Goal: Transaction & Acquisition: Purchase product/service

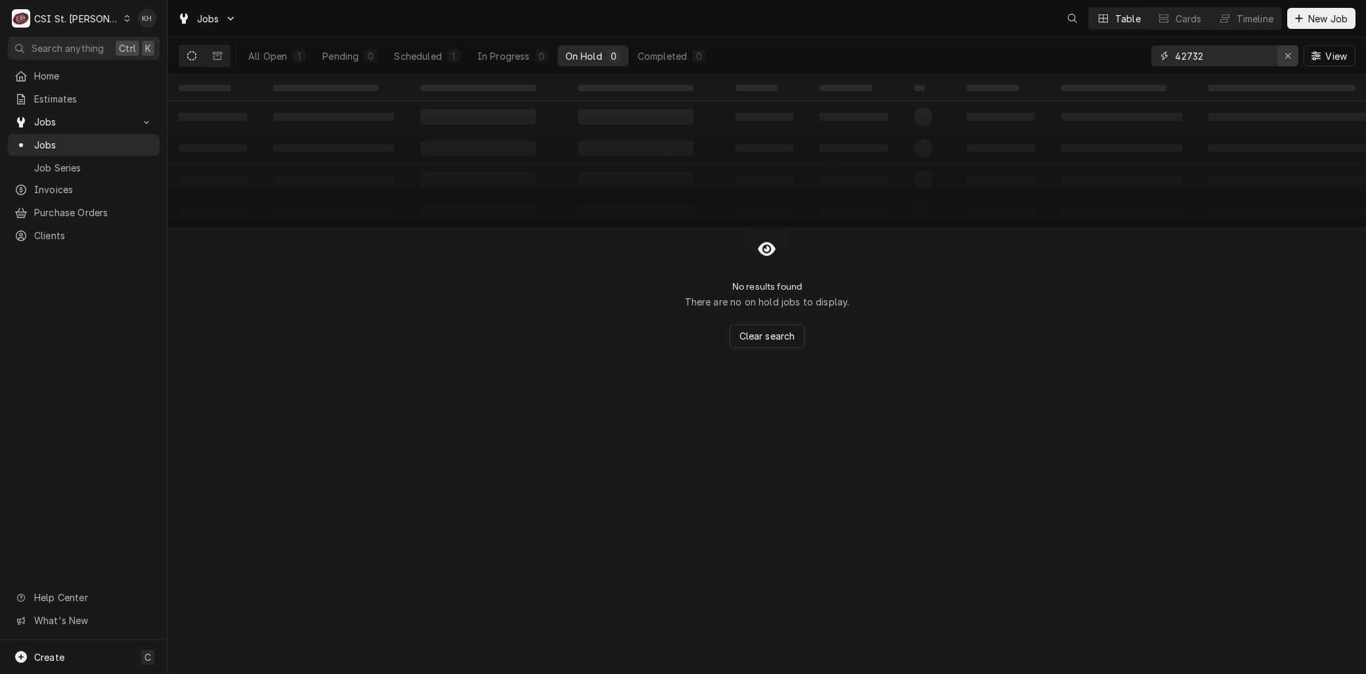
click at [1293, 57] on div "Erase input" at bounding box center [1287, 55] width 13 height 13
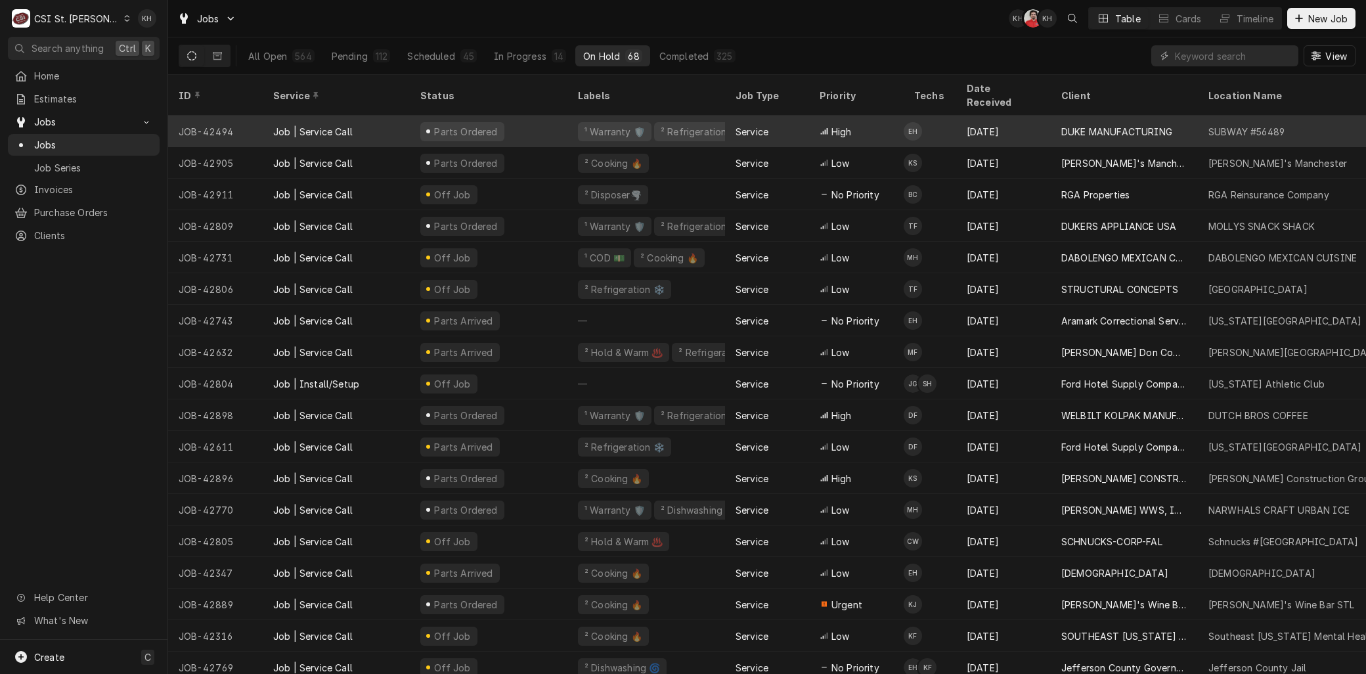
click at [319, 125] on div "Job | Service Call" at bounding box center [312, 132] width 79 height 14
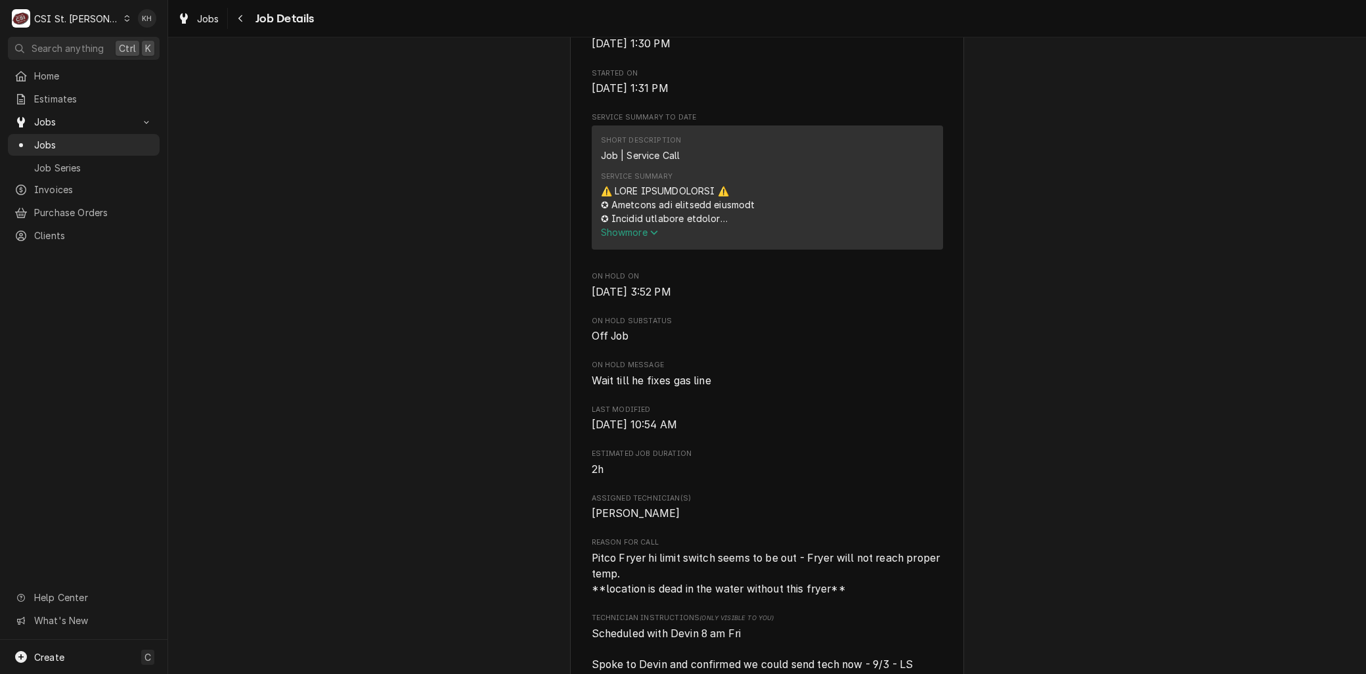
scroll to position [437, 0]
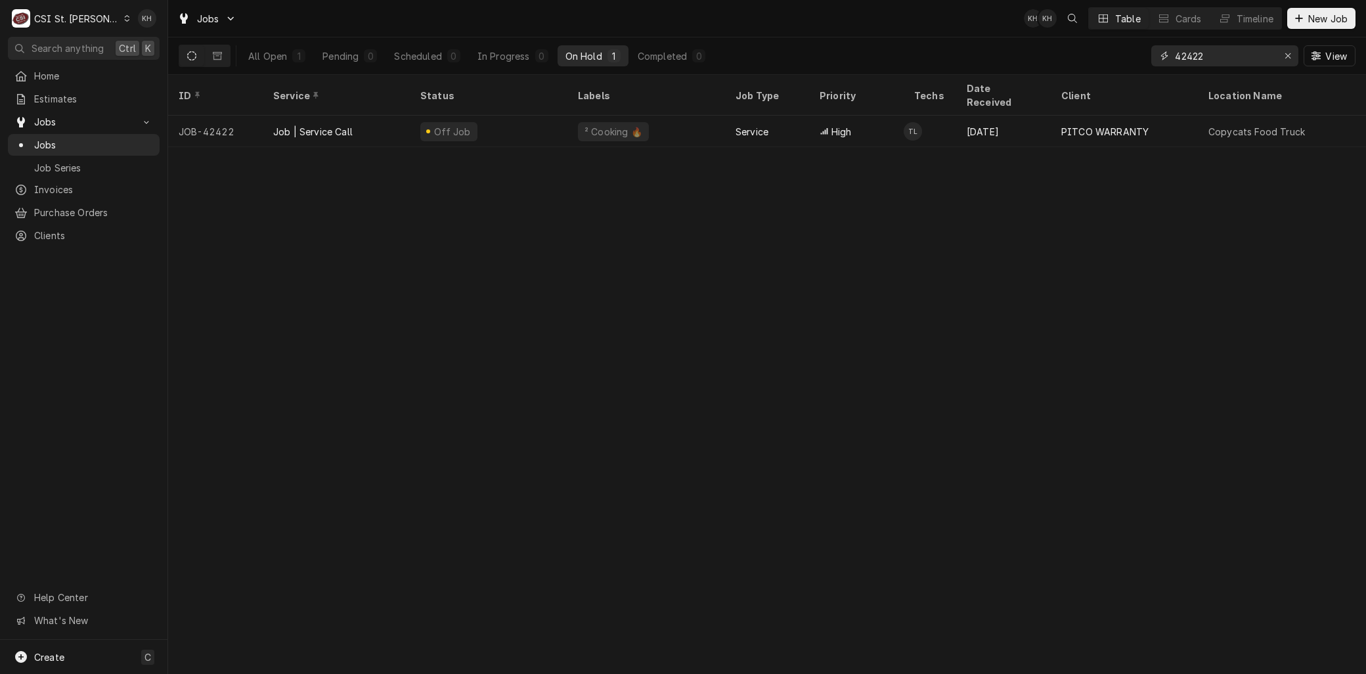
drag, startPoint x: 1251, startPoint y: 53, endPoint x: 1035, endPoint y: 57, distance: 216.7
click at [1039, 57] on div "All Open 1 Pending 0 Scheduled 0 In Progress 0 On Hold 1 Completed 0 42422 View" at bounding box center [767, 55] width 1177 height 37
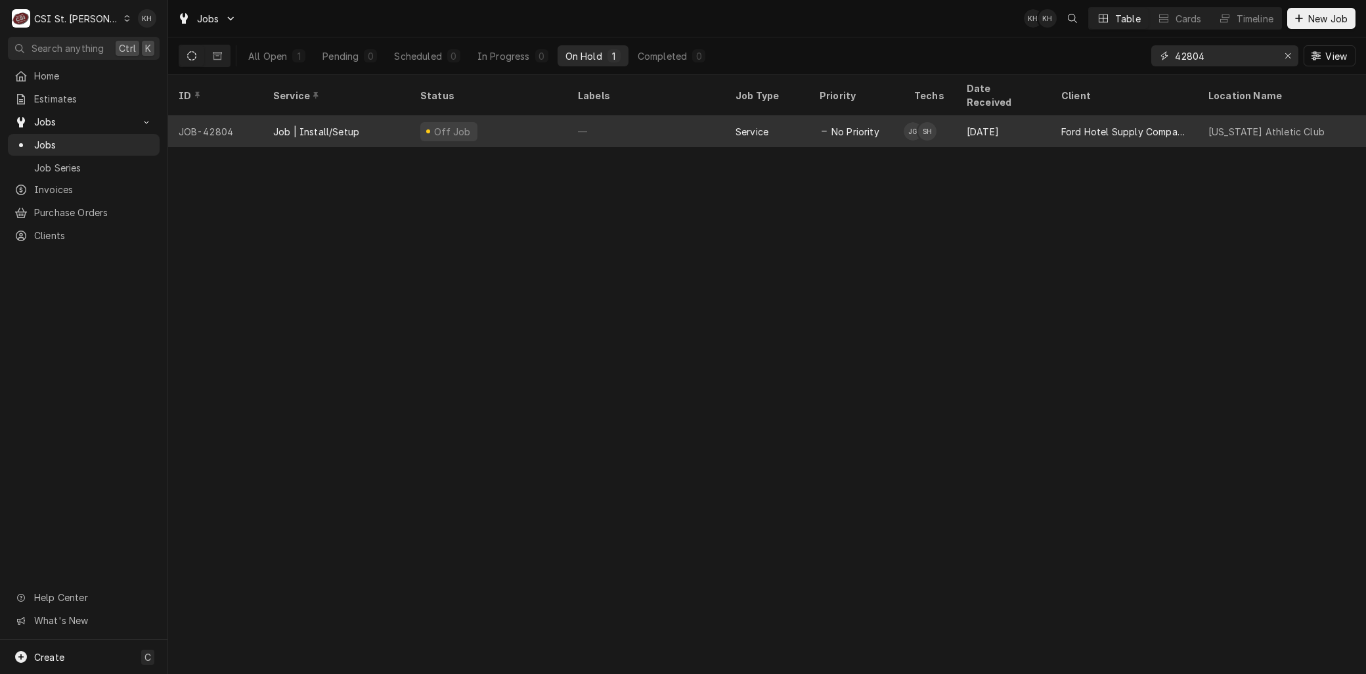
type input "42804"
click at [257, 116] on div "JOB-42804" at bounding box center [215, 132] width 95 height 32
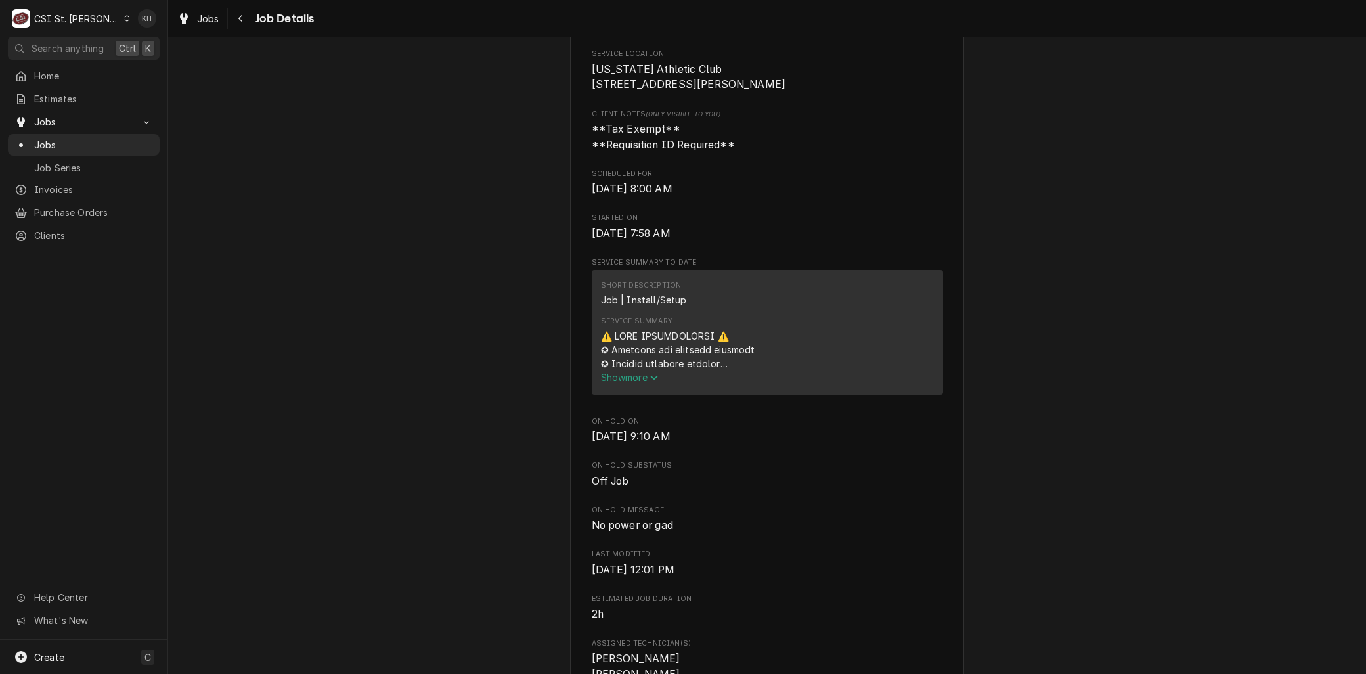
scroll to position [437, 0]
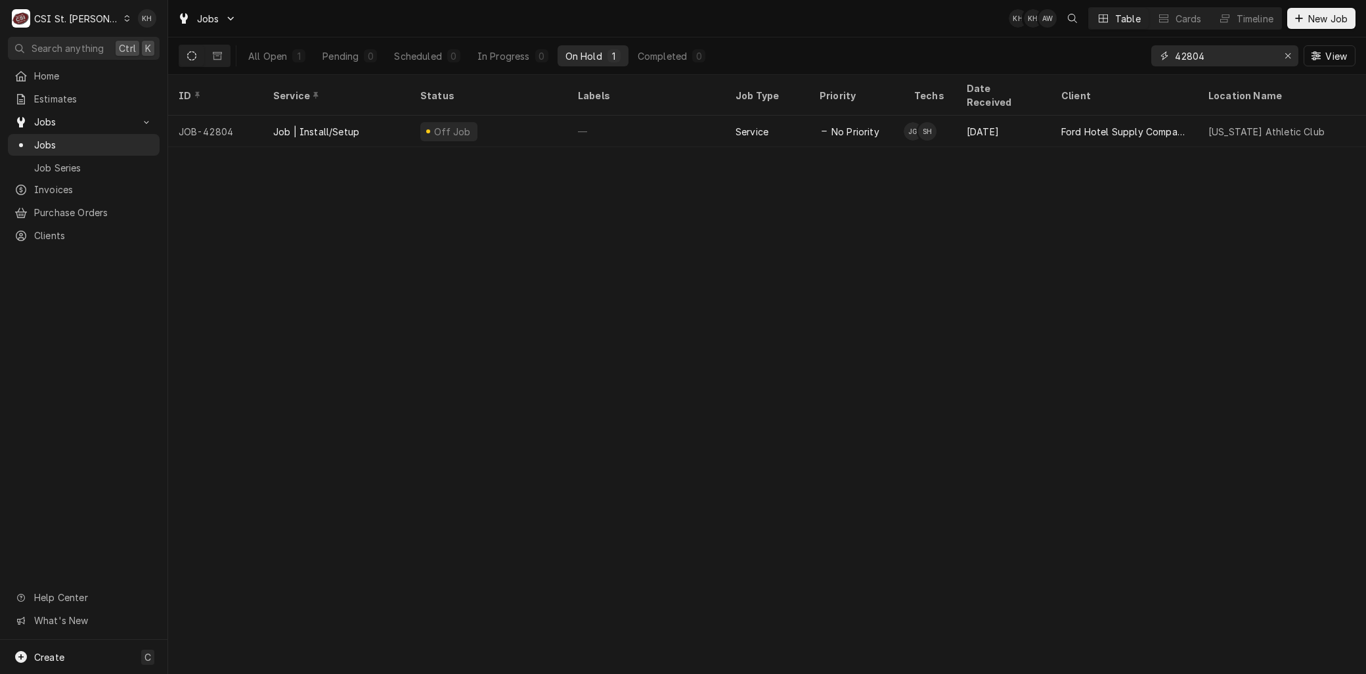
drag, startPoint x: 1216, startPoint y: 51, endPoint x: 1117, endPoint y: 55, distance: 99.2
click at [1131, 55] on div "All Open 1 Pending 0 Scheduled 0 In Progress 0 On Hold 1 Completed 0 42804 View" at bounding box center [767, 55] width 1177 height 37
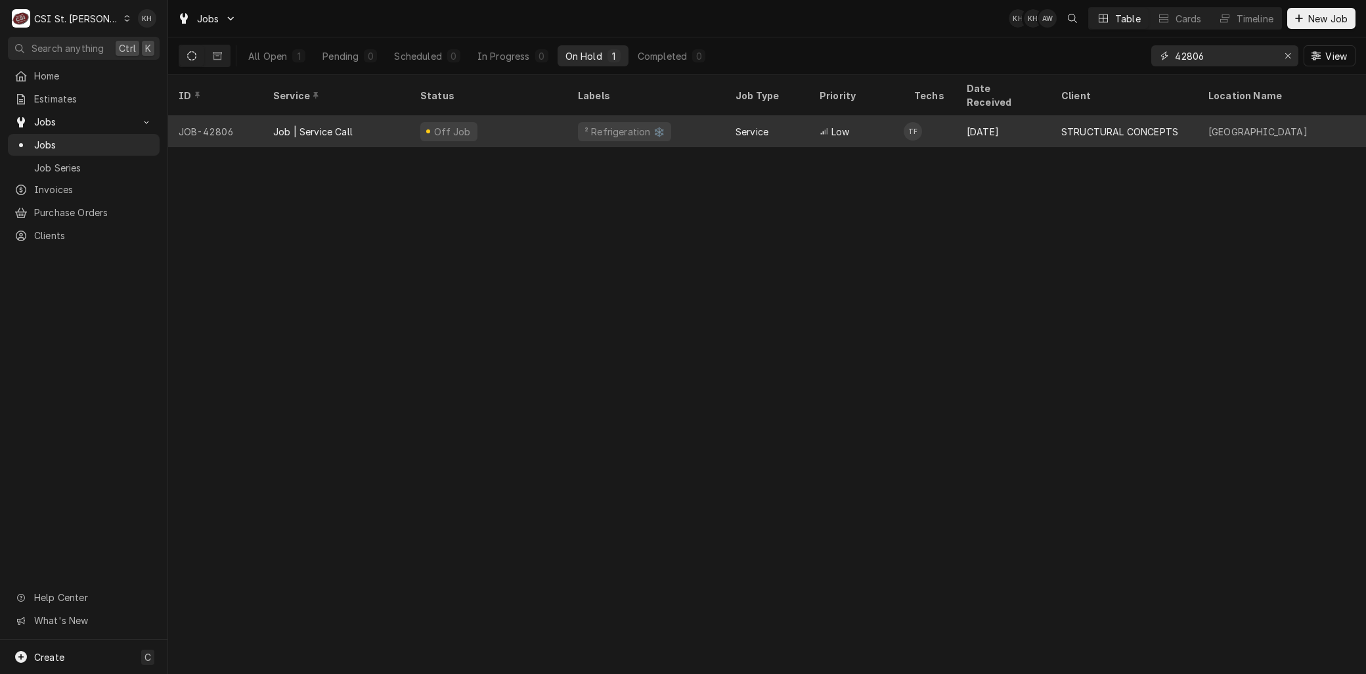
type input "42806"
click at [322, 125] on div "Job | Service Call" at bounding box center [312, 132] width 79 height 14
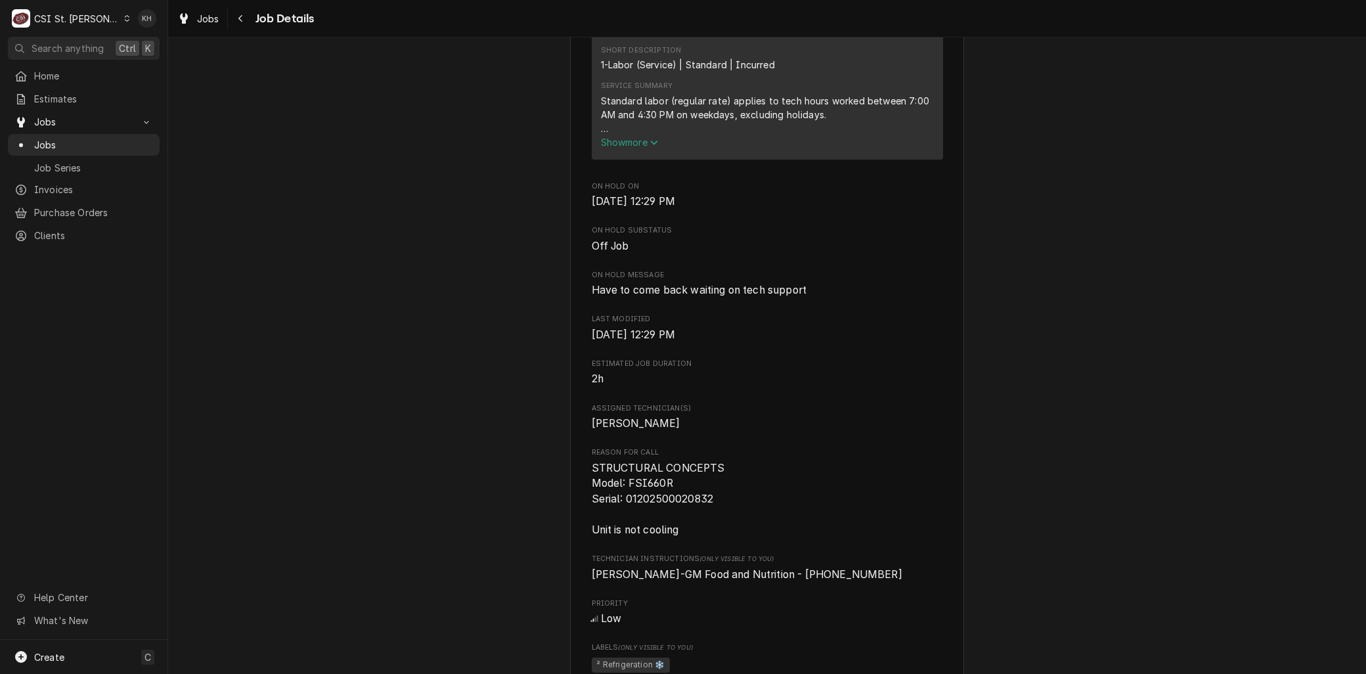
scroll to position [802, 0]
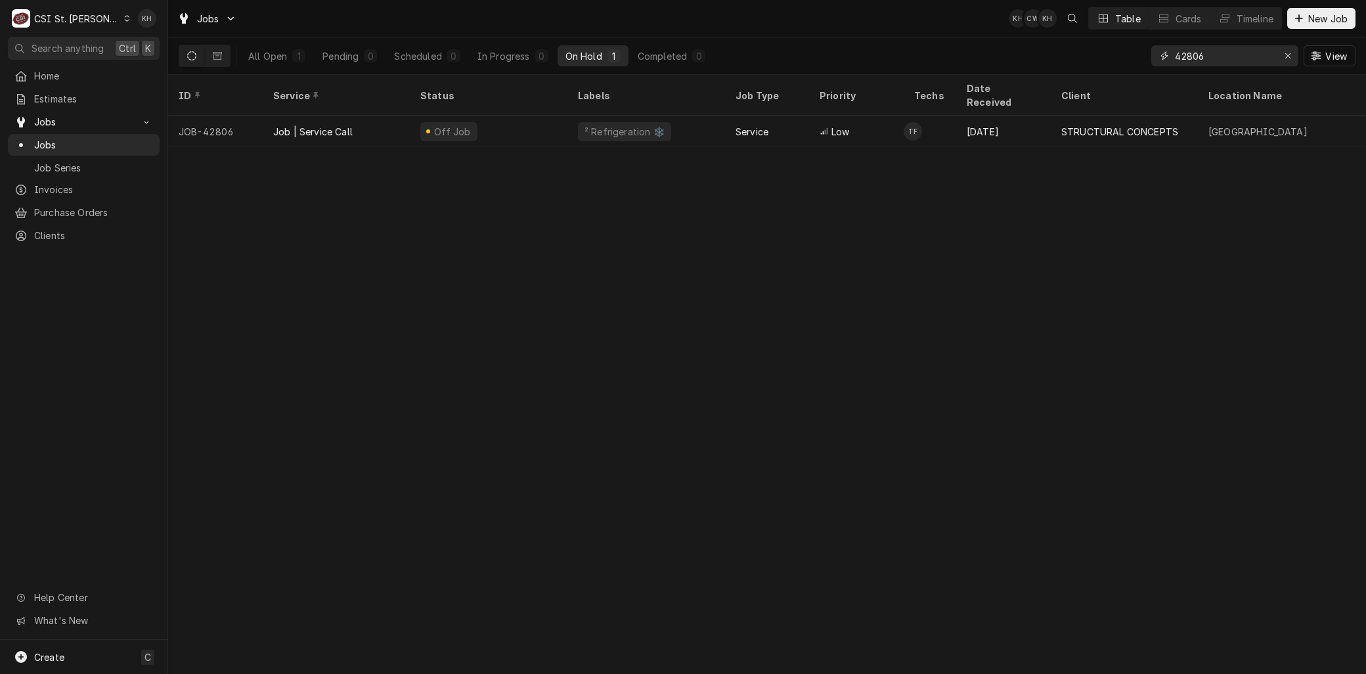
drag, startPoint x: 1210, startPoint y: 54, endPoint x: 1096, endPoint y: 54, distance: 113.6
click at [1116, 56] on div "All Open 1 Pending 0 Scheduled 0 In Progress 0 On Hold 1 Completed 0 42806 View" at bounding box center [767, 55] width 1177 height 37
type input "42731"
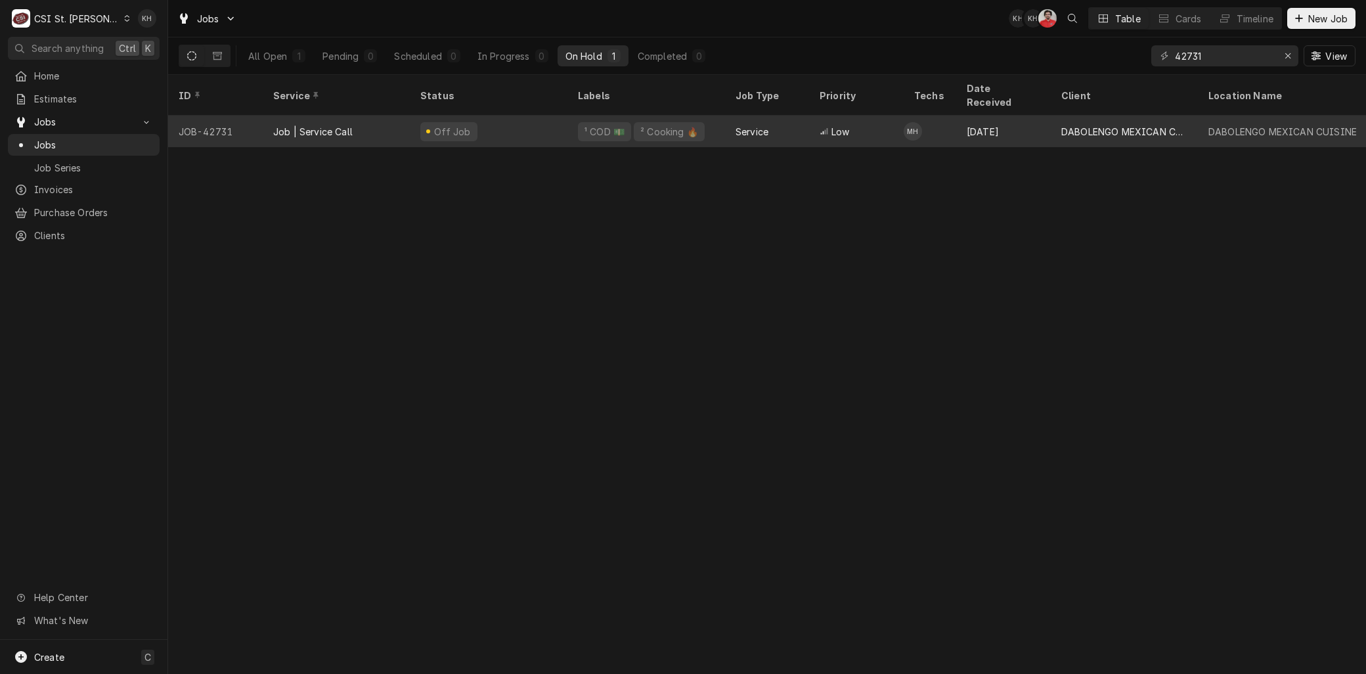
click at [288, 125] on div "Job | Service Call" at bounding box center [312, 132] width 79 height 14
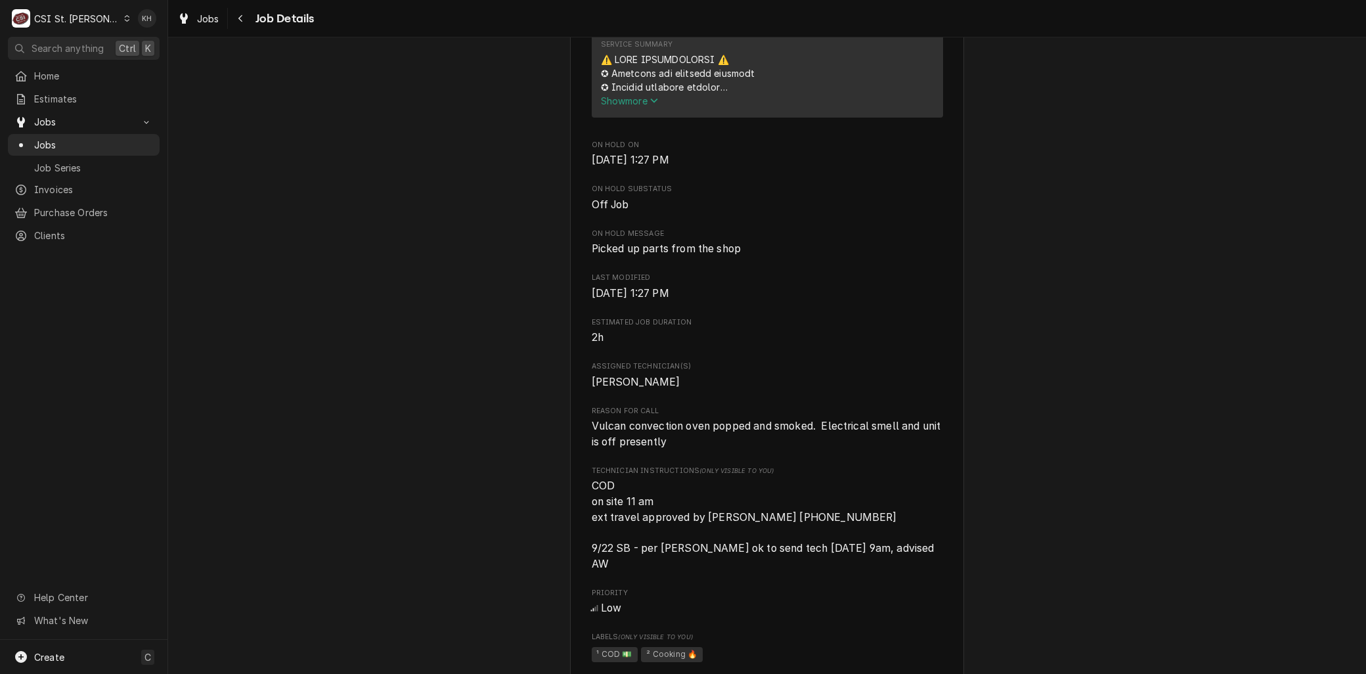
scroll to position [657, 0]
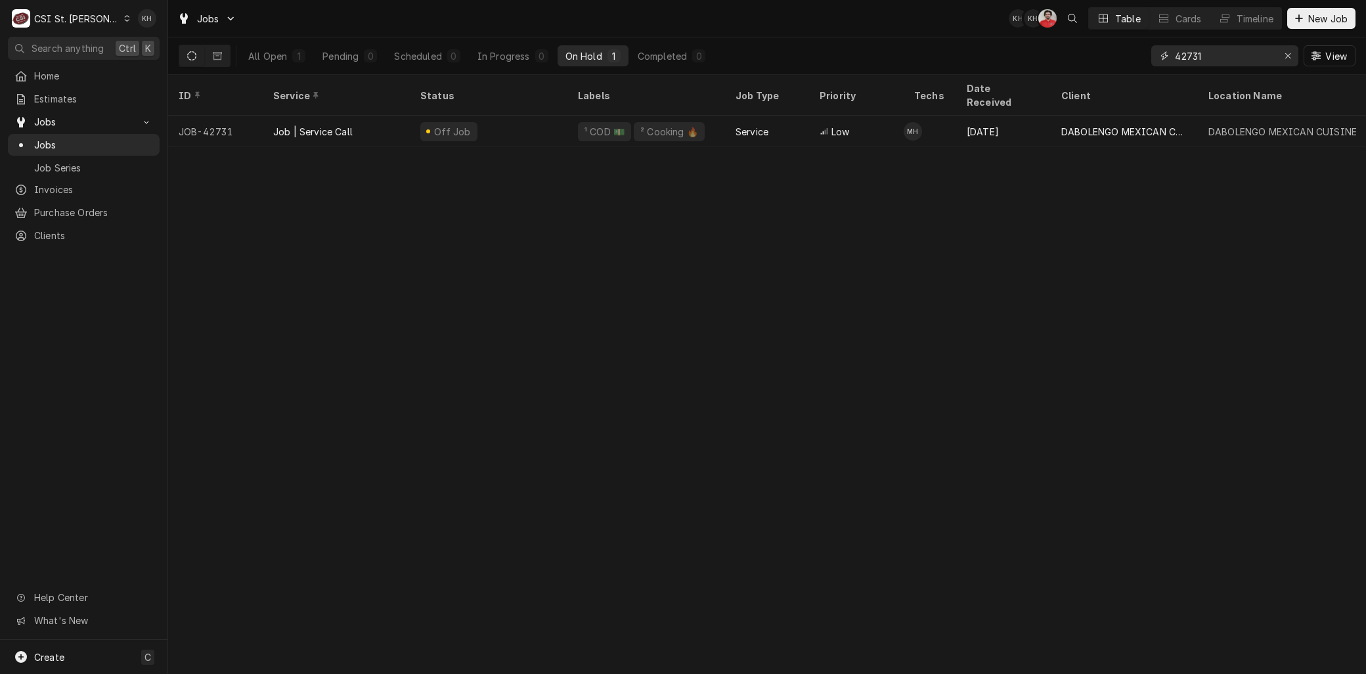
click at [1203, 51] on input "42731" at bounding box center [1224, 55] width 98 height 21
drag, startPoint x: 1203, startPoint y: 51, endPoint x: 966, endPoint y: 48, distance: 236.4
click at [966, 48] on div "All Open 1 Pending 0 Scheduled 0 In Progress 0 On Hold 1 Completed 0 42731 View" at bounding box center [767, 55] width 1177 height 37
type input "42911"
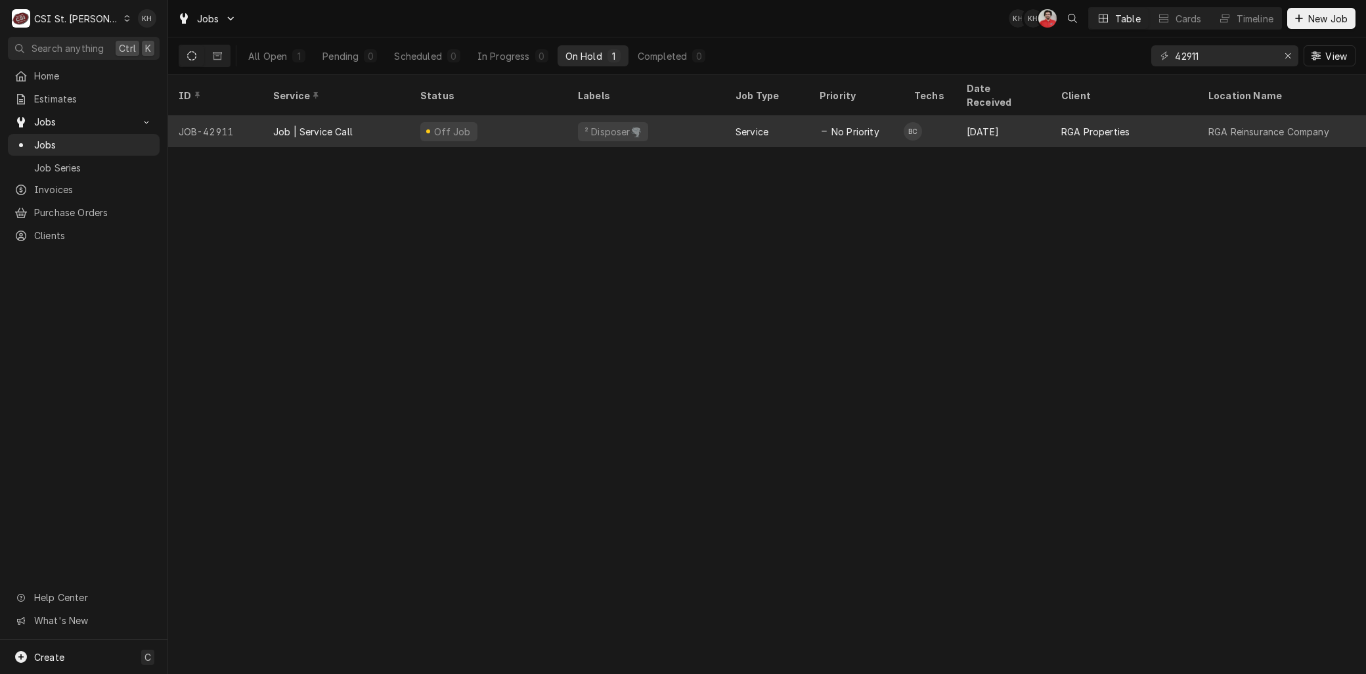
click at [353, 121] on div "Job | Service Call" at bounding box center [336, 132] width 147 height 32
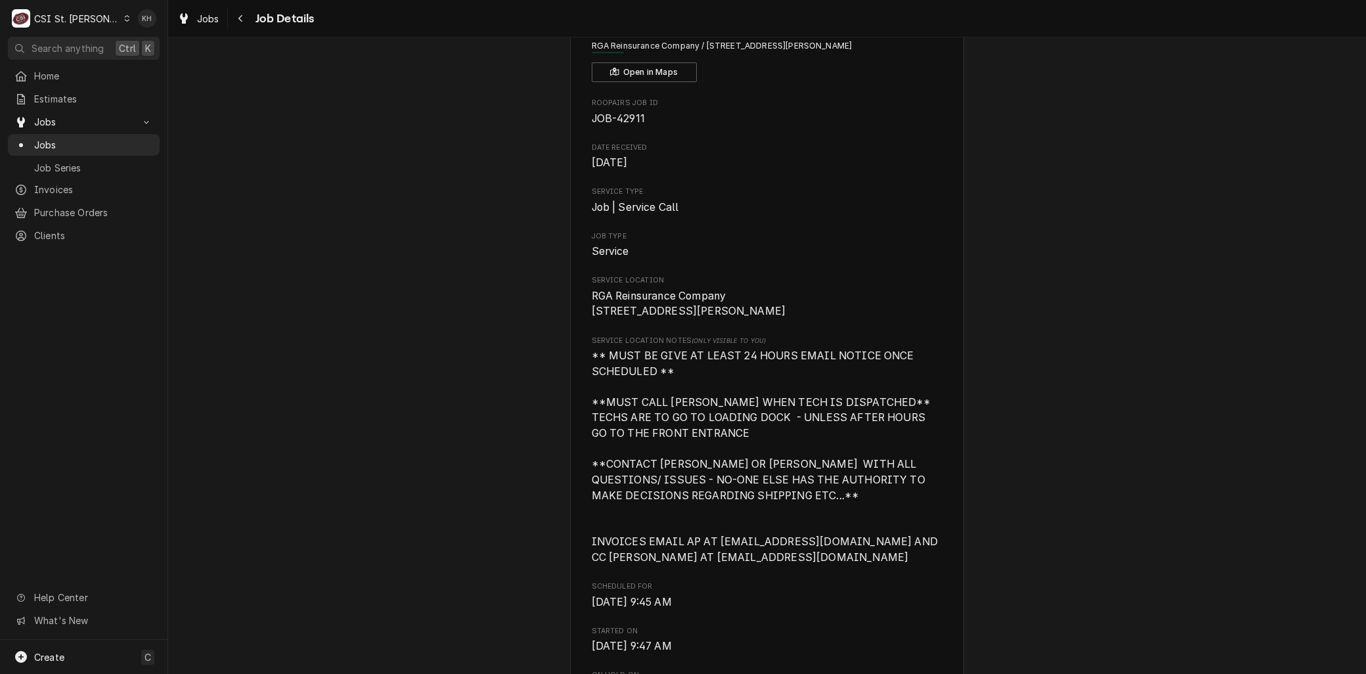
scroll to position [219, 0]
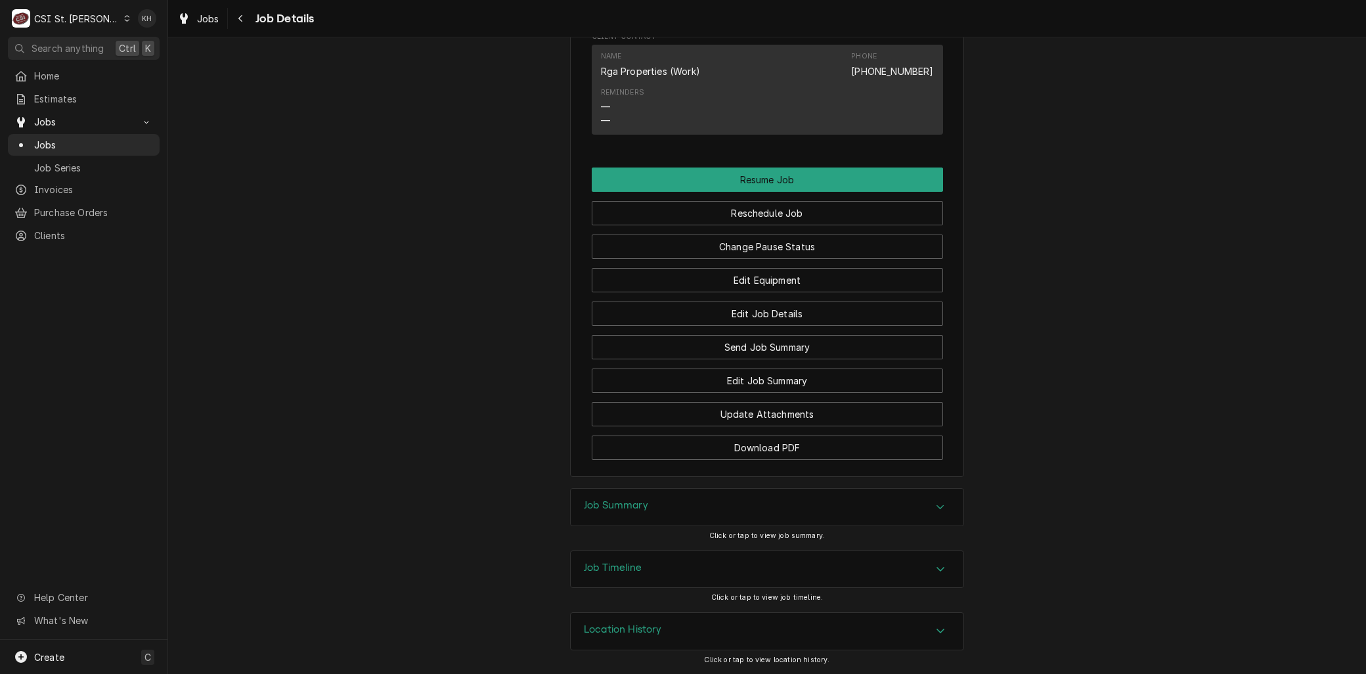
click at [648, 570] on div "Job Timeline" at bounding box center [767, 569] width 393 height 37
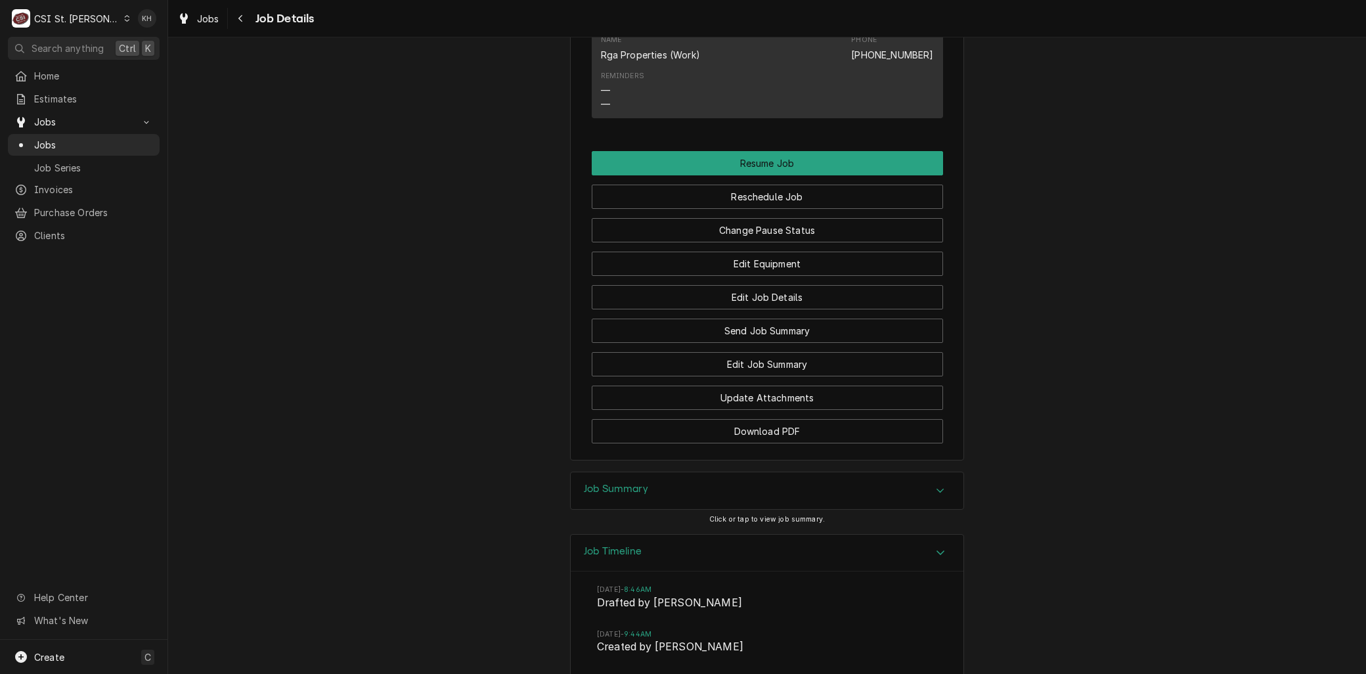
scroll to position [1781, 0]
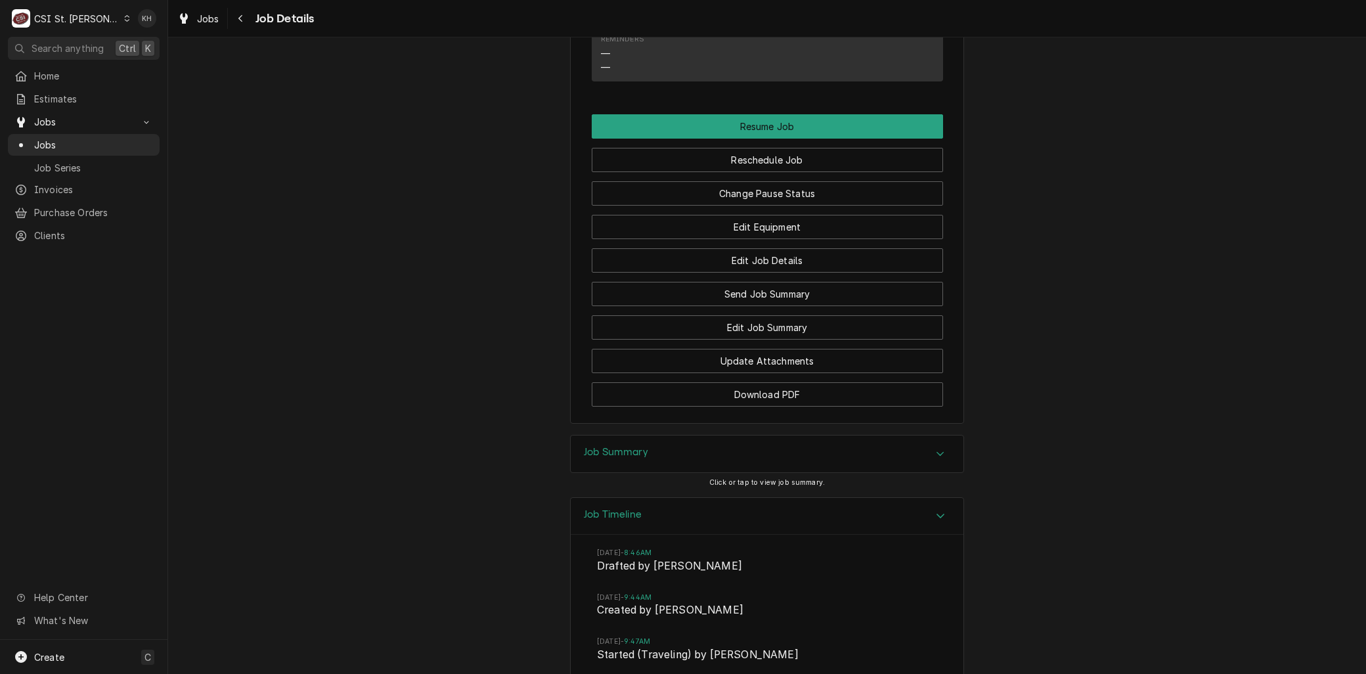
click at [631, 458] on h3 "Job Summary" at bounding box center [616, 452] width 64 height 12
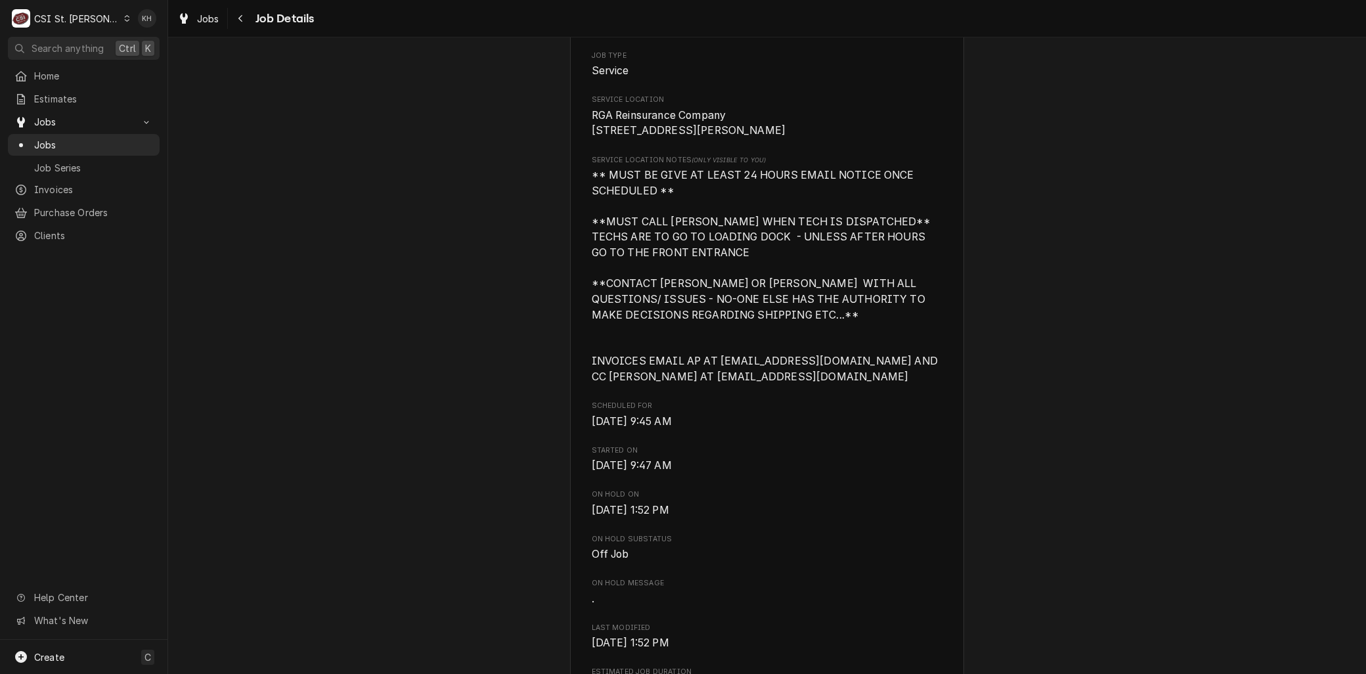
scroll to position [192, 0]
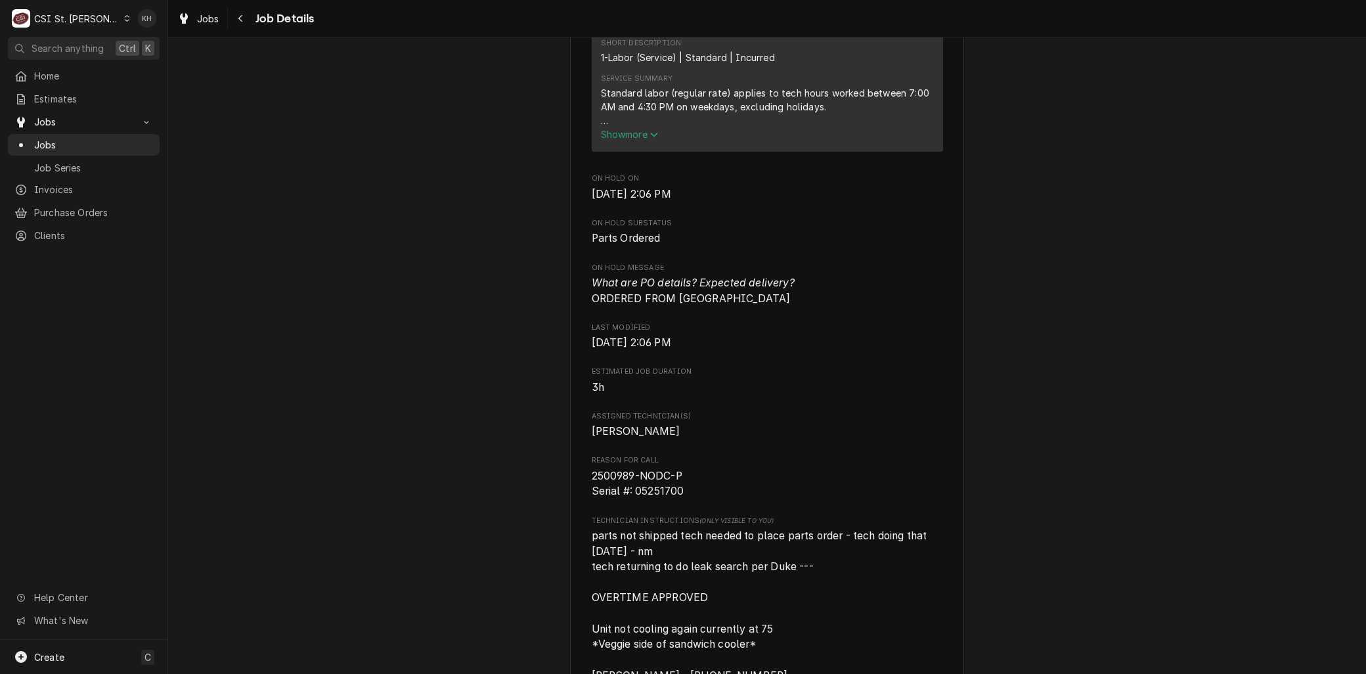
scroll to position [729, 0]
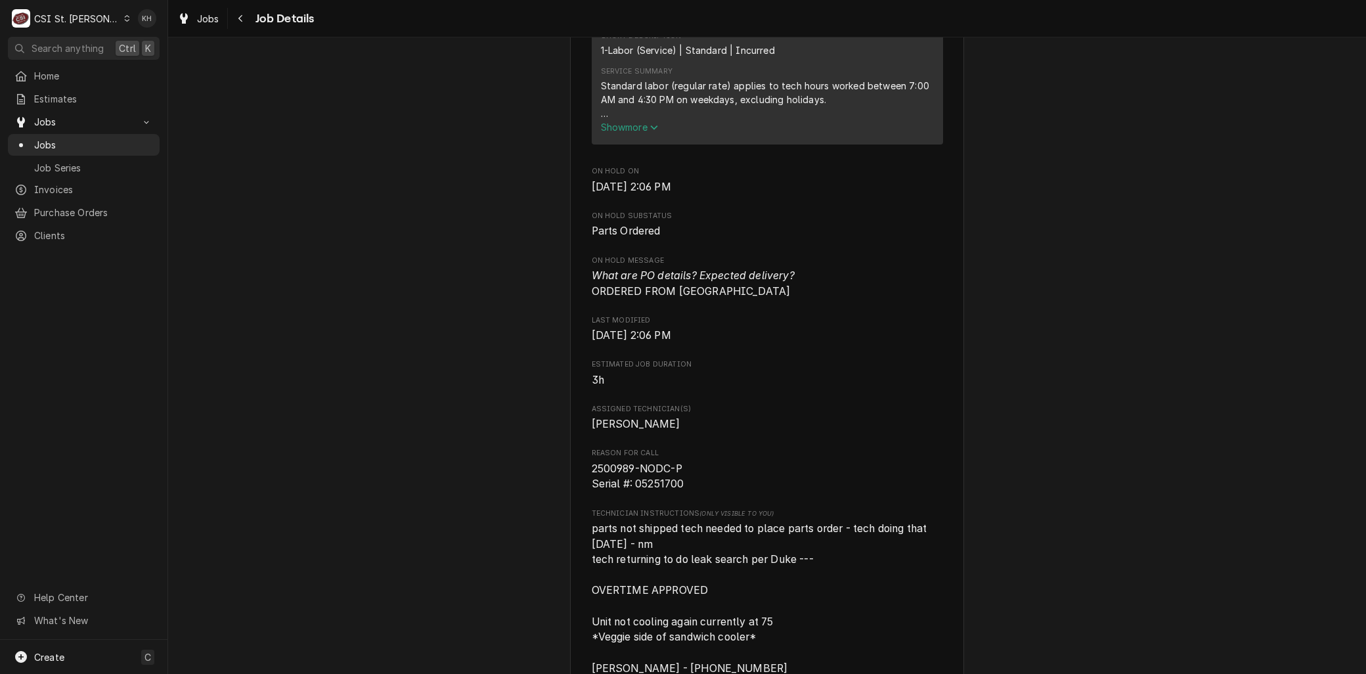
drag, startPoint x: 74, startPoint y: 14, endPoint x: 77, endPoint y: 29, distance: 14.8
click at [74, 14] on div "CSI St. Louis" at bounding box center [76, 19] width 85 height 14
click at [156, 24] on div "CSI [US_STATE][GEOGRAPHIC_DATA]" at bounding box center [201, 26] width 173 height 14
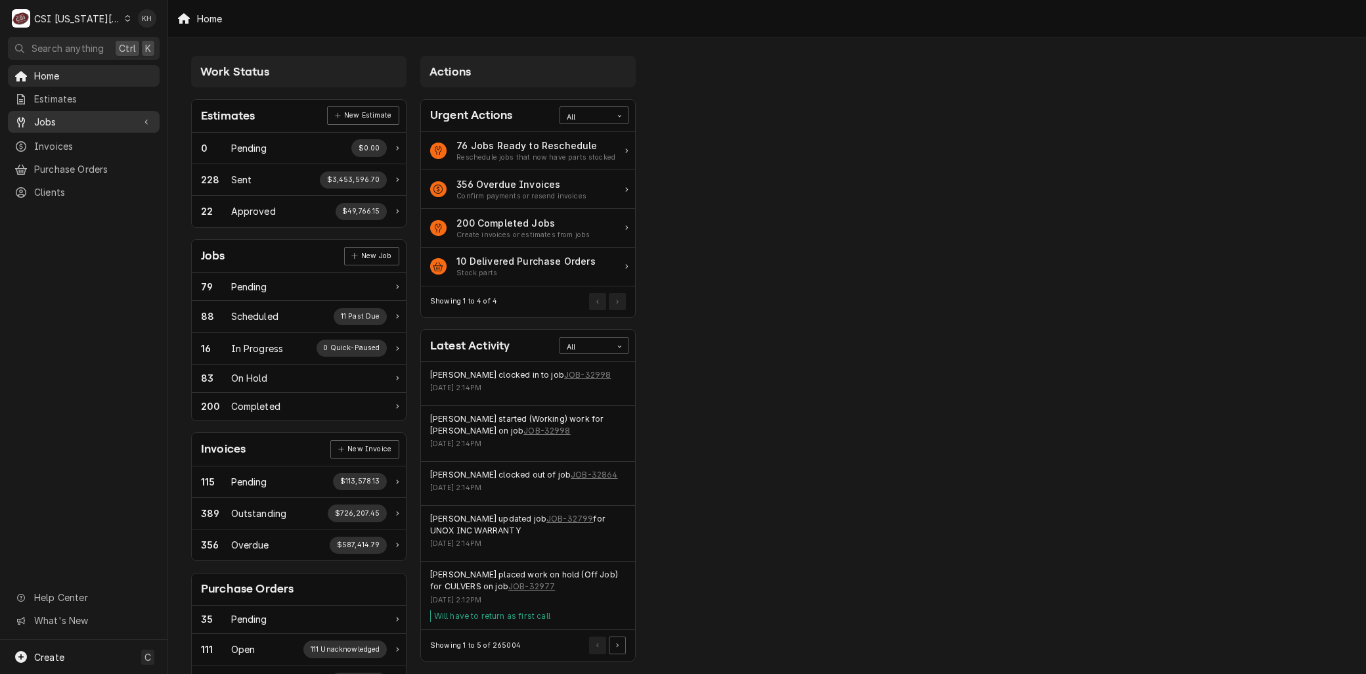
click at [51, 115] on span "Jobs" at bounding box center [83, 122] width 99 height 14
click at [62, 134] on link "Jobs" at bounding box center [84, 145] width 152 height 22
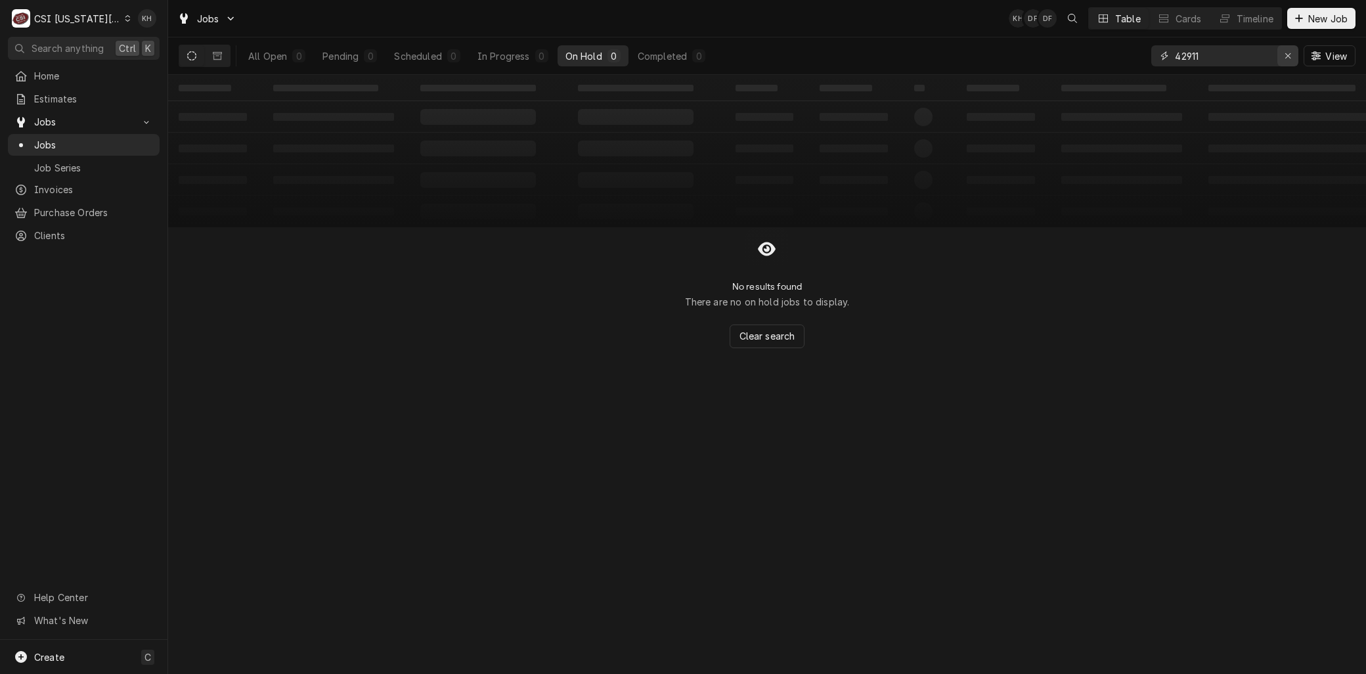
click at [1286, 51] on icon "Erase input" at bounding box center [1287, 55] width 7 height 9
type input "31944"
click at [638, 54] on div "Completed" at bounding box center [662, 56] width 49 height 14
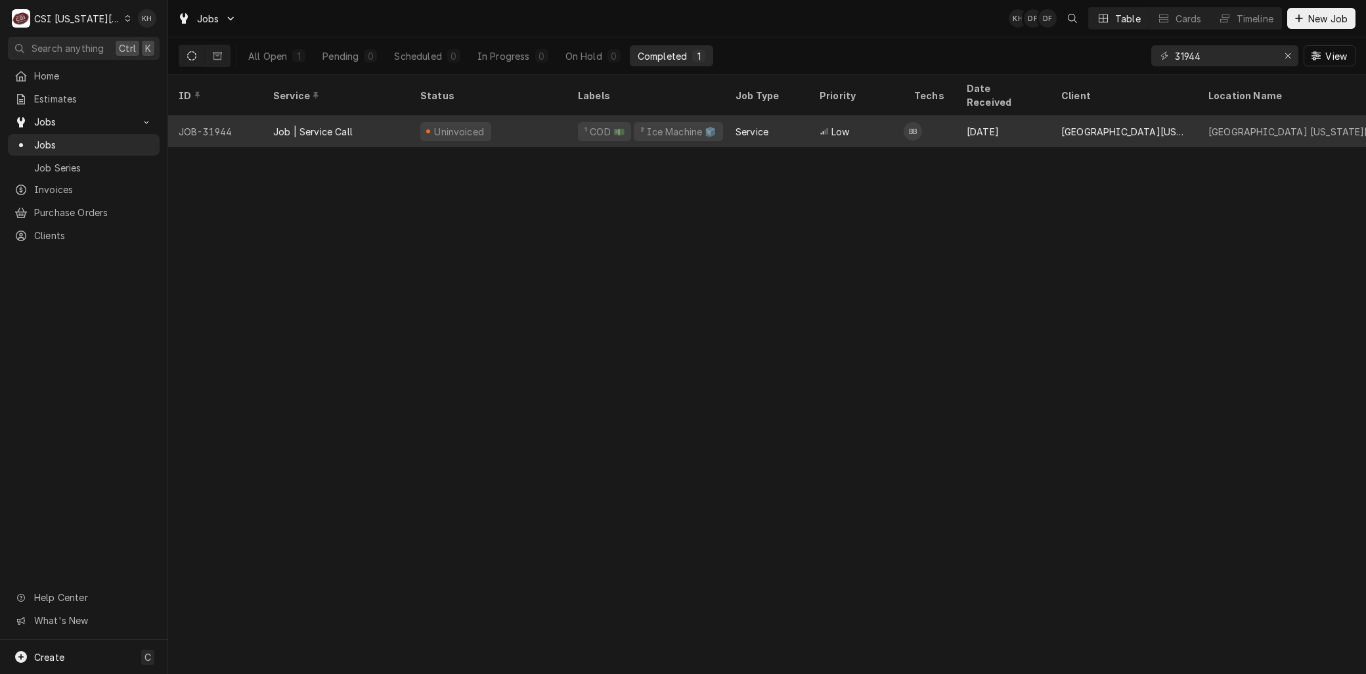
click at [306, 125] on div "Job | Service Call" at bounding box center [312, 132] width 79 height 14
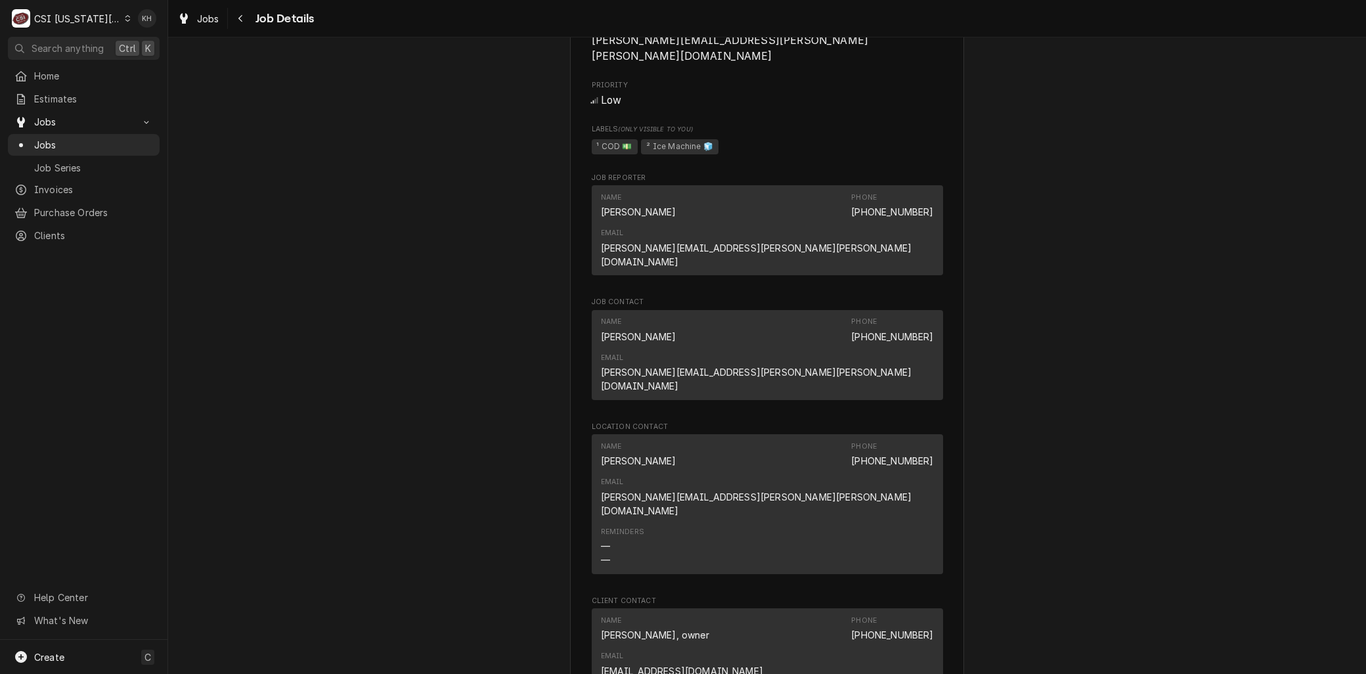
scroll to position [1386, 0]
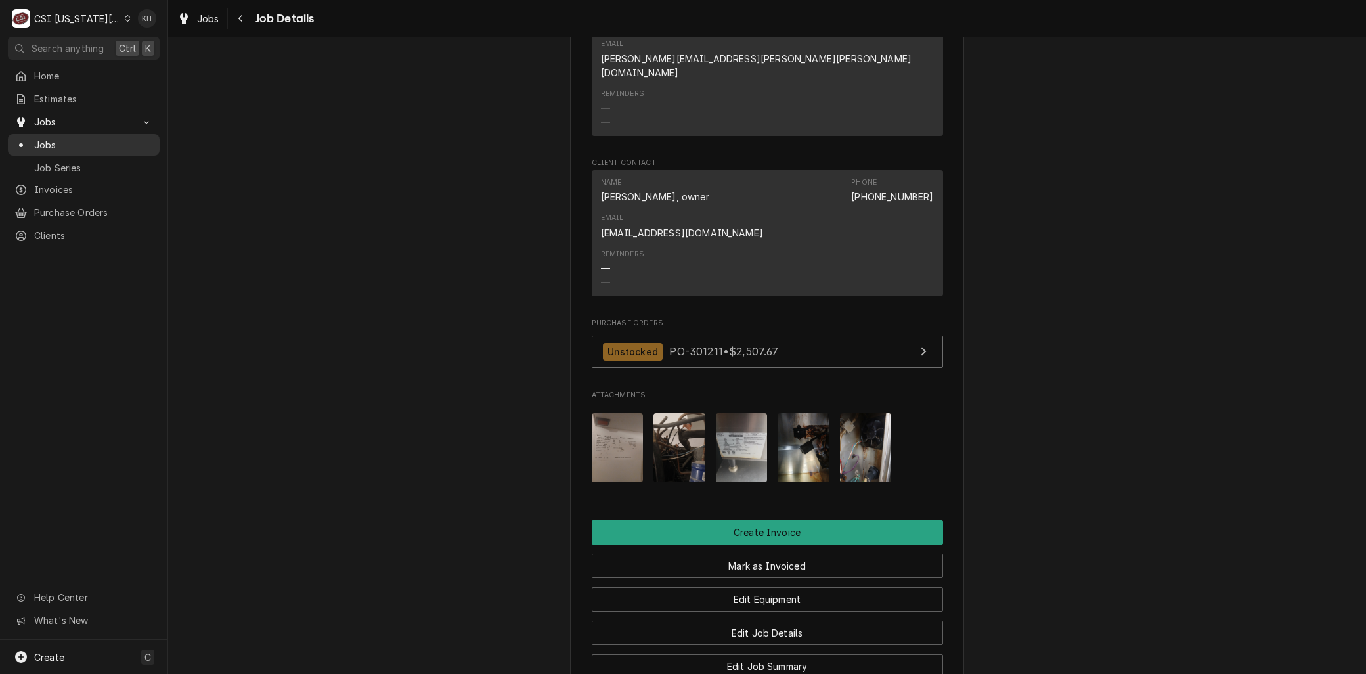
click at [51, 139] on span "Jobs" at bounding box center [93, 145] width 119 height 14
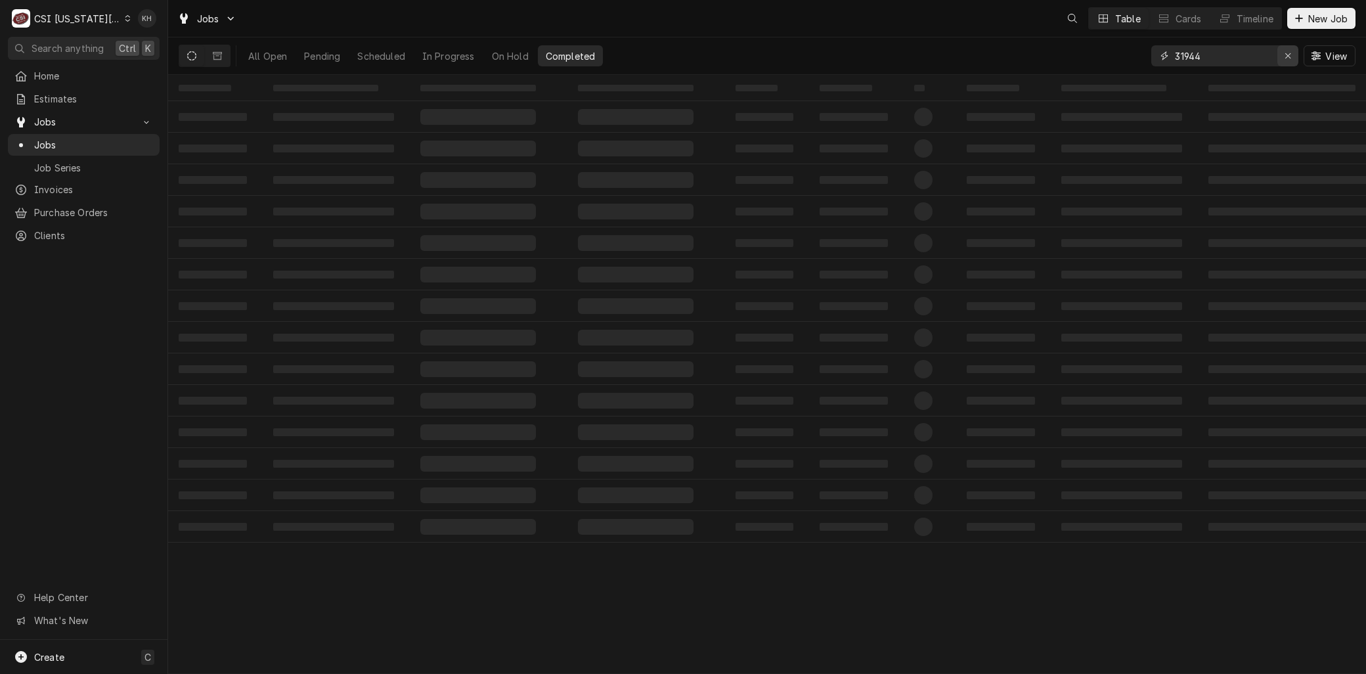
click at [1291, 54] on div "Erase input" at bounding box center [1287, 55] width 13 height 13
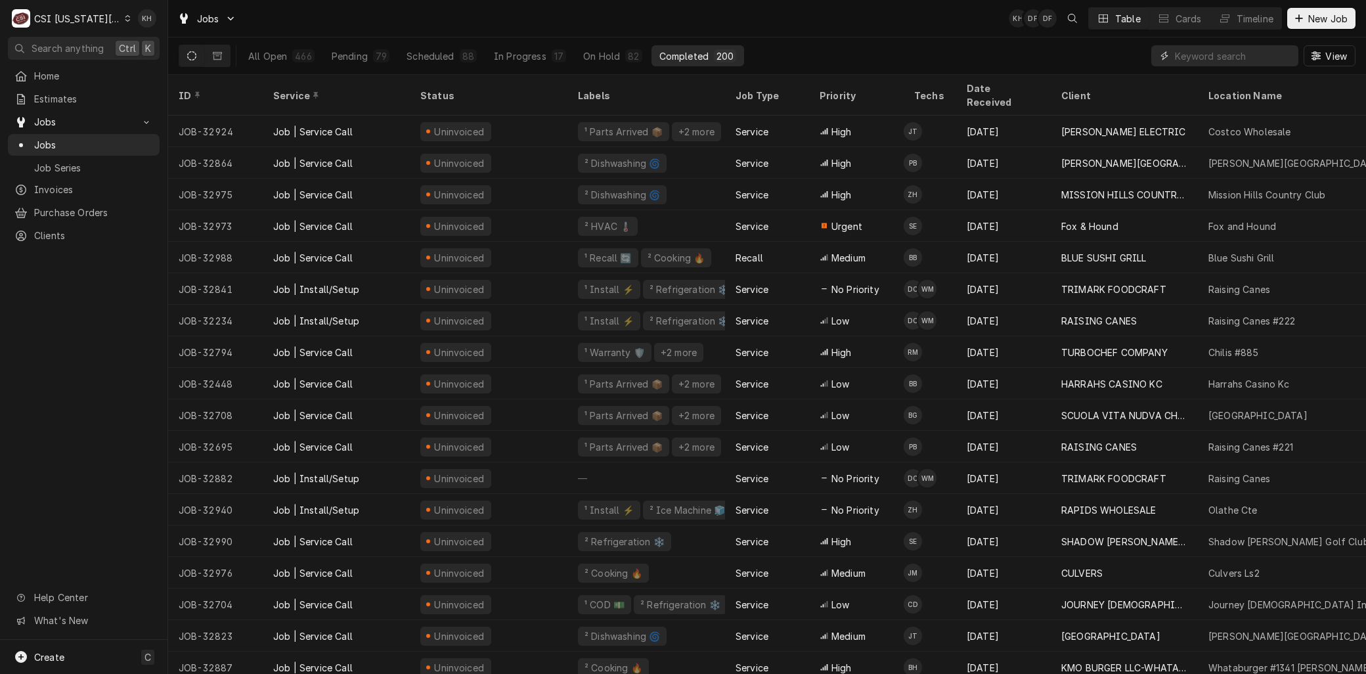
click at [1205, 56] on input "Dynamic Content Wrapper" at bounding box center [1233, 55] width 117 height 21
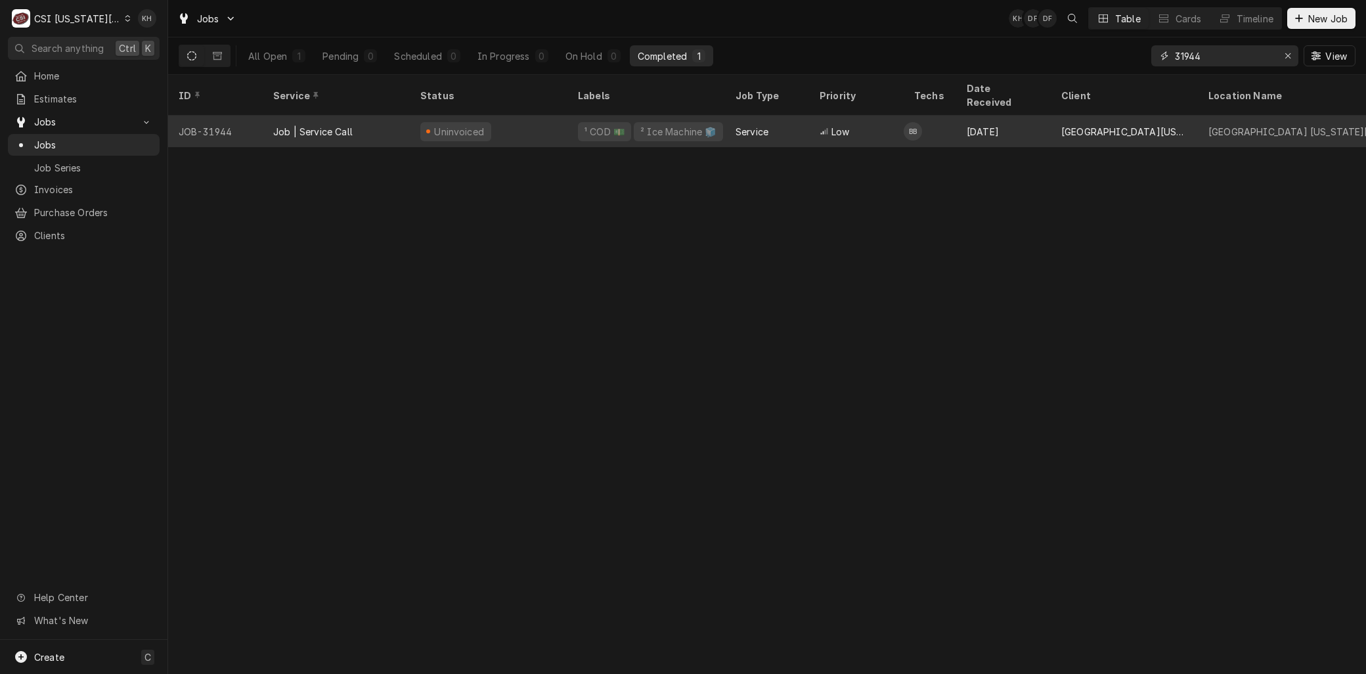
type input "31944"
click at [509, 116] on div "Uninvoiced" at bounding box center [489, 132] width 158 height 32
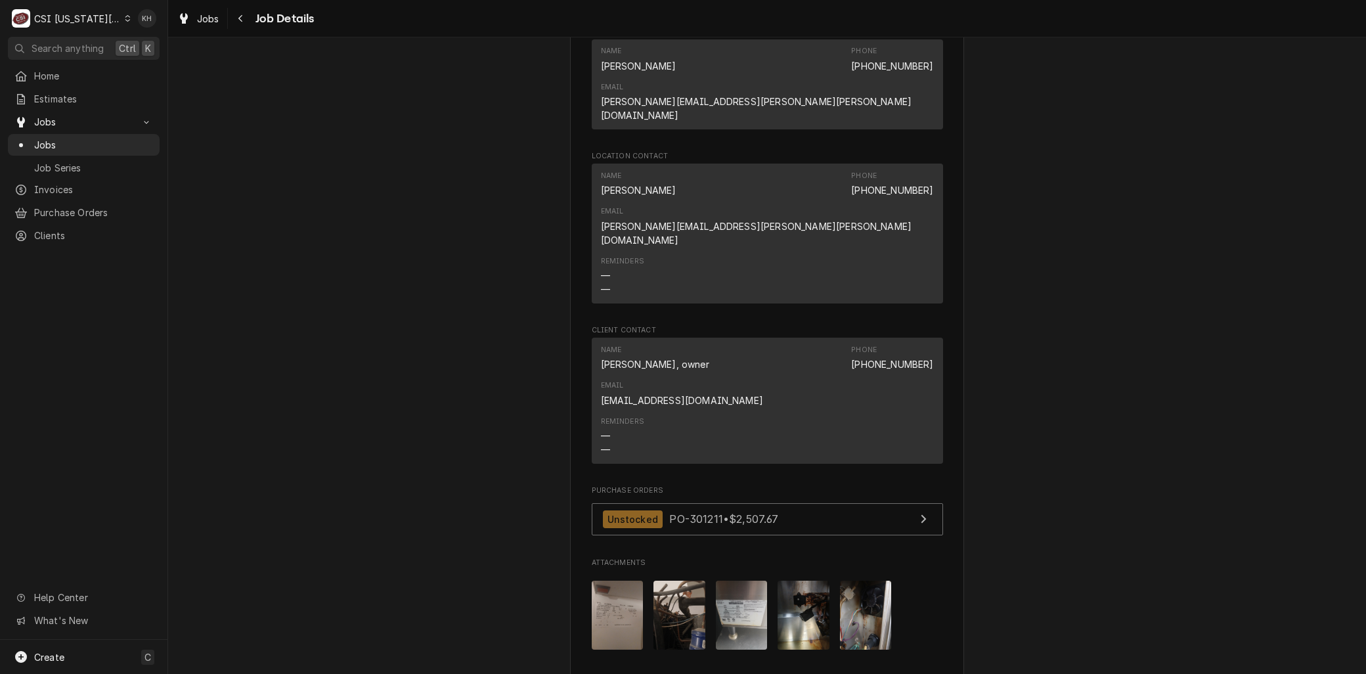
scroll to position [1313, 0]
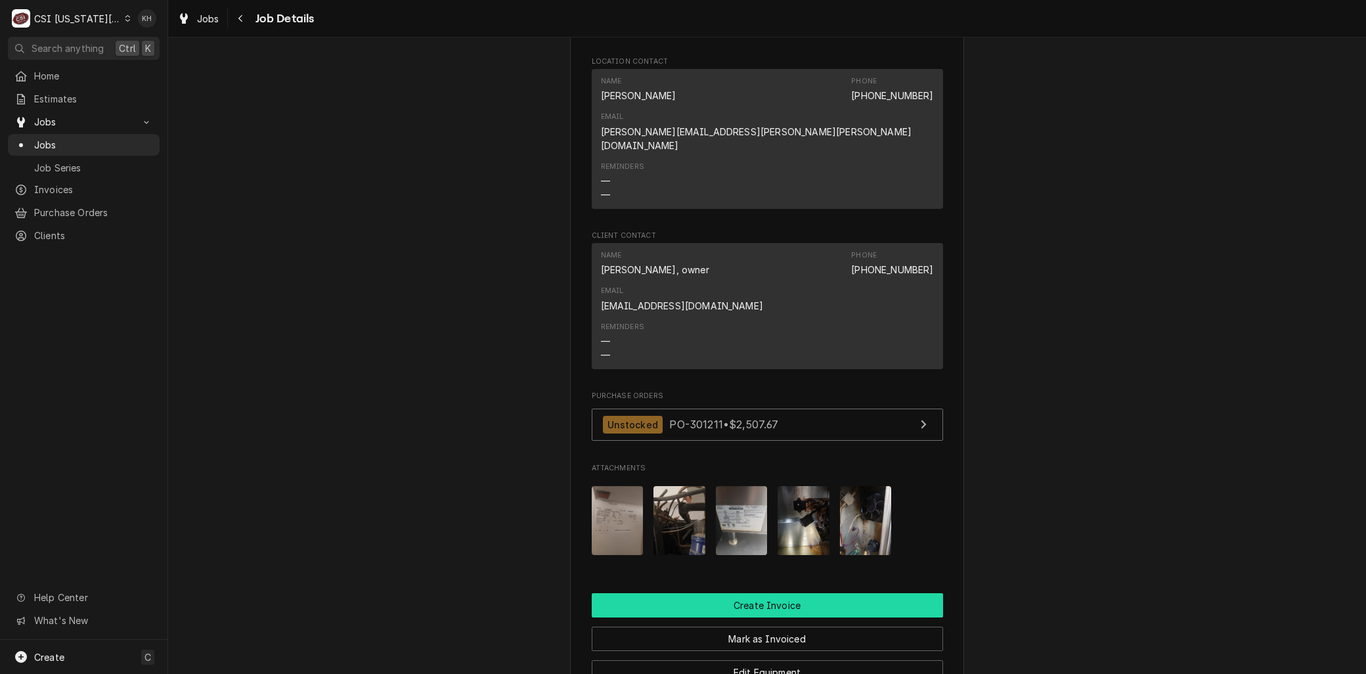
click at [763, 593] on button "Create Invoice" at bounding box center [767, 605] width 351 height 24
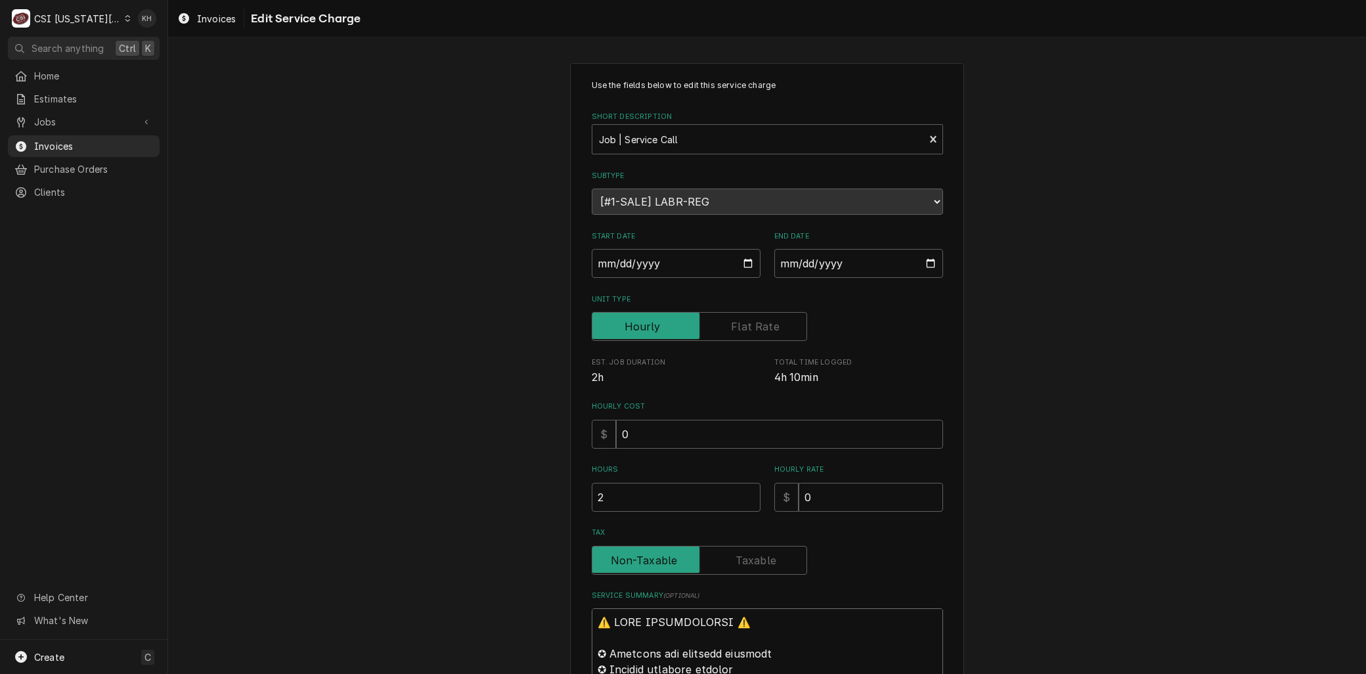
drag, startPoint x: 662, startPoint y: 672, endPoint x: 639, endPoint y: 645, distance: 35.4
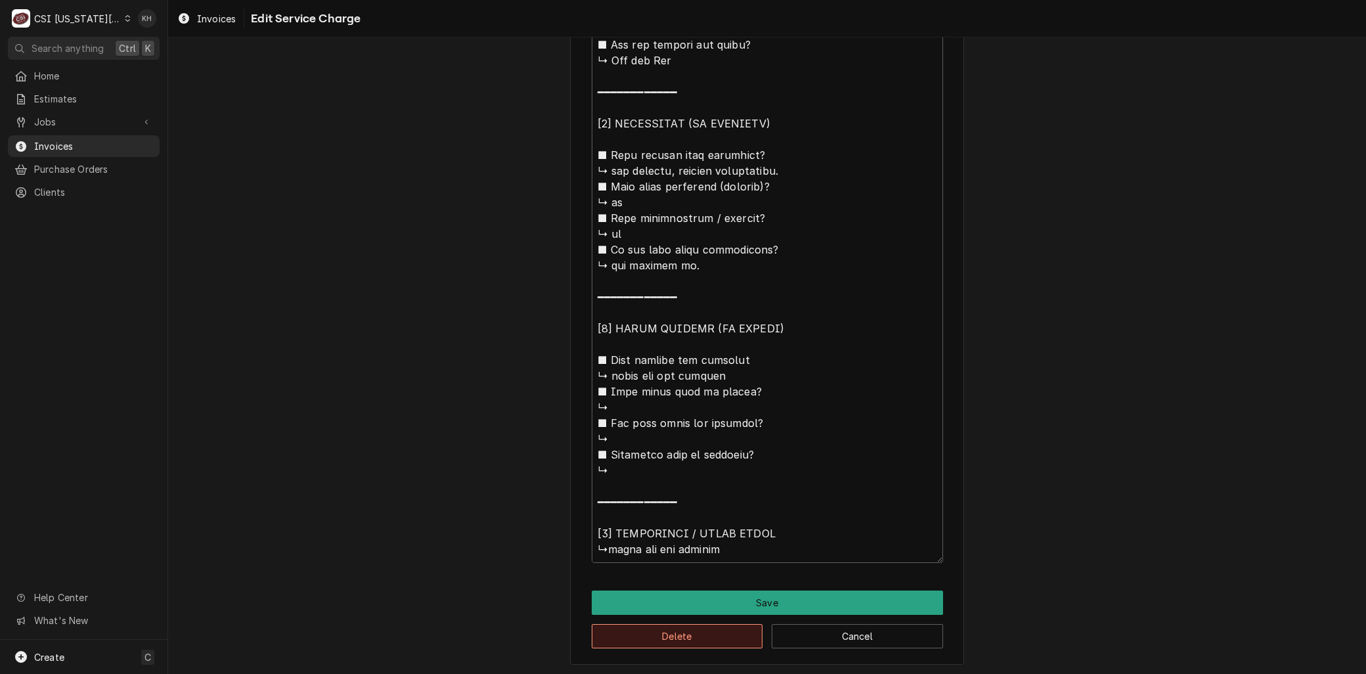
click at [670, 634] on button "Delete" at bounding box center [677, 636] width 171 height 24
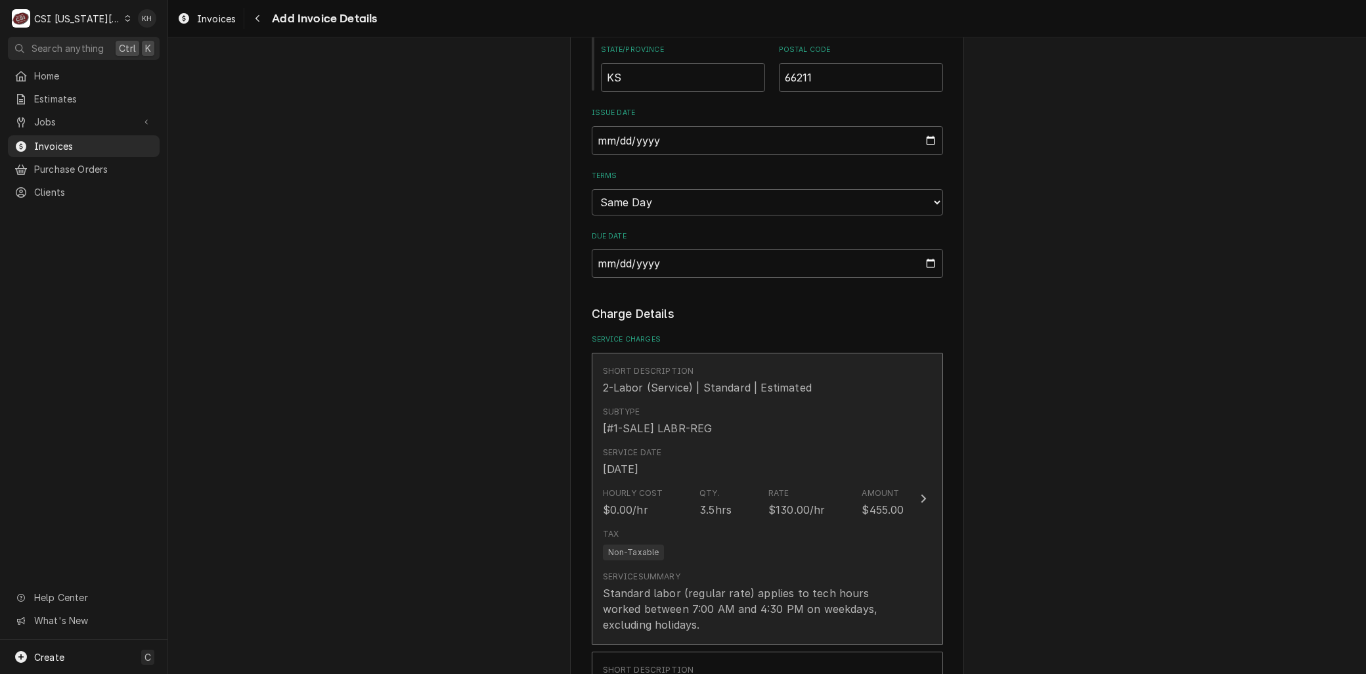
scroll to position [1192, 0]
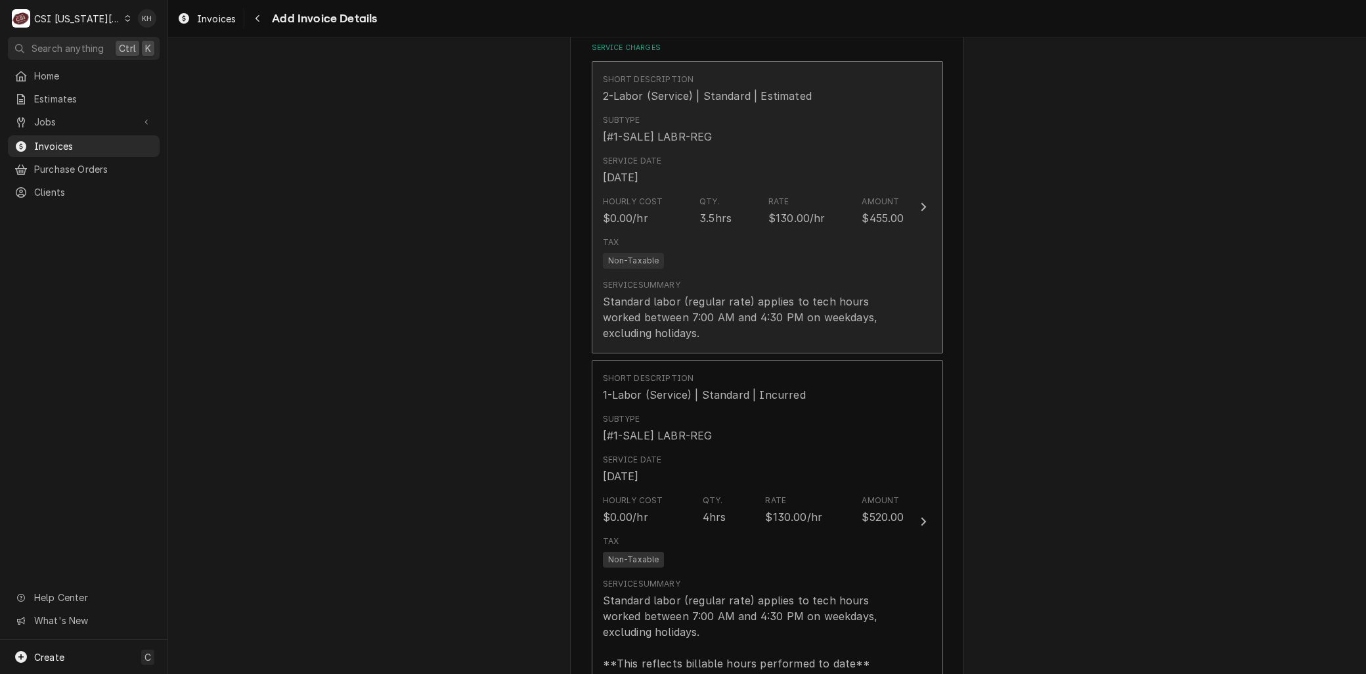
click at [693, 264] on div "Tax Non-Taxable" at bounding box center [753, 252] width 301 height 42
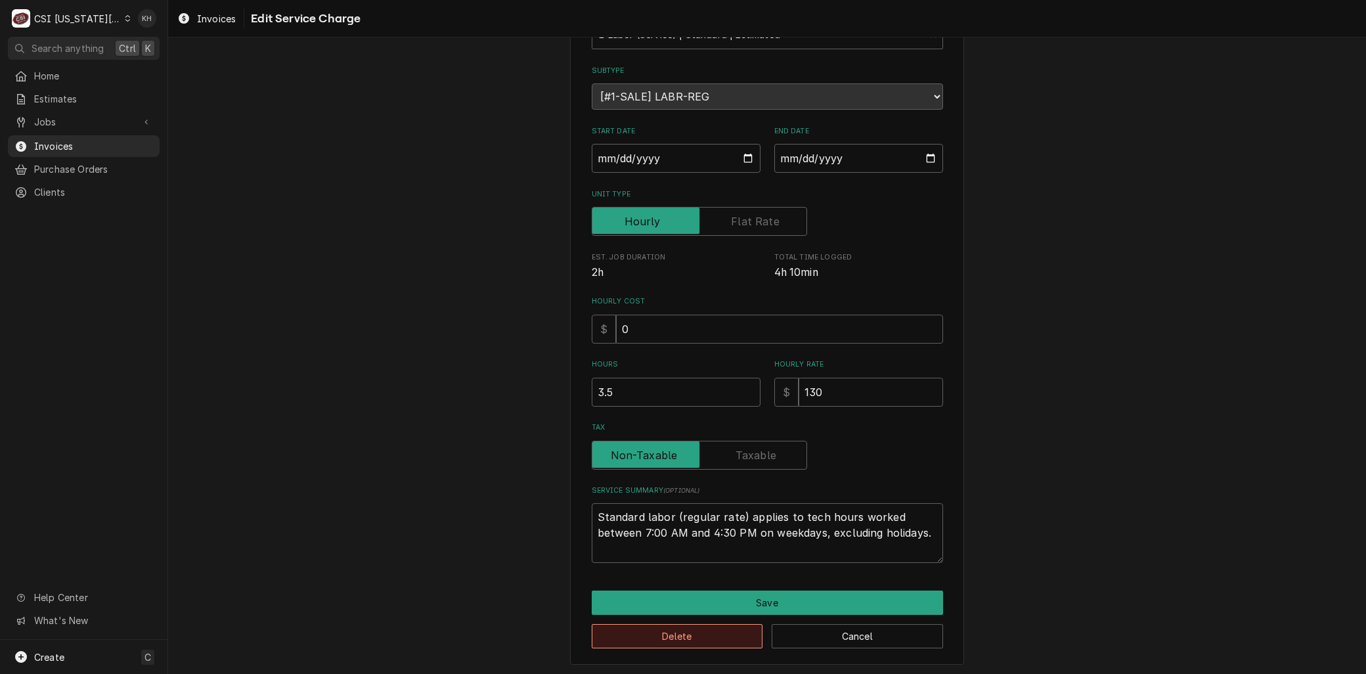
click at [634, 637] on button "Delete" at bounding box center [677, 636] width 171 height 24
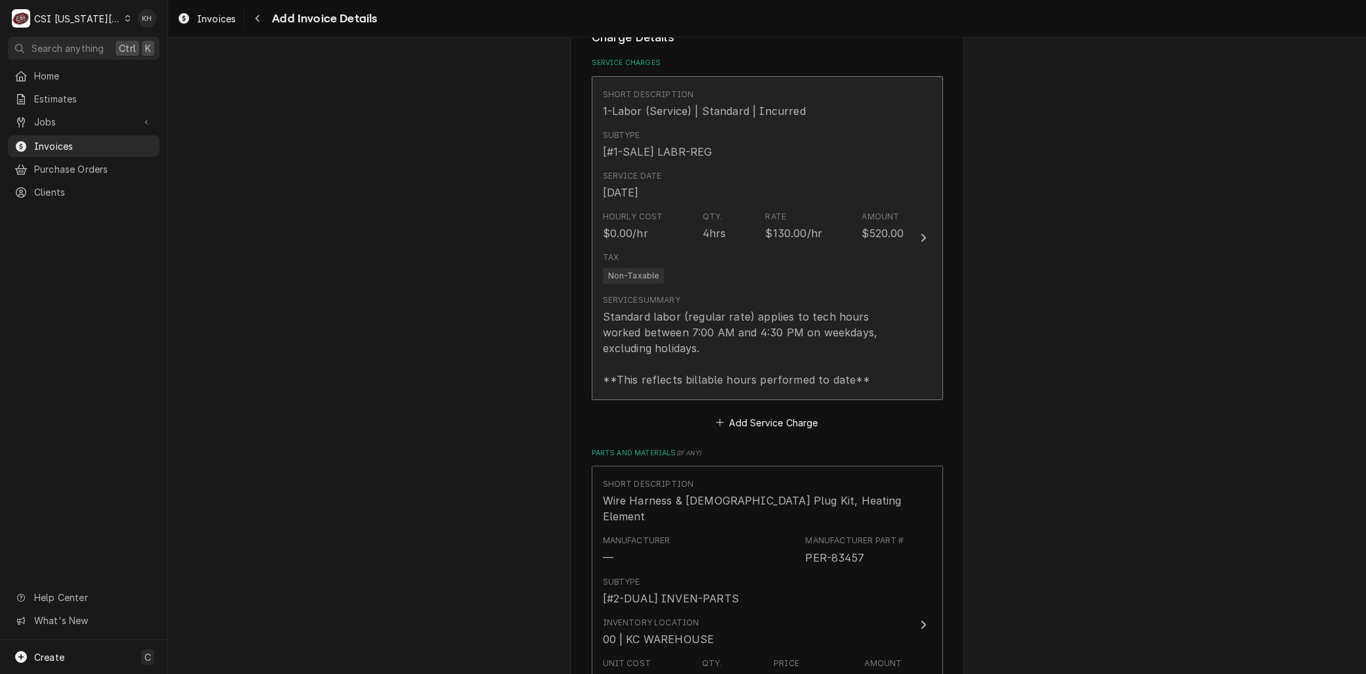
click at [666, 263] on div "Tax Non-Taxable" at bounding box center [753, 267] width 301 height 42
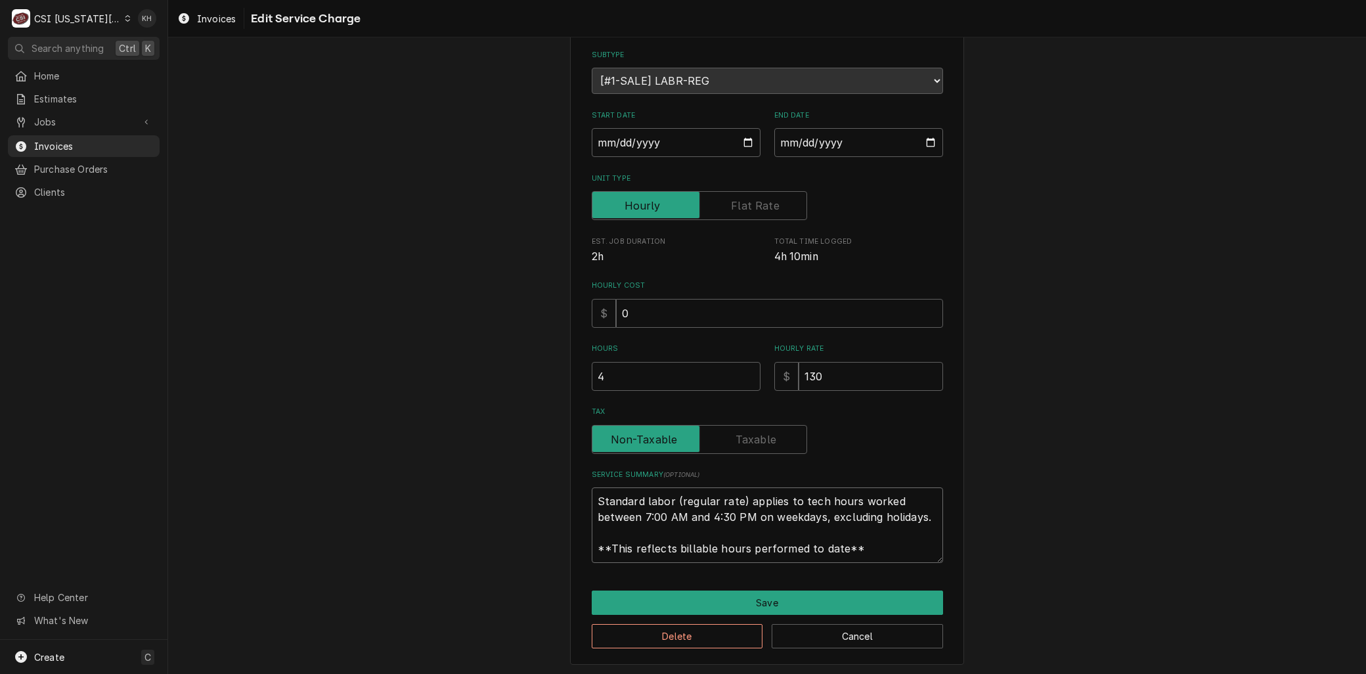
drag, startPoint x: 857, startPoint y: 546, endPoint x: 378, endPoint y: 398, distance: 502.2
click at [378, 398] on div "Use the fields below to edit this service charge Short Description 1-Labor (Ser…" at bounding box center [767, 303] width 1198 height 746
paste textarea "⚠️ 𝗙𝗢𝗥𝗠 𝗜𝗡𝗦𝗧𝗥𝗨𝗖𝗧𝗜𝗢𝗡𝗦 ⚠️ ✪ 𝗖𝗼𝗺𝗽𝗹𝗲𝘁𝗲 𝗮𝗹𝗹 𝗿𝗲𝗹𝗲𝘃𝗮𝗻𝘁 𝘀𝗲𝗰𝘁𝗶𝗼𝗻𝘀 ✪ 𝗣𝗿𝗼𝘃𝗶𝗱𝗲 𝗱𝗲𝘁𝗮𝗶𝗹𝗲𝗱 𝗮𝗻𝘀…"
type textarea "x"
type textarea "⚠️ 𝗙𝗢𝗥𝗠 𝗜𝗡𝗦𝗧𝗥𝗨𝗖𝗧𝗜𝗢𝗡𝗦 ⚠️ ✪ 𝗖𝗼𝗺𝗽𝗹𝗲𝘁𝗲 𝗮𝗹𝗹 𝗿𝗲𝗹𝗲𝘃𝗮𝗻𝘁 𝘀𝗲𝗰𝘁𝗶𝗼𝗻𝘀 ✪ 𝗣𝗿𝗼𝘃𝗶𝗱𝗲 𝗱𝗲𝘁𝗮𝗶𝗹𝗲𝗱 𝗮𝗻𝘀…"
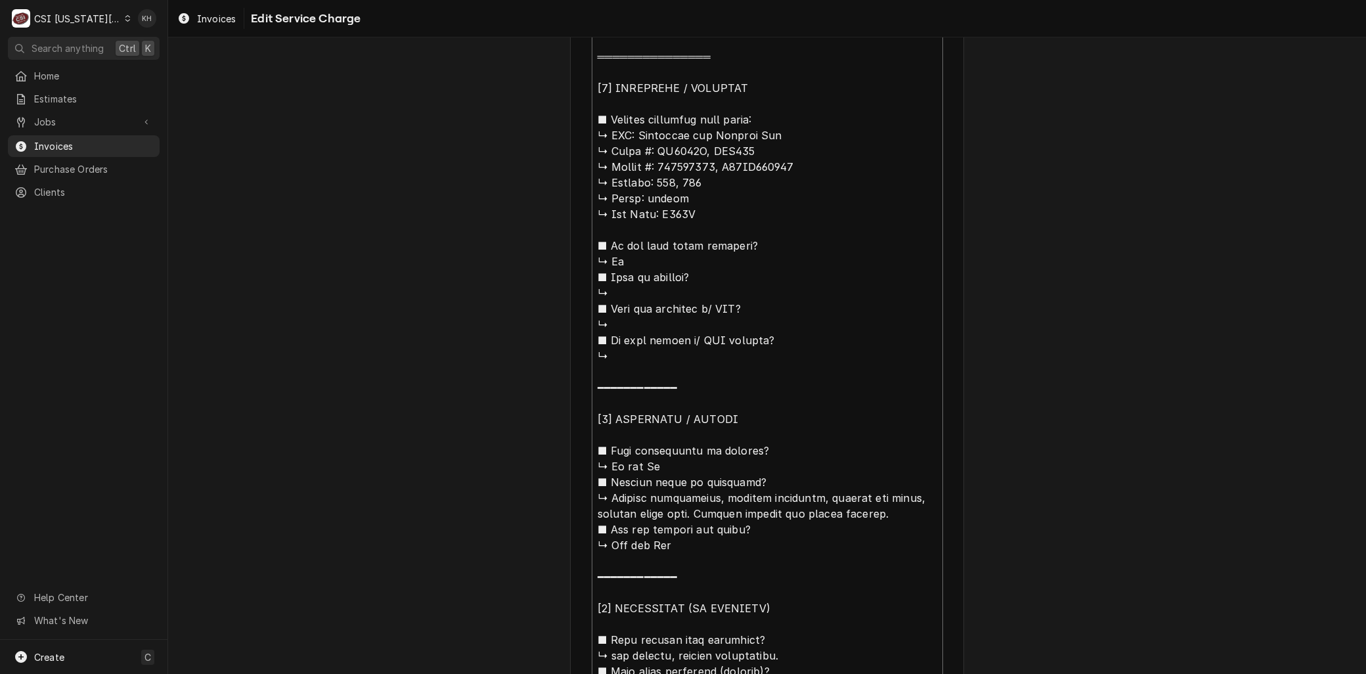
scroll to position [326, 0]
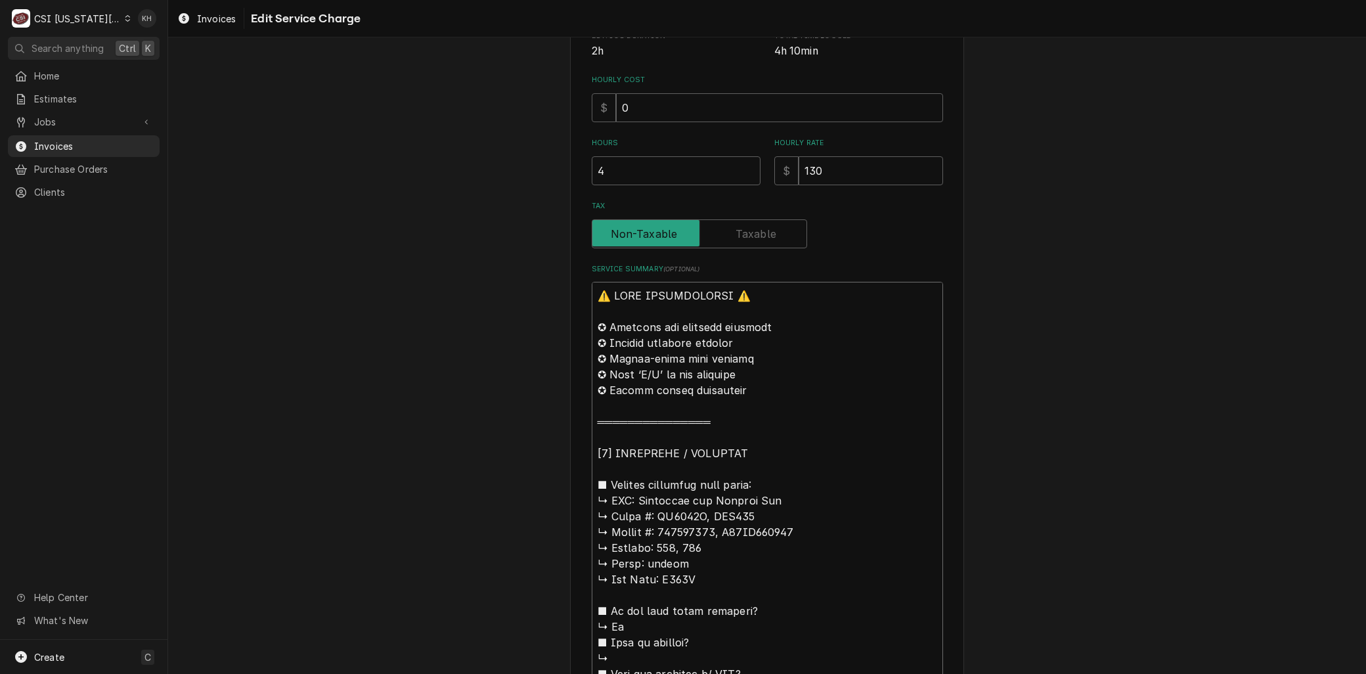
drag, startPoint x: 632, startPoint y: 496, endPoint x: 385, endPoint y: 129, distance: 442.1
click at [388, 132] on div "Use the fields below to edit this service charge Short Description 1-Labor (Ser…" at bounding box center [767, 625] width 1198 height 1801
type textarea "x"
type textarea "BManitowoc and Perfect Fry ↳ 𝗠𝗼𝗱𝗲𝗹 #: QD0322A, PFA570 ↳ 𝗦𝗲𝗿𝗶𝗮𝗹 #: 020660541, E1…"
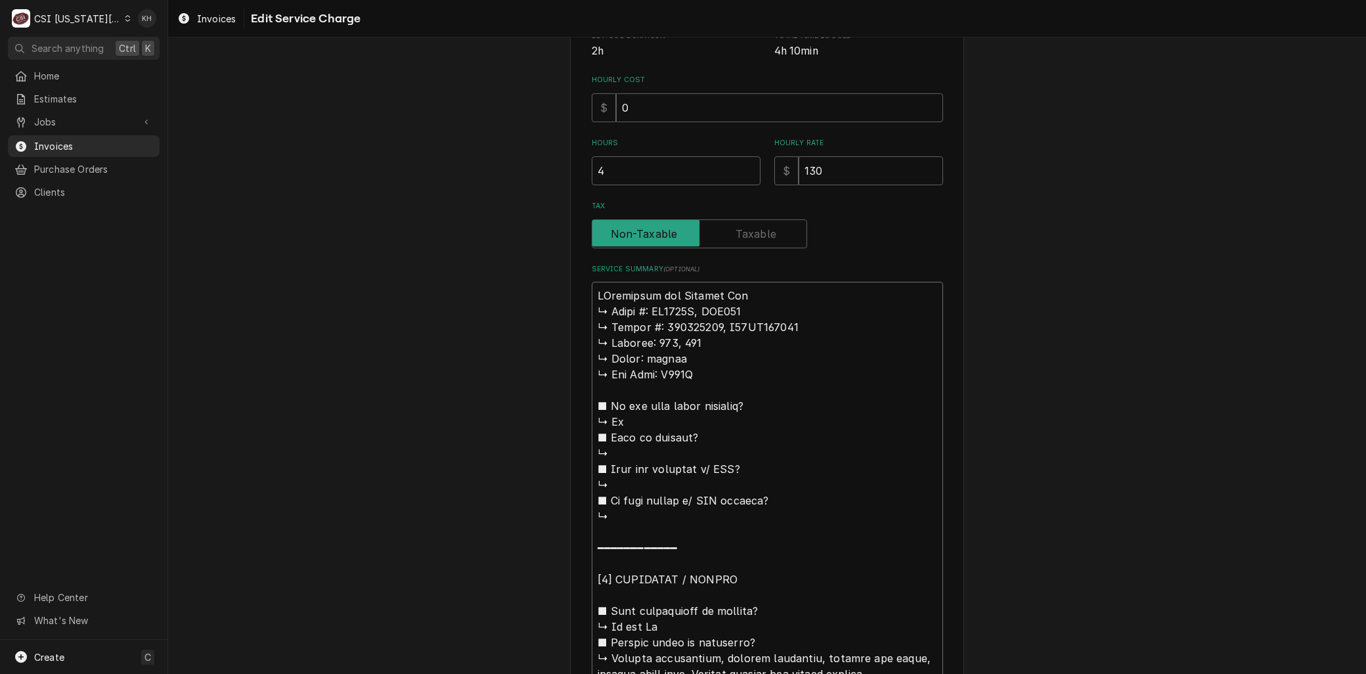
type textarea "x"
type textarea "BrManitowoc and Perfect Fry ↳ 𝗠𝗼𝗱𝗲𝗹 #: QD0322A, PFA570 ↳ 𝗦𝗲𝗿𝗶𝗮𝗹 #: 020660541, E…"
type textarea "x"
type textarea "BraManitowoc and Perfect Fry ↳ 𝗠𝗼𝗱𝗲𝗹 #: QD0322A, PFA570 ↳ 𝗦𝗲𝗿𝗶𝗮𝗹 #: 020660541, …"
type textarea "x"
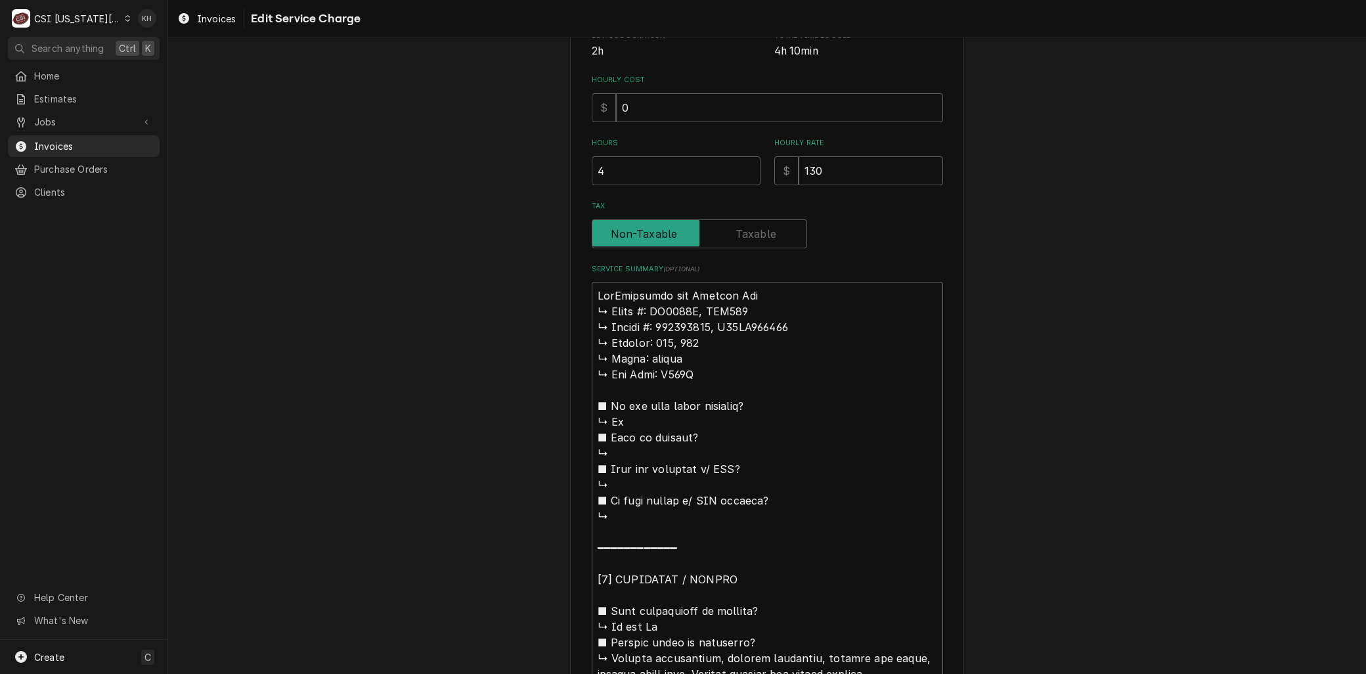
type textarea "BranManitowoc and Perfect Fry ↳ 𝗠𝗼𝗱𝗲𝗹 #: QD0322A, PFA570 ↳ 𝗦𝗲𝗿𝗶𝗮𝗹 #: 020660541,…"
type textarea "x"
type textarea "BrandManitowoc and Perfect Fry ↳ 𝗠𝗼𝗱𝗲𝗹 #: QD0322A, PFA570 ↳ 𝗦𝗲𝗿𝗶𝗮𝗹 #: 020660541…"
type textarea "x"
type textarea "Brand:Manitowoc and Perfect Fry ↳ 𝗠𝗼𝗱𝗲𝗹 #: QD0322A, PFA570 ↳ 𝗦𝗲𝗿𝗶𝗮𝗹 #: 02066054…"
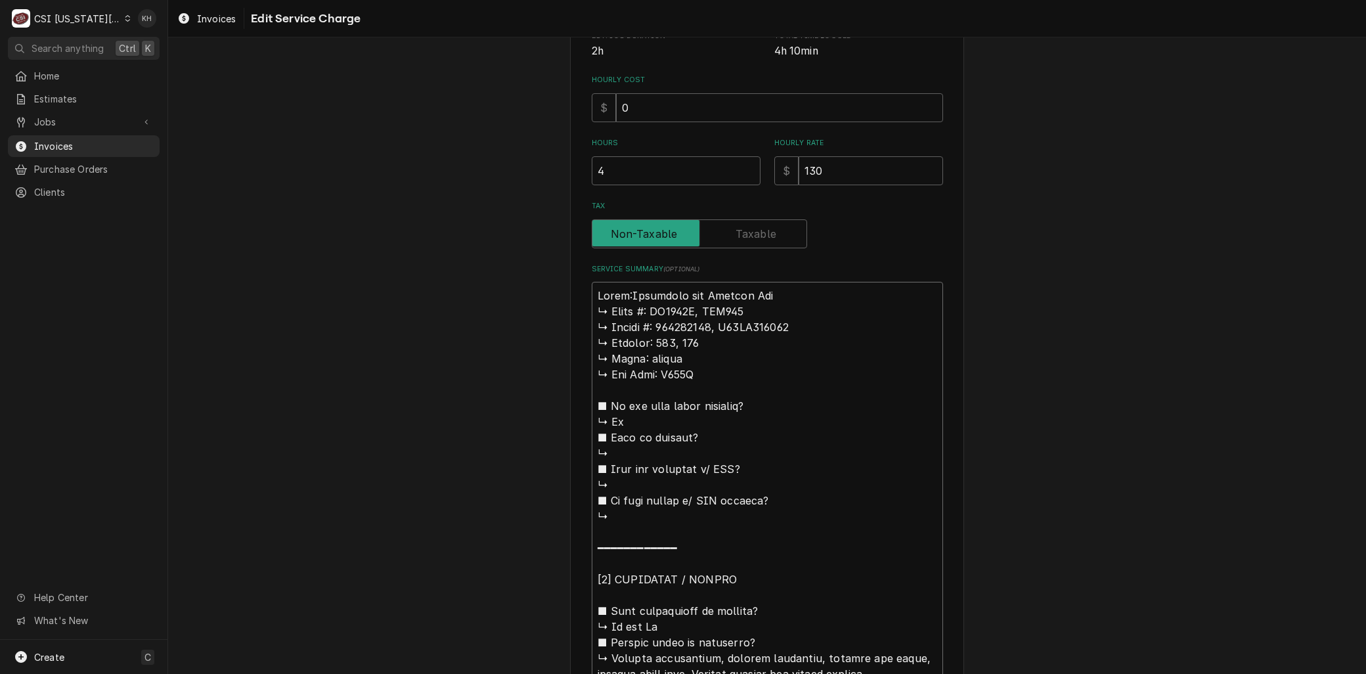
type textarea "x"
type textarea "Brand: Manitowoc and Perfect Fry ↳ 𝗠𝗼𝗱𝗲𝗹 #: QD0322A, PFA570 ↳ 𝗦𝗲𝗿𝗶𝗮𝗹 #: 0206605…"
type textarea "x"
type textarea "Brand: Manitowoc and Perfect Fry 𝗠𝗼𝗱𝗲𝗹 #: QD0322A, PFA570 ↳ 𝗦𝗲𝗿𝗶𝗮𝗹 #: 020660541…"
type textarea "x"
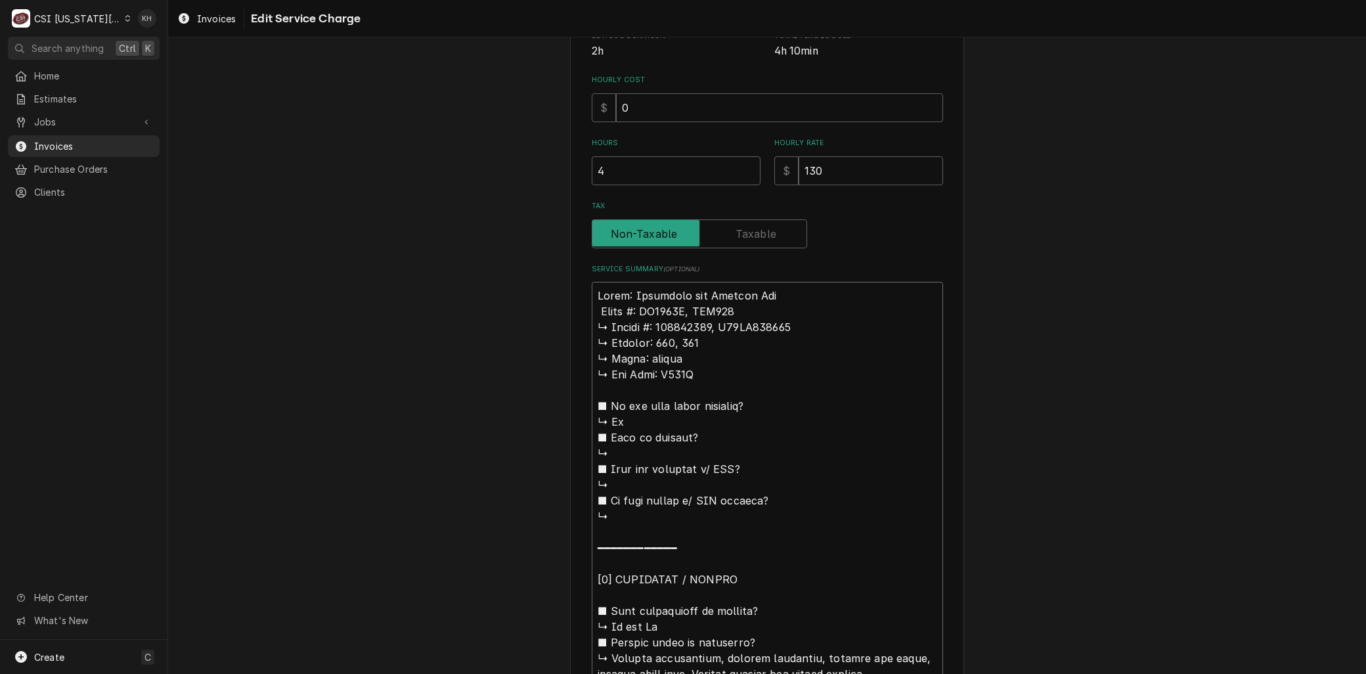
type textarea "Brand: Manitowoc and Perfect Fry 𝗠𝗼𝗱𝗲𝗹 #: QD0322A, PFA570 ↳ 𝗦𝗲𝗿𝗶𝗮𝗹 #: 020660541…"
type textarea "x"
type textarea "Brand: Manitowoc and Perfect Fry 𝗼𝗱𝗲𝗹 #: QD0322A, PFA570 ↳ 𝗦𝗲𝗿𝗶𝗮𝗹 #: 020660541,…"
type textarea "x"
type textarea "Brand: Manitowoc and Perfect Fry 𝗱𝗲𝗹 #: QD0322A, PFA570 ↳ 𝗦𝗲𝗿𝗶𝗮𝗹 #: 020660541, …"
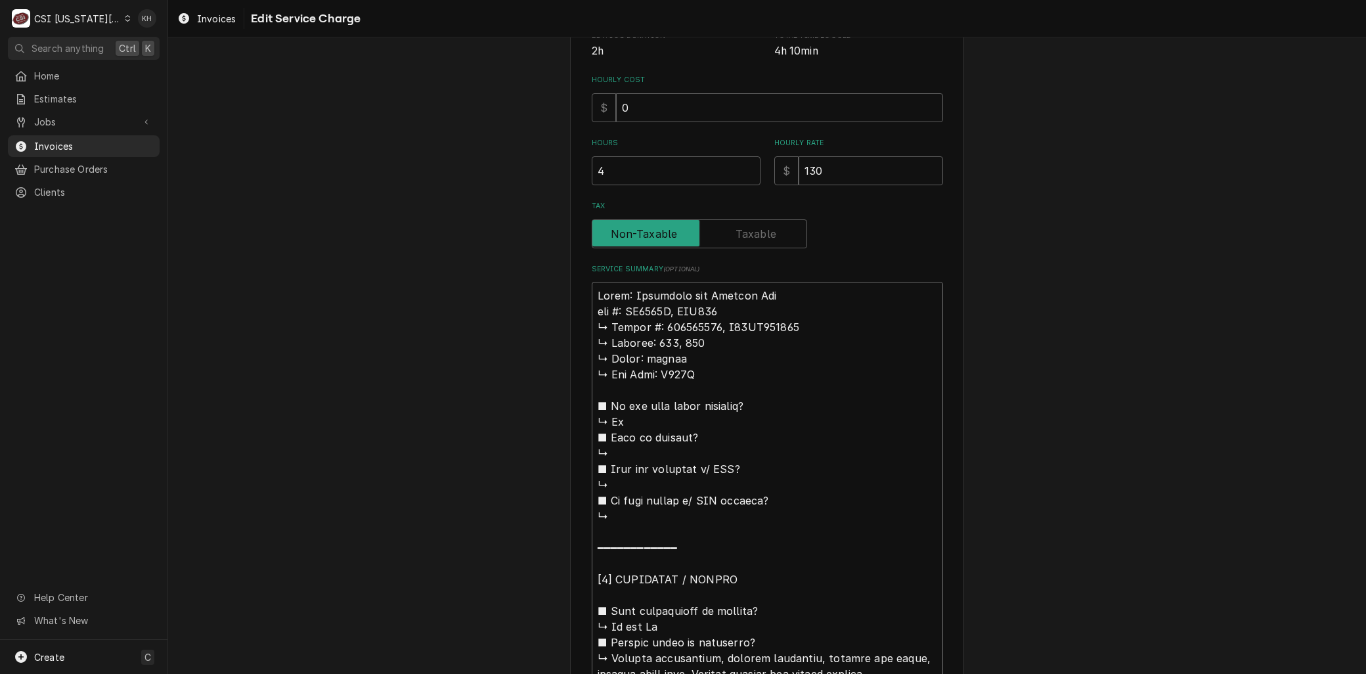
type textarea "x"
type textarea "Brand: Manitowoc and Perfect Fry 𝗲𝗹 #: QD0322A, PFA570 ↳ 𝗦𝗲𝗿𝗶𝗮𝗹 #: 020660541, E…"
type textarea "x"
type textarea "Brand: Manitowoc and Perfect Fry 𝗹 #: QD0322A, PFA570 ↳ 𝗦𝗲𝗿𝗶𝗮𝗹 #: 020660541, E1…"
type textarea "x"
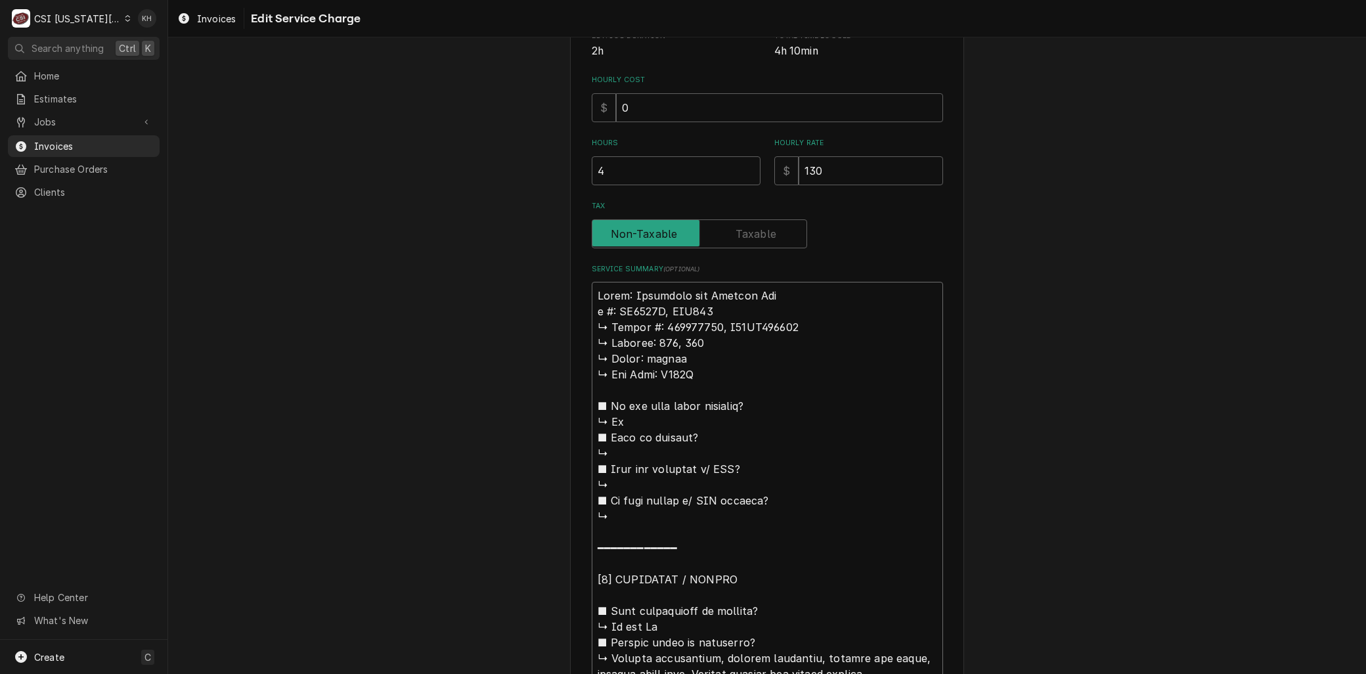
type textarea "Brand: Manitowoc and Perfect Fry #: QD0322A, PFA570 ↳ 𝗦𝗲𝗿𝗶𝗮𝗹 #: 020660541, E18J…"
type textarea "x"
type textarea "Brand: Manitowoc and Perfect Fry #: QD0322A, PFA570 ↳ 𝗦𝗲𝗿𝗶𝗮𝗹 #: 020660541, E18J…"
type textarea "x"
type textarea "Brand: Manitowoc and Perfect Fry : QD0322A, PFA570 ↳ 𝗦𝗲𝗿𝗶𝗮𝗹 #: 020660541, E18JD…"
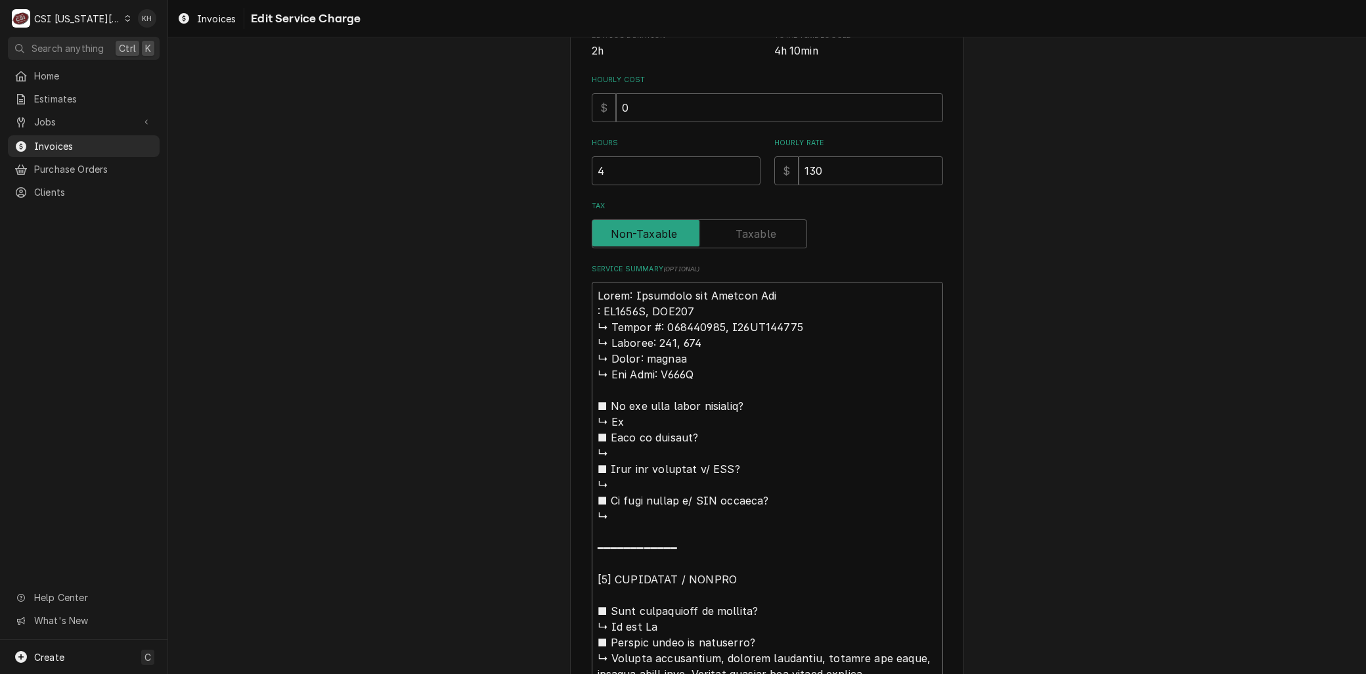
type textarea "x"
type textarea "Brand: Manitowoc and Perfect Fry QD0322A, PFA570 ↳ 𝗦𝗲𝗿𝗶𝗮𝗹 #: 020660541, E18JD06…"
type textarea "x"
type textarea "Brand: Manitowoc and Perfect Fry M QD0322A, PFA570 ↳ 𝗦𝗲𝗿𝗶𝗮𝗹 #: 020660541, E18JD…"
type textarea "x"
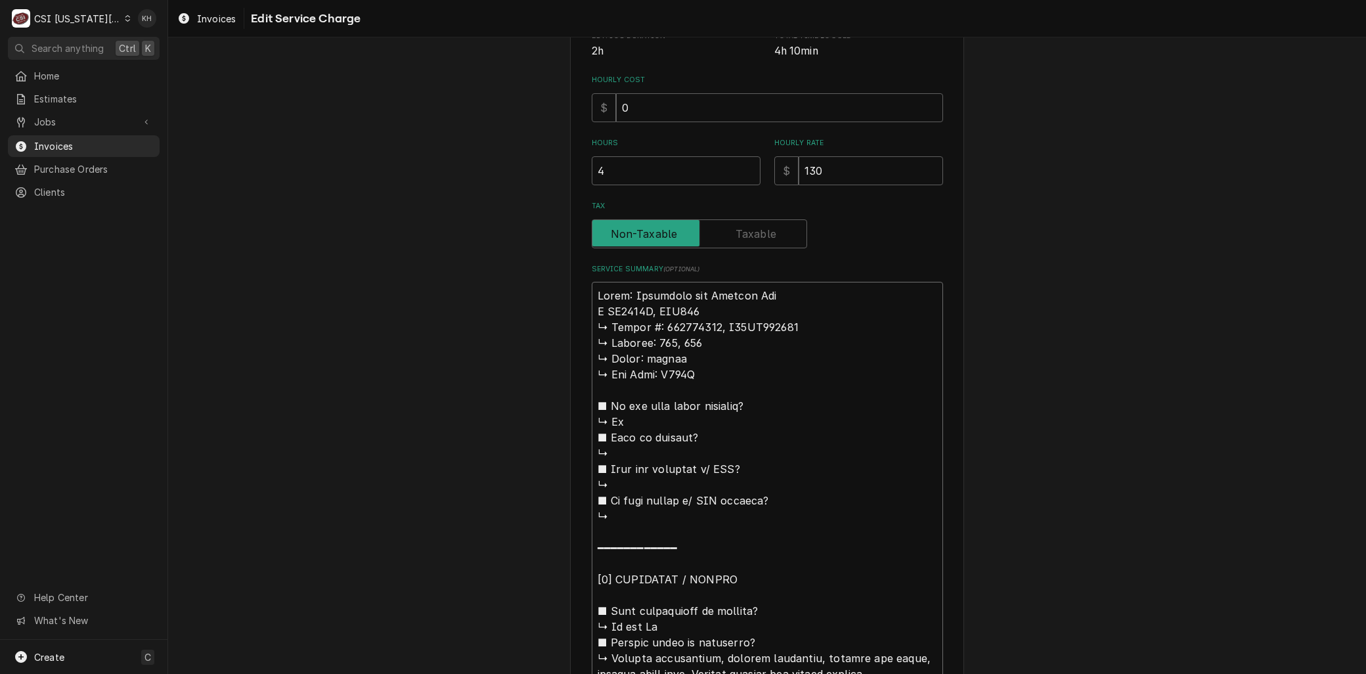
type textarea "Brand: Manitowoc and Perfect Fry Mo QD0322A, PFA570 ↳ 𝗦𝗲𝗿𝗶𝗮𝗹 #: 020660541, E18J…"
type textarea "x"
type textarea "Brand: Manitowoc and Perfect Fry Mod QD0322A, PFA570 ↳ 𝗦𝗲𝗿𝗶𝗮𝗹 #: 020660541, E18…"
type textarea "x"
type textarea "Brand: Manitowoc and Perfect Fry Mode QD0322A, PFA570 ↳ 𝗦𝗲𝗿𝗶𝗮𝗹 #: 020660541, E1…"
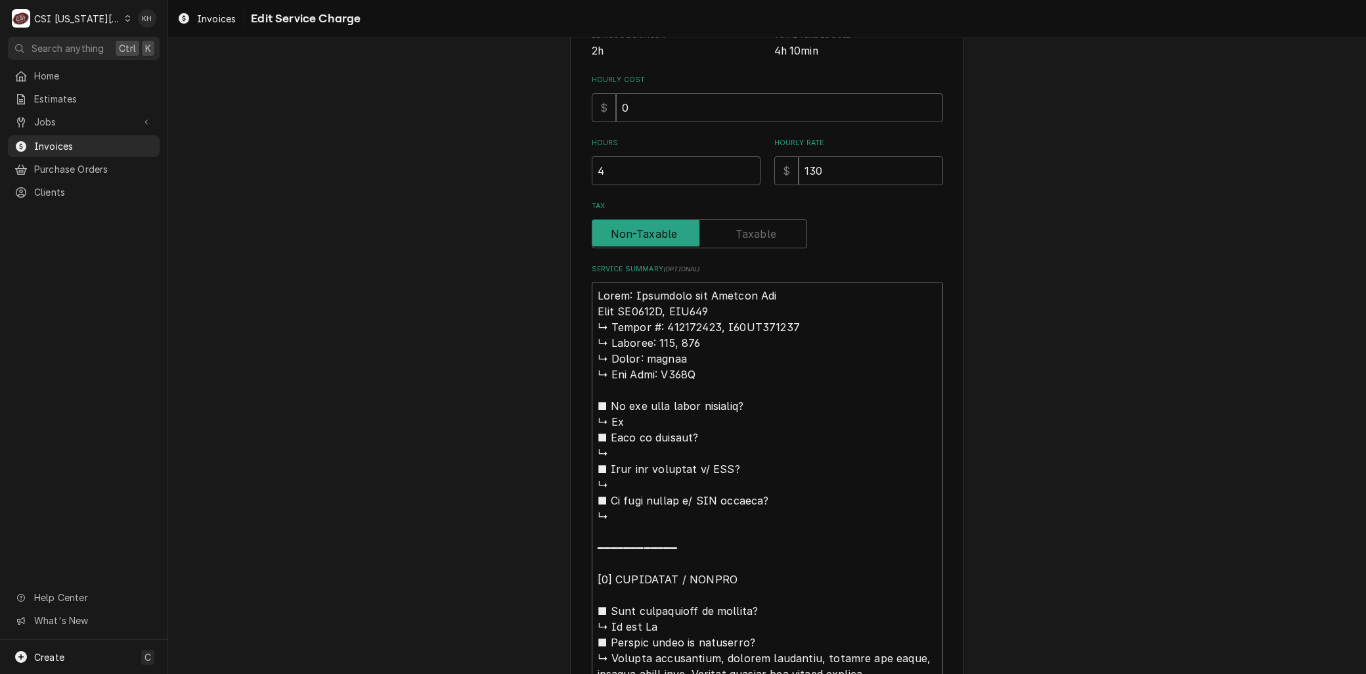
type textarea "x"
type textarea "Brand: Manitowoc and Perfect Fry Model QD0322A, PFA570 ↳ 𝗦𝗲𝗿𝗶𝗮𝗹 #: 020660541, E…"
type textarea "x"
type textarea "Brand: Manitowoc and Perfect Fry Model: QD0322A, PFA570 ↳ 𝗦𝗲𝗿𝗶𝗮𝗹 #: 020660541, …"
type textarea "x"
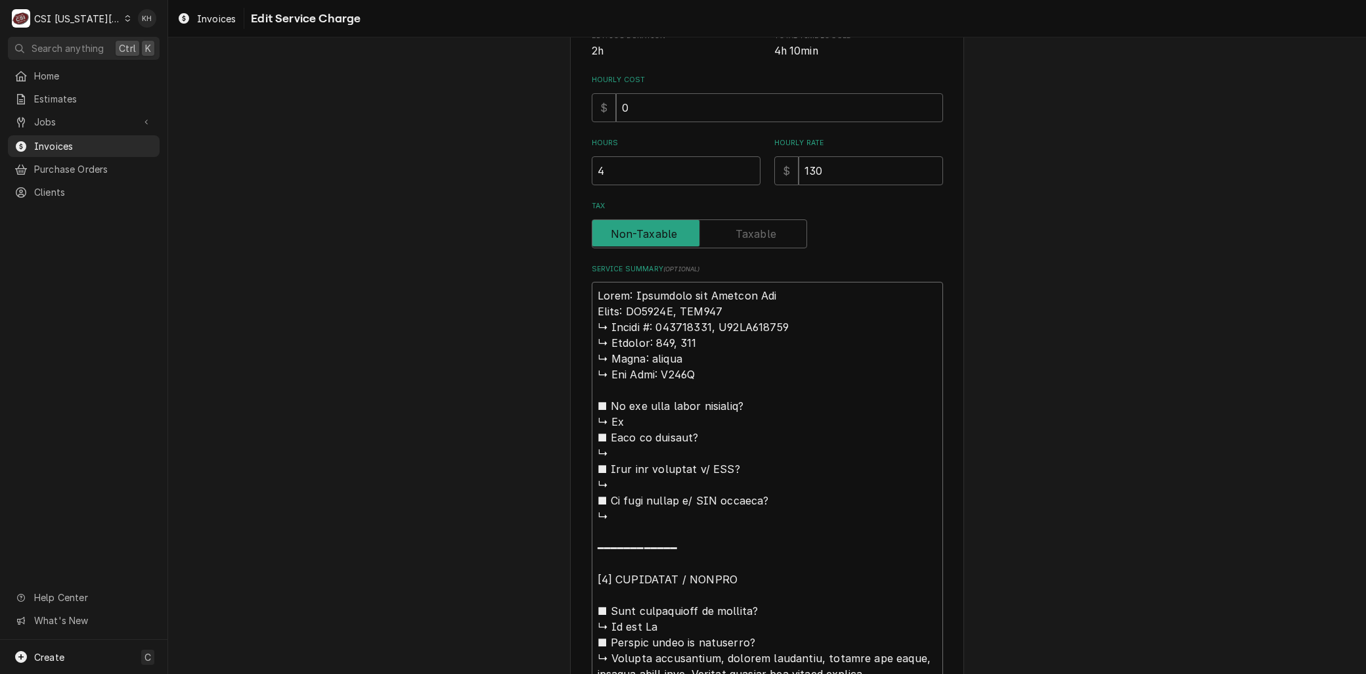
type textarea "Brand: Manitowoc and Perfect Fry Model: QD0322A, PFA570 𝗦𝗲𝗿𝗶𝗮𝗹 #: 020660541, E1…"
type textarea "x"
type textarea "Brand: Manitowoc and Perfect Fry Model: QD0322A, PFA570 𝗦𝗲𝗿𝗶𝗮𝗹 #: 020660541, E1…"
type textarea "x"
type textarea "Brand: Manitowoc and Perfect Fry Model: QD0322A, PFA570 𝗲𝗿𝗶𝗮𝗹 #: 020660541, E18…"
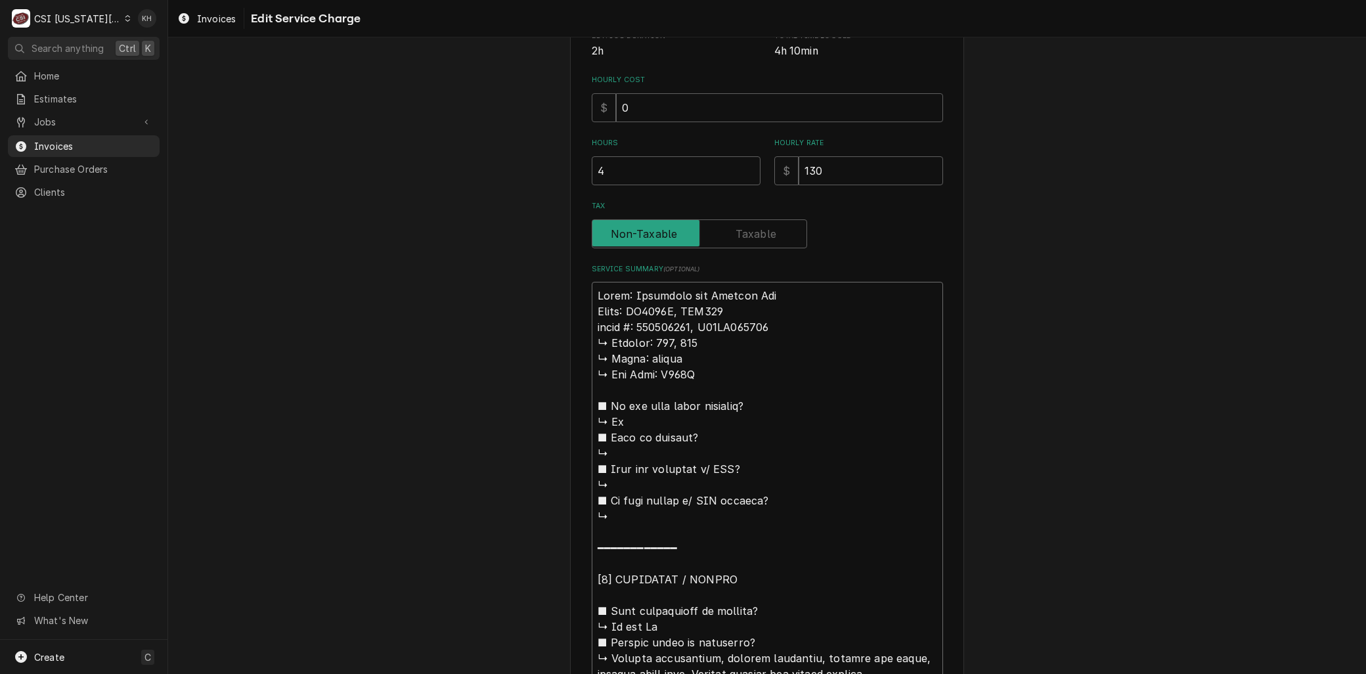
type textarea "x"
type textarea "Brand: Manitowoc and Perfect Fry Model: QD0322A, PFA570 𝗿𝗶𝗮𝗹 #: 020660541, E18J…"
type textarea "x"
type textarea "Brand: Manitowoc and Perfect Fry Model: QD0322A, PFA570 𝗶𝗮𝗹 #: 020660541, E18JD…"
type textarea "x"
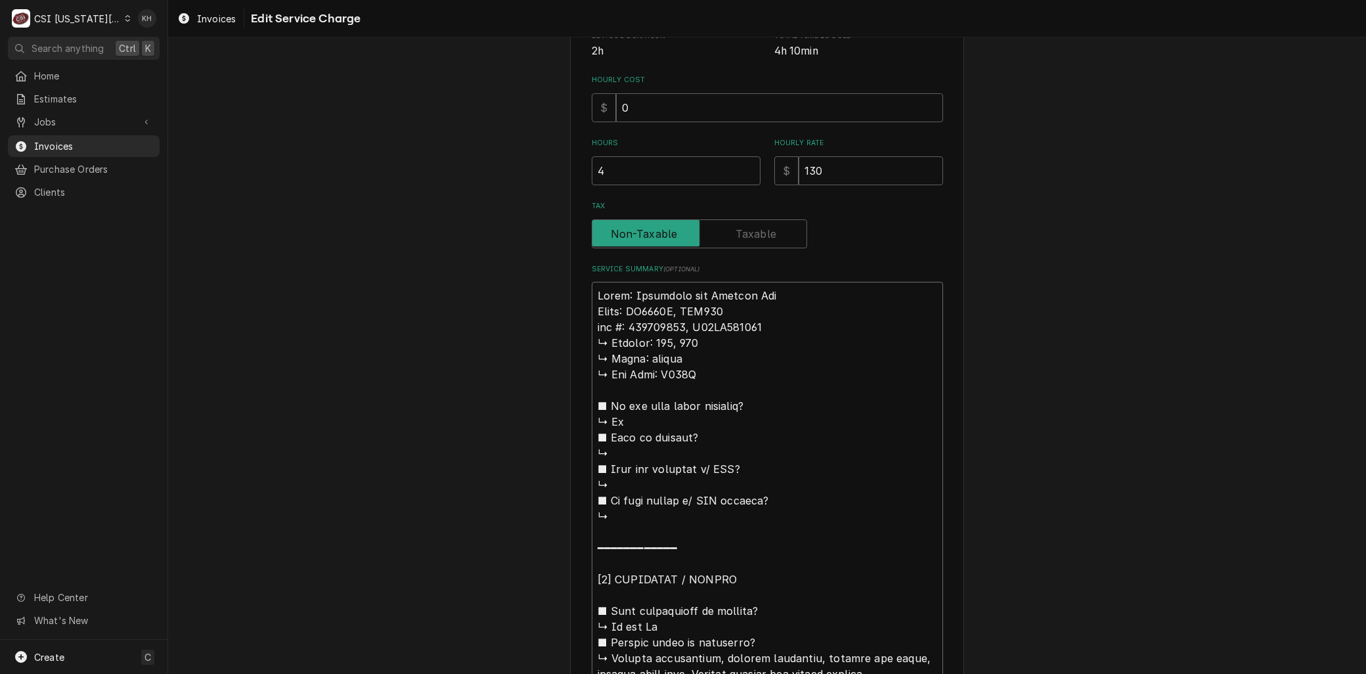
type textarea "Brand: Manitowoc and Perfect Fry Model: QD0322A, PFA570 𝗮𝗹 #: 020660541, E18JD0…"
type textarea "x"
type textarea "Brand: Manitowoc and Perfect Fry Model: QD0322A, PFA570 𝗹 #: 020660541, E18JD06…"
type textarea "x"
type textarea "Brand: Manitowoc and Perfect Fry Model: QD0322A, PFA570 #: 020660541, E18JD0606…"
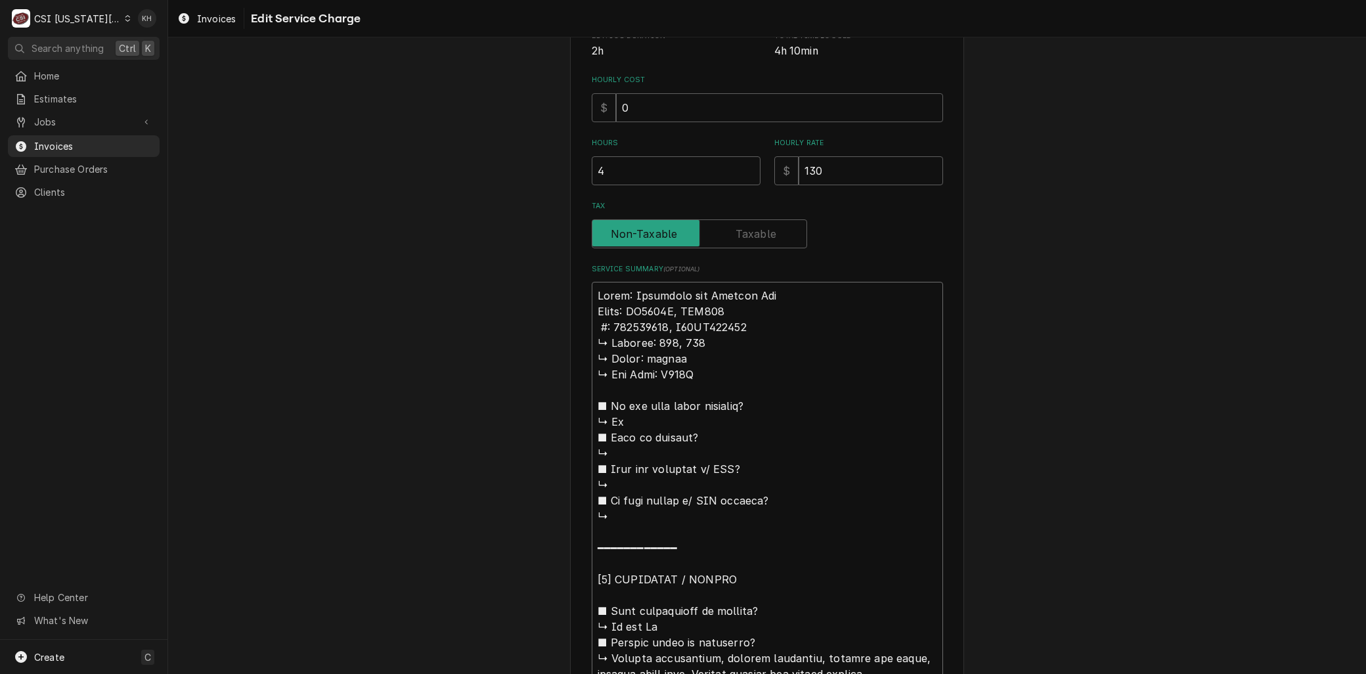
type textarea "x"
type textarea "Brand: Manitowoc and Perfect Fry Model: QD0322A, PFA570 #: 020660541, E18JD0606…"
type textarea "x"
type textarea "Brand: Manitowoc and Perfect Fry Model: QD0322A, PFA570 : 020660541, E18JD06061…"
type textarea "x"
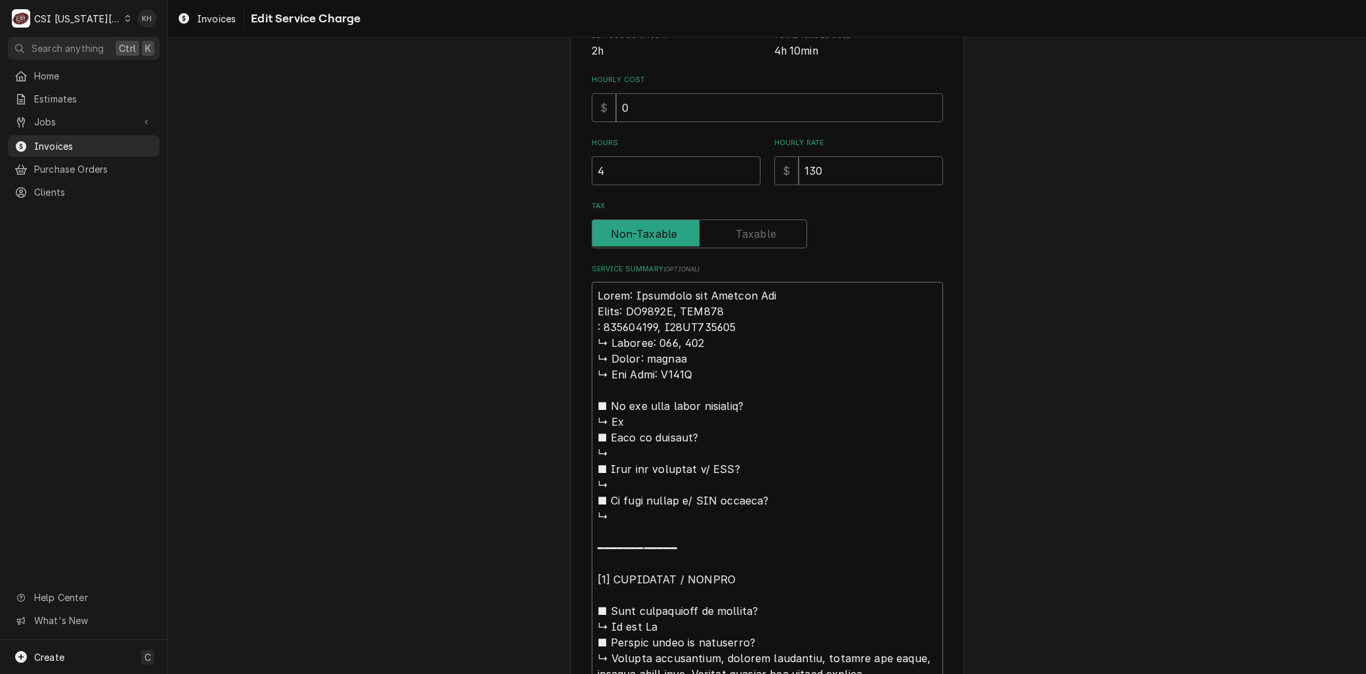
type textarea "Brand: Manitowoc and Perfect Fry Model: QD0322A, PFA570 S: 020660541, E18JD0606…"
type textarea "x"
type textarea "Brand: Manitowoc and Perfect Fry Model: QD0322A, PFA570 Se: 020660541, E18JD060…"
type textarea "x"
type textarea "Brand: Manitowoc and Perfect Fry Model: QD0322A, PFA570 Ser: 020660541, E18JD06…"
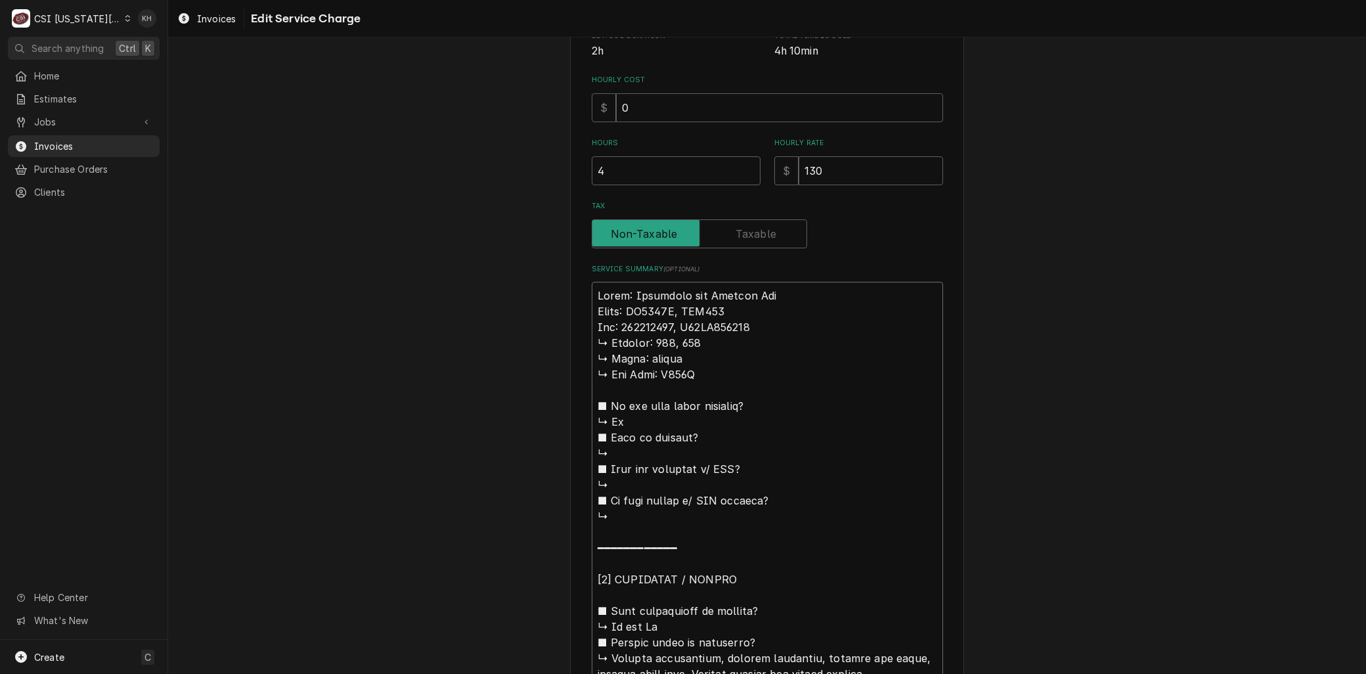
type textarea "x"
type textarea "Brand: Manitowoc and Perfect Fry Model: QD0322A, PFA570 Seri: 020660541, E18JD0…"
type textarea "x"
type textarea "Brand: Manitowoc and Perfect Fry Model: QD0322A, PFA570 Seria: 020660541, E18JD…"
type textarea "x"
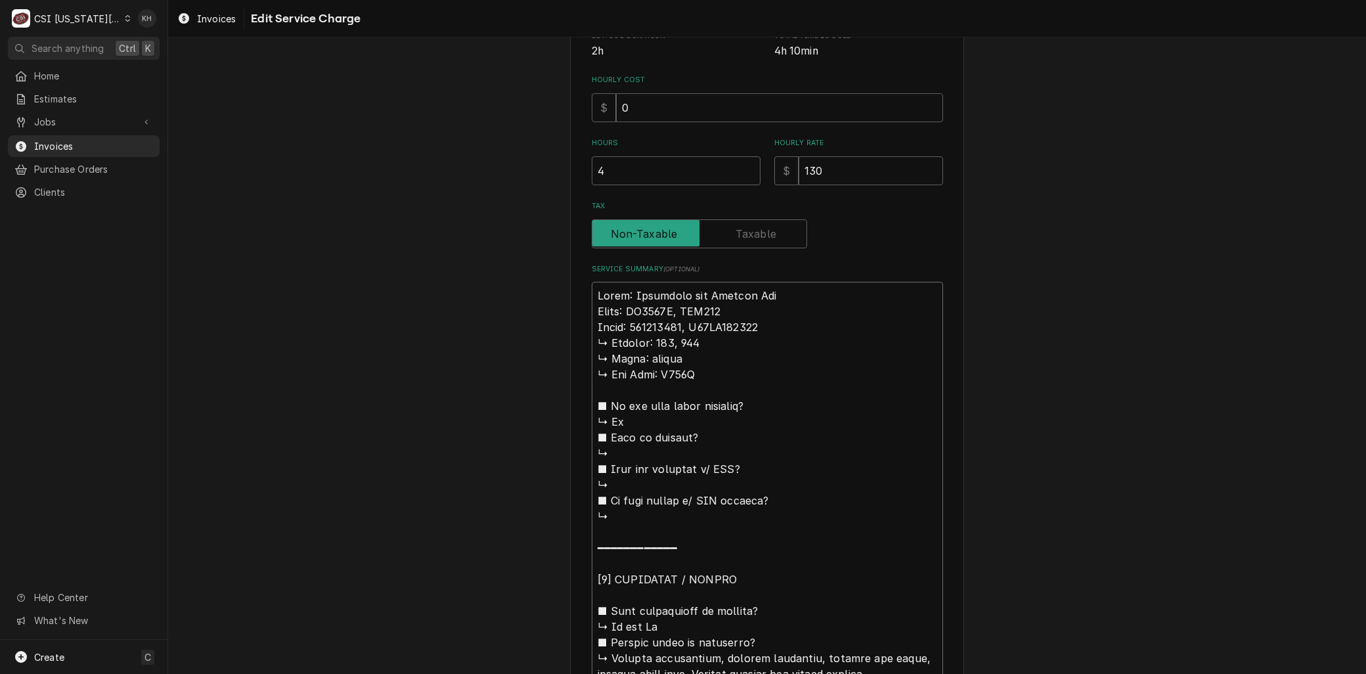
type textarea "Brand: Manitowoc and Perfect Fry Model: QD0322A, PFA570 Serial: 020660541, E18J…"
type textarea "x"
type textarea "Brand: Manitowoc and Perfect Fry Model: QD0322A, PFA570 Serial:: 020660541, E18…"
type textarea "x"
type textarea "Brand: Manitowoc and Perfect Fry Model: QD0322A, PFA570 Serial: 020660541, E18J…"
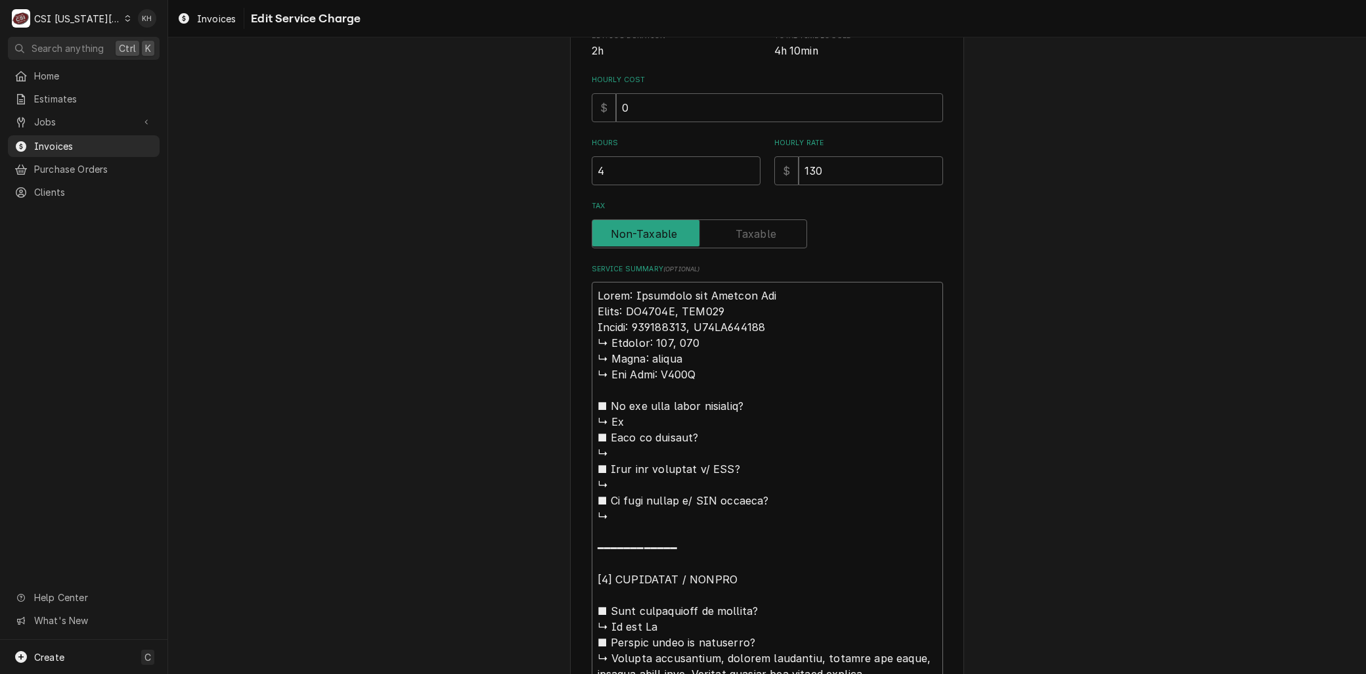
drag, startPoint x: 587, startPoint y: 340, endPoint x: 721, endPoint y: 383, distance: 140.6
type textarea "x"
type textarea "Brand: Manitowoc and Perfect Fry Model: QD0322A, PFA570 Serial: 020660541, E18J…"
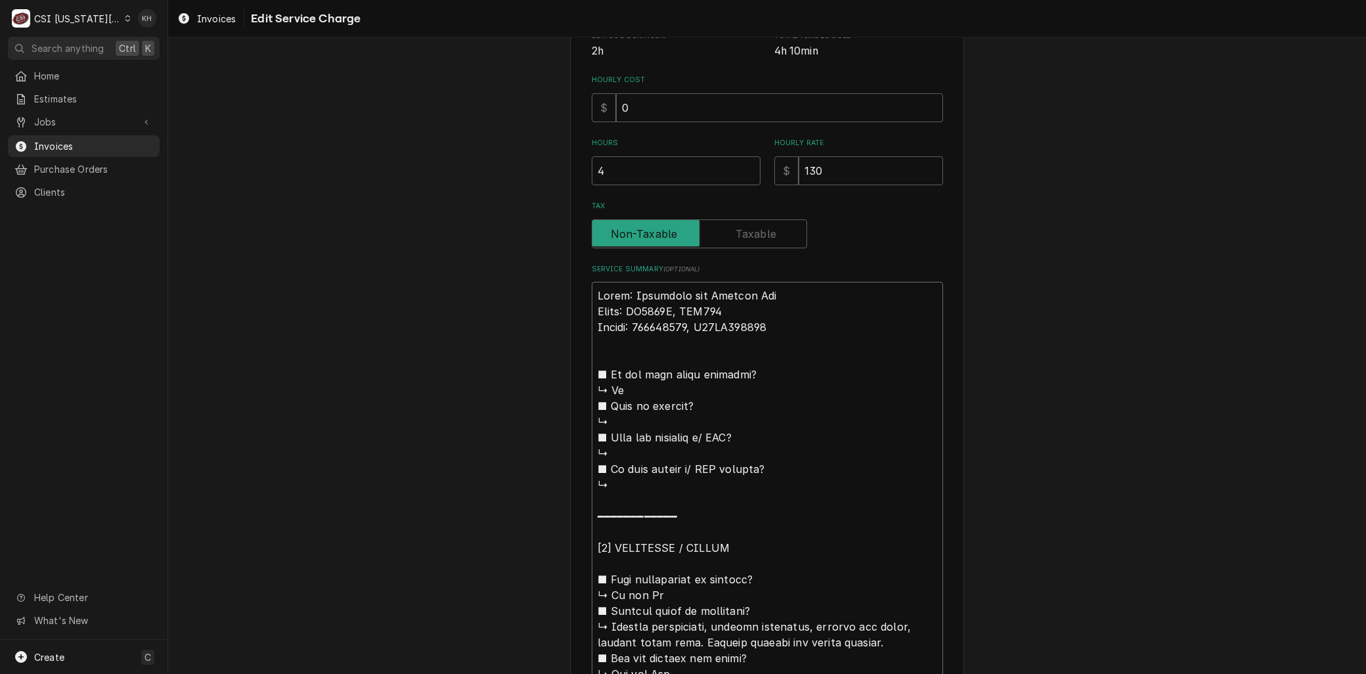
type textarea "x"
type textarea "Brand: Manitowoc and Perfect Fry Model: QD0322A, PFA570 Serial: 020660541, E18J…"
type textarea "x"
type textarea "Brand: Manitowoc and Perfect Fry Model: QD0322A, PFA570 Serial: 020660541, E18J…"
type textarea "x"
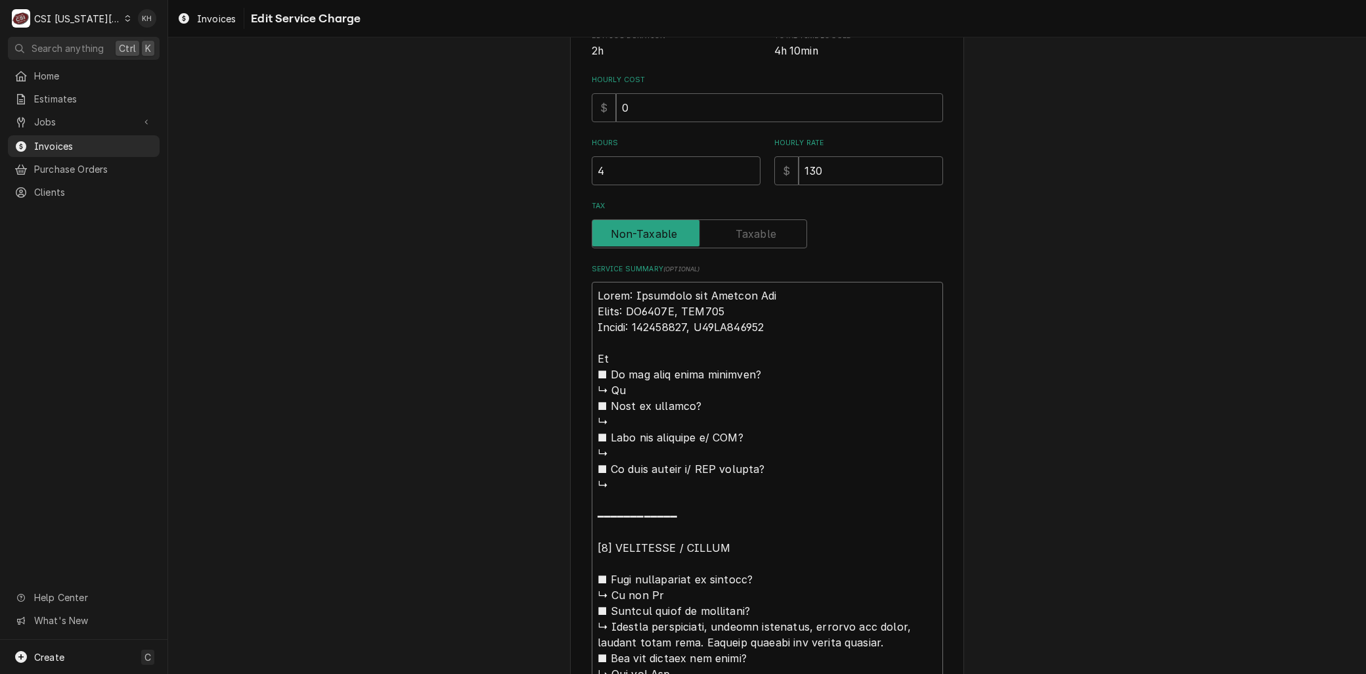
type textarea "Brand: Manitowoc and Perfect Fry Model: QD0322A, PFA570 Serial: 020660541, E18J…"
type textarea "x"
type textarea "Brand: Manitowoc and Perfect Fry Model: QD0322A, PFA570 Serial: 020660541, E18J…"
type textarea "x"
type textarea "Brand: Manitowoc and Perfect Fry Model: QD0322A, PFA570 Serial: 020660541, E18J…"
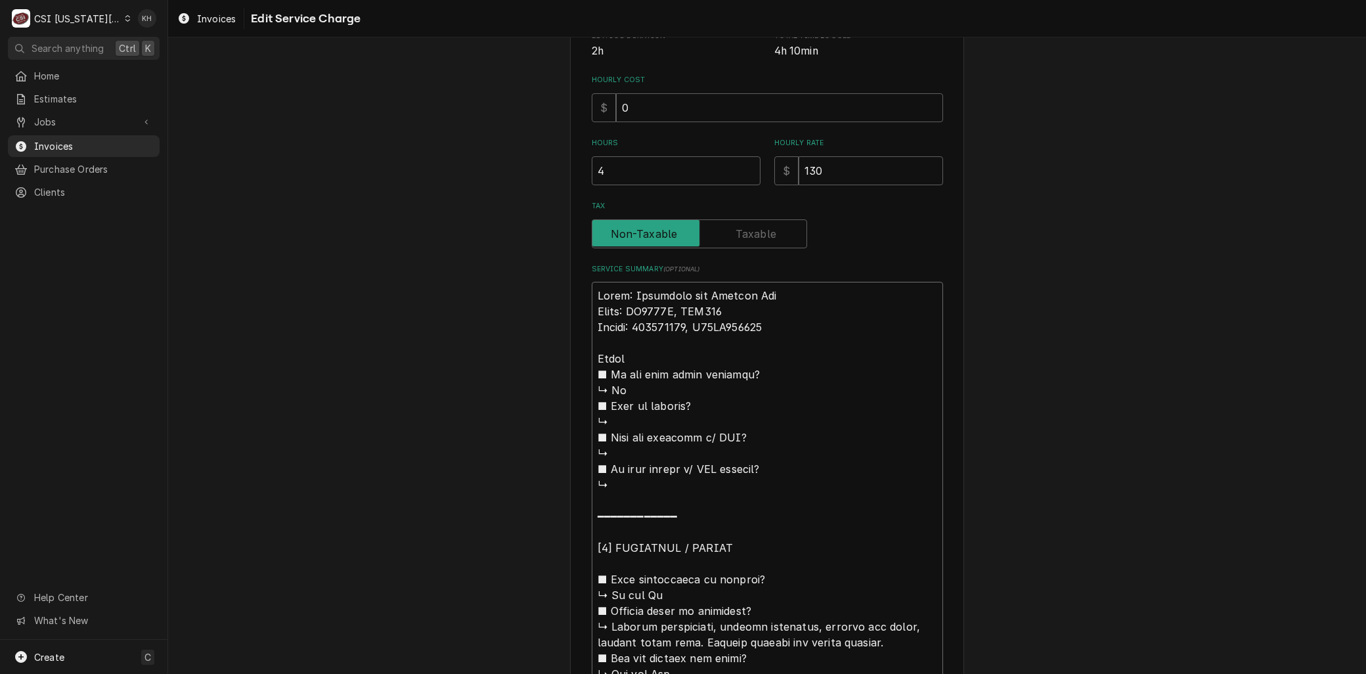
type textarea "x"
type textarea "Brand: Manitowoc and Perfect Fry Model: QD0322A, PFA570 Serial: 020660541, E18J…"
type textarea "x"
type textarea "Brand: Manitowoc and Perfect Fry Model: QD0322A, PFA570 Serial: 020660541, E18J…"
drag, startPoint x: 708, startPoint y: 294, endPoint x: 793, endPoint y: 294, distance: 85.4
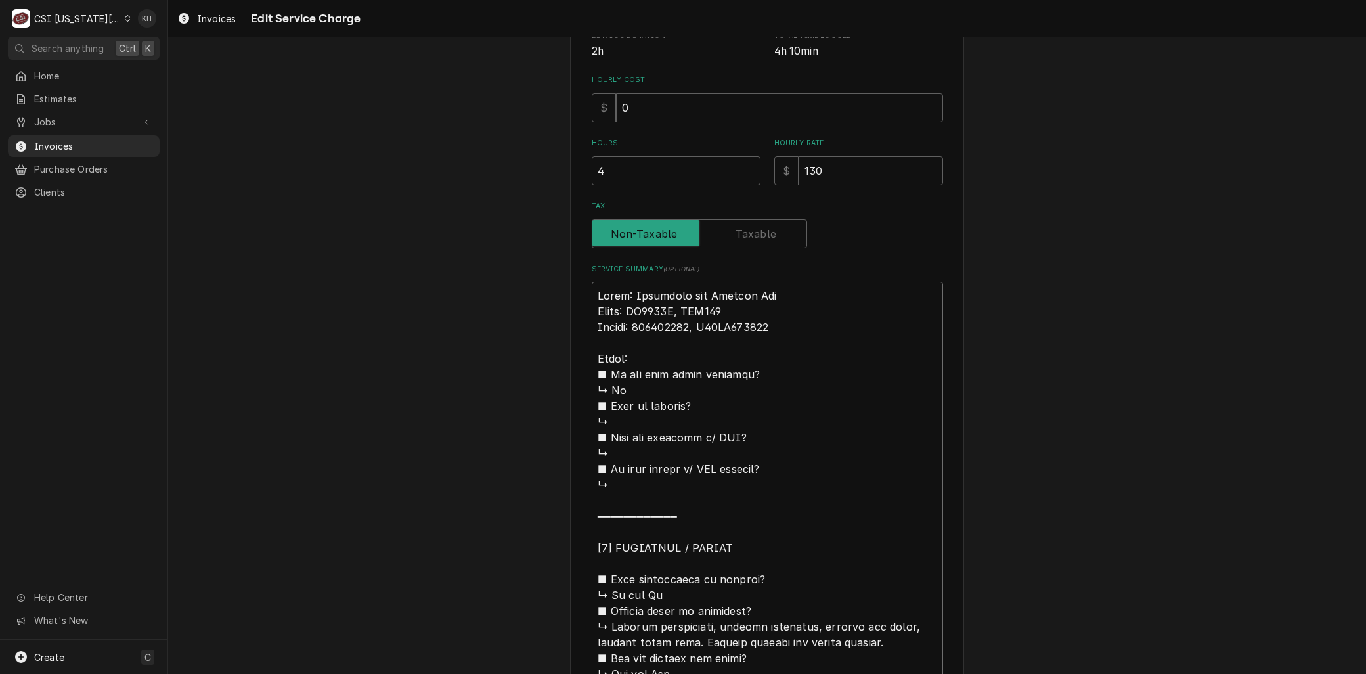
paste textarea "Perfect Fry"
type textarea "x"
type textarea "Brand: Manitowoc and Perfect Fry Model: QD0322A, PFA570 Serial: 020660541, E18J…"
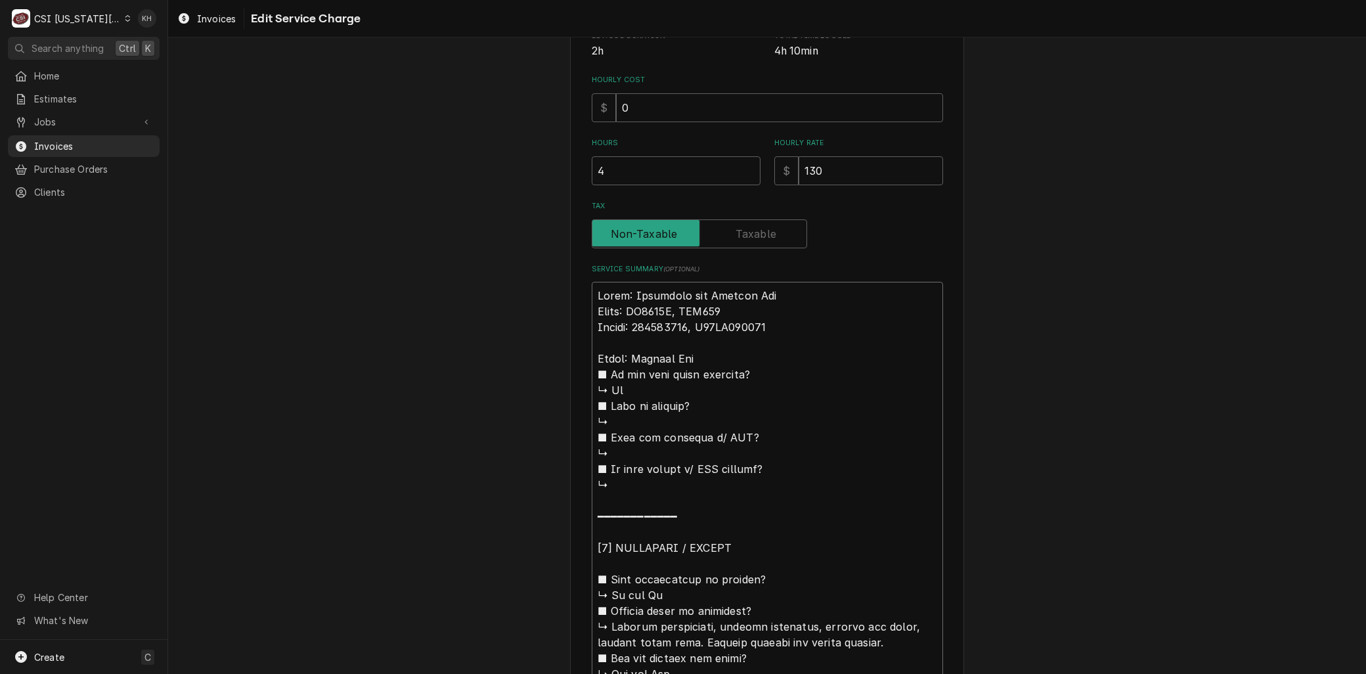
drag, startPoint x: 688, startPoint y: 309, endPoint x: 733, endPoint y: 305, distance: 44.8
type textarea "x"
type textarea "Brand: Manitowoc and Perfect Fry Model: QD0322A, PFA570 Serial: 020660541, E18J…"
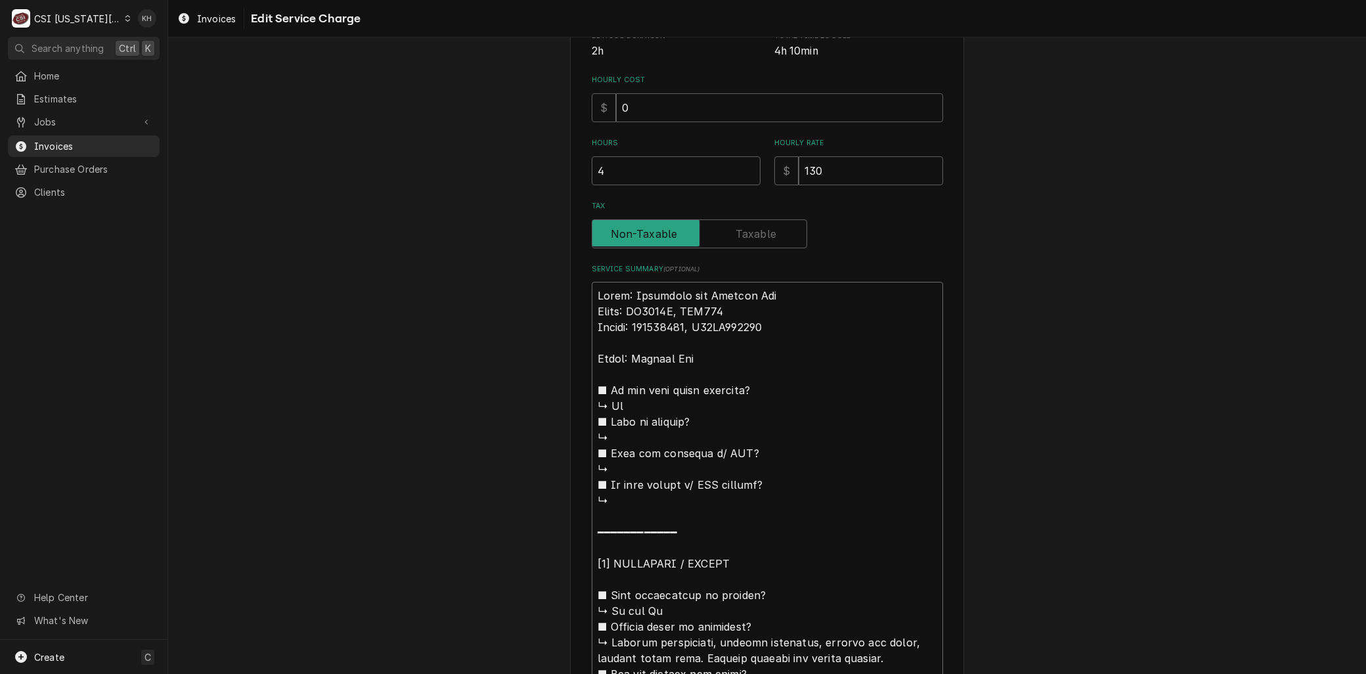
type textarea "x"
type textarea "Brand: Manitowoc and Perfect Fry Model: QD0322A, PFA570 Serial: 020660541, E18J…"
type textarea "x"
type textarea "Brand: Manitowoc and Perfect Fry Model: QD0322A, PFA570 Serial: 020660541, E18J…"
type textarea "x"
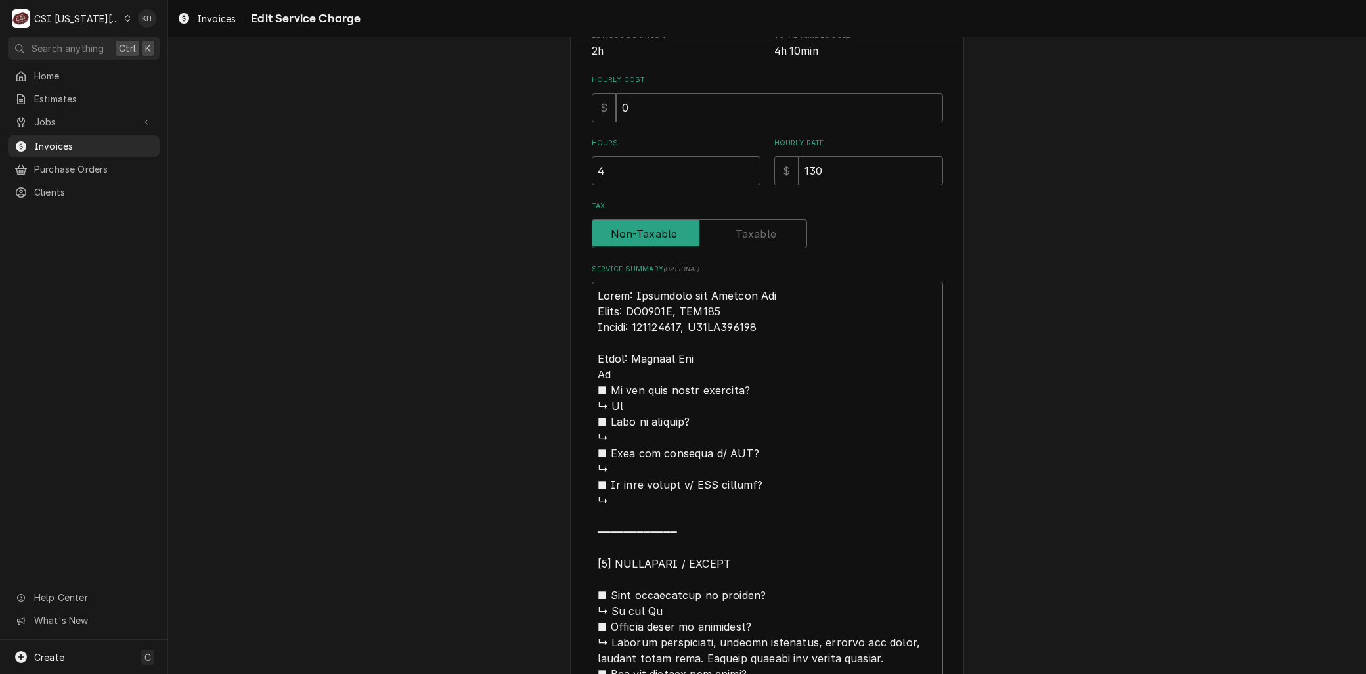
type textarea "Brand: Manitowoc and Perfect Fry Model: QD0322A, PFA570 Serial: 020660541, E18J…"
type textarea "x"
type textarea "Brand: Manitowoc and Perfect Fry Model: QD0322A, PFA570 Serial: 020660541, E18J…"
type textarea "x"
type textarea "Brand: Manitowoc and Perfect Fry Model: QD0322A, PFA570 Serial: 020660541, E18J…"
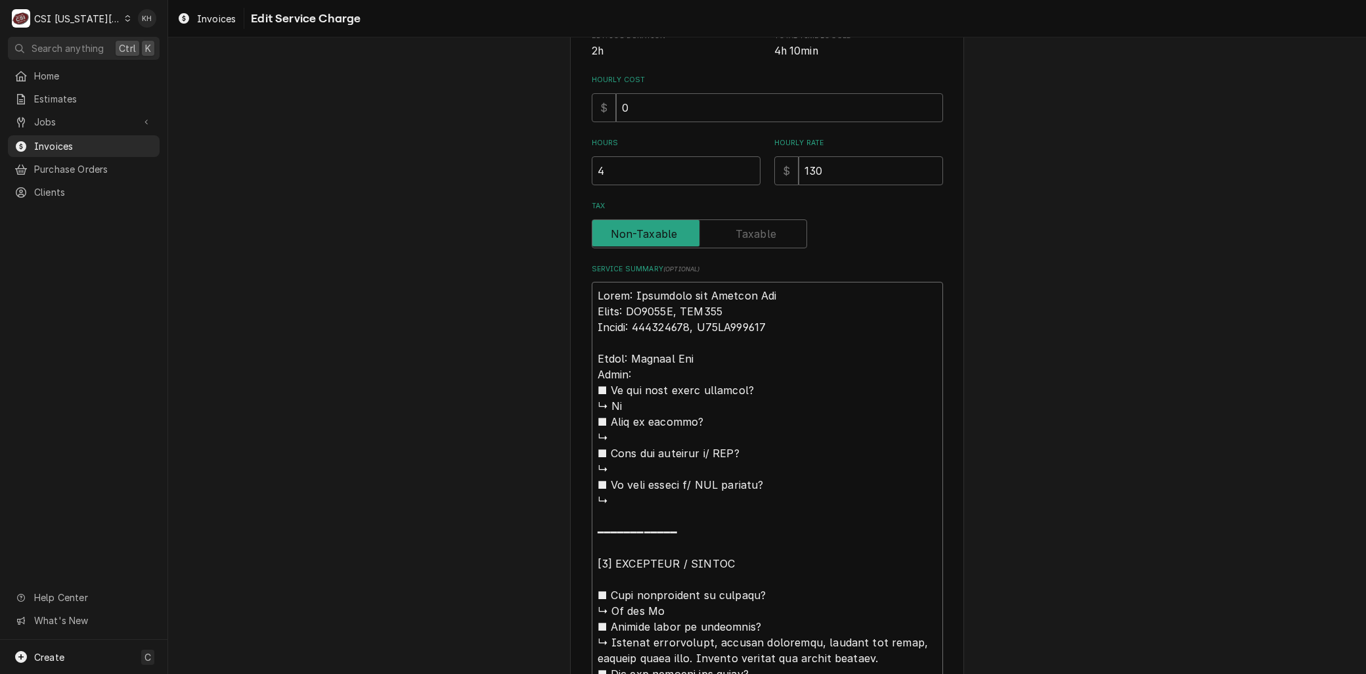
type textarea "x"
type textarea "Brand: Manitowoc and Perfect Fry Model: QD0322A, PFA570 Serial: 020660541, E18J…"
paste textarea "PFA570"
type textarea "x"
type textarea "Brand: Manitowoc and Perfect Fry Model: QD0322A, PFA570 Serial: 020660541, E18J…"
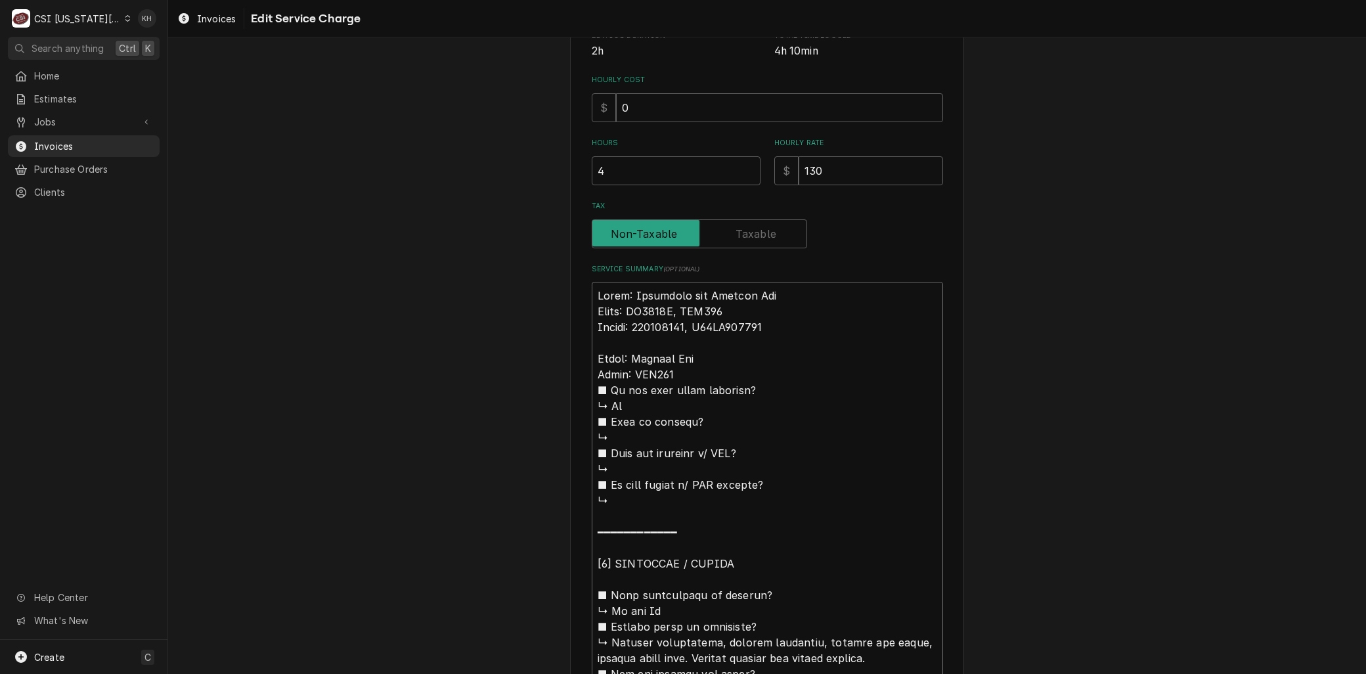
type textarea "x"
type textarea "Brand: Manitowoc and Perfect Fry Model: QD0322A, PFA570 Serial: 020660541, E18J…"
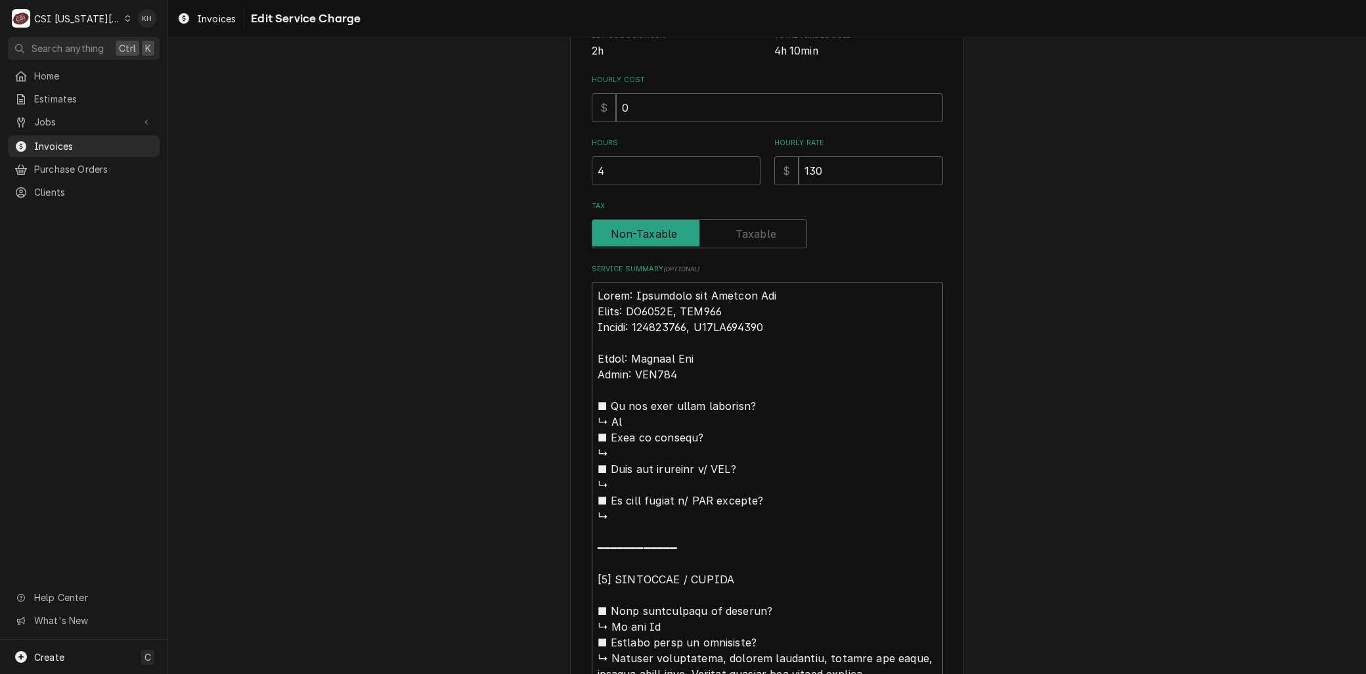
type textarea "x"
type textarea "Brand: Manitowoc and Perfect Fry Model: QD0322A, PFA570 Serial: 020660541, E18J…"
type textarea "x"
type textarea "Brand: Manitowoc and Perfect Fry Model: QD0322A, PFA570 Serial: 020660541, E18J…"
type textarea "x"
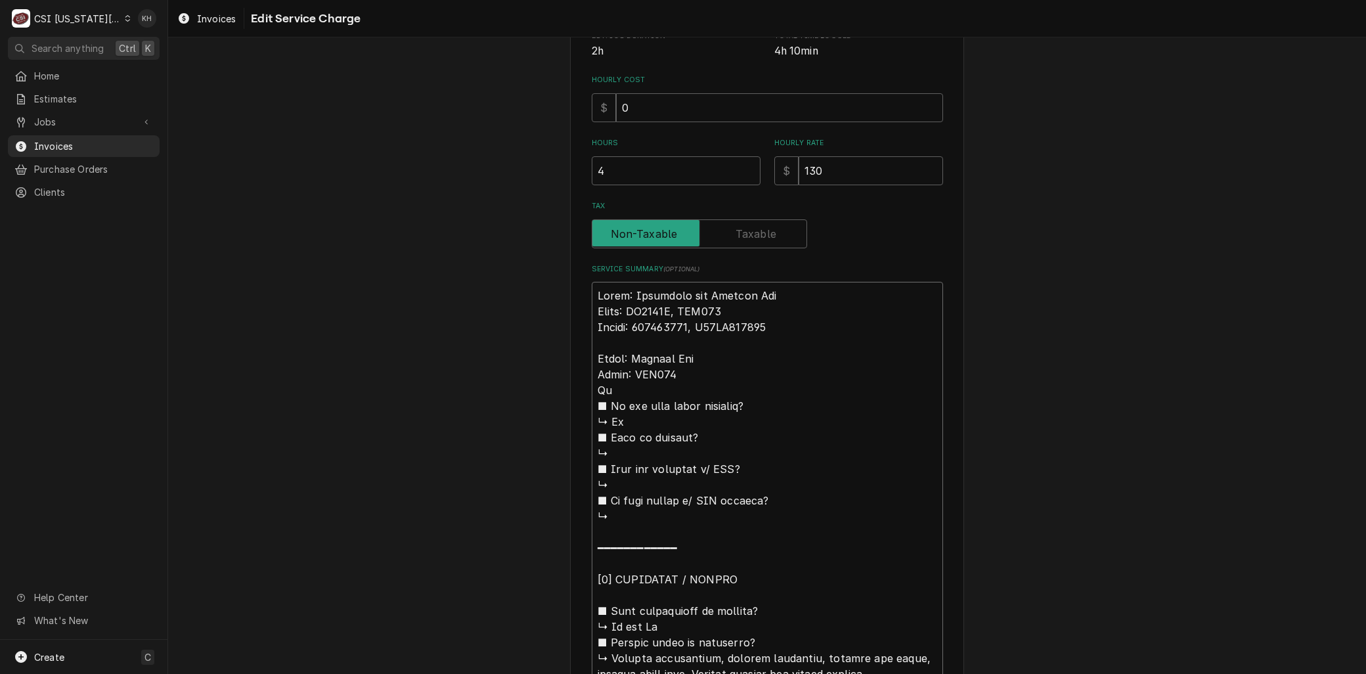
type textarea "Brand: Manitowoc and Perfect Fry Model: QD0322A, PFA570 Serial: 020660541, E18J…"
type textarea "x"
type textarea "Brand: Manitowoc and Perfect Fry Model: QD0322A, PFA570 Serial: 020660541, E18J…"
type textarea "x"
type textarea "Brand: Manitowoc and Perfect Fry Model: QD0322A, PFA570 Serial: 020660541, E18J…"
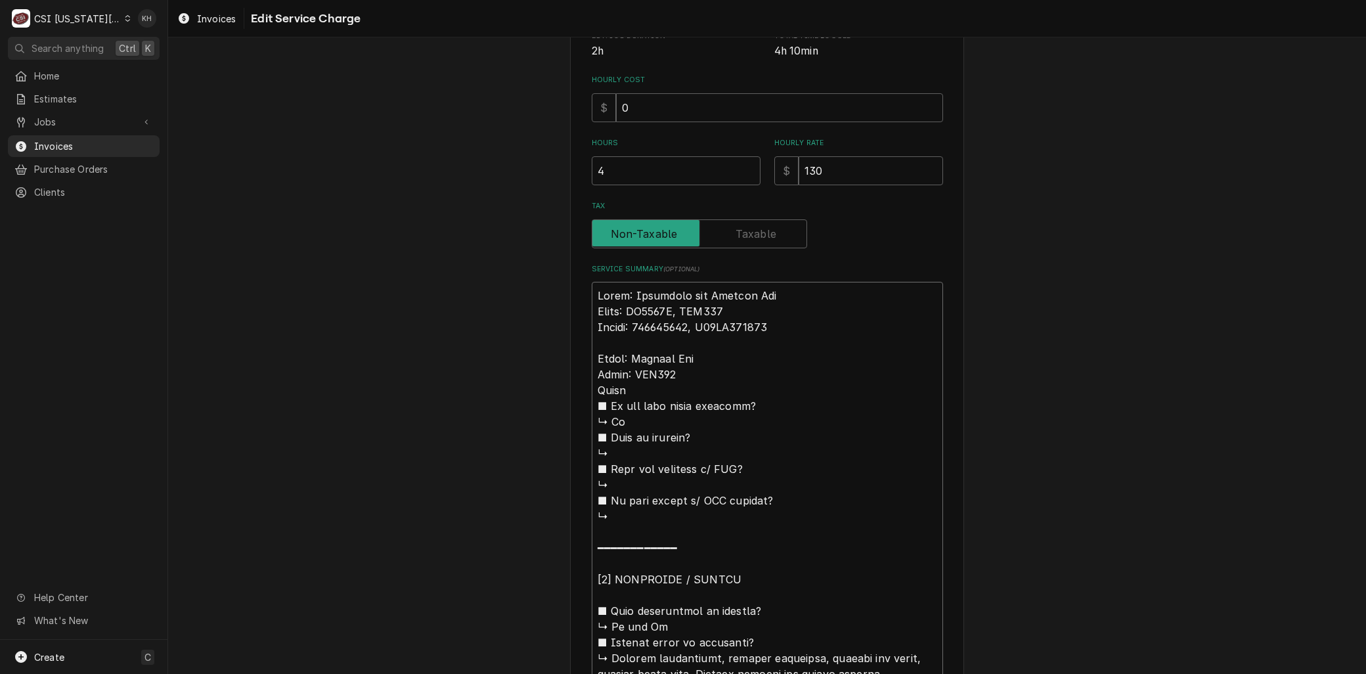
type textarea "x"
type textarea "Brand: Manitowoc and Perfect Fry Model: QD0322A, PFA570 Serial: 020660541, E18J…"
type textarea "x"
type textarea "Brand: Manitowoc and Perfect Fry Model: QD0322A, PFA570 Serial: 020660541, E18J…"
type textarea "x"
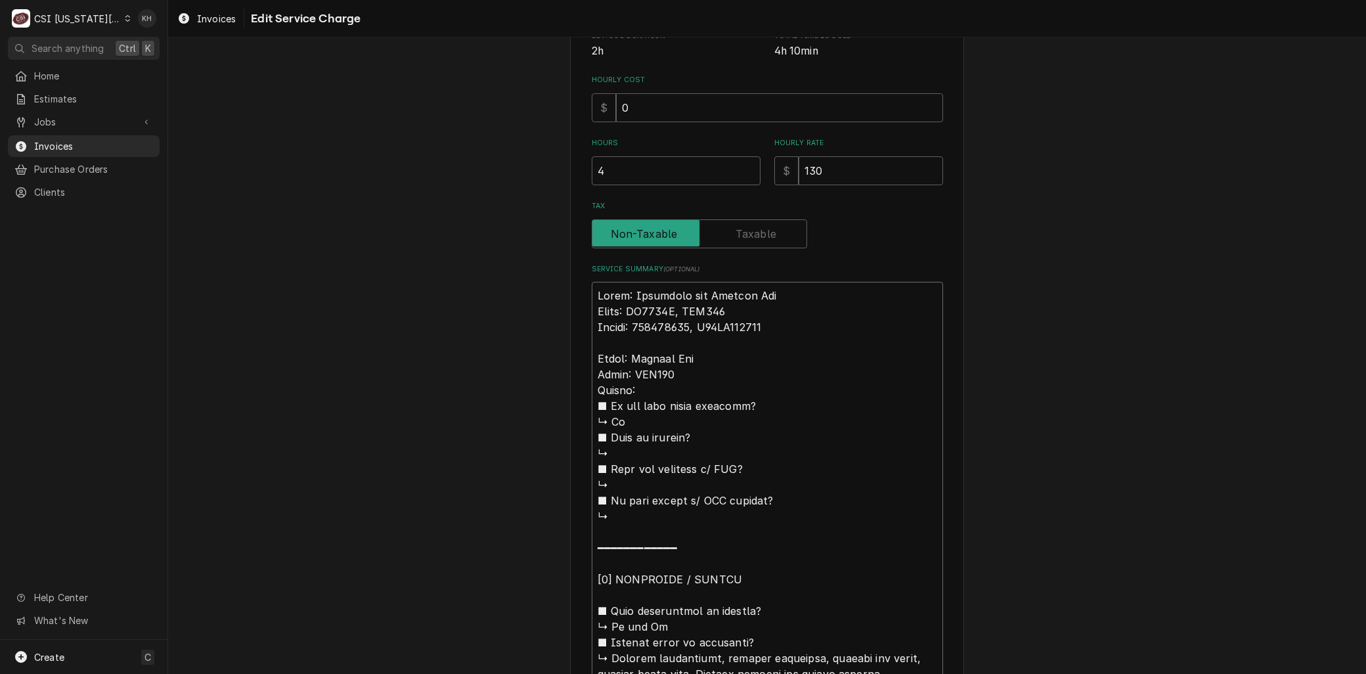
type textarea "Brand: Manitowoc and Perfect Fry Model: QD0322A, PFA570 Serial: 020660541, E18J…"
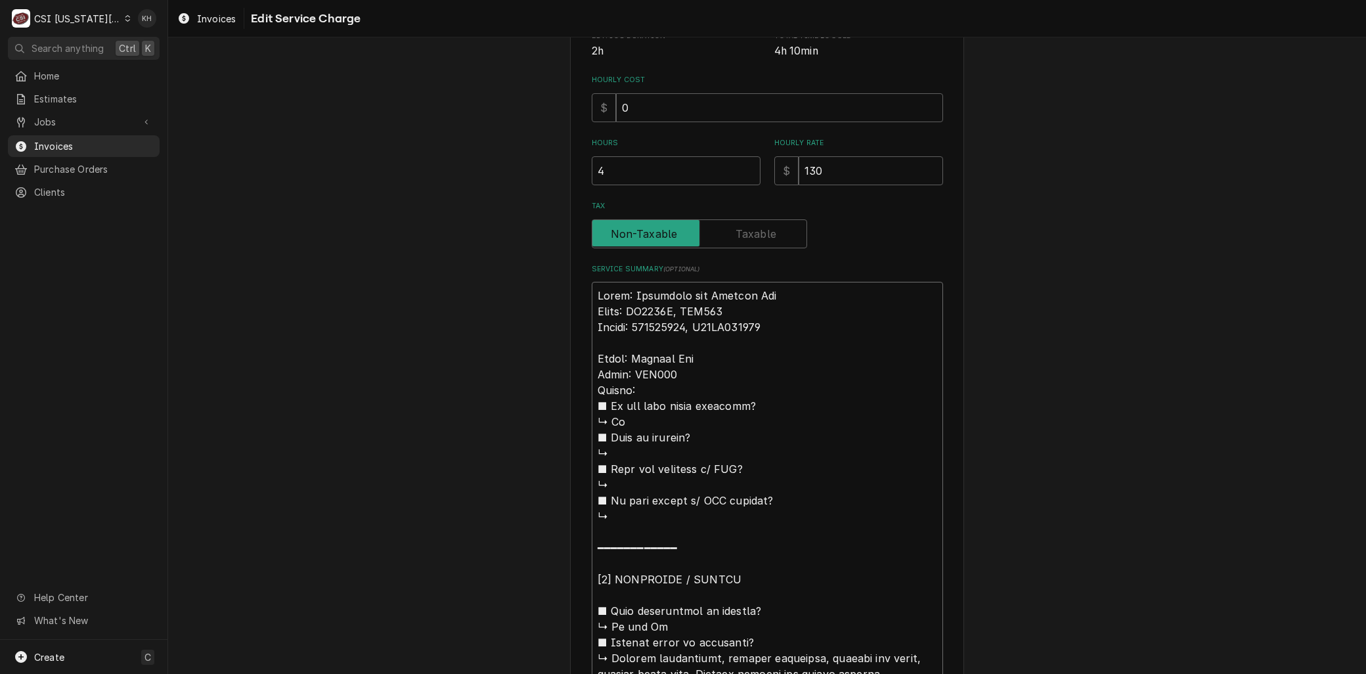
paste textarea "E18JD060617"
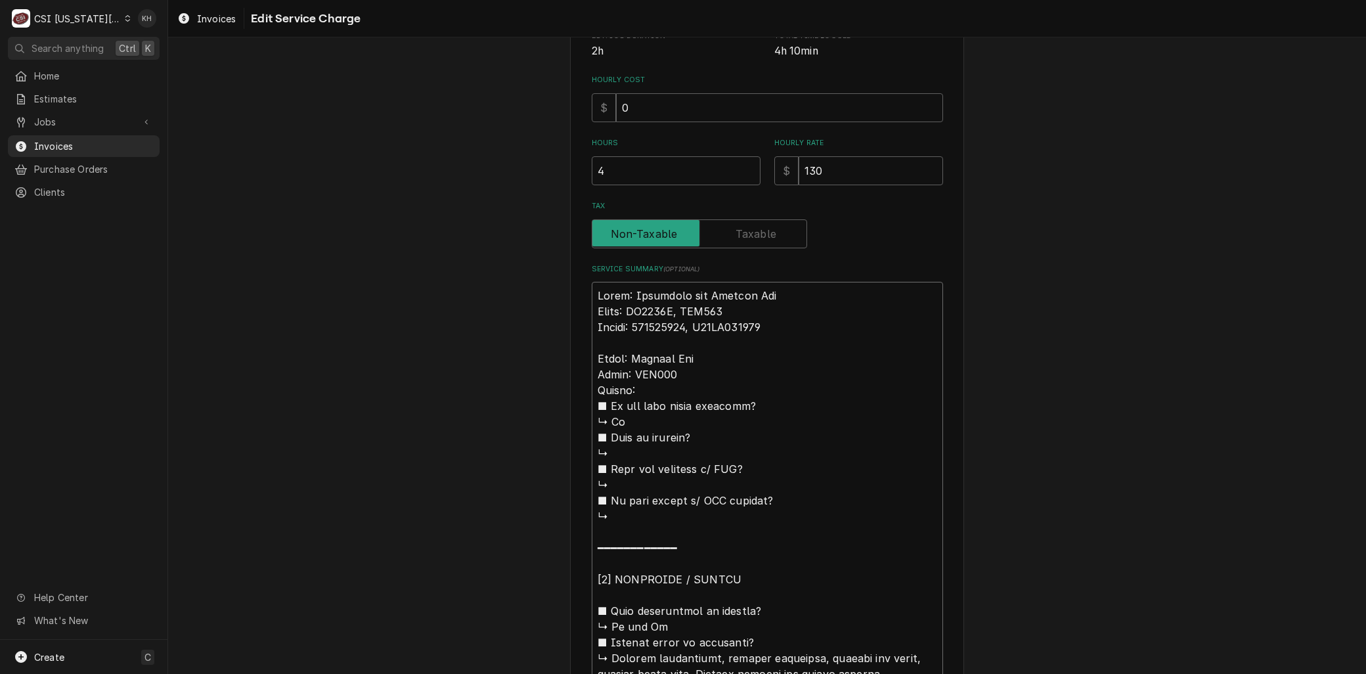
type textarea "x"
type textarea "Brand: Manitowoc and Perfect Fry Model: QD0322A, PFA570 Serial: 020660541, E18J…"
drag, startPoint x: 714, startPoint y: 325, endPoint x: 684, endPoint y: 326, distance: 29.6
type textarea "x"
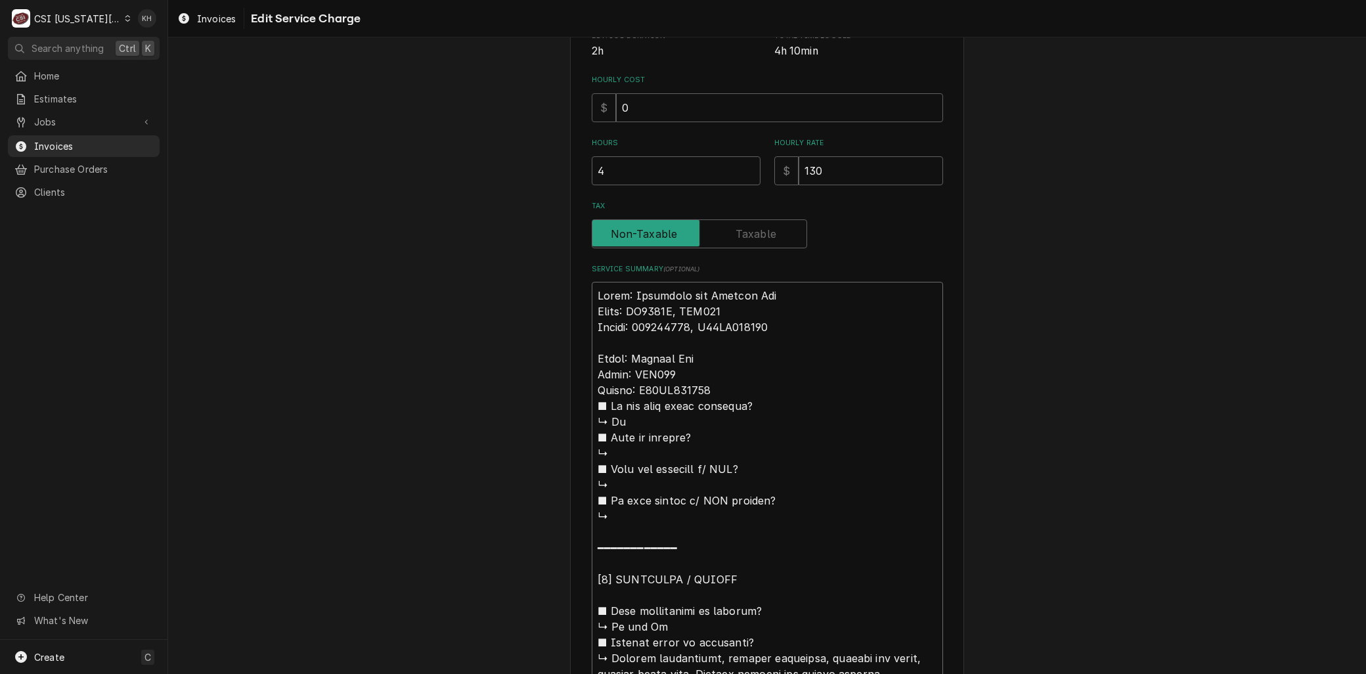
type textarea "Brand: Manitowoc and Perfect Fry Model: QD0322A, PFA570 Serial: 020660541 Brand…"
drag, startPoint x: 724, startPoint y: 304, endPoint x: 680, endPoint y: 311, distance: 45.1
type textarea "x"
type textarea "Brand: Manitowoc and Perfect Fry Model: QD0322A Serial: 020660541 Brand: Perfec…"
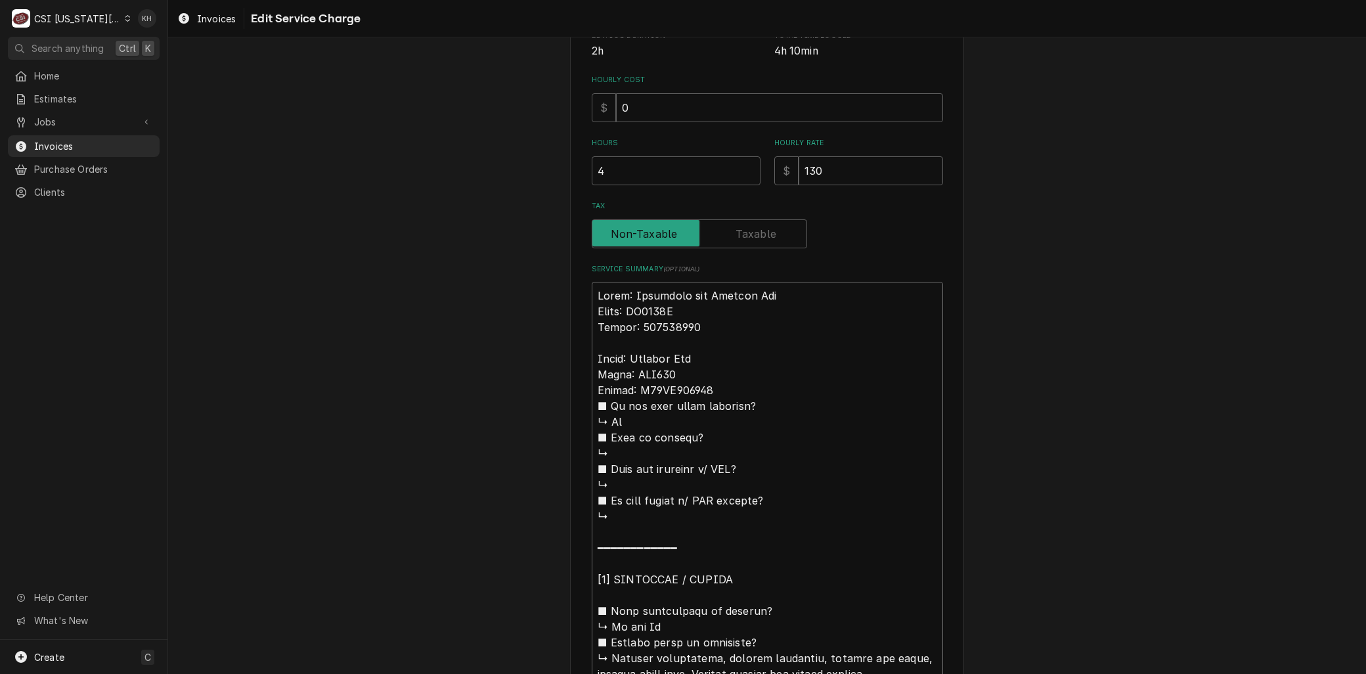
drag, startPoint x: 793, startPoint y: 292, endPoint x: 685, endPoint y: 297, distance: 107.8
type textarea "x"
type textarea "Brand: Manitowoc Model: QD0322A Serial: 020660541 Brand: Perfect Fry Model: PFA…"
drag, startPoint x: 706, startPoint y: 392, endPoint x: 780, endPoint y: 636, distance: 254.4
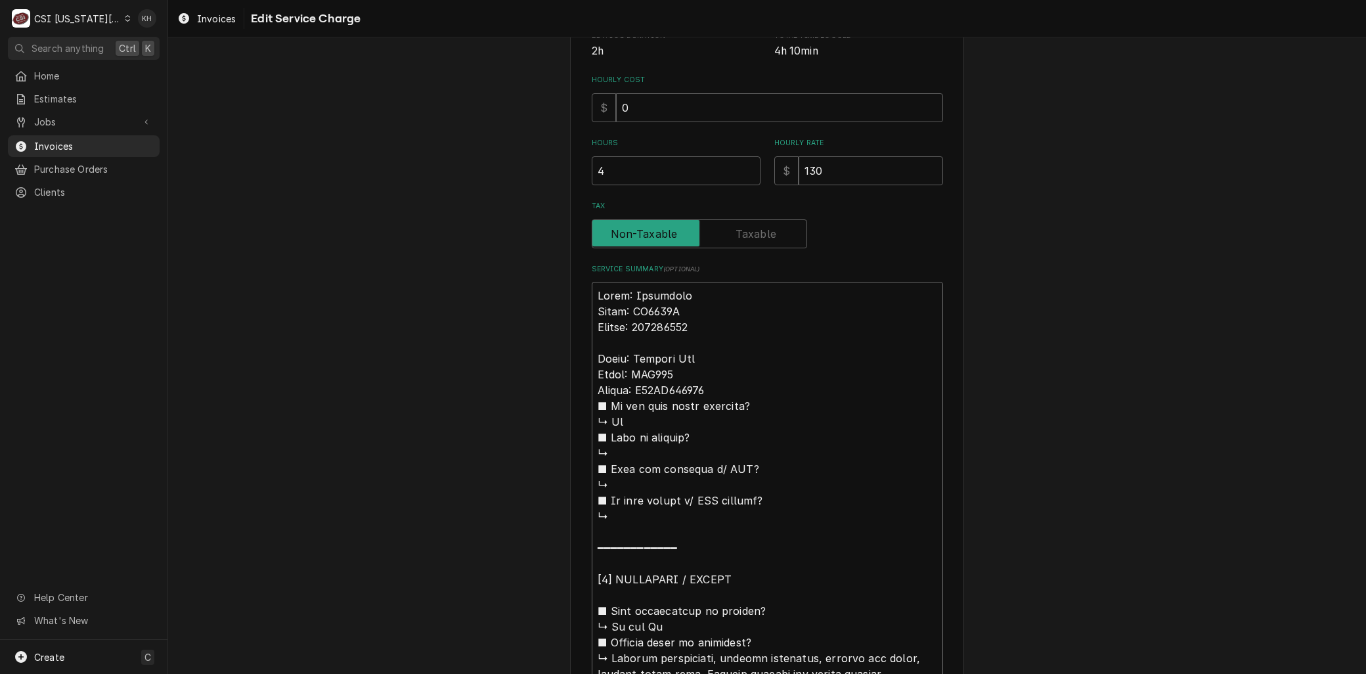
type textarea "x"
type textarea "Brand: Manitowoc Model: QD0322A Serial: 020660541 Brand: Perfect Fry Model: PFA…"
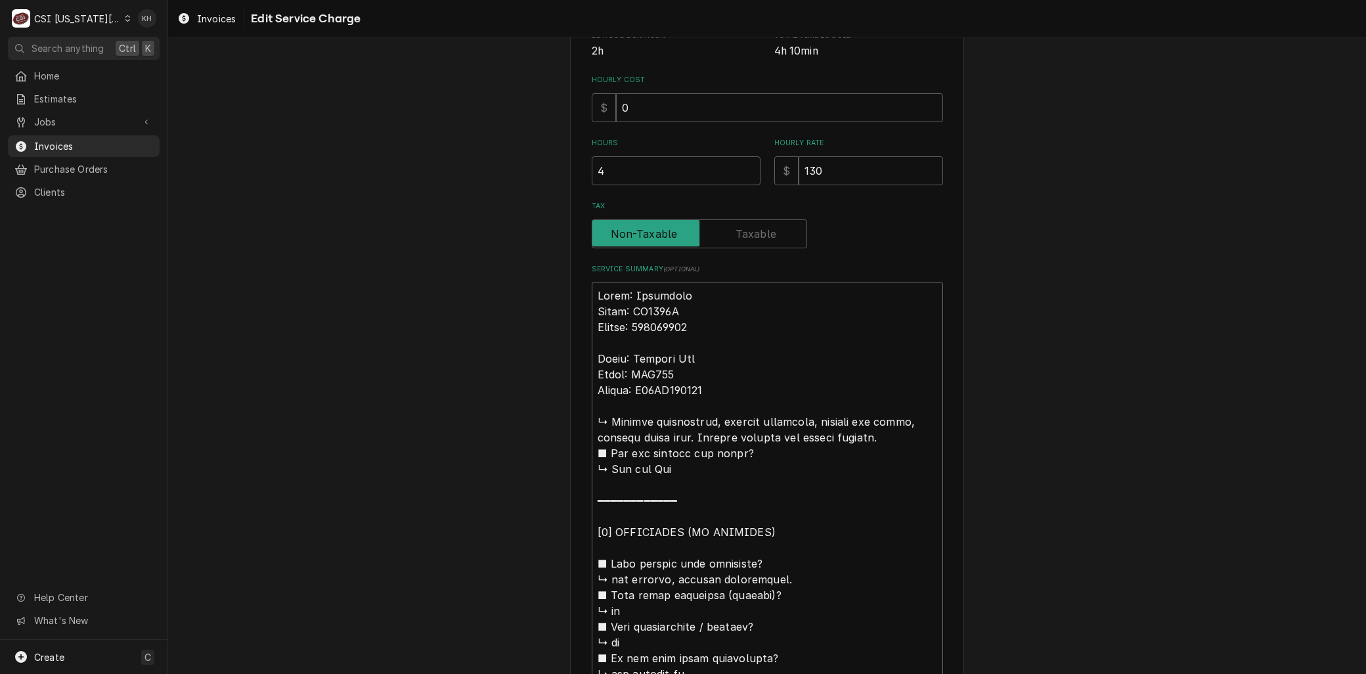
type textarea "x"
type textarea "Brand: Manitowoc Model: QD0322A Serial: 020660541 Brand: Perfect Fry Model: PFA…"
type textarea "x"
type textarea "Brand: Manitowoc Model: QD0322A Serial: 020660541 Brand: Perfect Fry Model: PFA…"
type textarea "x"
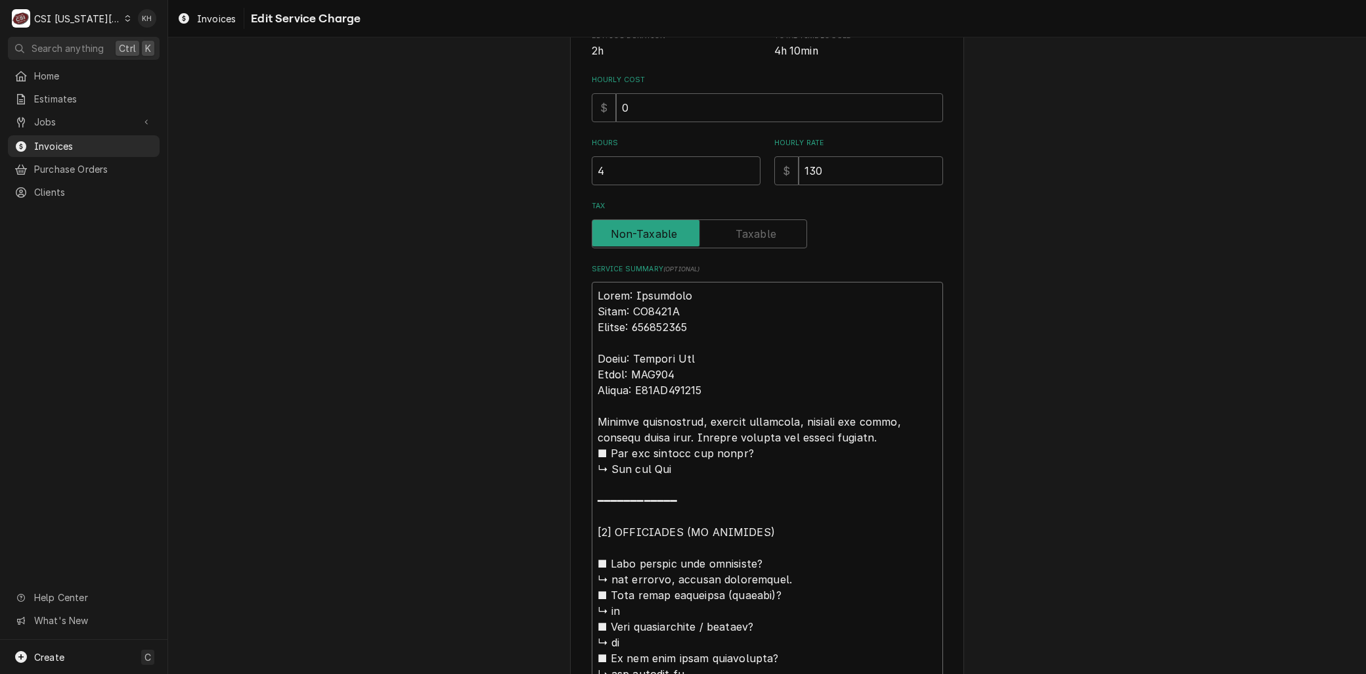
type textarea "Brand: Manitowoc Model: QD0322A Serial: 020660541 Brand: Perfect Fry Model: PFA…"
type textarea "x"
type textarea "Brand: Manitowoc Model: QD0322A Serial: 020660541 Brand: Perfect Fry Model: PFA…"
type textarea "x"
type textarea "Brand: Manitowoc Model: QD0322A Serial: 020660541 Brand: Perfect Fry Model: PFA…"
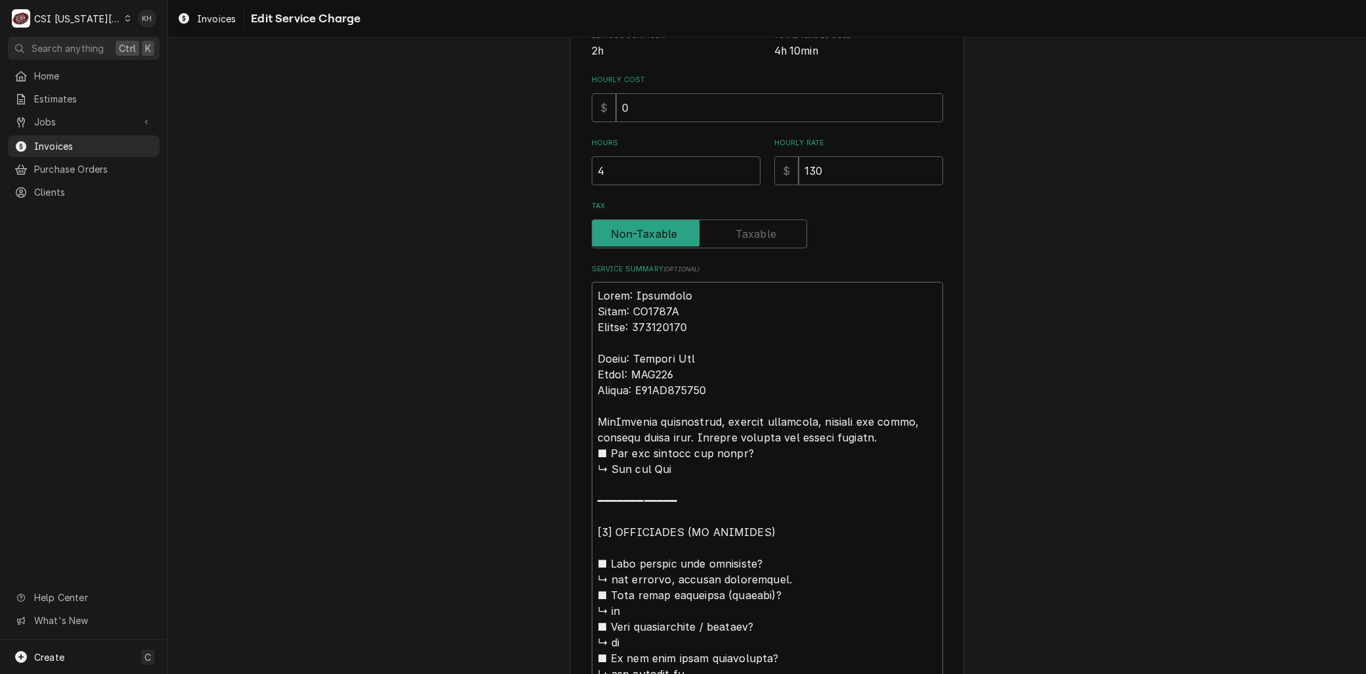
type textarea "x"
type textarea "Brand: Manitowoc Model: QD0322A Serial: 020660541 Brand: Perfect Fry Model: PFA…"
type textarea "x"
type textarea "Brand: Manitowoc Model: QD0322A Serial: 020660541 Brand: Perfect Fry Model: PFA…"
type textarea "x"
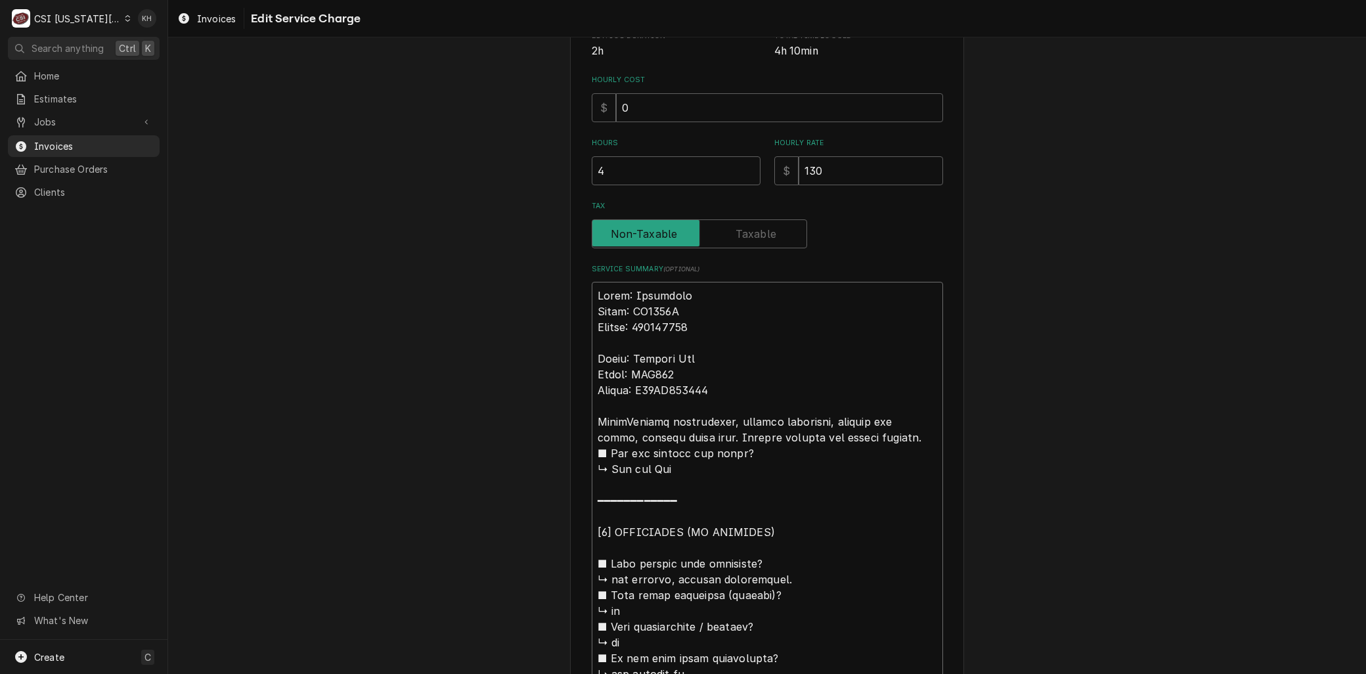
type textarea "Brand: Manitowoc Model: QD0322A Serial: 020660541 Brand: Perfect Fry Model: PFA…"
type textarea "x"
type textarea "Brand: Manitowoc Model: QD0322A Serial: 020660541 Brand: Perfect Fry Model: PFA…"
type textarea "x"
type textarea "Brand: Manitowoc Model: QD0322A Serial: 020660541 Brand: Perfect Fry Model: PFA…"
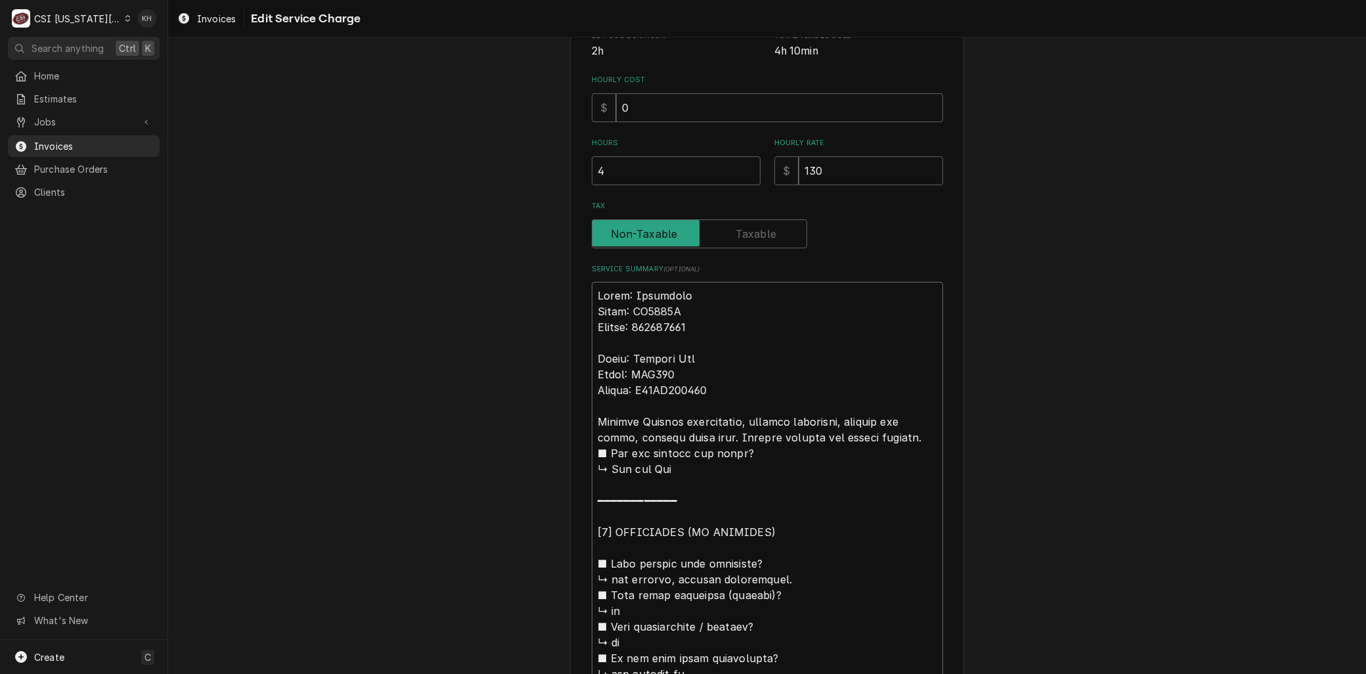
type textarea "x"
type textarea "Brand: Manitowoc Model: QD0322A Serial: 020660541 Brand: Perfect Fry Model: PFA…"
type textarea "x"
type textarea "Brand: Manitowoc Model: QD0322A Serial: 020660541 Brand: Perfect Fry Model: PFA…"
type textarea "x"
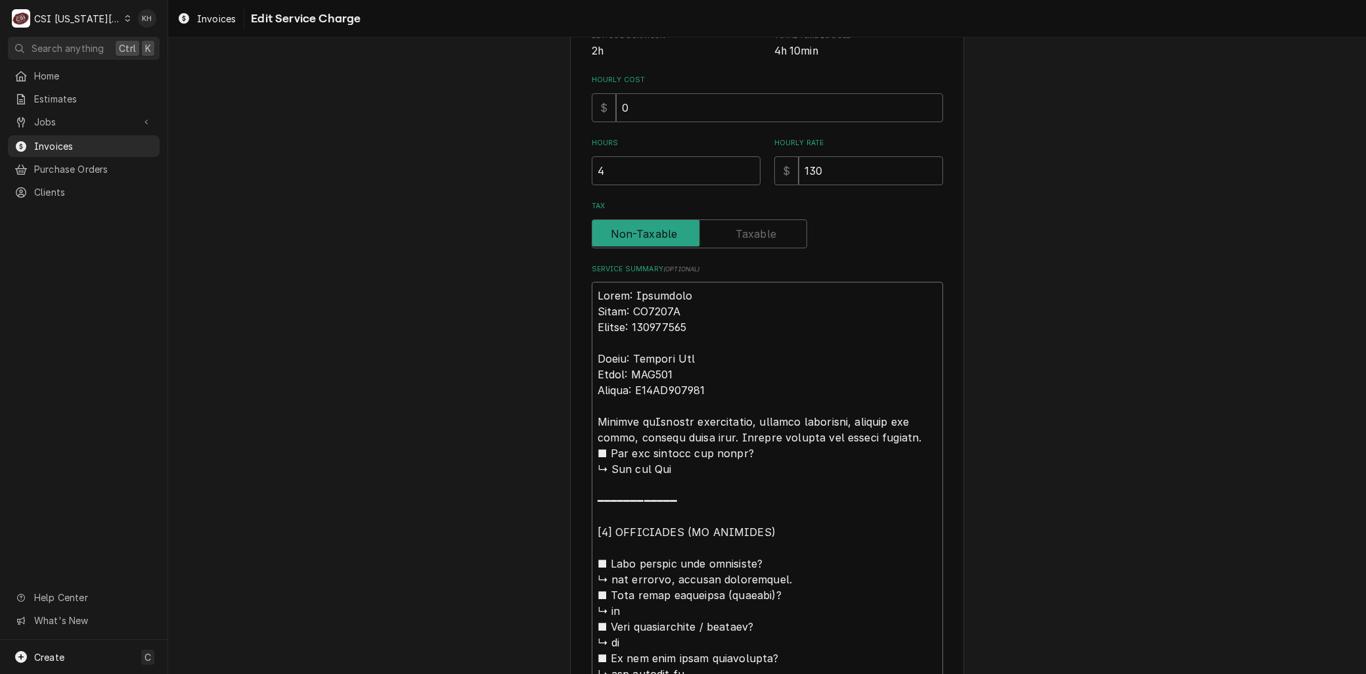
type textarea "Brand: Manitowoc Model: QD0322A Serial: 020660541 Brand: Perfect Fry Model: PFA…"
type textarea "x"
type textarea "Brand: Manitowoc Model: QD0322A Serial: 020660541 Brand: Perfect Fry Model: PFA…"
type textarea "x"
type textarea "Brand: Manitowoc Model: QD0322A Serial: 020660541 Brand: Perfect Fry Model: PFA…"
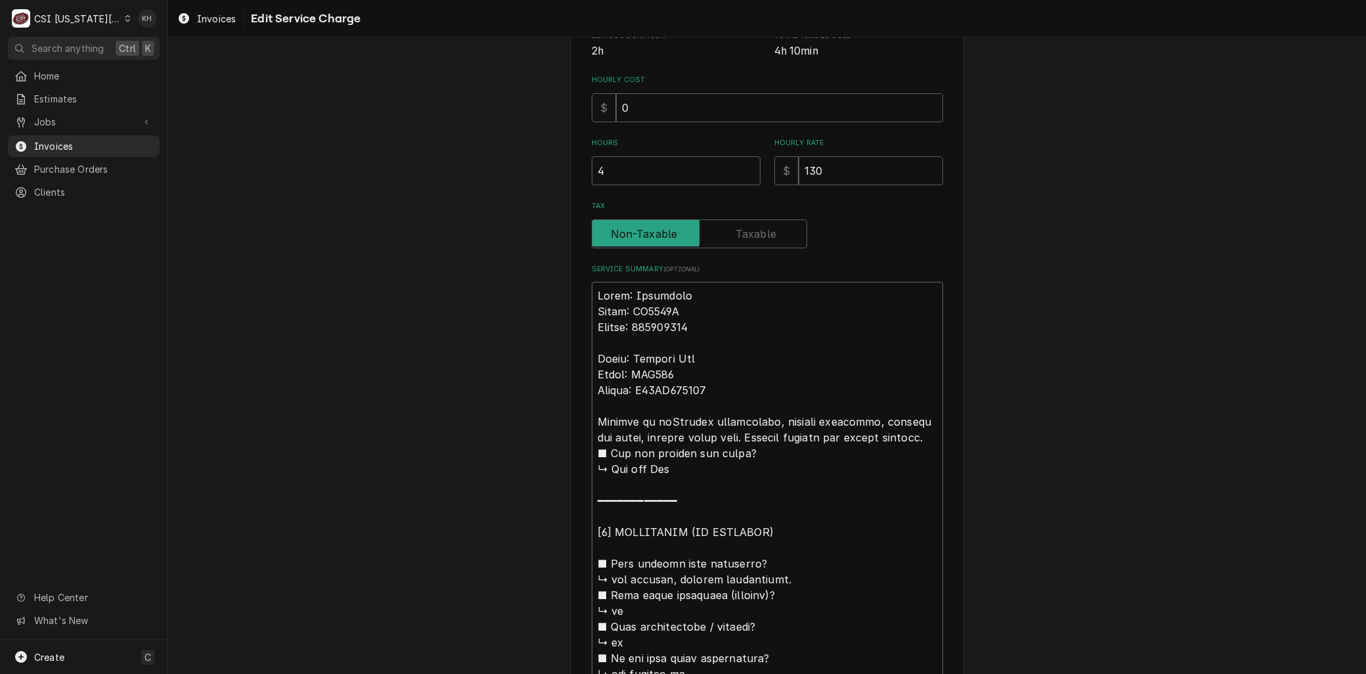
type textarea "x"
type textarea "Brand: Manitowoc Model: QD0322A Serial: 020660541 Brand: Perfect Fry Model: PFA…"
type textarea "x"
type textarea "Brand: Manitowoc Model: QD0322A Serial: 020660541 Brand: Perfect Fry Model: PFA…"
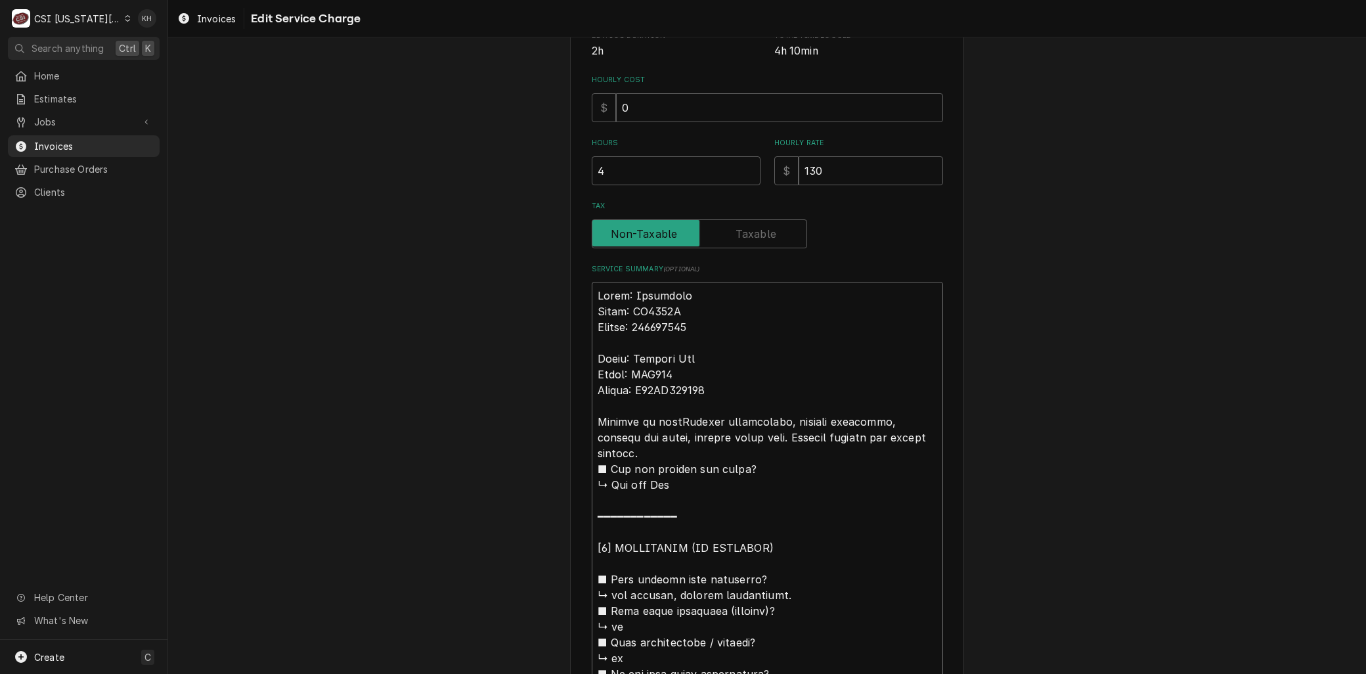
type textarea "x"
type textarea "Brand: Manitowoc Model: QD0322A Serial: 020660541 Brand: Perfect Fry Model: PFA…"
type textarea "x"
type textarea "Brand: Manitowoc Model: QD0322A Serial: 020660541 Brand: Perfect Fry Model: PFA…"
type textarea "x"
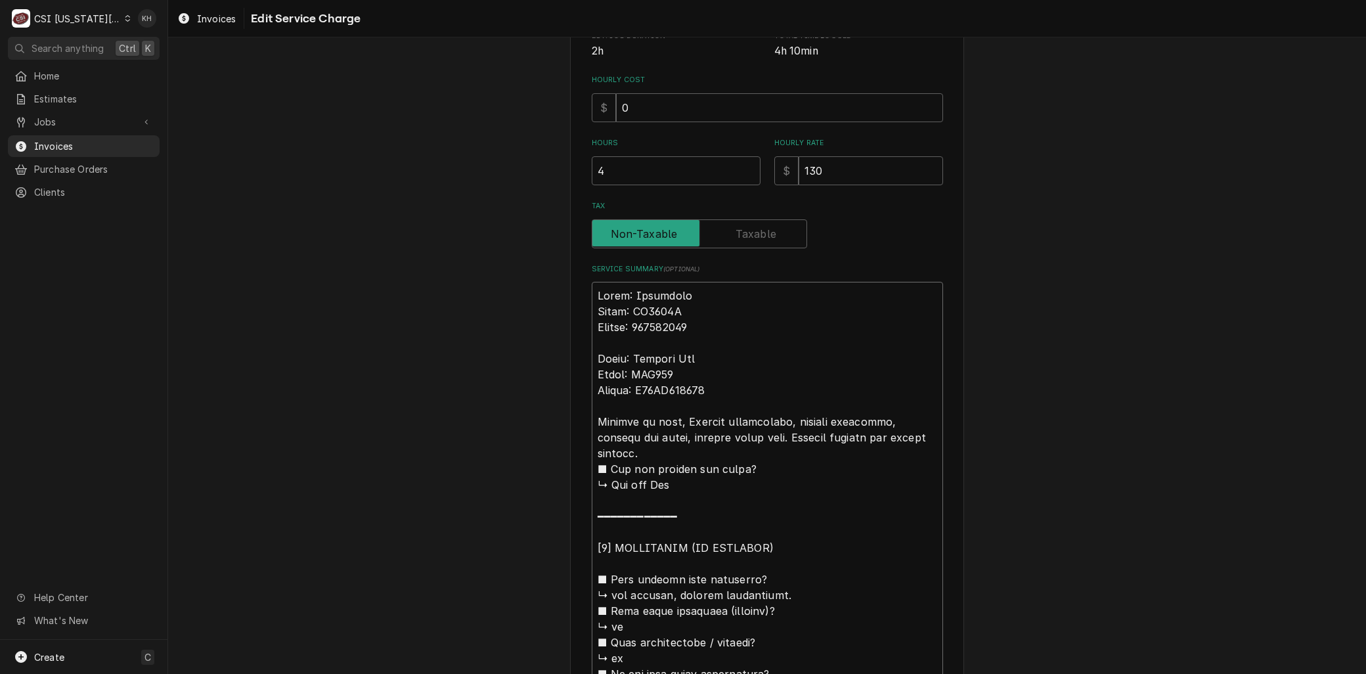
type textarea "Brand: Manitowoc Model: QD0322A Serial: 020660541 Brand: Perfect Fry Model: PFA…"
type textarea "x"
type textarea "Brand: Manitowoc Model: QD0322A Serial: 020660541 Brand: Perfect Fry Model: PFA…"
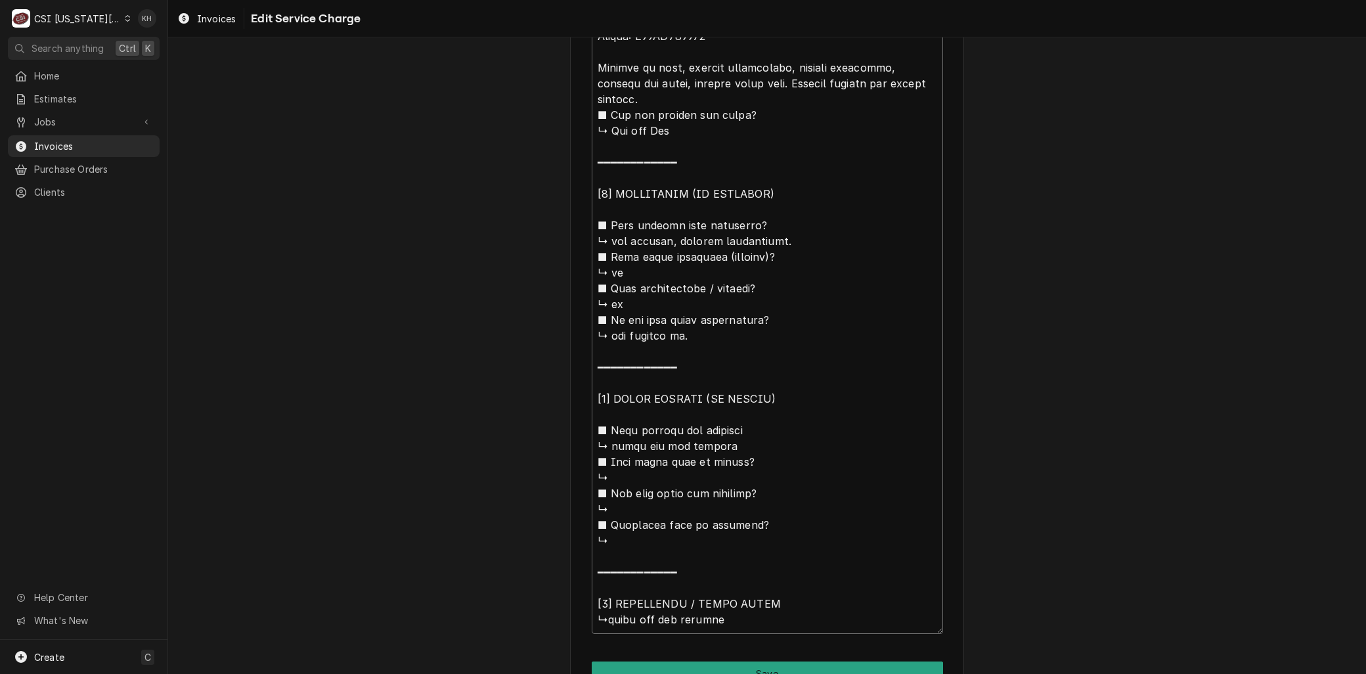
scroll to position [751, 0]
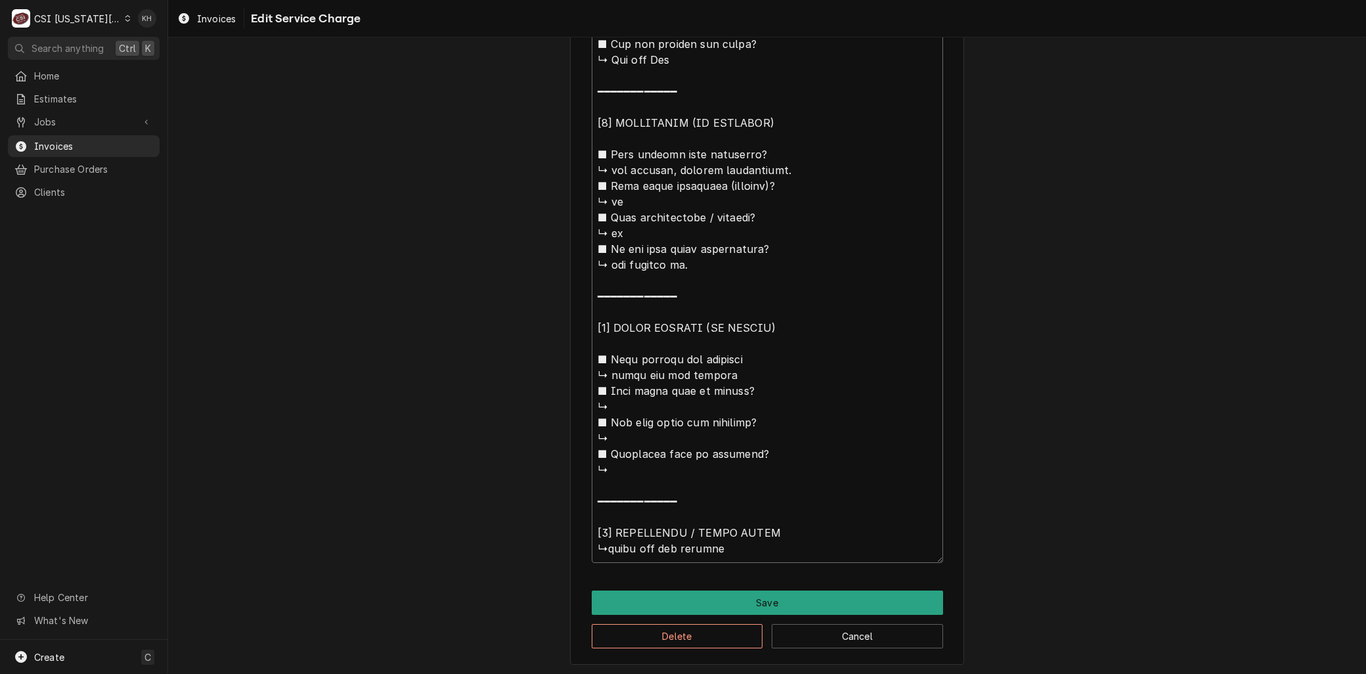
drag, startPoint x: 691, startPoint y: 309, endPoint x: 723, endPoint y: 532, distance: 225.5
click at [723, 532] on textarea "Service Summary ( optional )" at bounding box center [767, 209] width 351 height 705
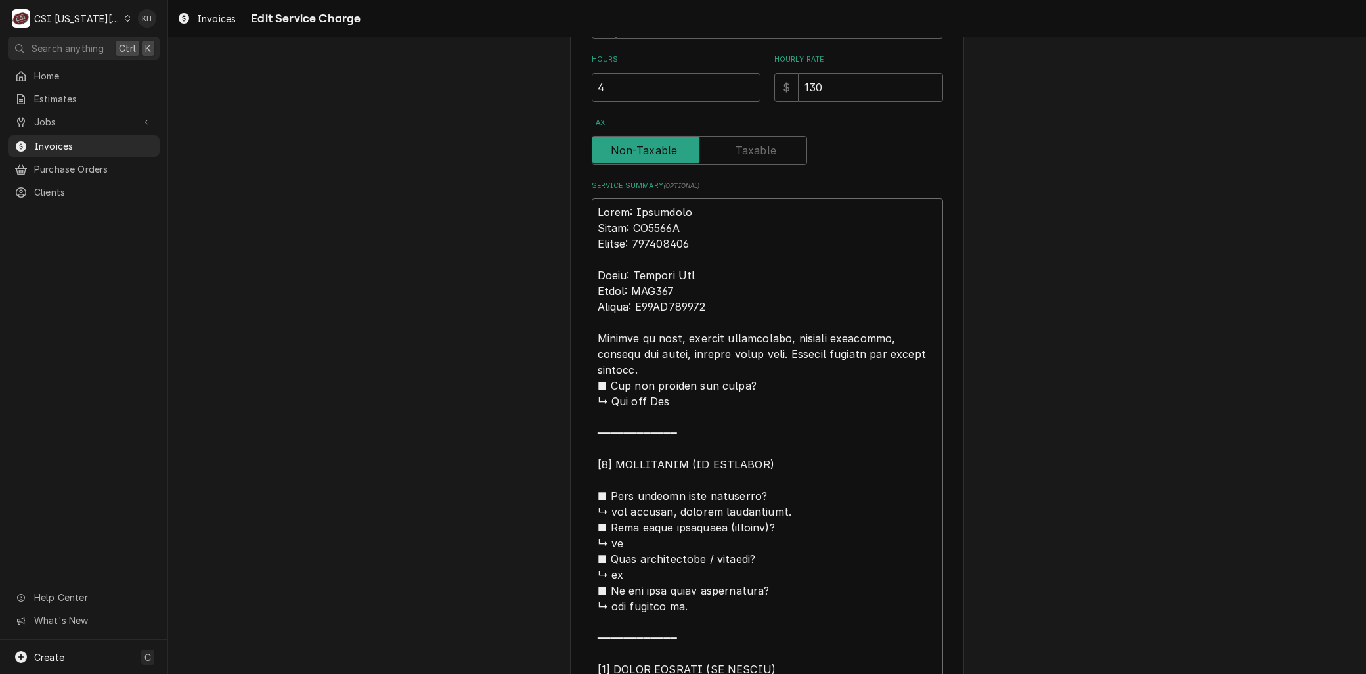
scroll to position [460, 0]
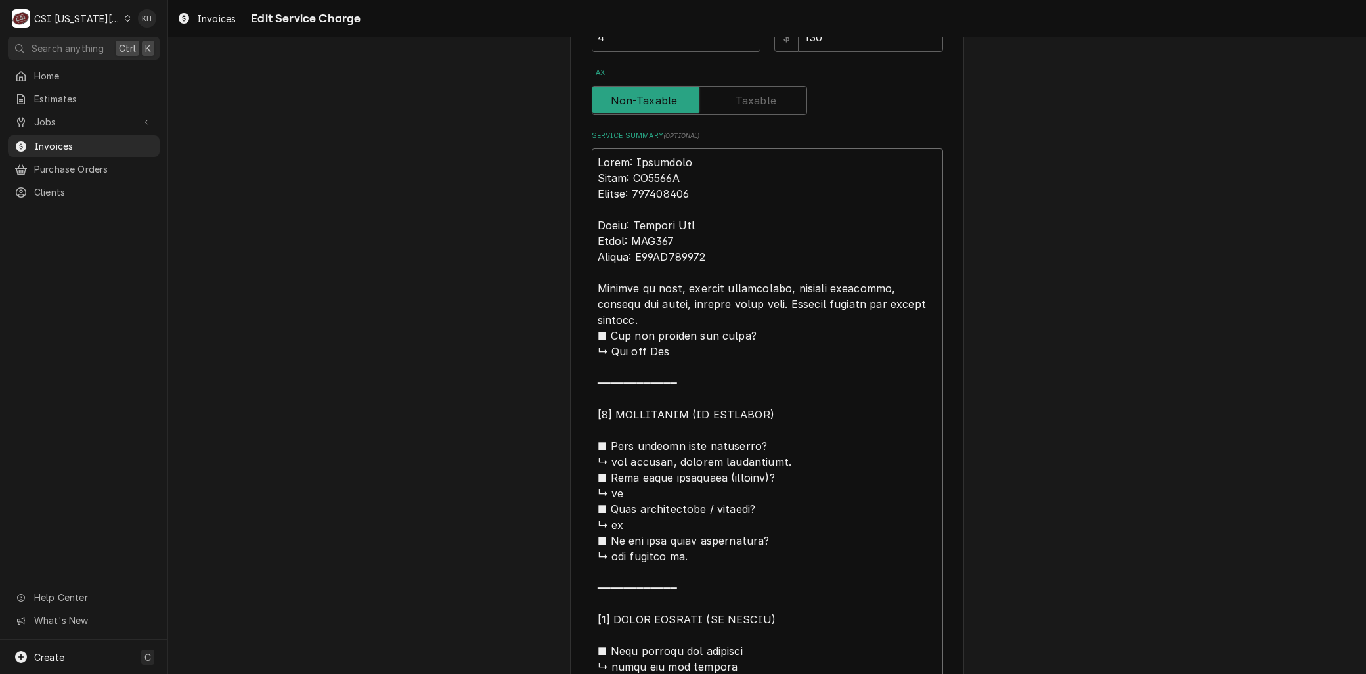
click at [731, 309] on textarea "Service Summary ( optional )" at bounding box center [767, 500] width 351 height 705
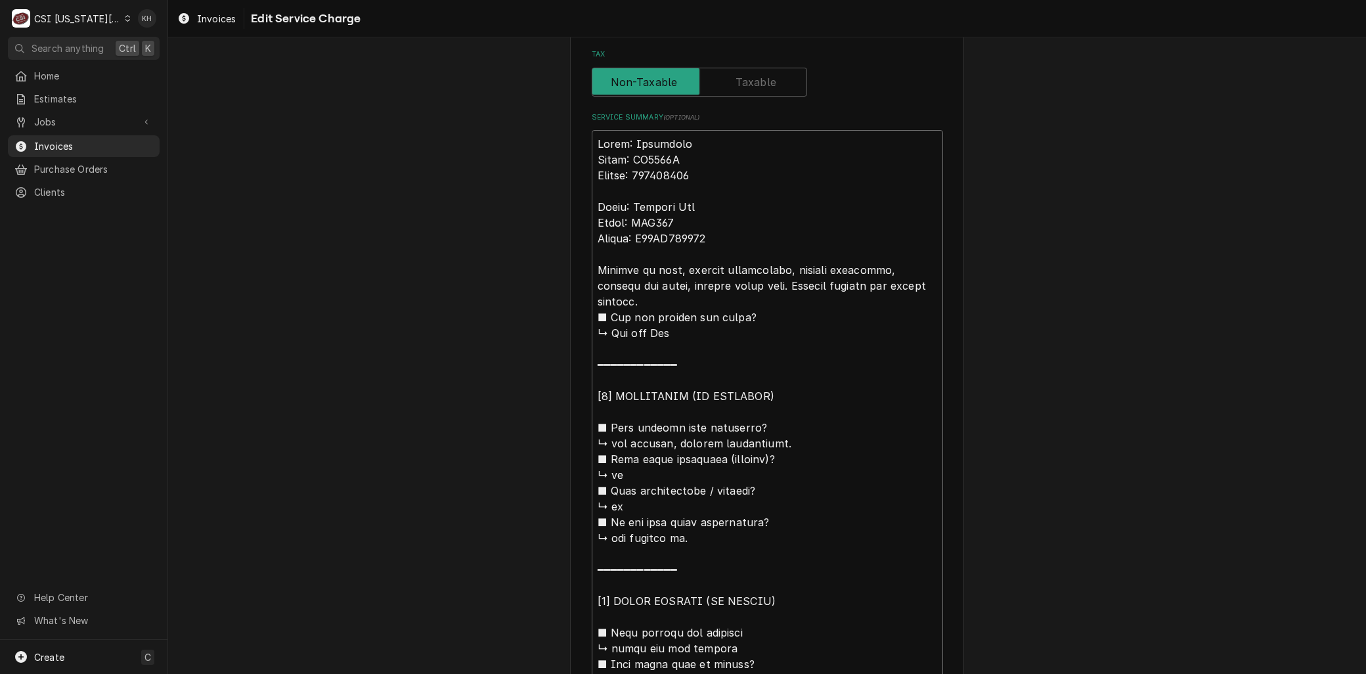
scroll to position [523, 0]
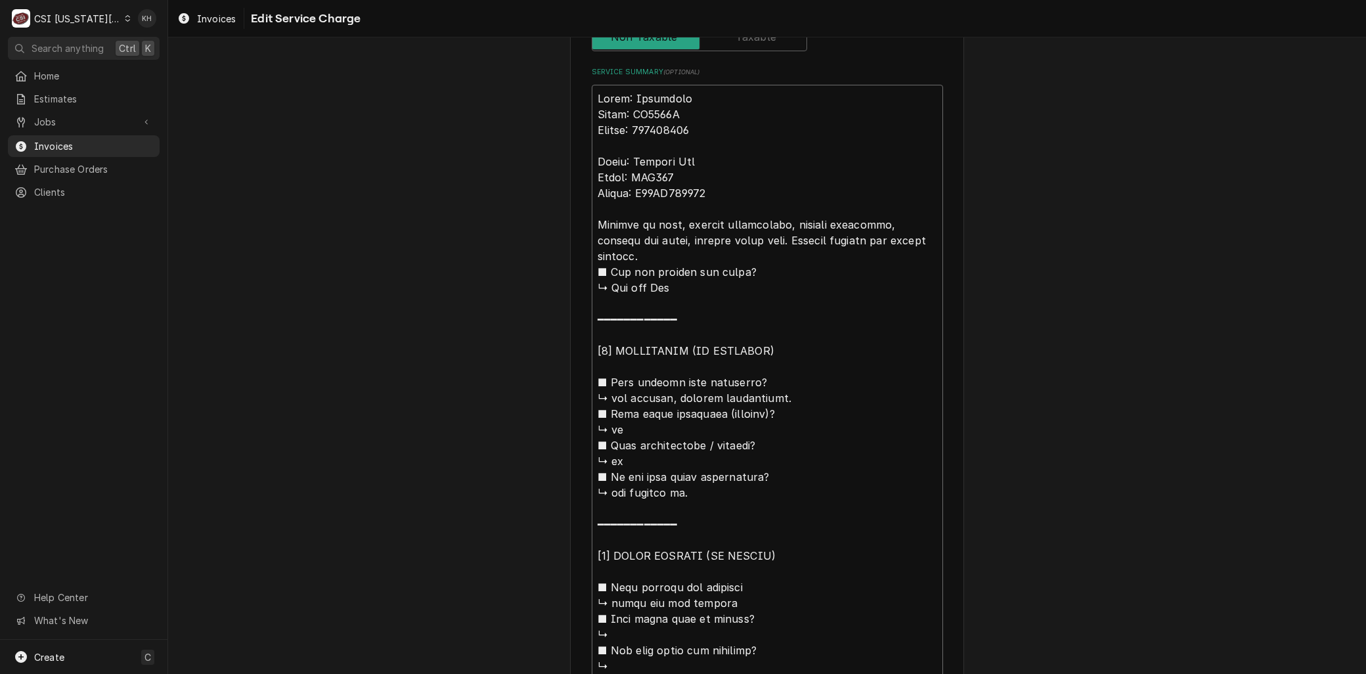
drag, startPoint x: 730, startPoint y: 550, endPoint x: 583, endPoint y: 163, distance: 414.4
click at [583, 163] on div "Use the fields below to edit this service charge Short Description 1-Labor (Ser…" at bounding box center [767, 216] width 394 height 1353
type textarea "x"
type textarea "Brand: Manitowoc Model: QD0322A Serial: 020660541"
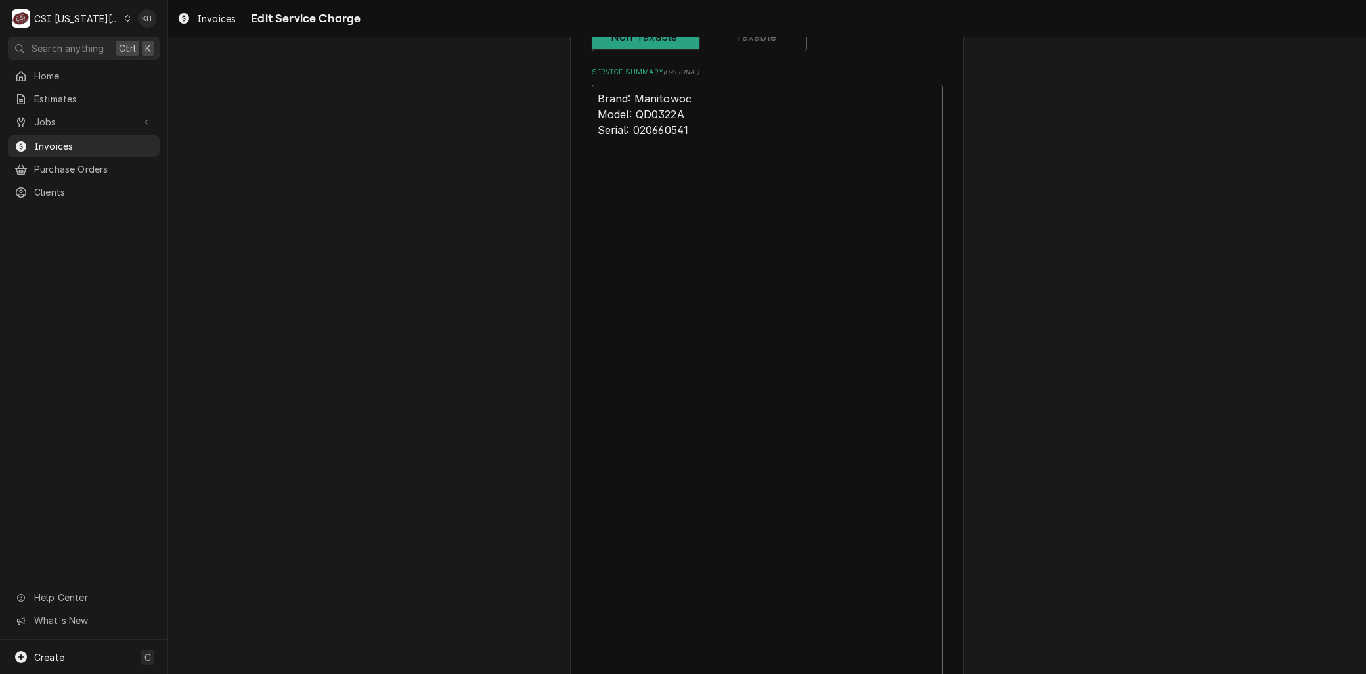
scroll to position [152, 0]
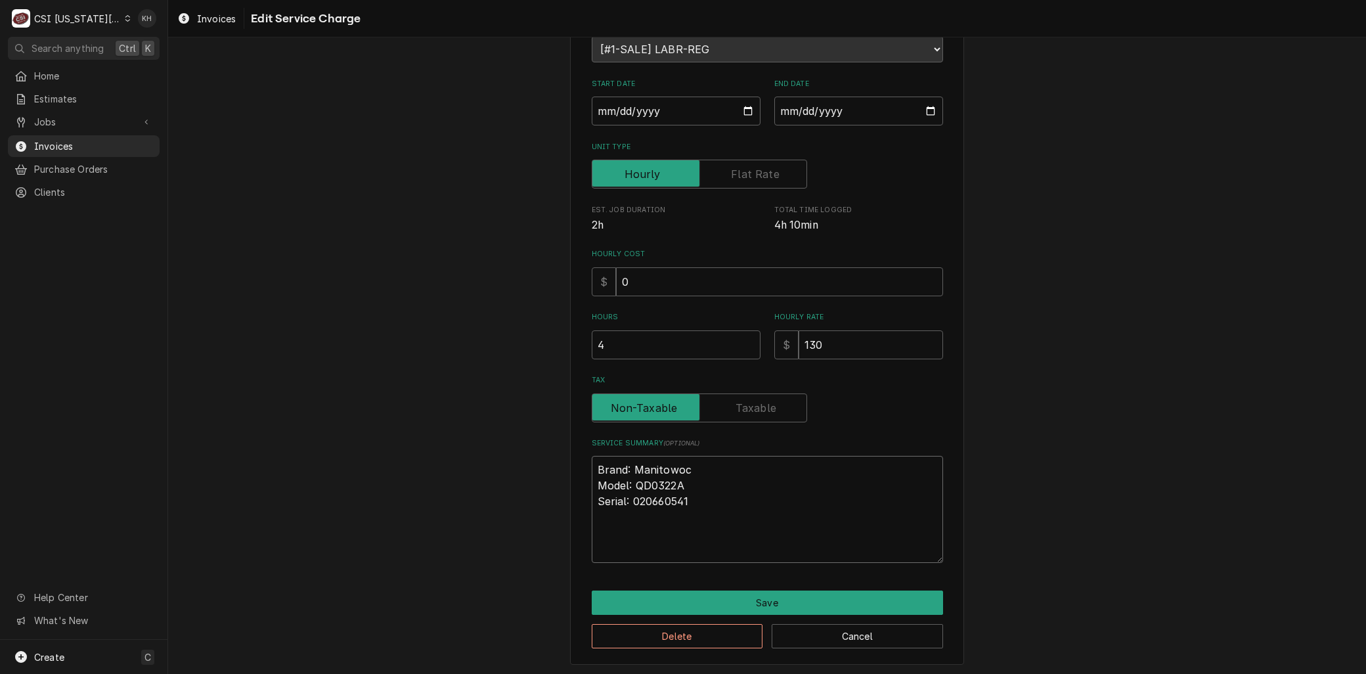
type textarea "x"
type textarea "Brand: Manitowoc Model: QD0322A Serial: 020660541 A"
type textarea "x"
type textarea "Brand: Manitowoc Model: QD0322A Serial: 020660541 Ar"
type textarea "x"
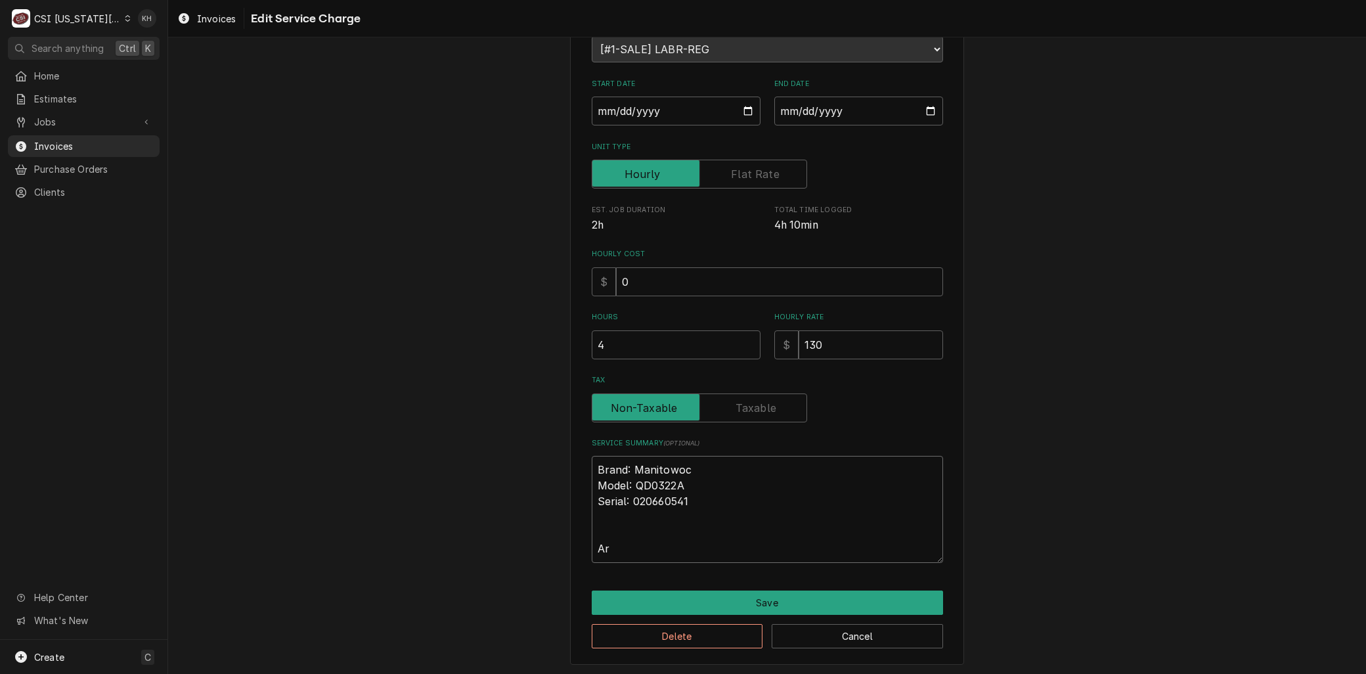
type textarea "Brand: Manitowoc Model: QD0322A Serial: 020660541 Arr"
type textarea "x"
type textarea "Brand: Manitowoc Model: QD0322A Serial: 020660541 Arri"
type textarea "x"
type textarea "Brand: Manitowoc Model: QD0322A Serial: 020660541 Arriv"
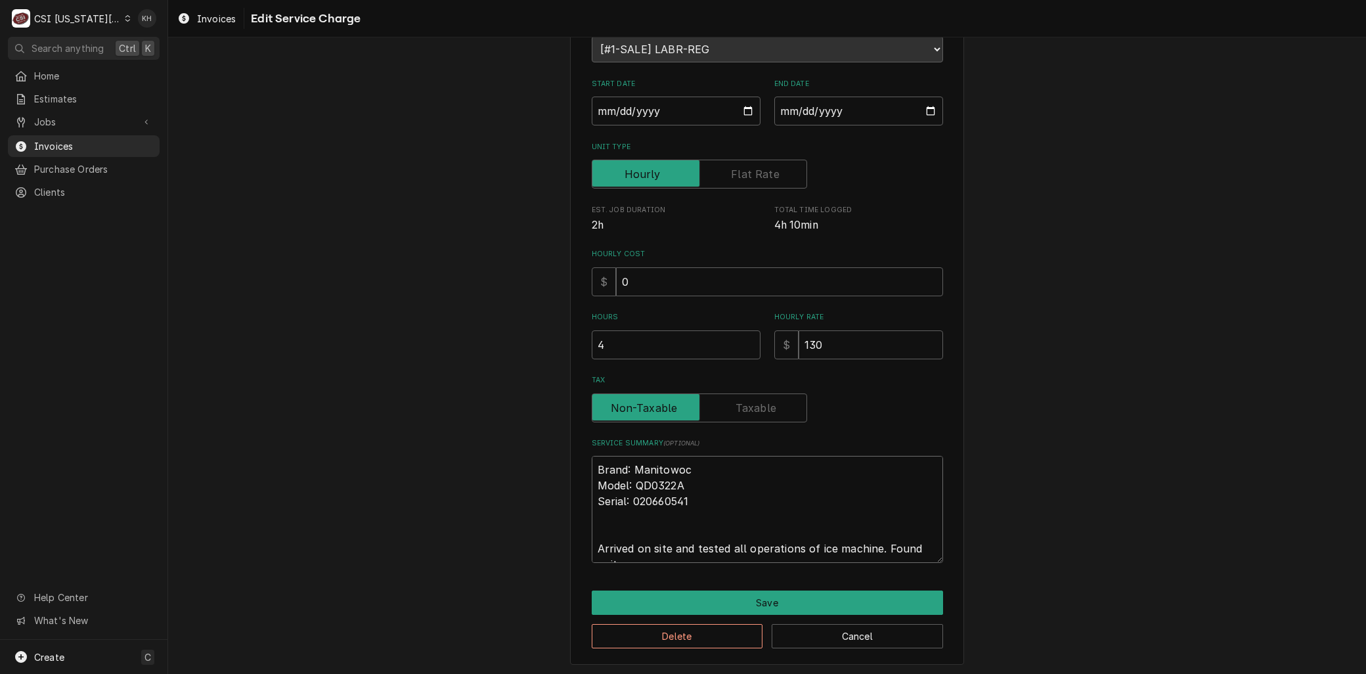
scroll to position [168, 0]
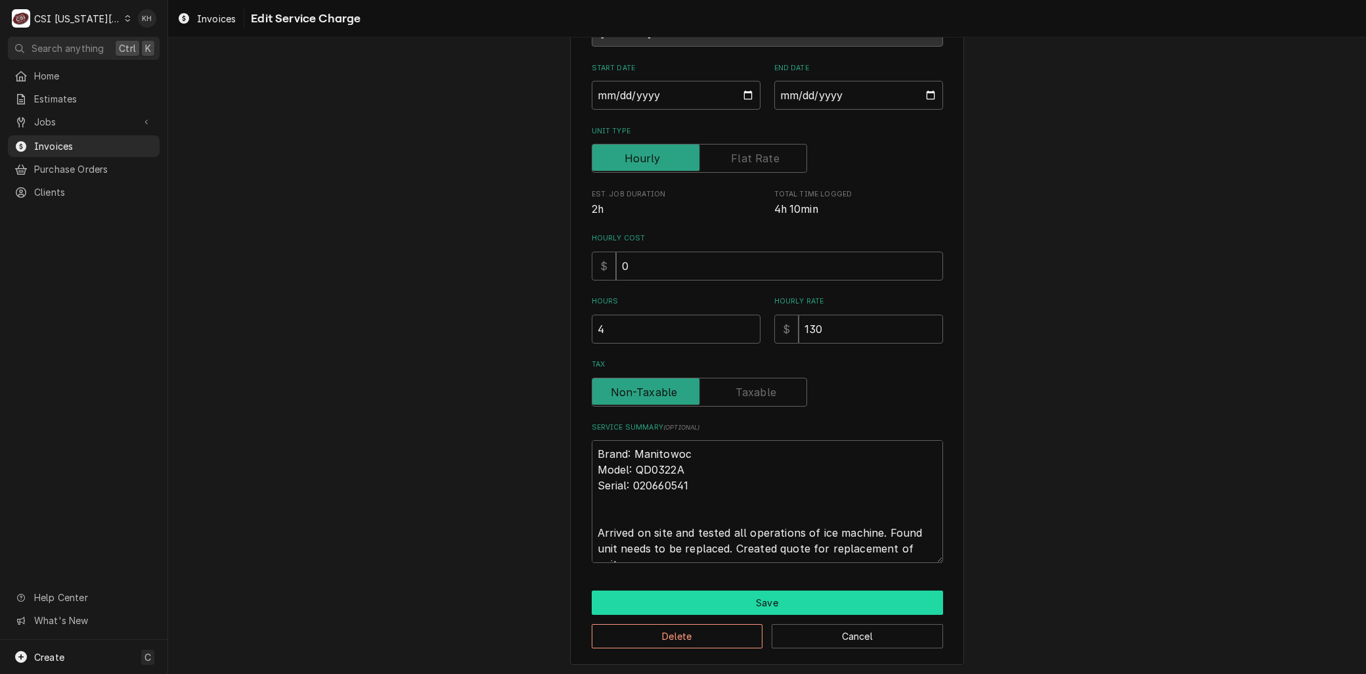
click at [752, 600] on button "Save" at bounding box center [767, 602] width 351 height 24
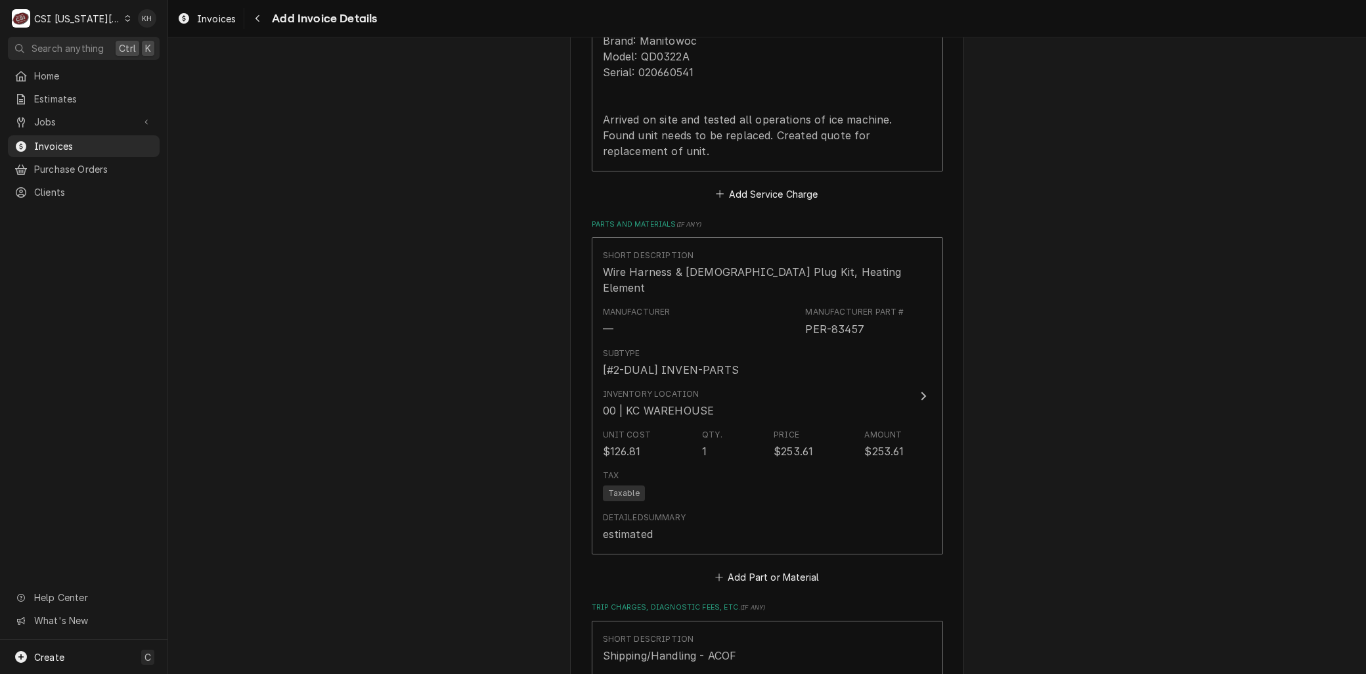
scroll to position [1468, 0]
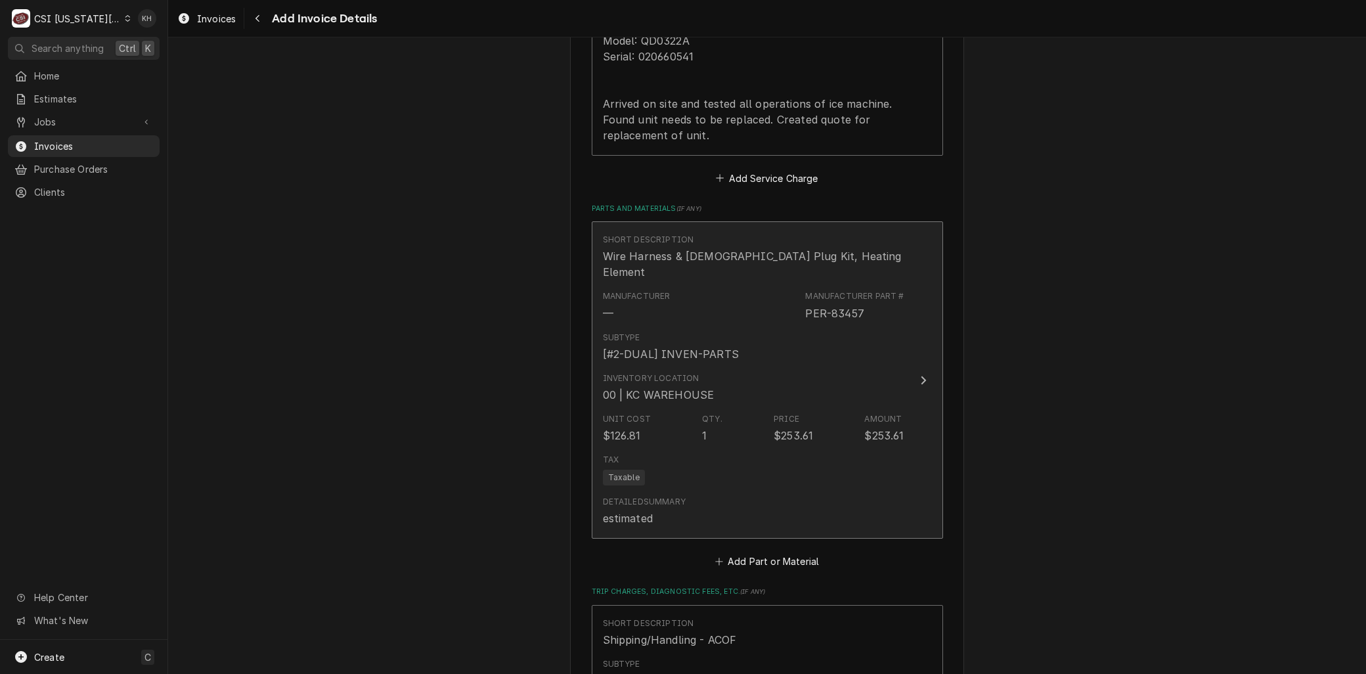
click at [688, 448] on div "Tax Taxable" at bounding box center [753, 469] width 301 height 42
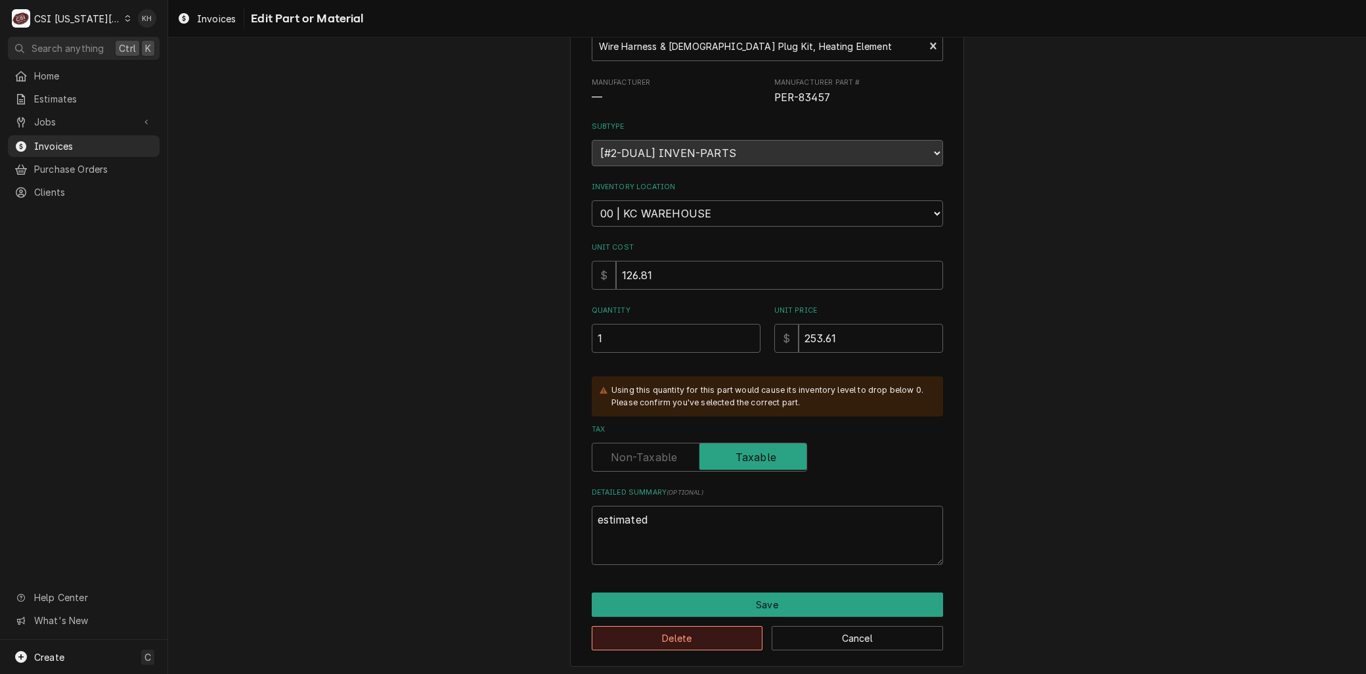
click at [659, 628] on button "Delete" at bounding box center [677, 638] width 171 height 24
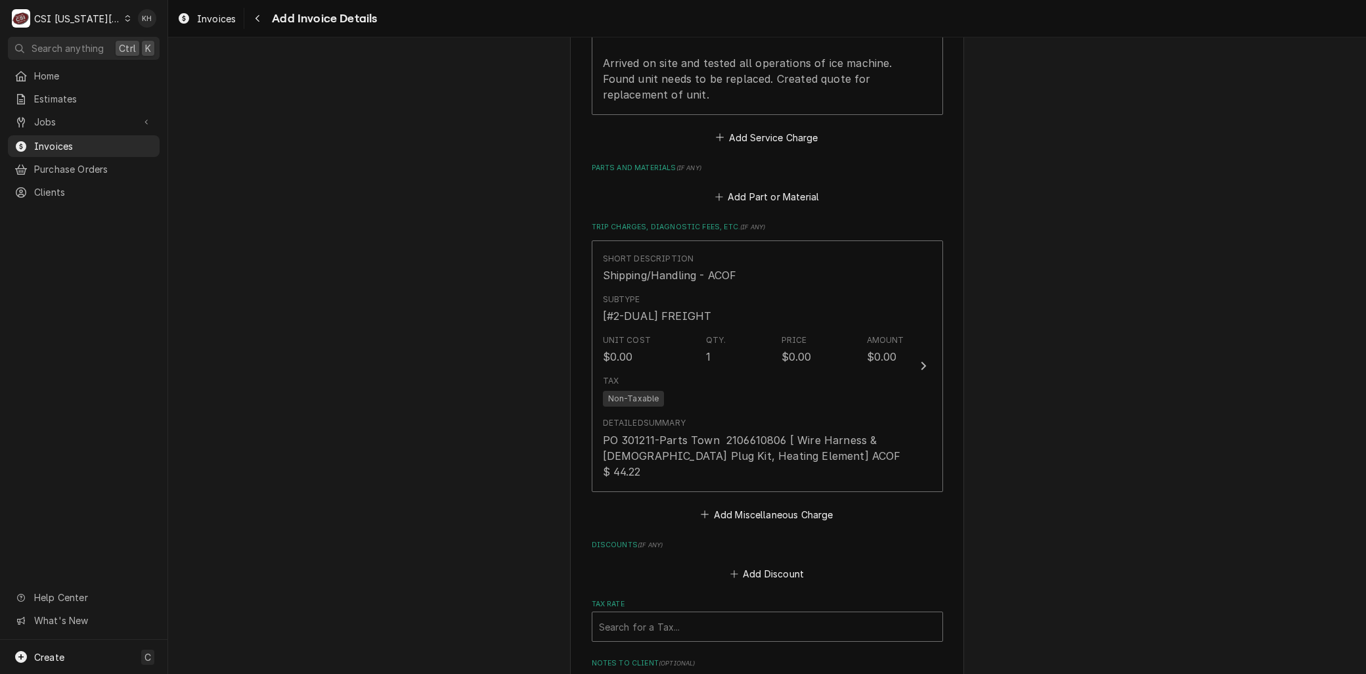
scroll to position [1493, 0]
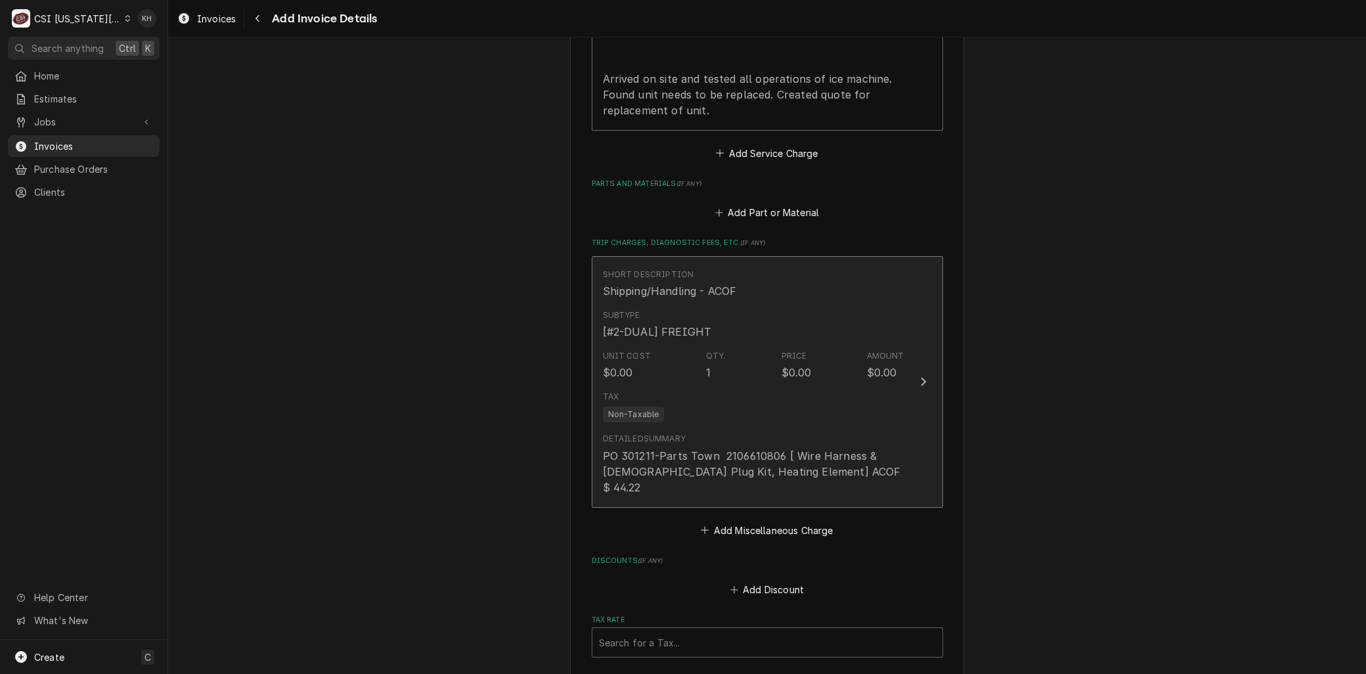
click at [677, 435] on div "Detailed Summary" at bounding box center [644, 439] width 83 height 12
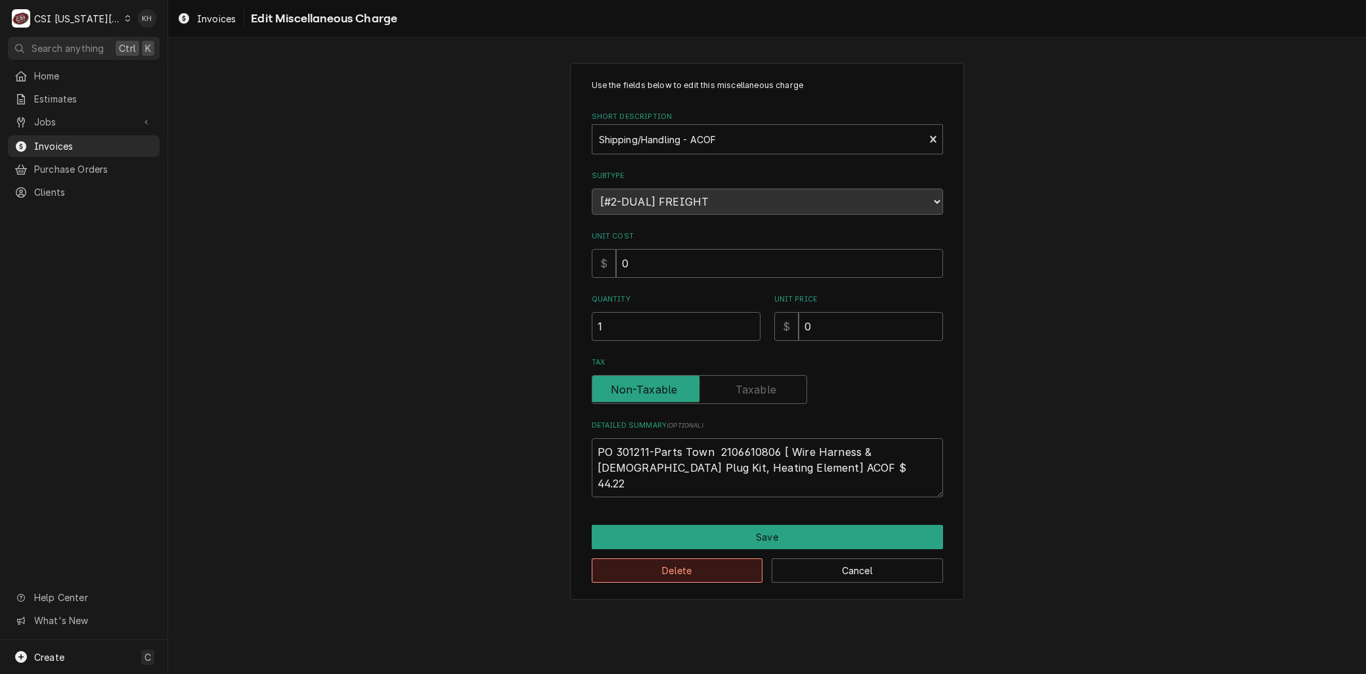
click at [637, 576] on button "Delete" at bounding box center [677, 570] width 171 height 24
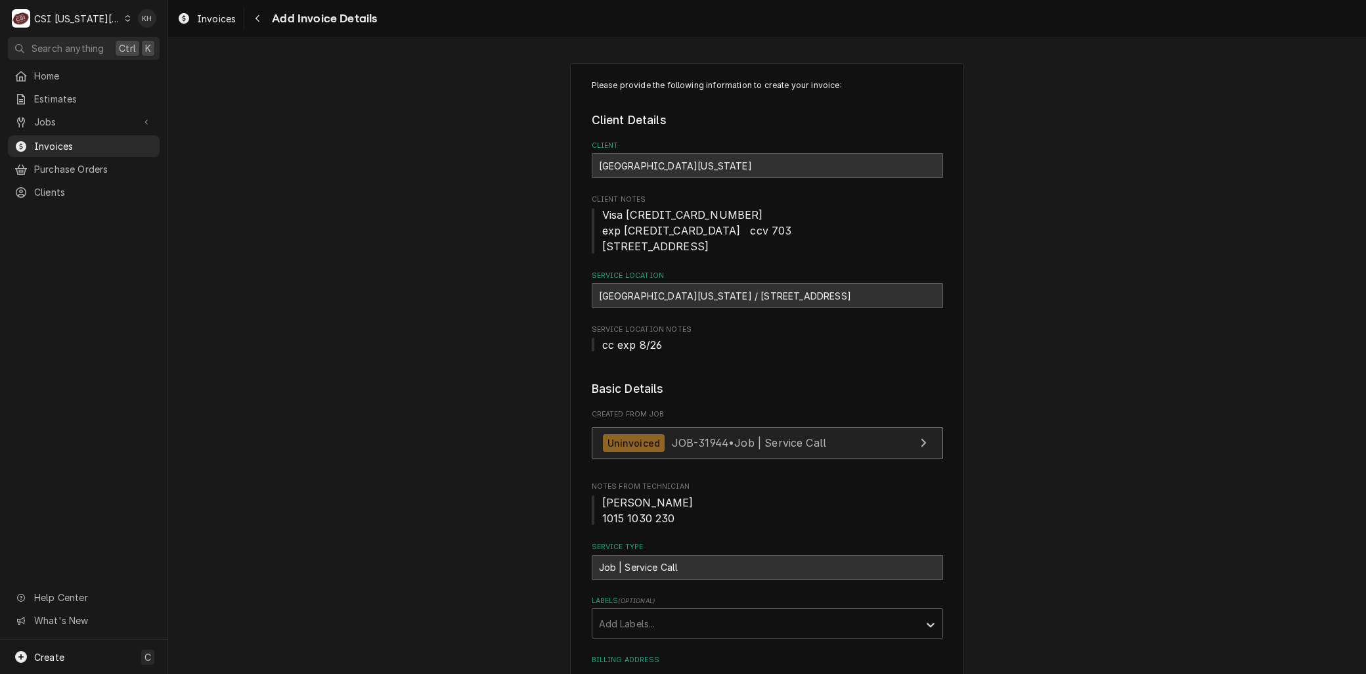
click at [676, 448] on span "JOB-31944 • Job | Service Call" at bounding box center [749, 442] width 155 height 13
click at [53, 126] on link "Jobs" at bounding box center [84, 122] width 152 height 22
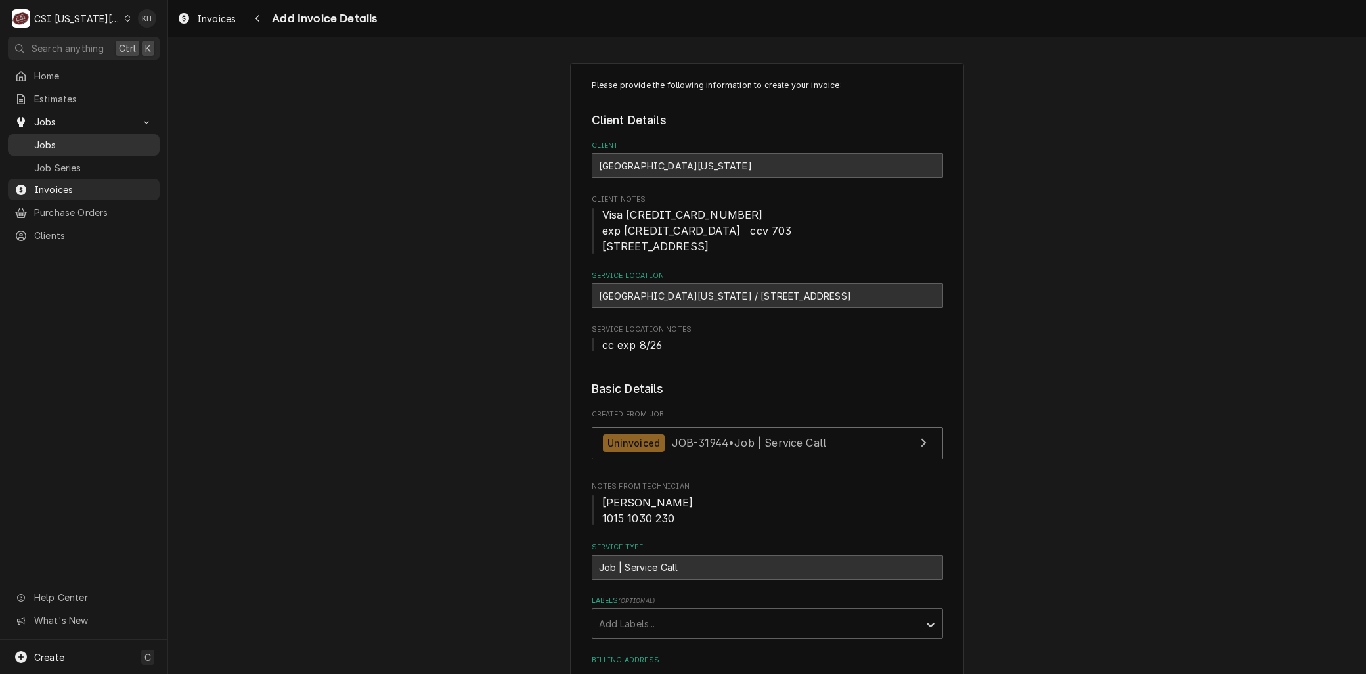
click at [56, 138] on span "Jobs" at bounding box center [93, 145] width 119 height 14
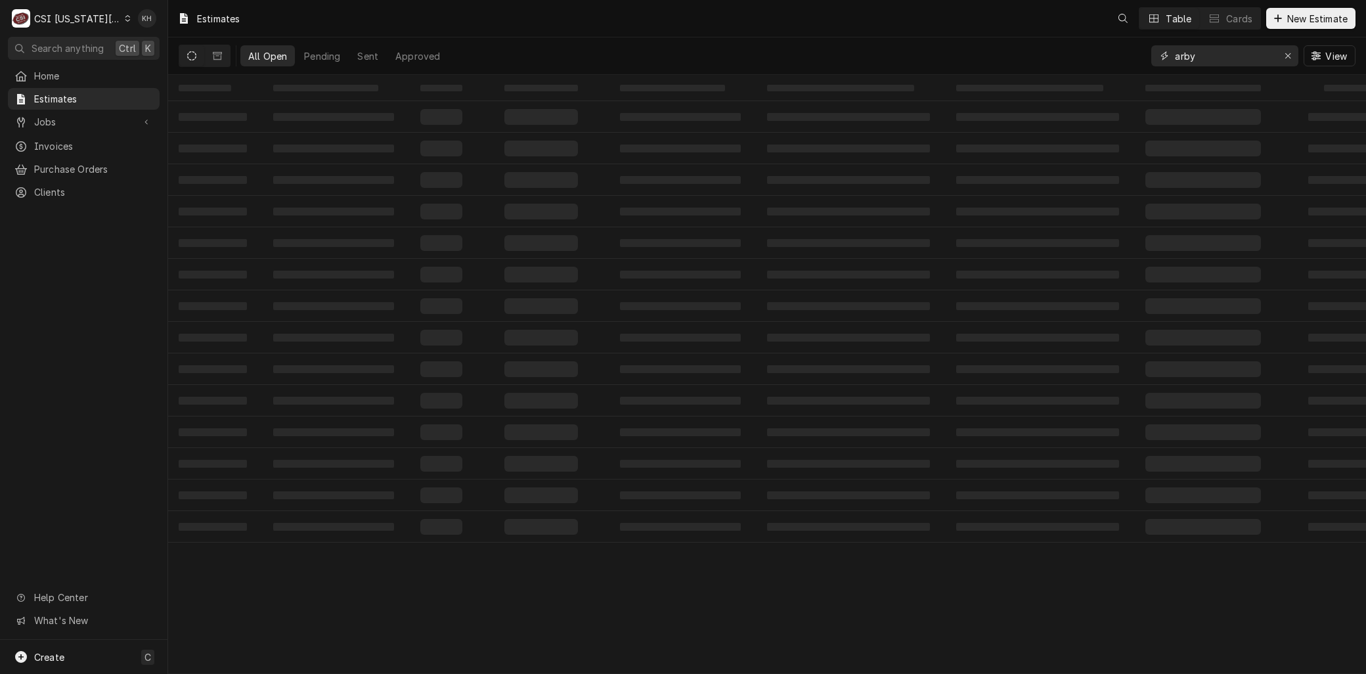
drag, startPoint x: 972, startPoint y: 57, endPoint x: 687, endPoint y: 43, distance: 285.3
click at [838, 56] on div "All Open Pending Sent Approved arby View" at bounding box center [767, 55] width 1177 height 37
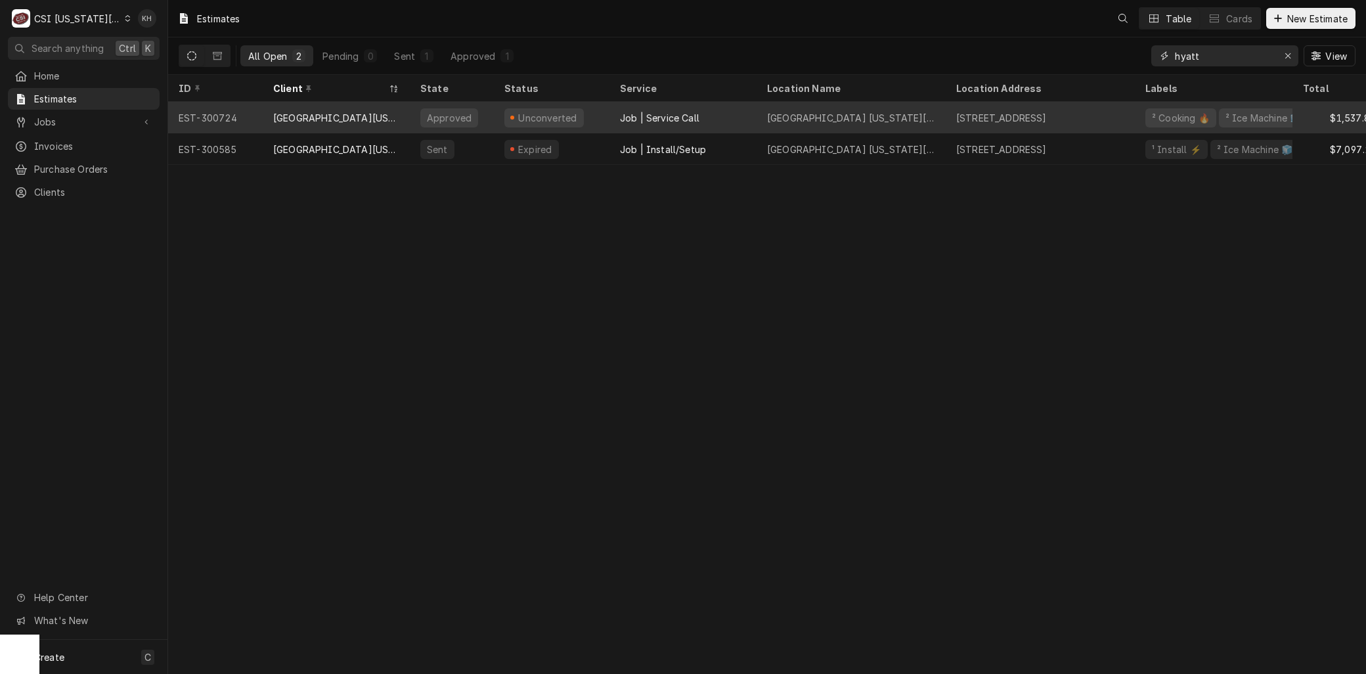
type input "hyatt"
click at [245, 114] on div "EST-300724" at bounding box center [215, 118] width 95 height 32
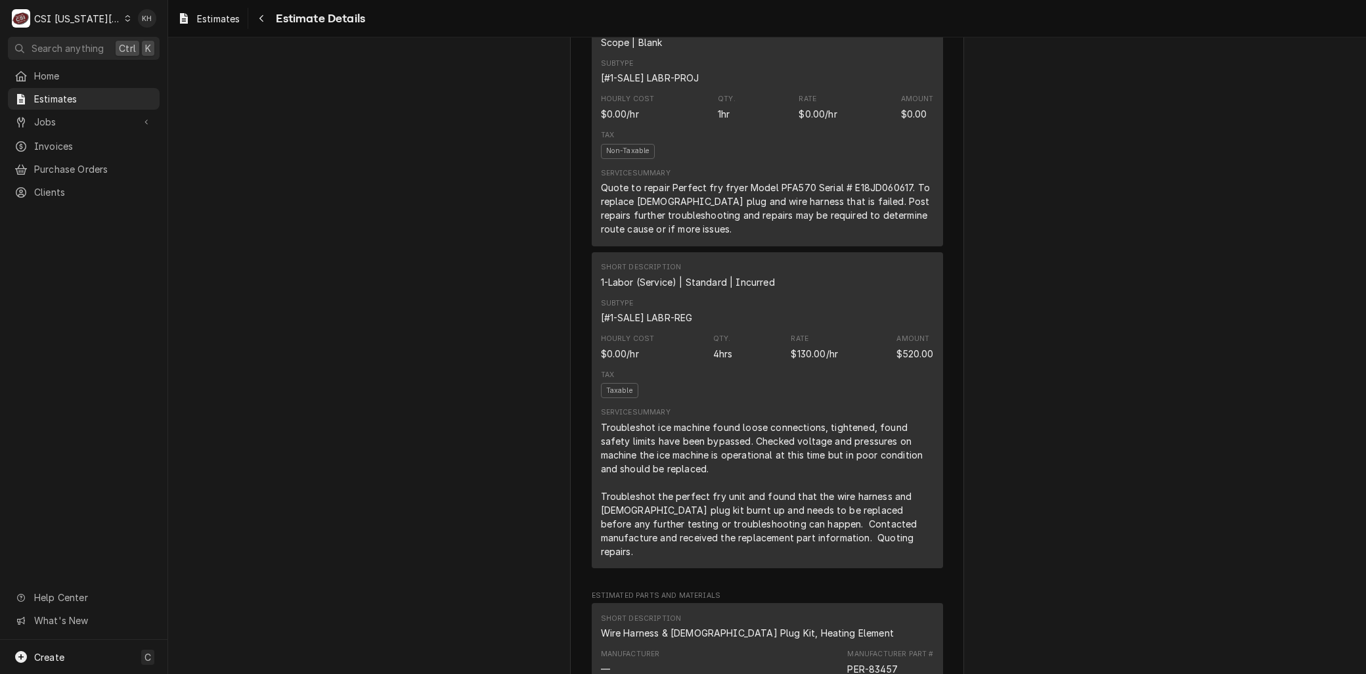
scroll to position [1167, 0]
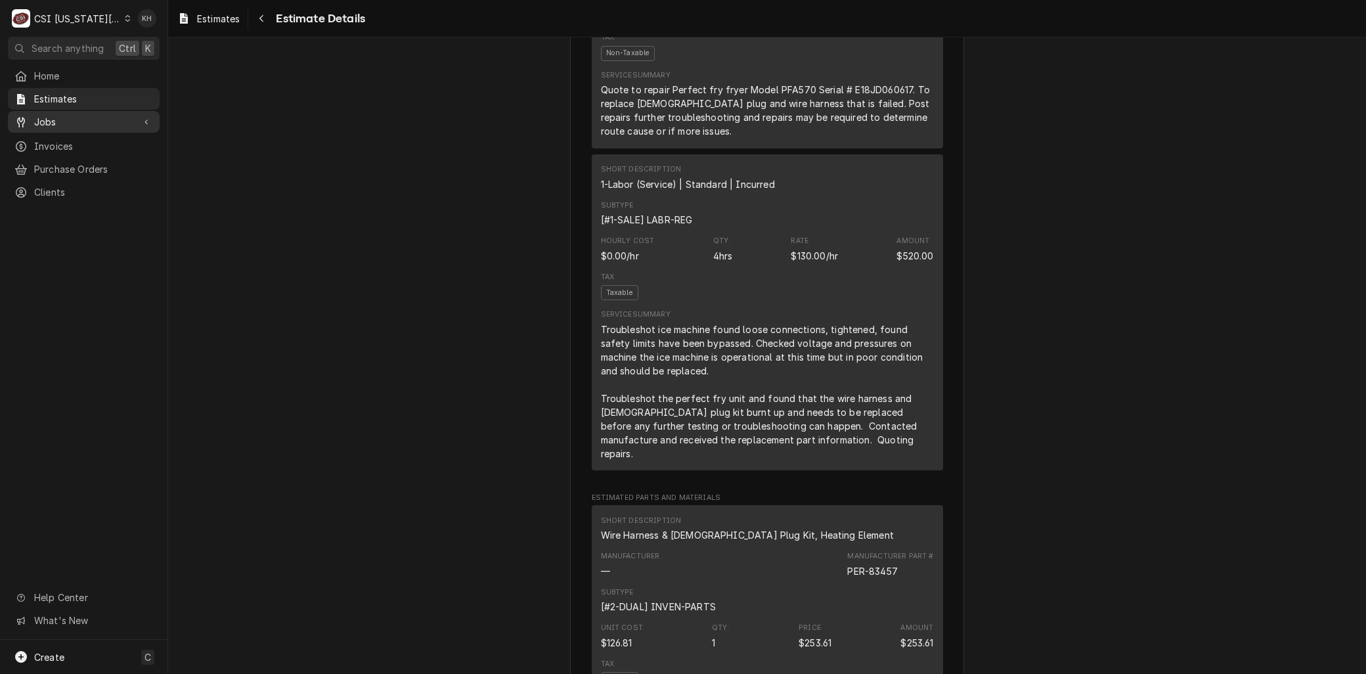
click at [47, 119] on span "Jobs" at bounding box center [83, 122] width 99 height 14
click at [47, 138] on span "Jobs" at bounding box center [93, 145] width 119 height 14
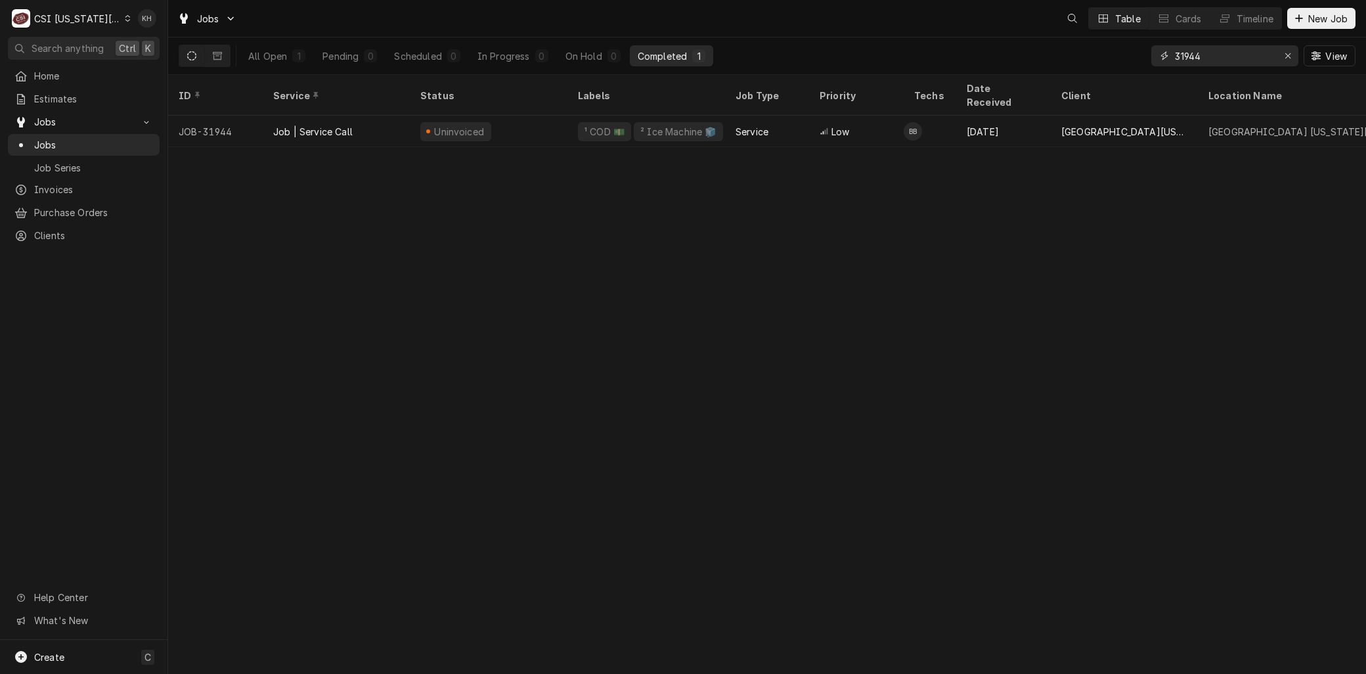
drag, startPoint x: 1190, startPoint y: 58, endPoint x: 1064, endPoint y: 51, distance: 126.3
click at [1098, 53] on div "All Open 1 Pending 0 Scheduled 0 In Progress 0 On Hold 0 Completed 1 31944 View" at bounding box center [767, 55] width 1177 height 37
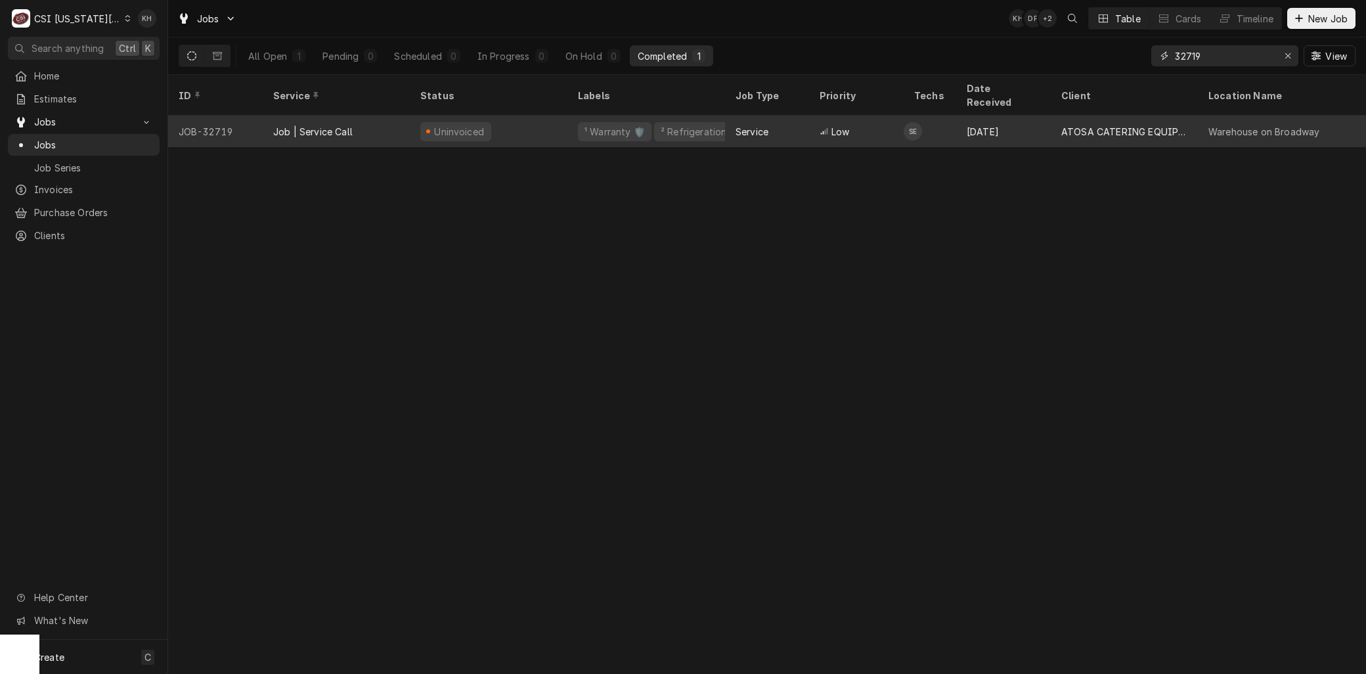
type input "32719"
click at [343, 116] on div "Job | Service Call" at bounding box center [336, 132] width 147 height 32
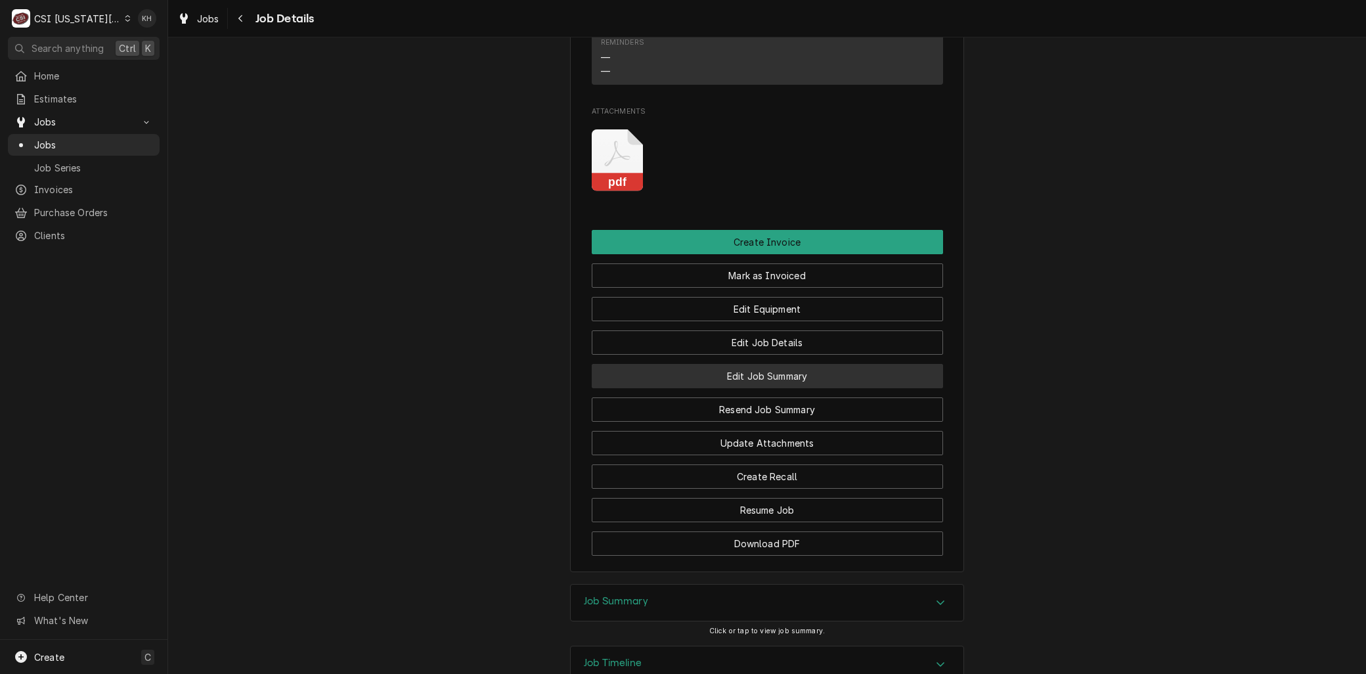
scroll to position [1737, 0]
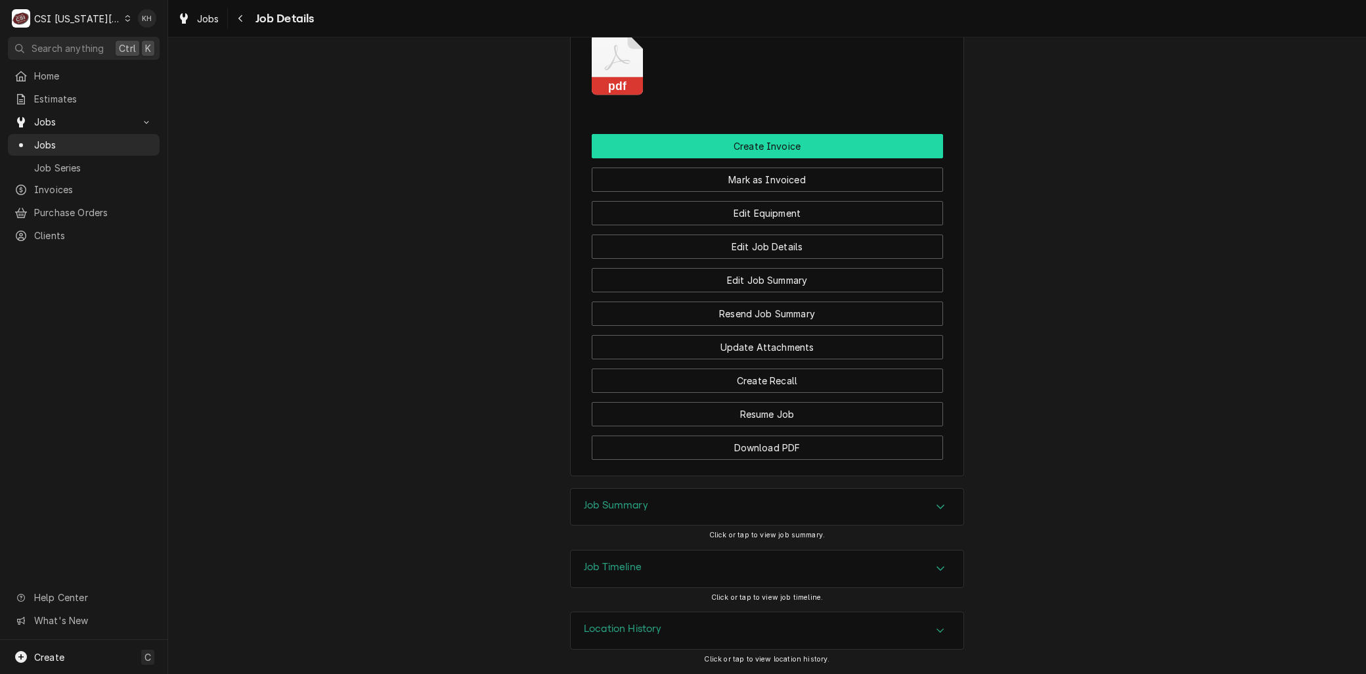
click at [766, 137] on button "Create Invoice" at bounding box center [767, 146] width 351 height 24
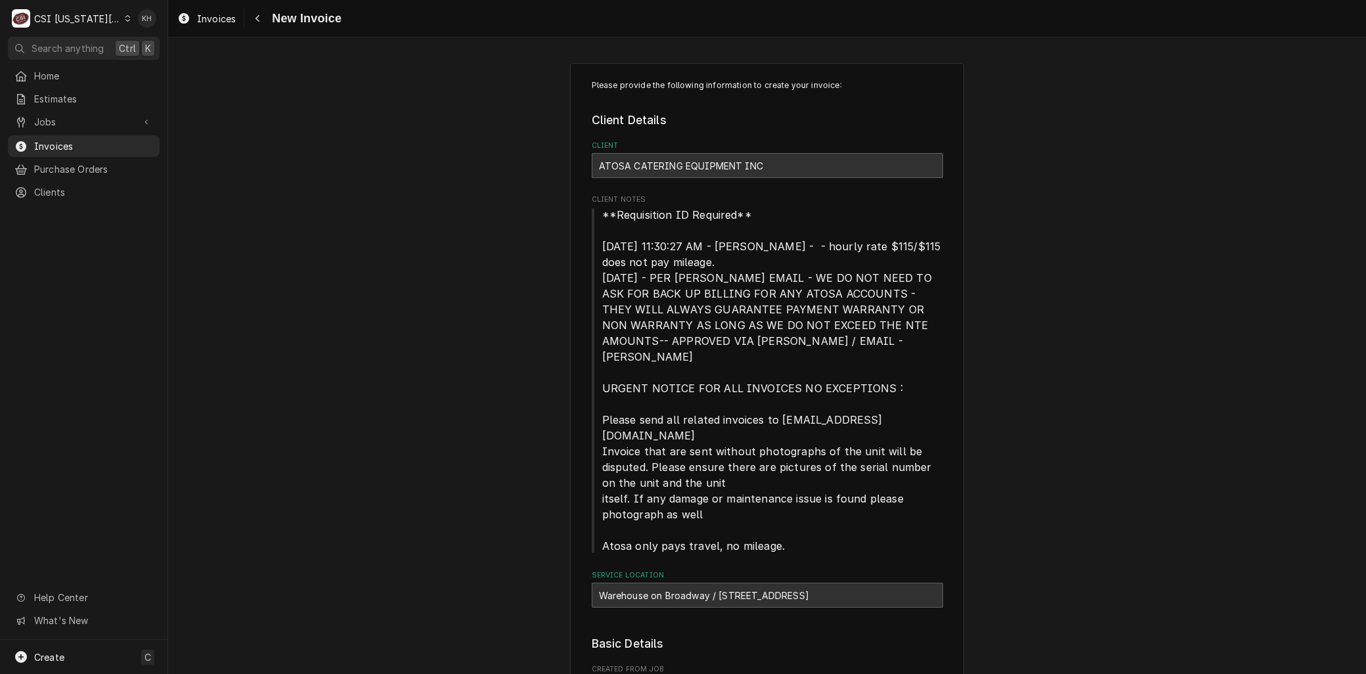
click at [95, 26] on div "C CSI Kansas City" at bounding box center [71, 18] width 127 height 26
click at [160, 49] on div "CSI [US_STATE]" at bounding box center [225, 49] width 192 height 14
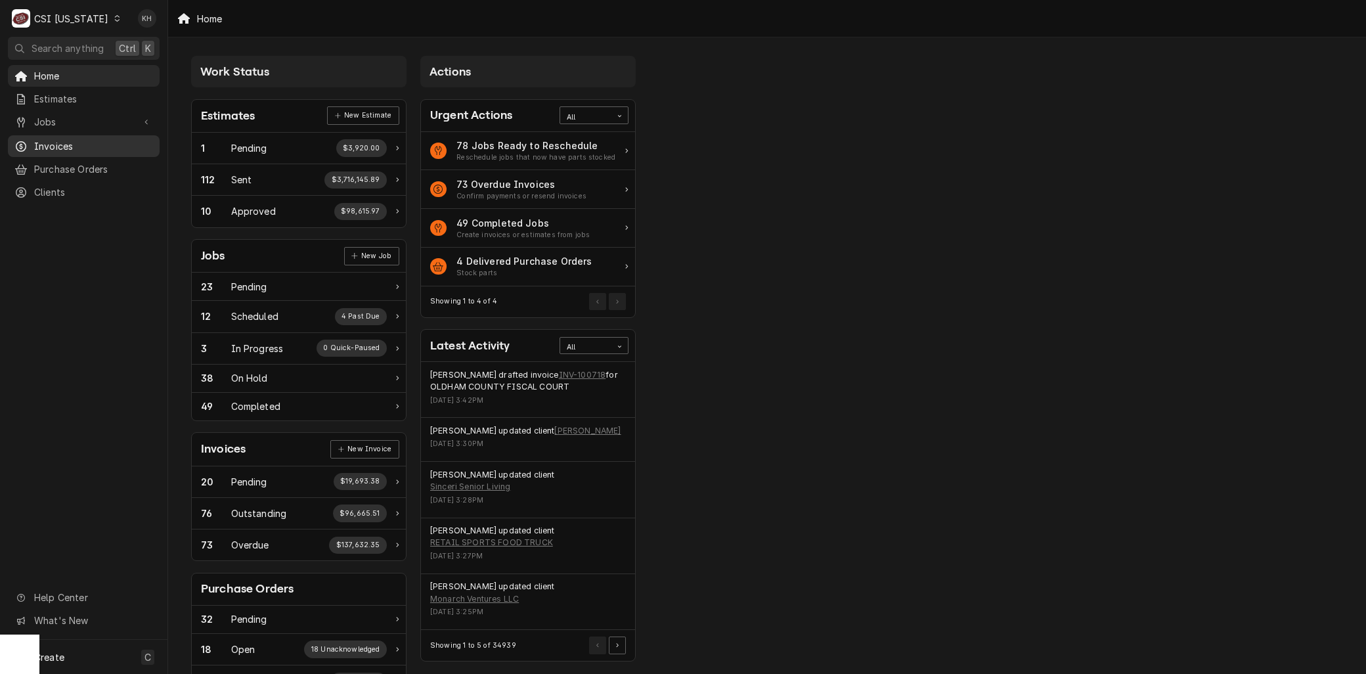
click at [53, 139] on span "Invoices" at bounding box center [93, 146] width 119 height 14
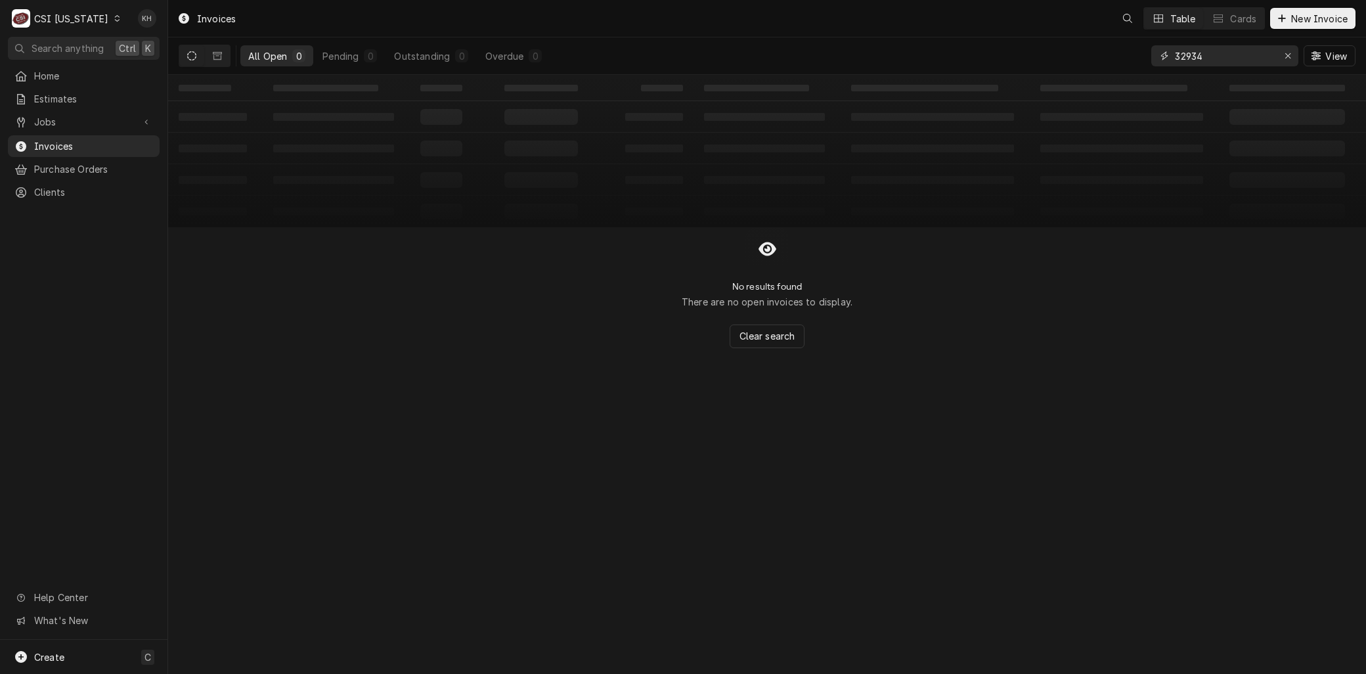
drag, startPoint x: 1200, startPoint y: 54, endPoint x: 1143, endPoint y: 49, distance: 57.4
click at [1146, 51] on div "All Open 0 Pending 0 Outstanding 0 Overdue 0 32934 View" at bounding box center [767, 55] width 1177 height 37
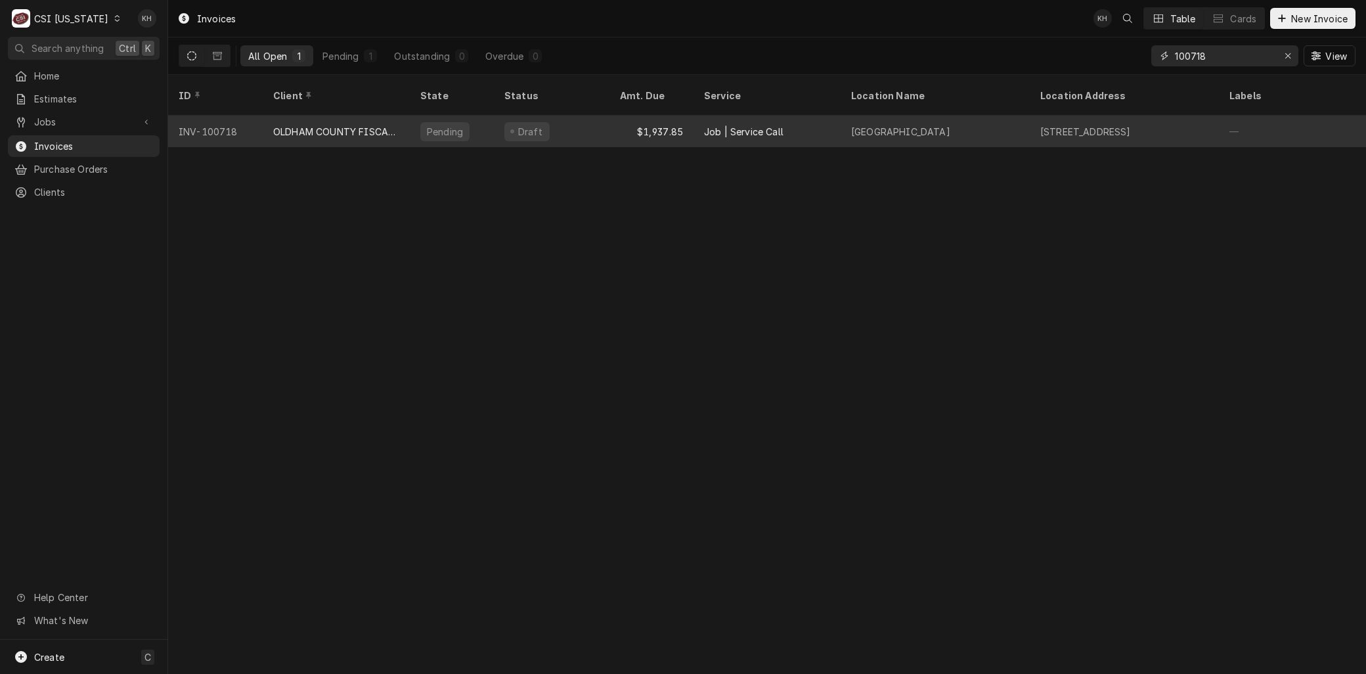
type input "100718"
click at [334, 125] on div "OLDHAM COUNTY FISCAL COURT" at bounding box center [336, 132] width 126 height 14
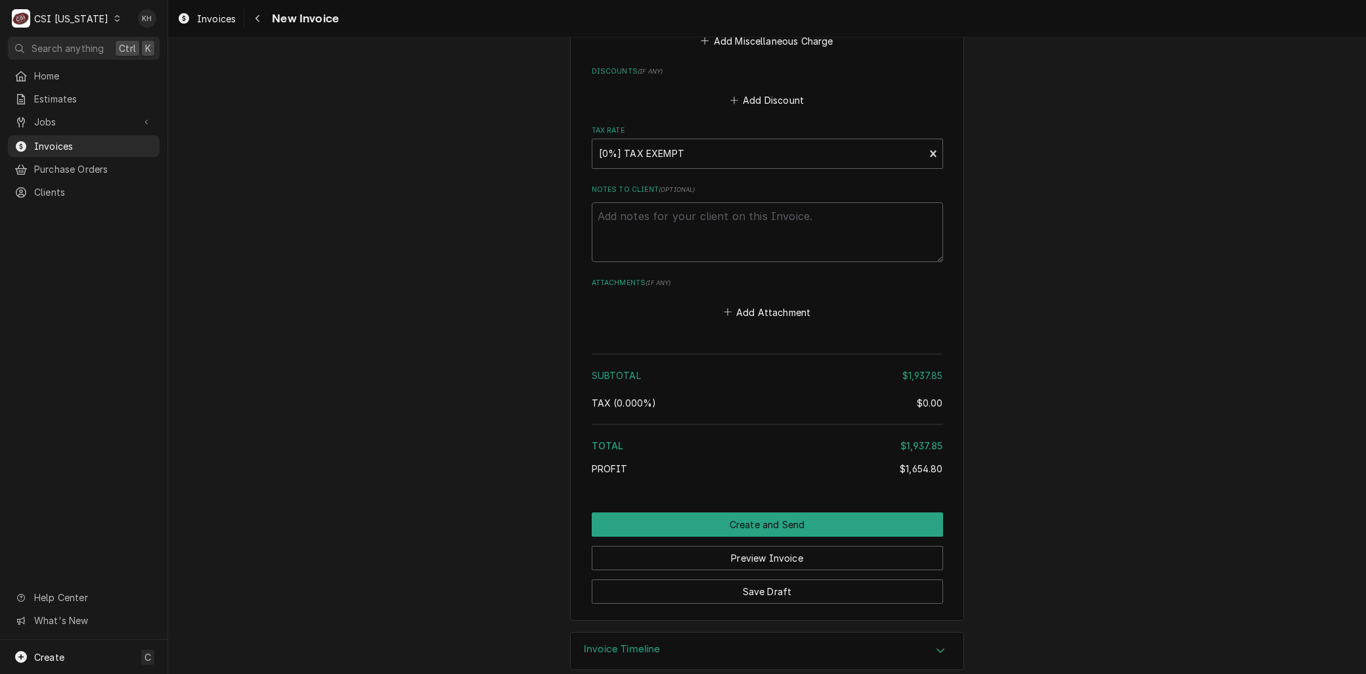
scroll to position [3012, 0]
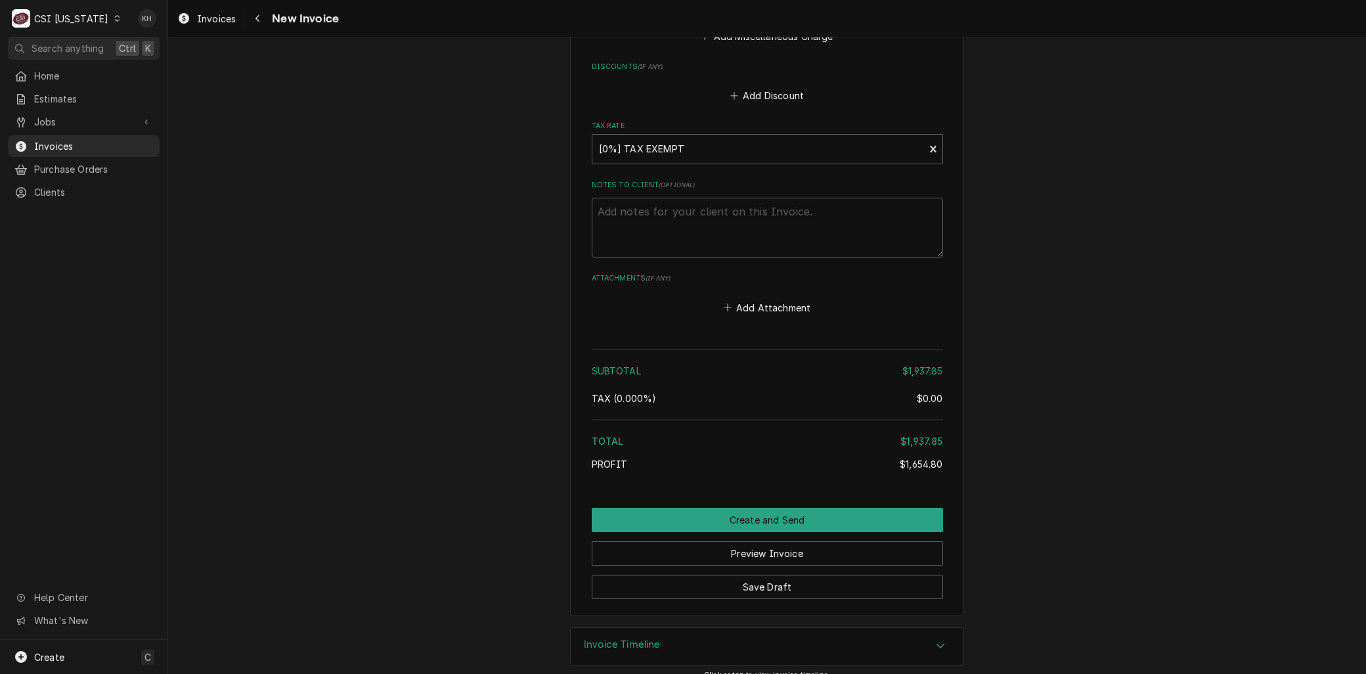
click at [677, 628] on div "Invoice Timeline" at bounding box center [767, 646] width 393 height 37
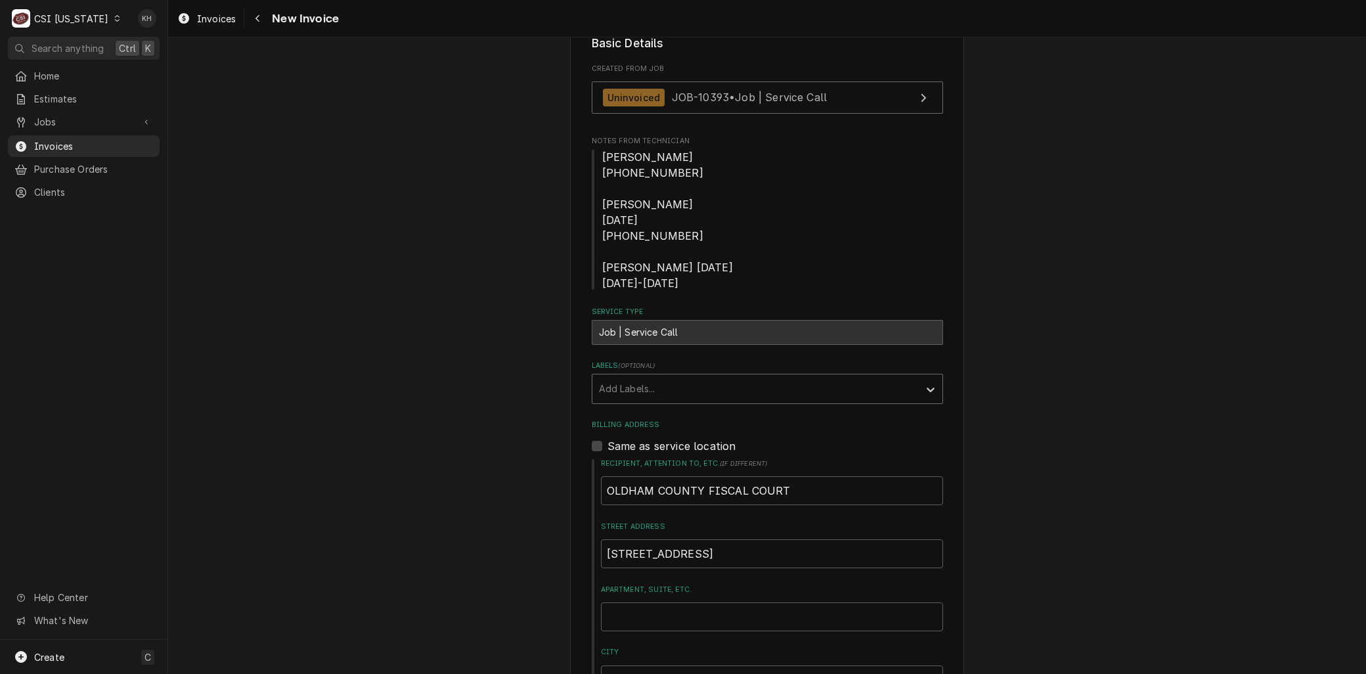
scroll to position [215, 0]
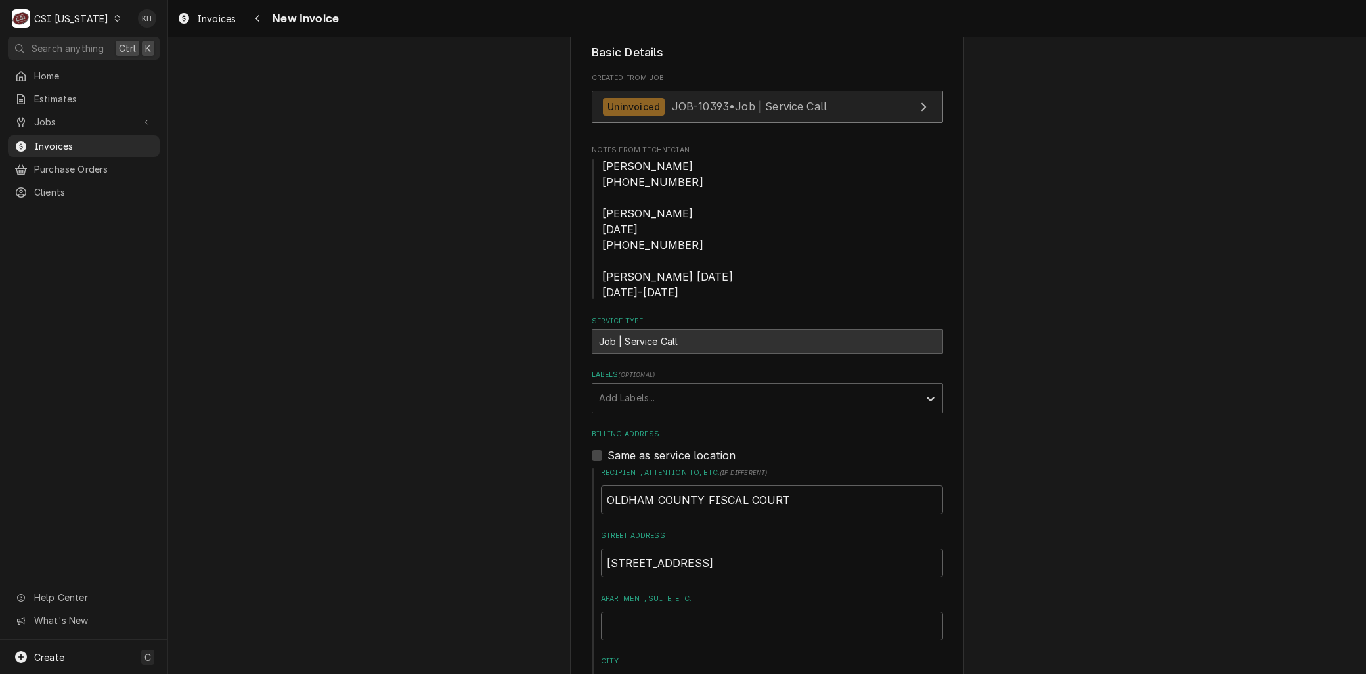
click at [681, 110] on span "JOB-10393 • Job | Service Call" at bounding box center [750, 106] width 156 height 13
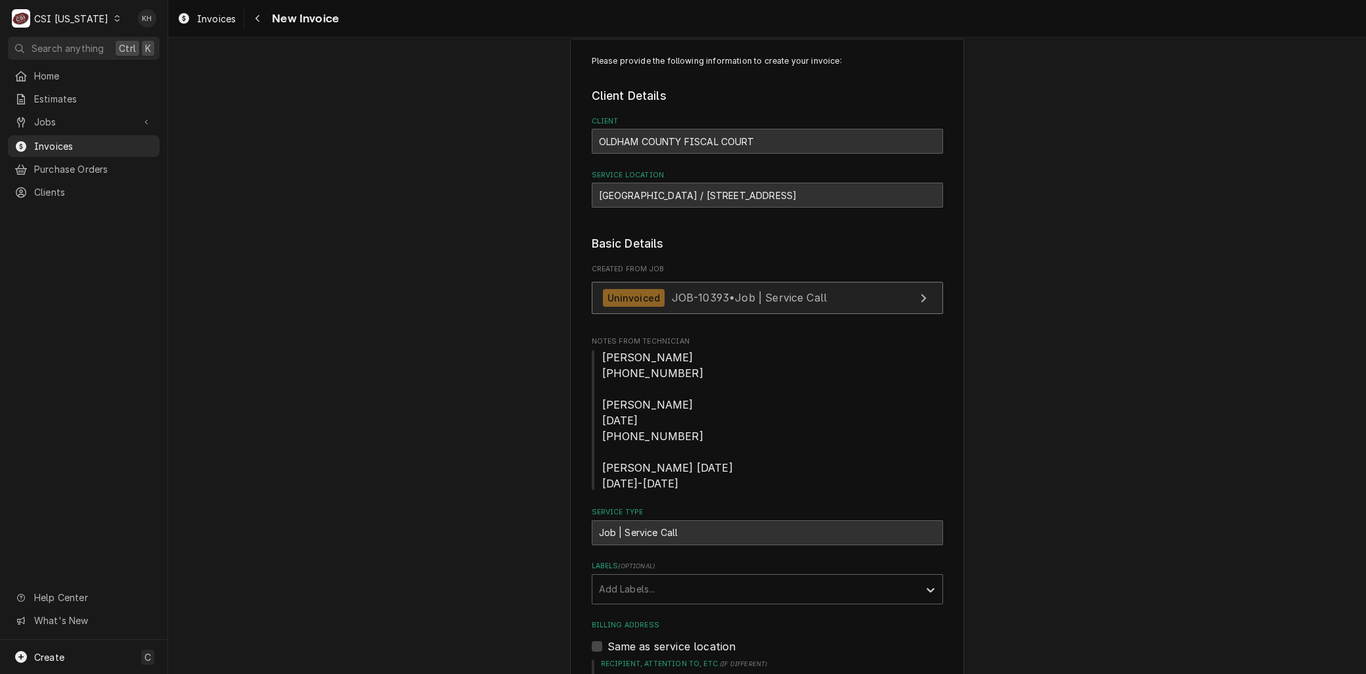
scroll to position [0, 0]
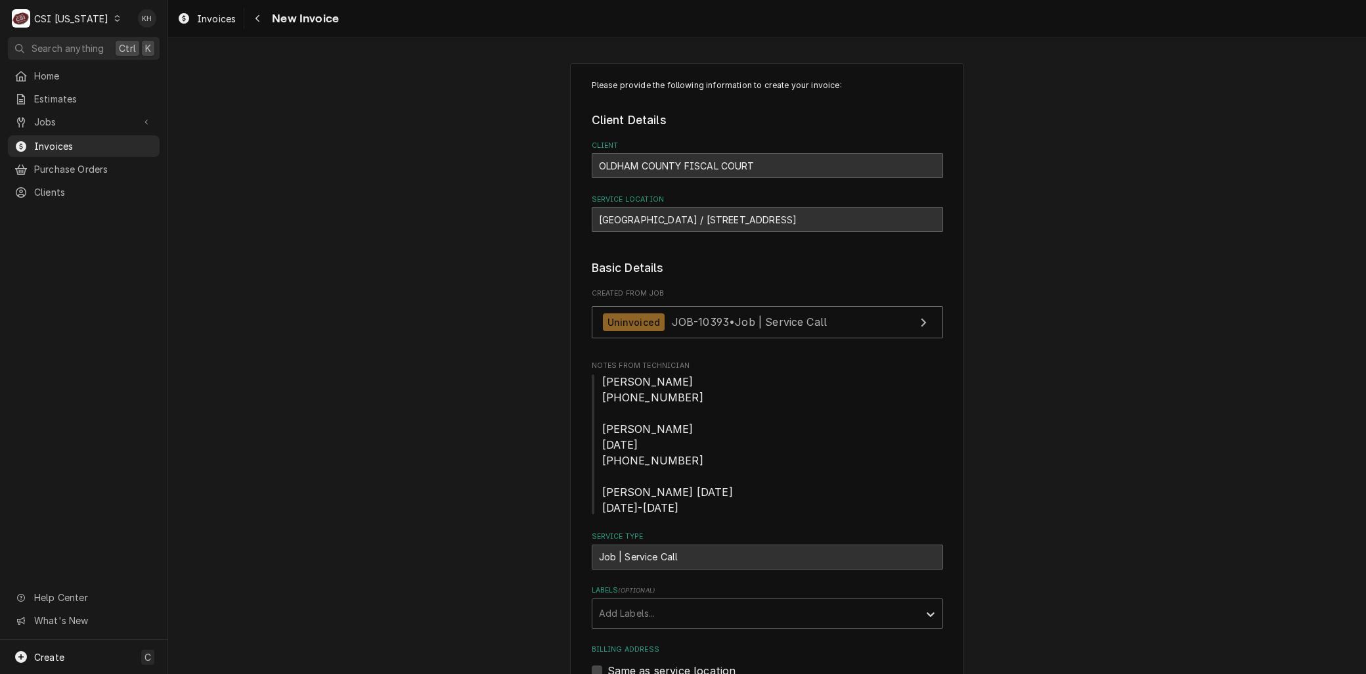
click at [645, 213] on div "OLDHAM COUNTY ANIMAL SHELTER / 1345 N Highway 393, LAGRANGE, KY 40031" at bounding box center [767, 219] width 351 height 25
copy div "COUNTY"
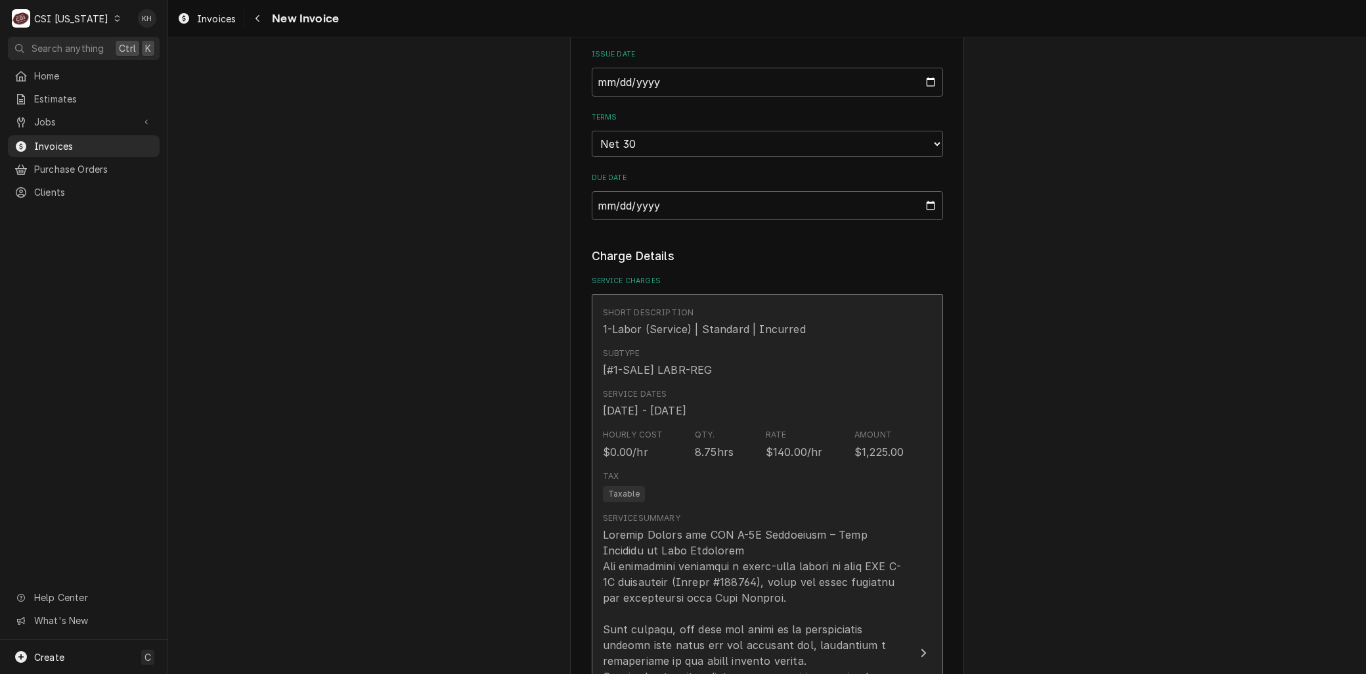
click at [687, 479] on div "Tax Taxable" at bounding box center [753, 486] width 301 height 42
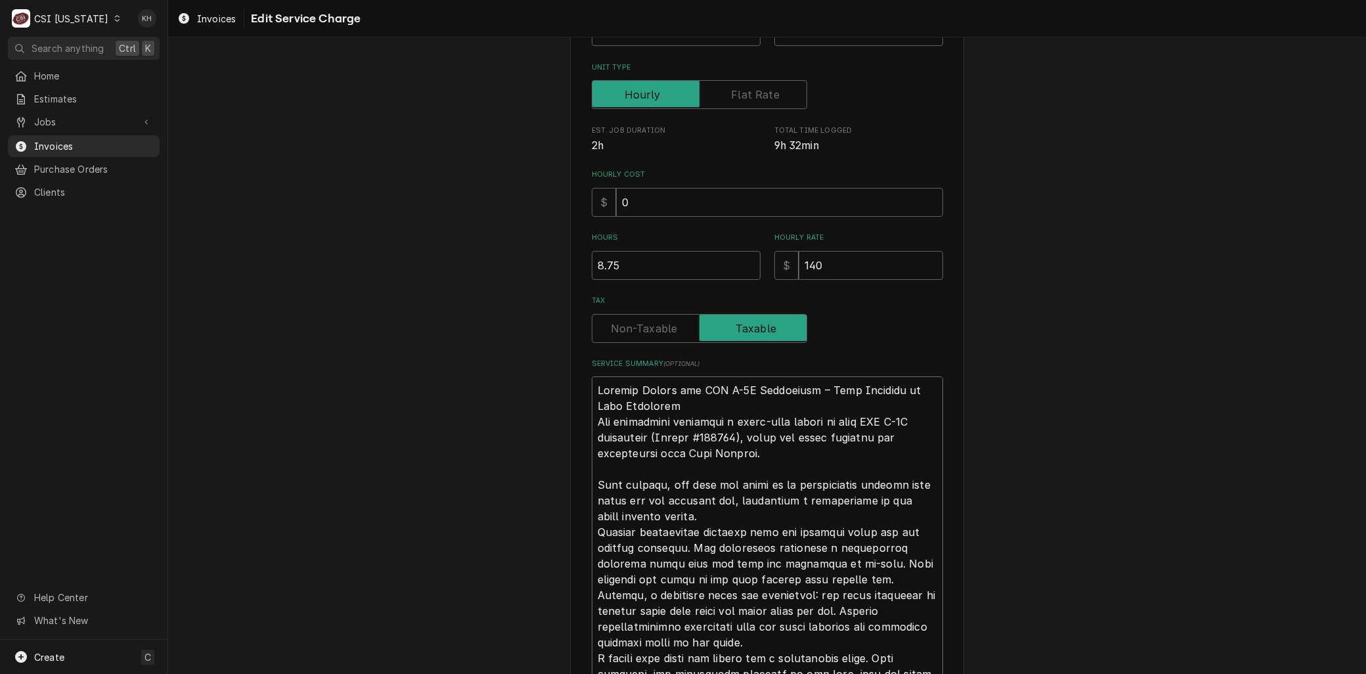
scroll to position [437, 0]
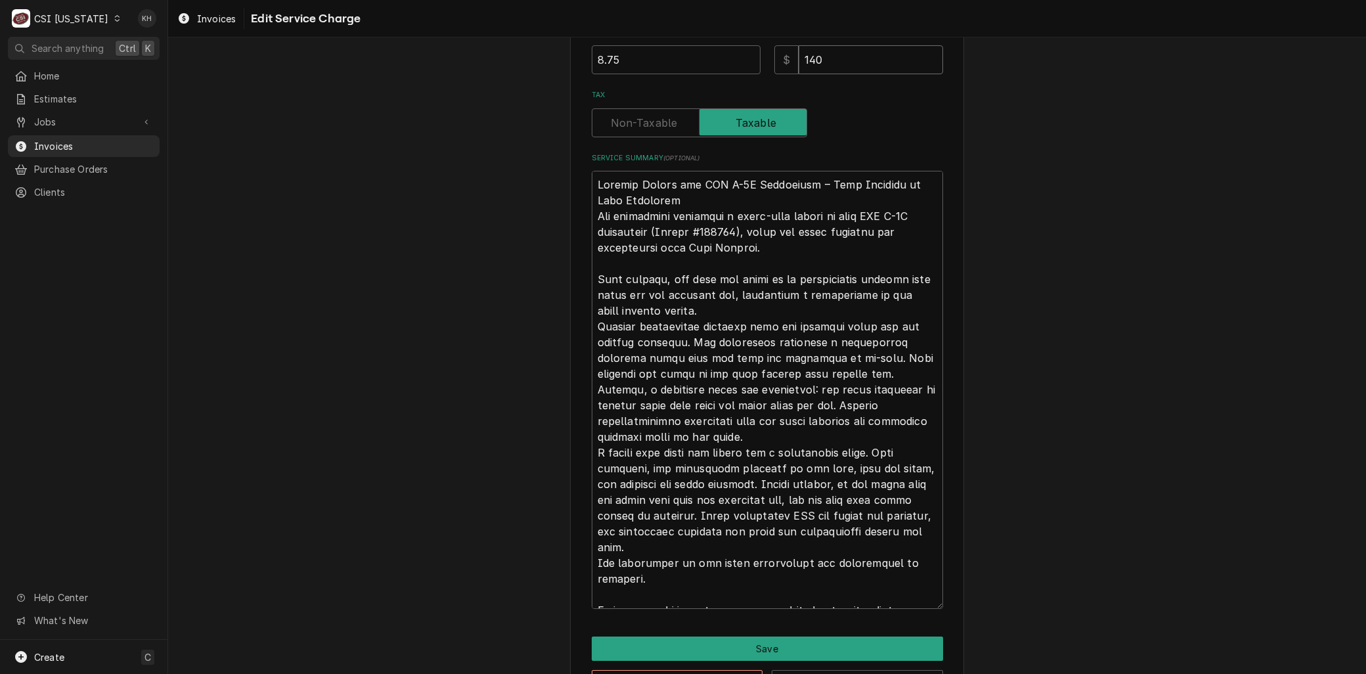
drag, startPoint x: 826, startPoint y: 68, endPoint x: 763, endPoint y: 72, distance: 63.2
click at [826, 66] on input "140" at bounding box center [870, 59] width 144 height 29
drag, startPoint x: 763, startPoint y: 72, endPoint x: 657, endPoint y: 64, distance: 106.1
click at [668, 66] on div "Hours 8.75 Hourly Rate $ 140" at bounding box center [767, 50] width 351 height 47
type textarea "x"
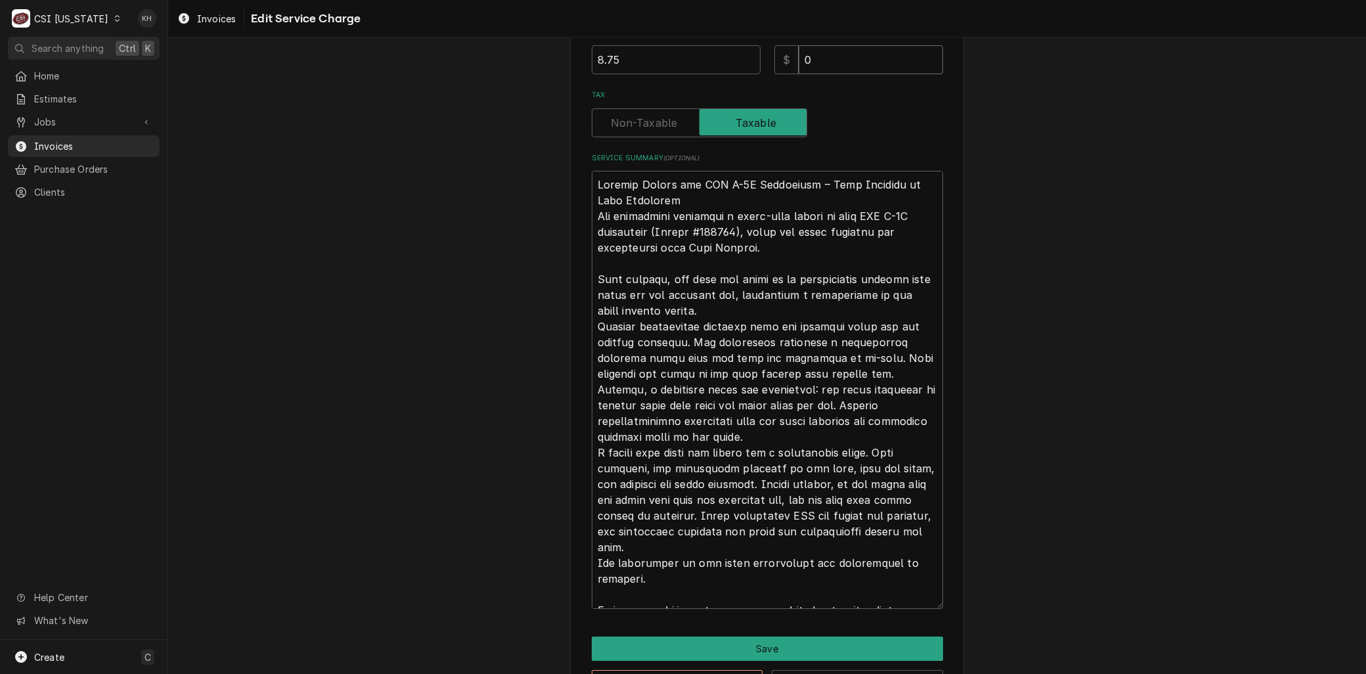
type input "0"
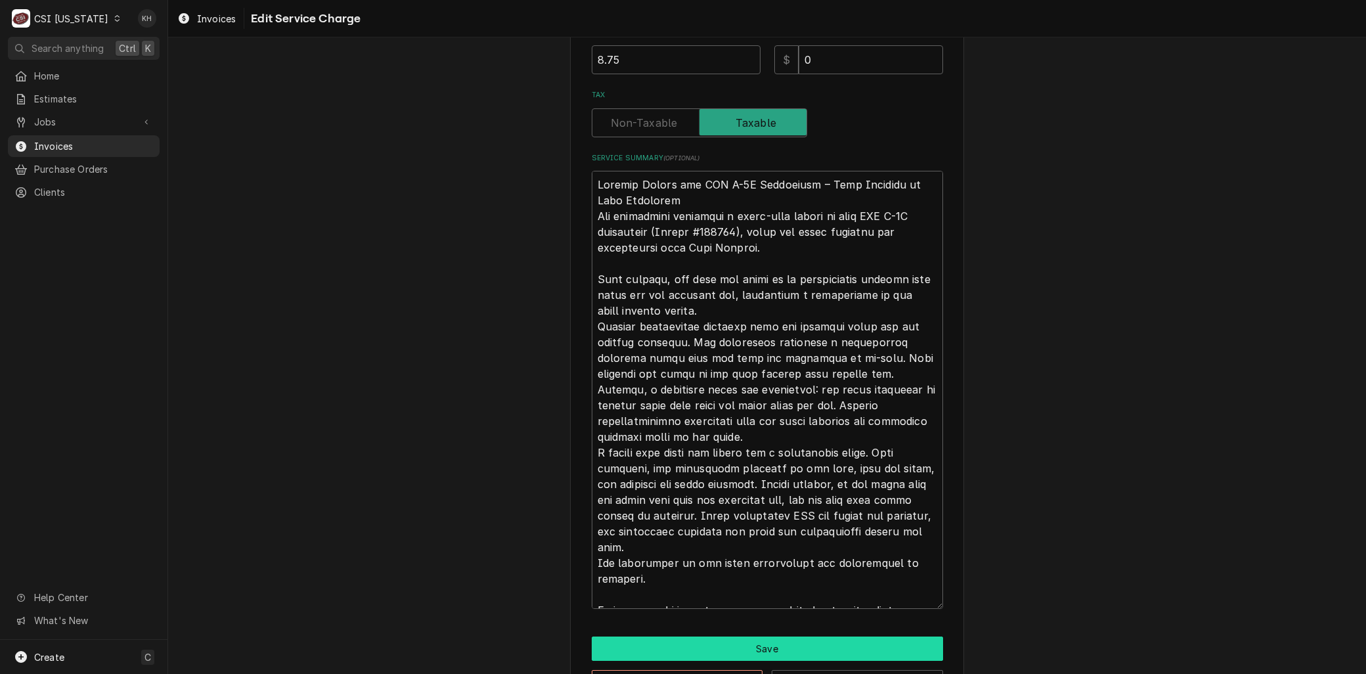
click at [713, 646] on button "Save" at bounding box center [767, 648] width 351 height 24
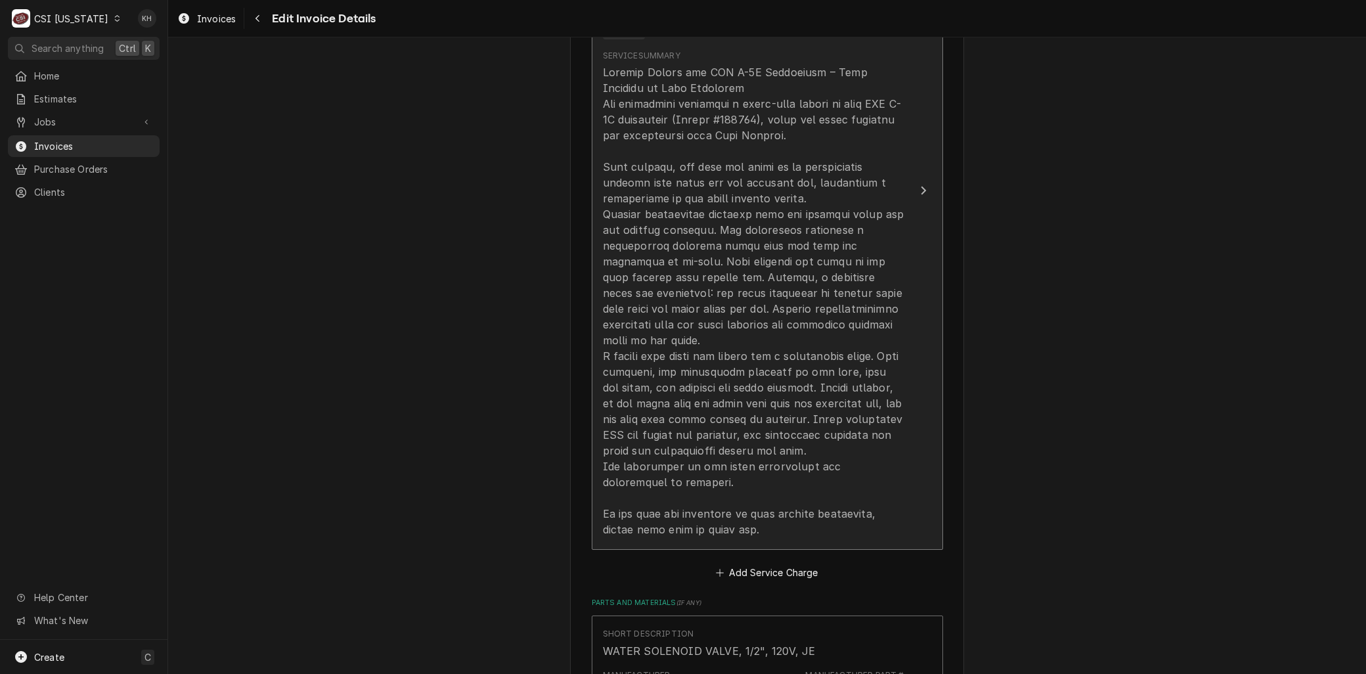
scroll to position [1702, 0]
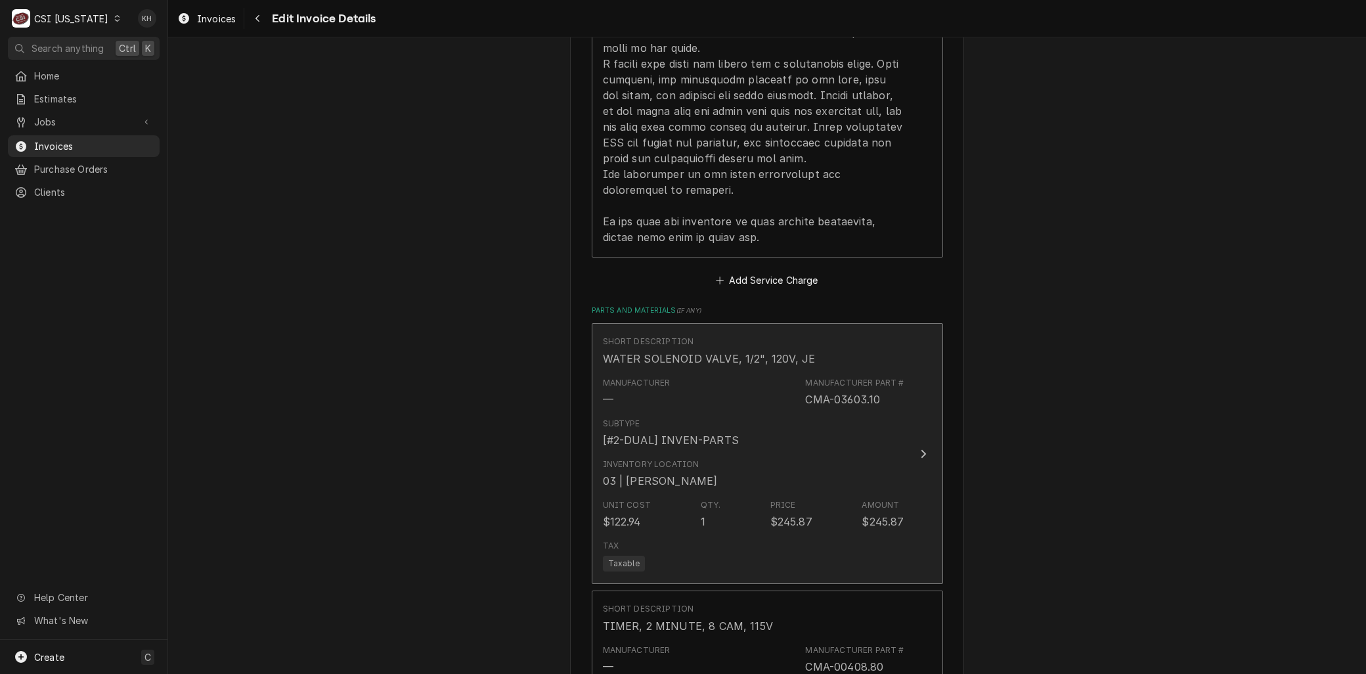
click at [685, 458] on div "Inventory Location" at bounding box center [651, 464] width 97 height 12
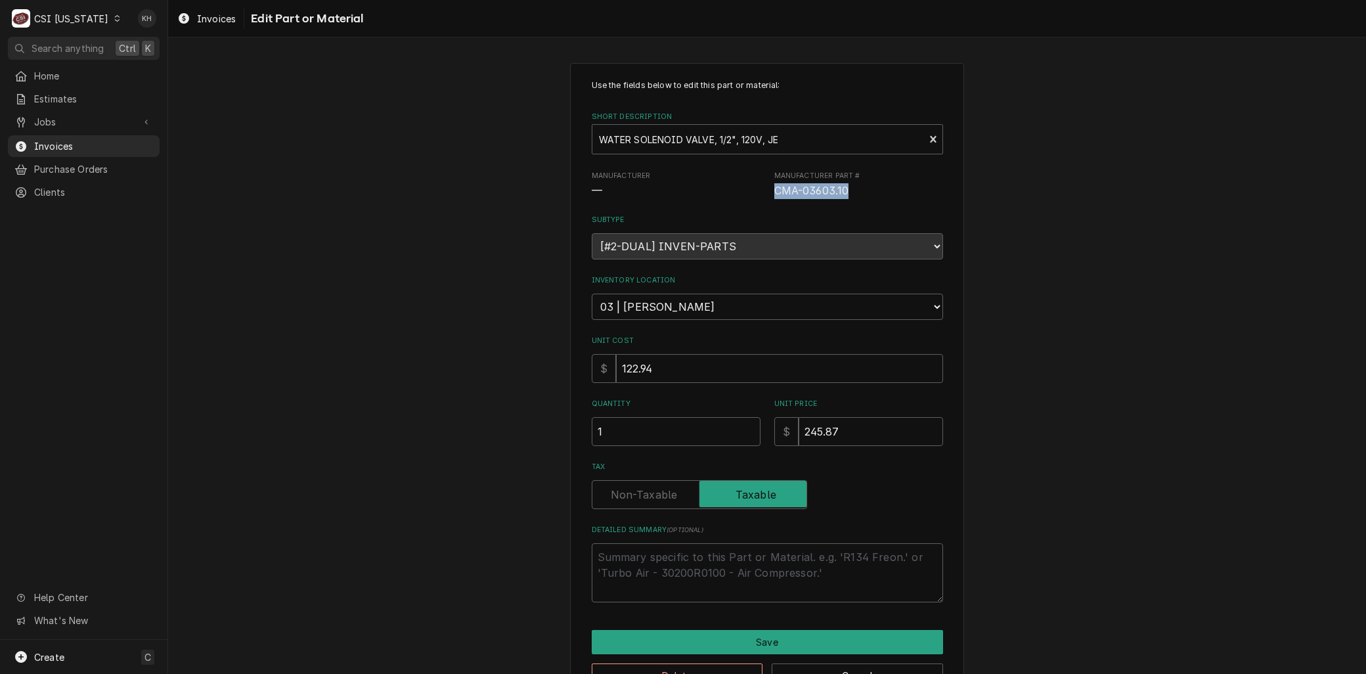
drag, startPoint x: 768, startPoint y: 188, endPoint x: 856, endPoint y: 188, distance: 87.3
click at [856, 188] on span "CMA-03603.10" at bounding box center [858, 191] width 169 height 16
copy span "CMA-03603.10"
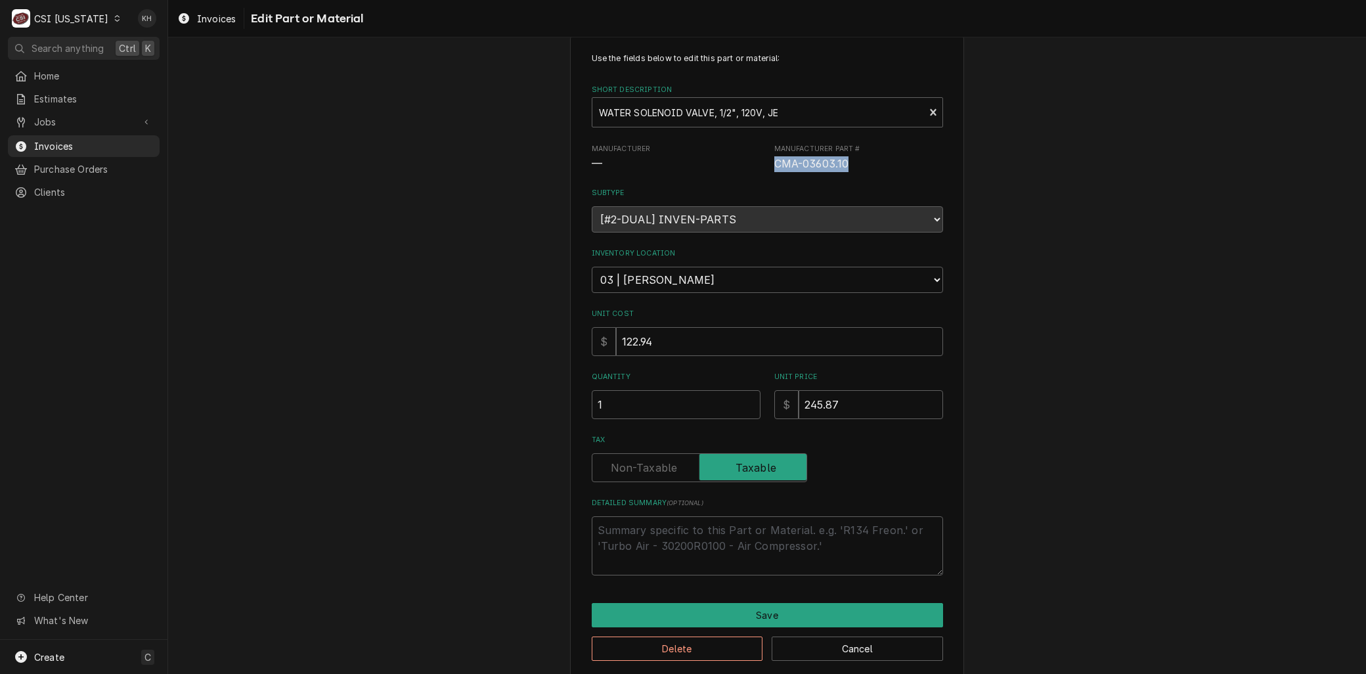
scroll to position [37, 0]
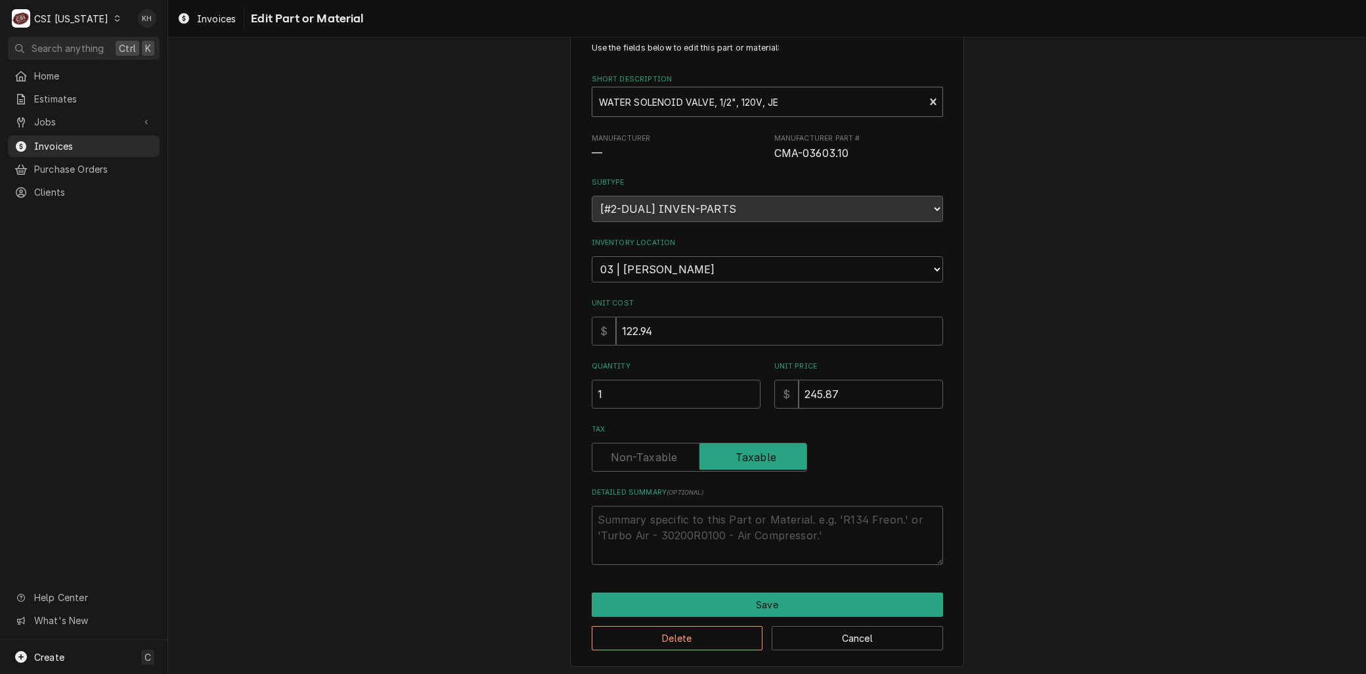
type textarea "x"
click at [634, 104] on div "Short Description" at bounding box center [758, 102] width 319 height 24
type input "misc service"
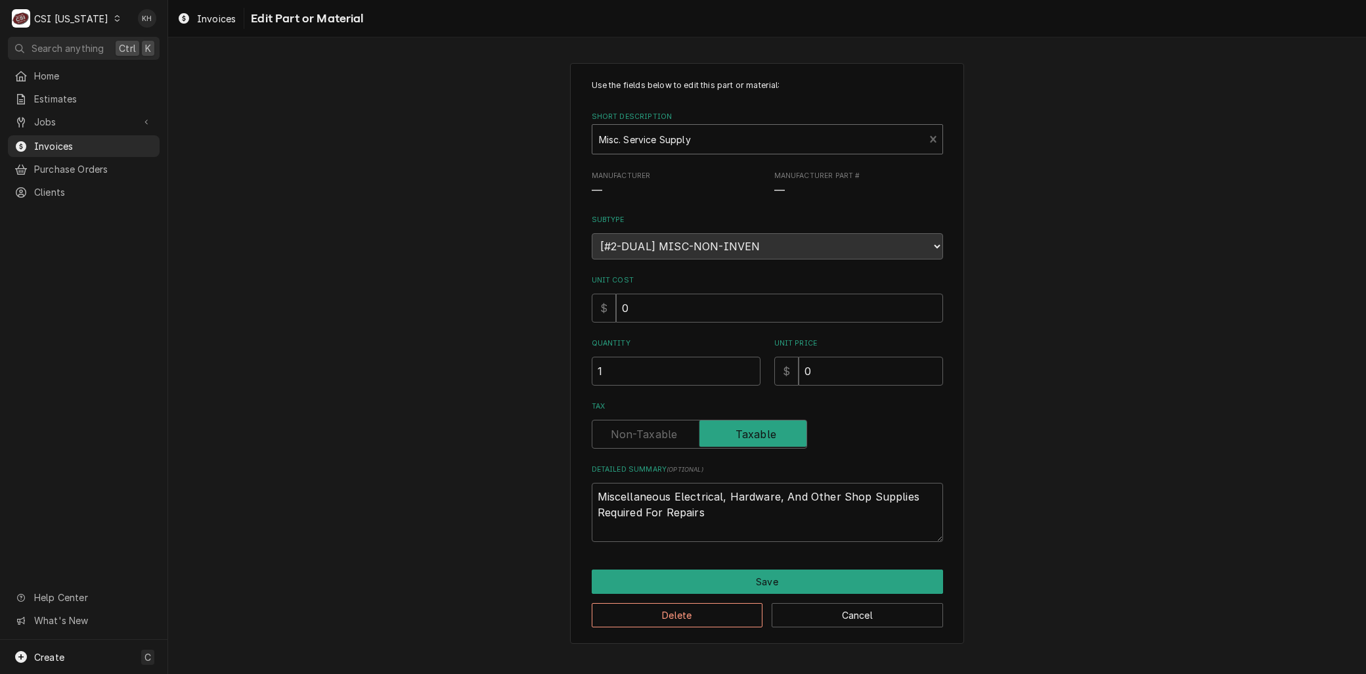
scroll to position [0, 0]
drag, startPoint x: 729, startPoint y: 528, endPoint x: 358, endPoint y: 441, distance: 381.1
click at [358, 443] on div "Use the fields below to edit this part or material: Short Description Misc. Ser…" at bounding box center [767, 353] width 1198 height 604
paste textarea "CMA-03603.10"
type textarea "x"
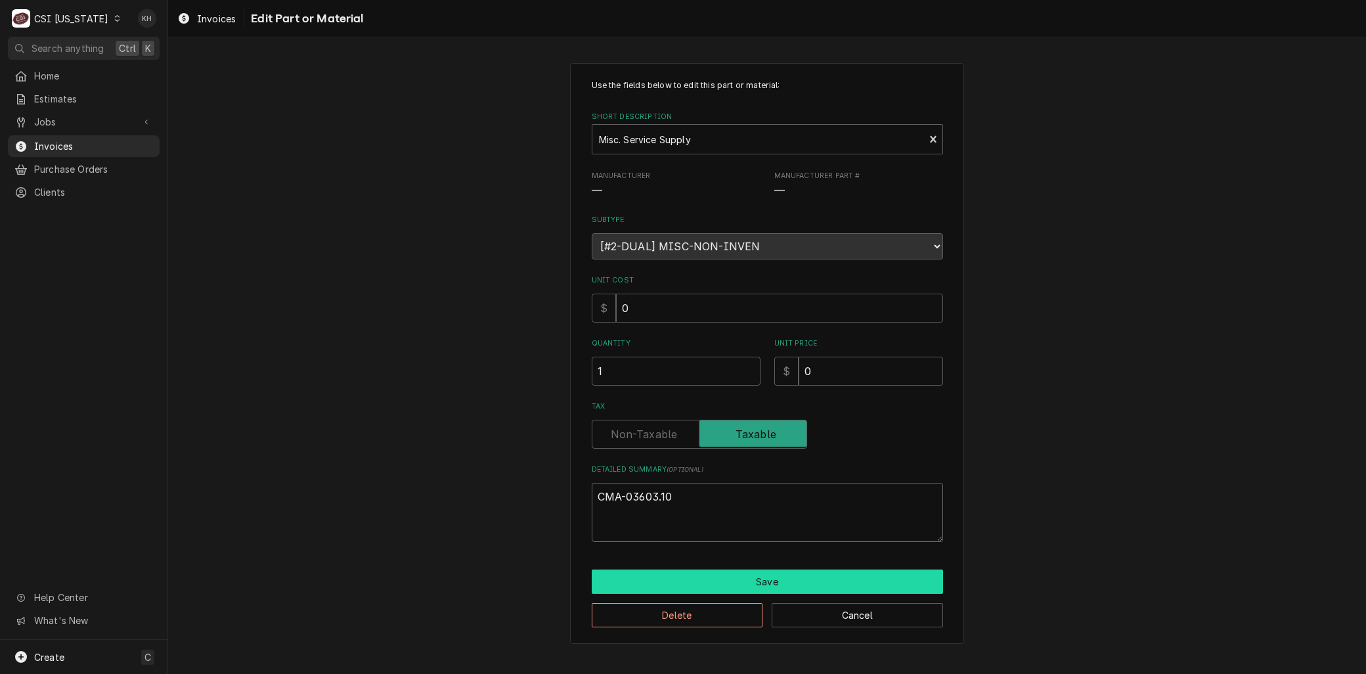
type textarea "CMA-03603.10"
click at [668, 572] on button "Save" at bounding box center [767, 581] width 351 height 24
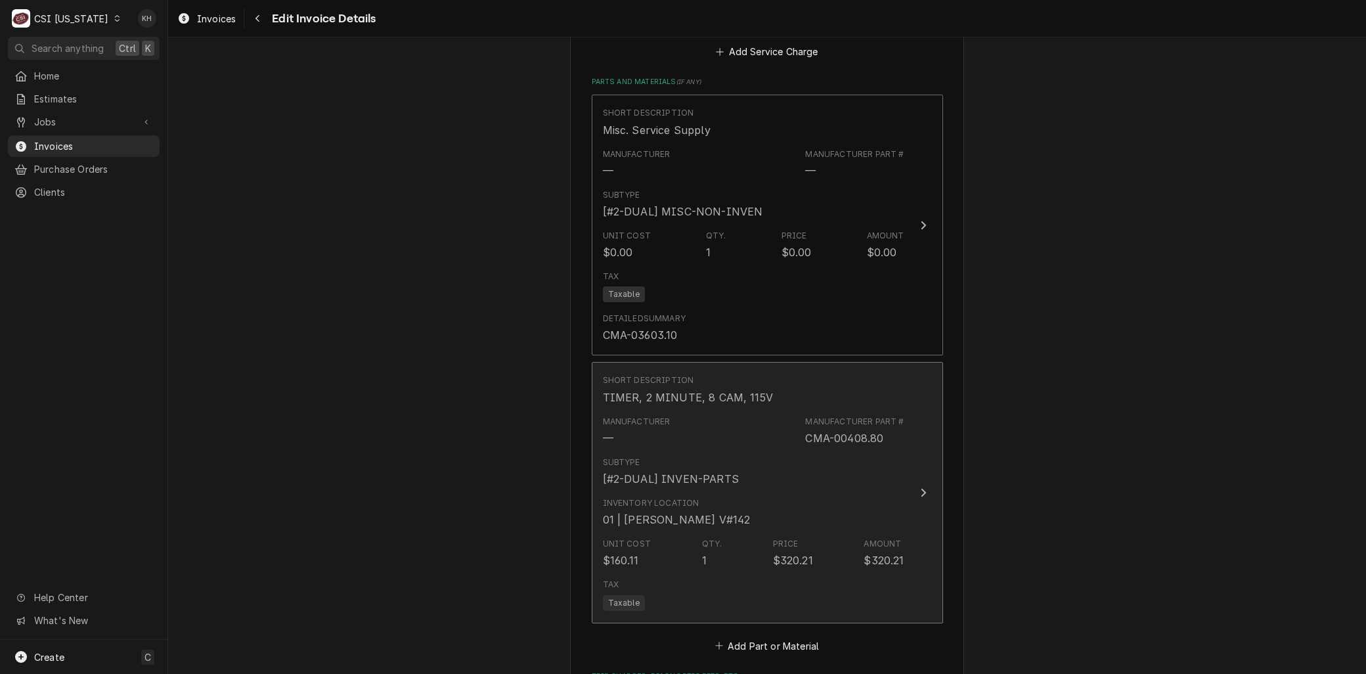
scroll to position [1947, 0]
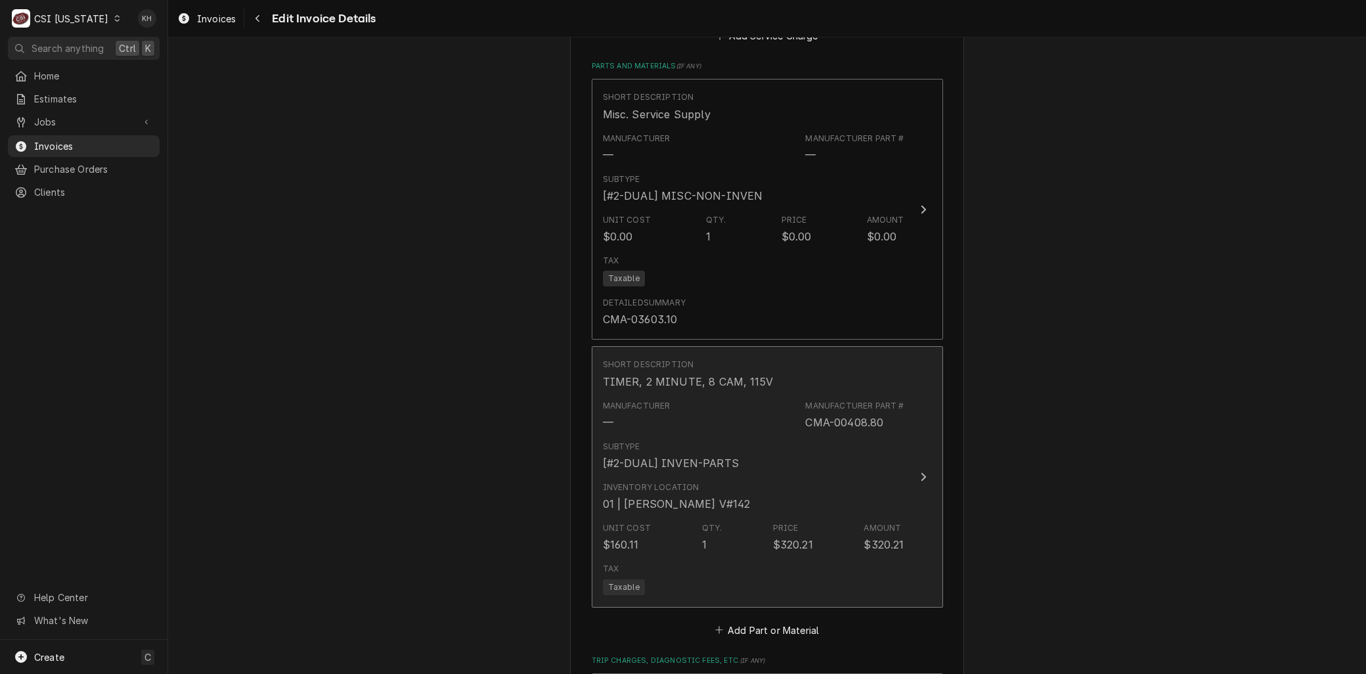
click at [670, 481] on div "Inventory Location" at bounding box center [651, 487] width 97 height 12
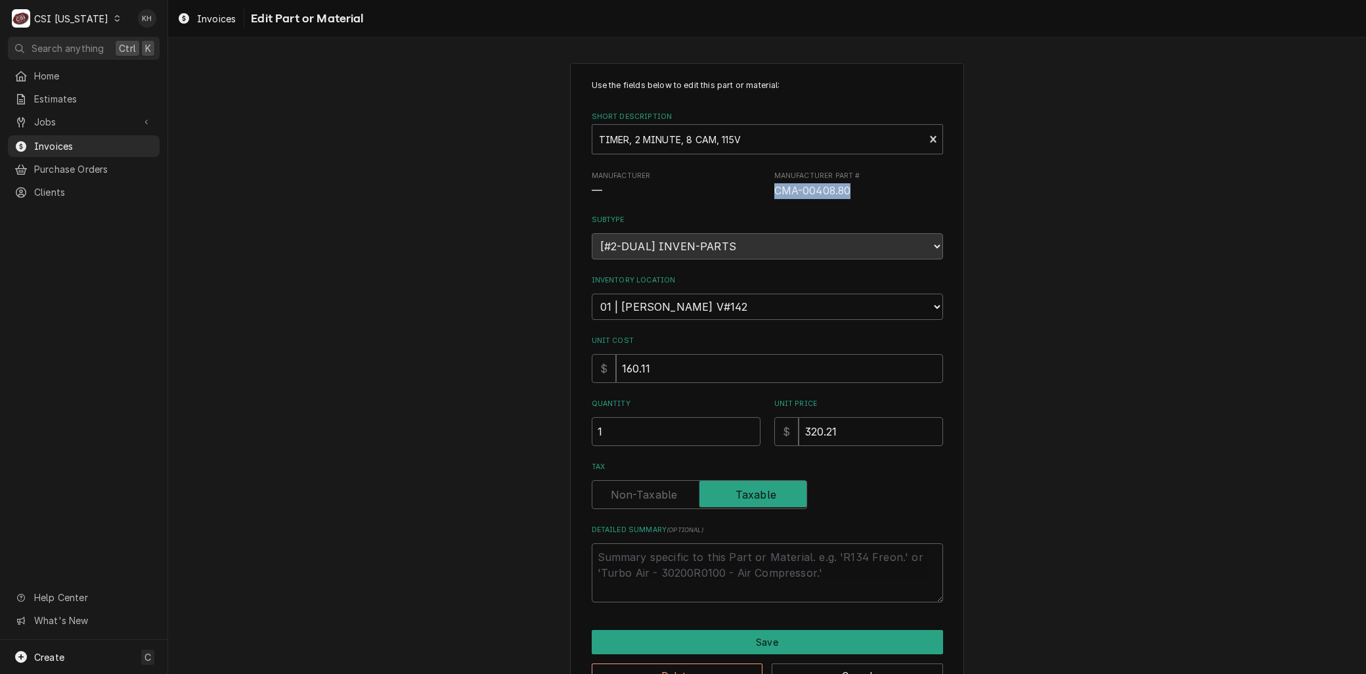
drag, startPoint x: 769, startPoint y: 188, endPoint x: 871, endPoint y: 185, distance: 102.5
click at [871, 185] on span "CMA-00408.80" at bounding box center [858, 191] width 169 height 16
copy span "CMA-00408.80"
click at [854, 192] on span "CMA-00408.80" at bounding box center [858, 191] width 169 height 16
copy span "CMA-00408.80"
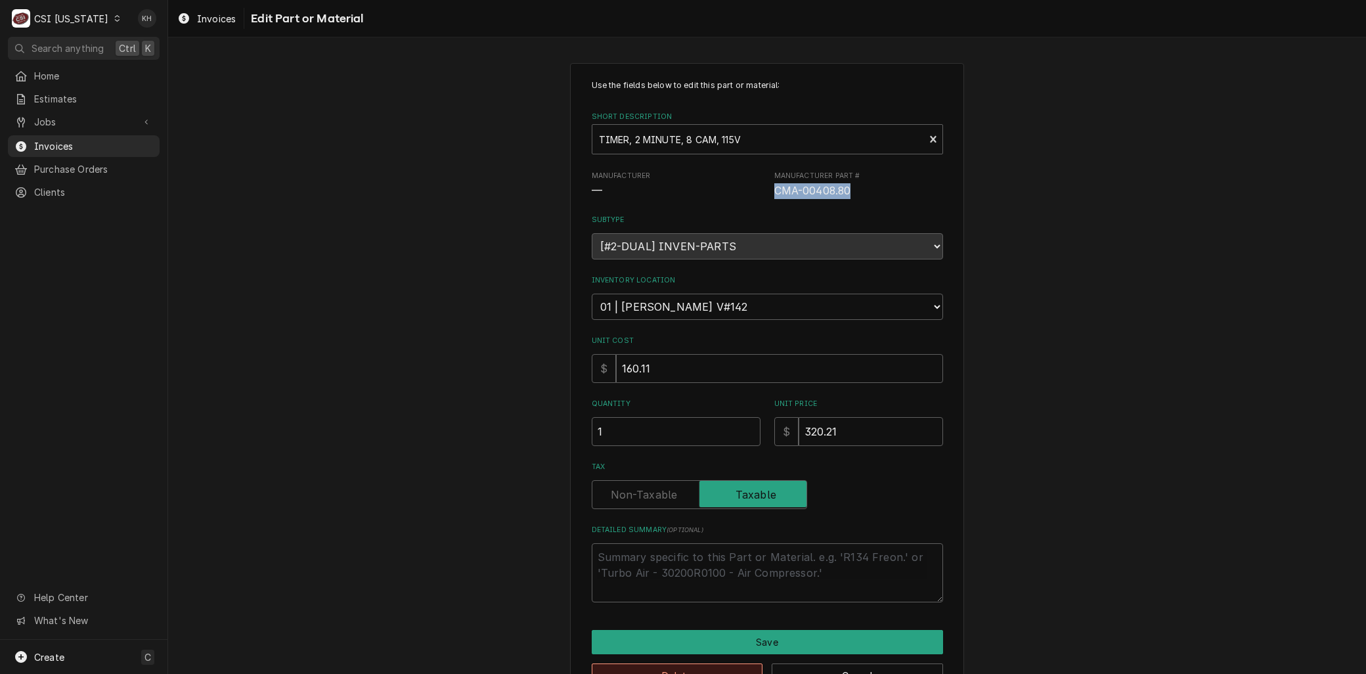
click at [683, 670] on button "Delete" at bounding box center [677, 675] width 171 height 24
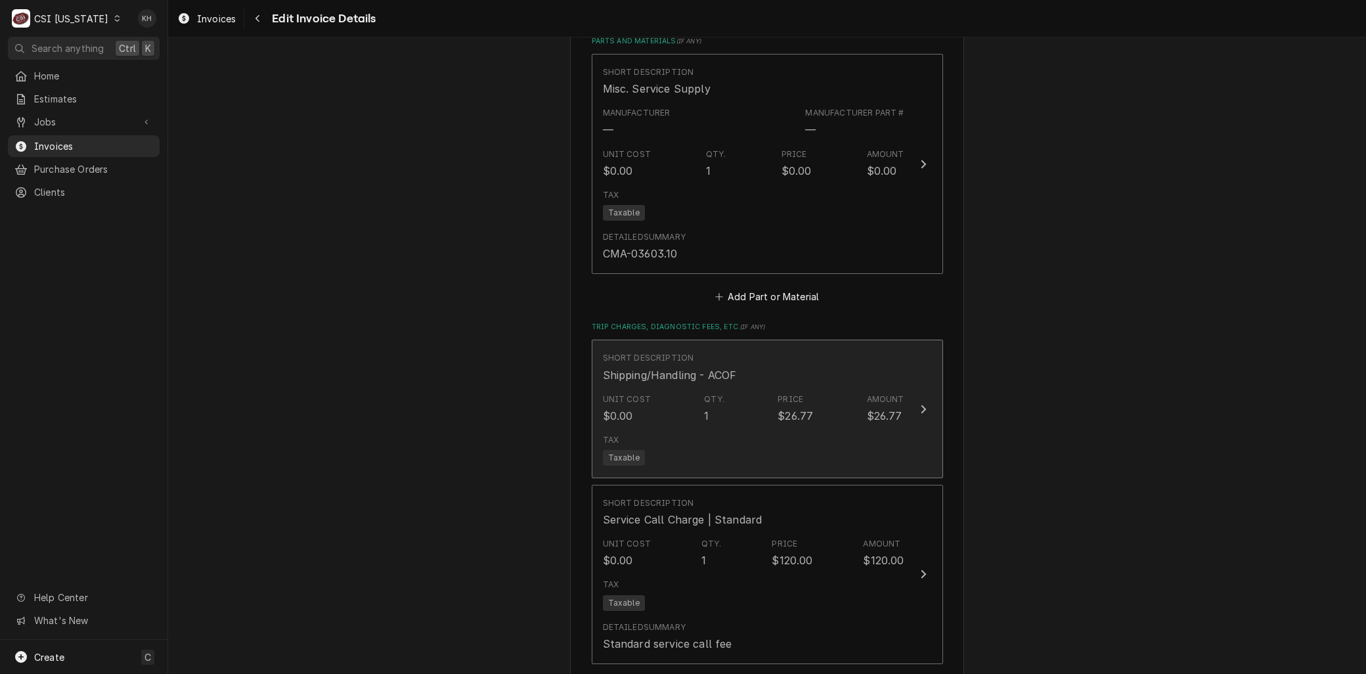
scroll to position [1972, 0]
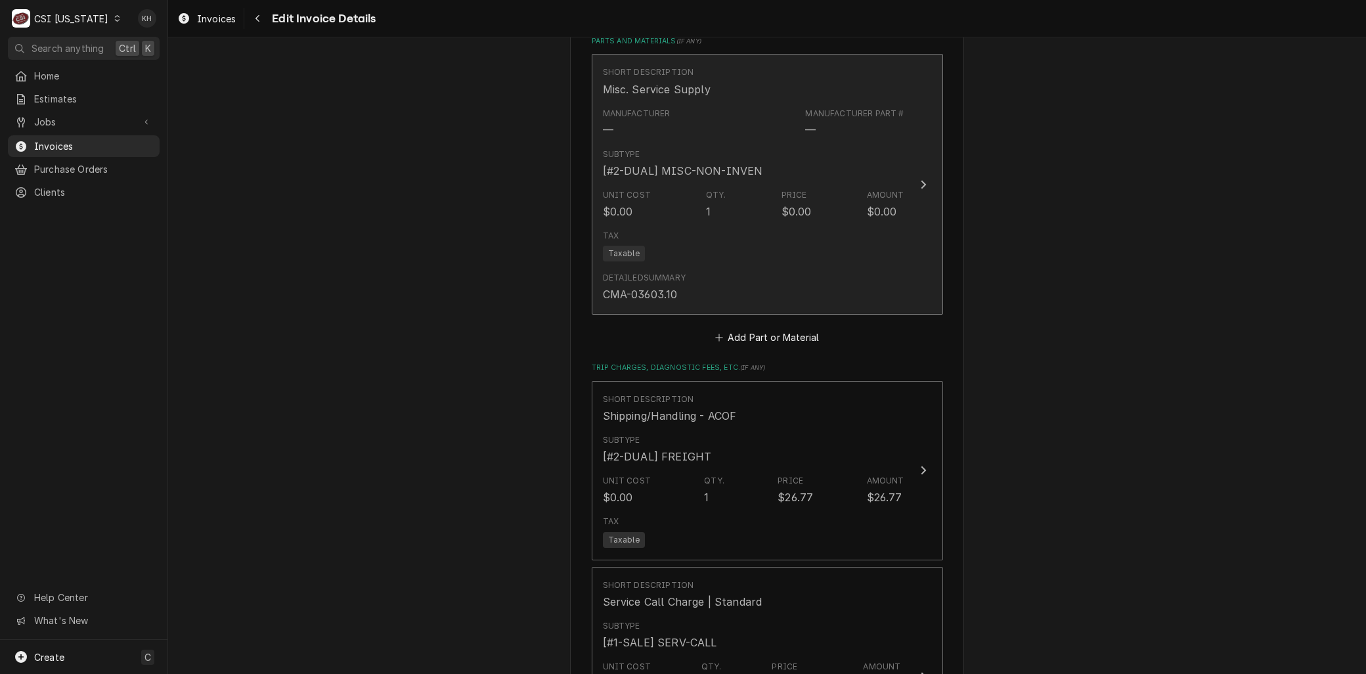
click at [679, 225] on div "Tax Taxable" at bounding box center [753, 246] width 301 height 42
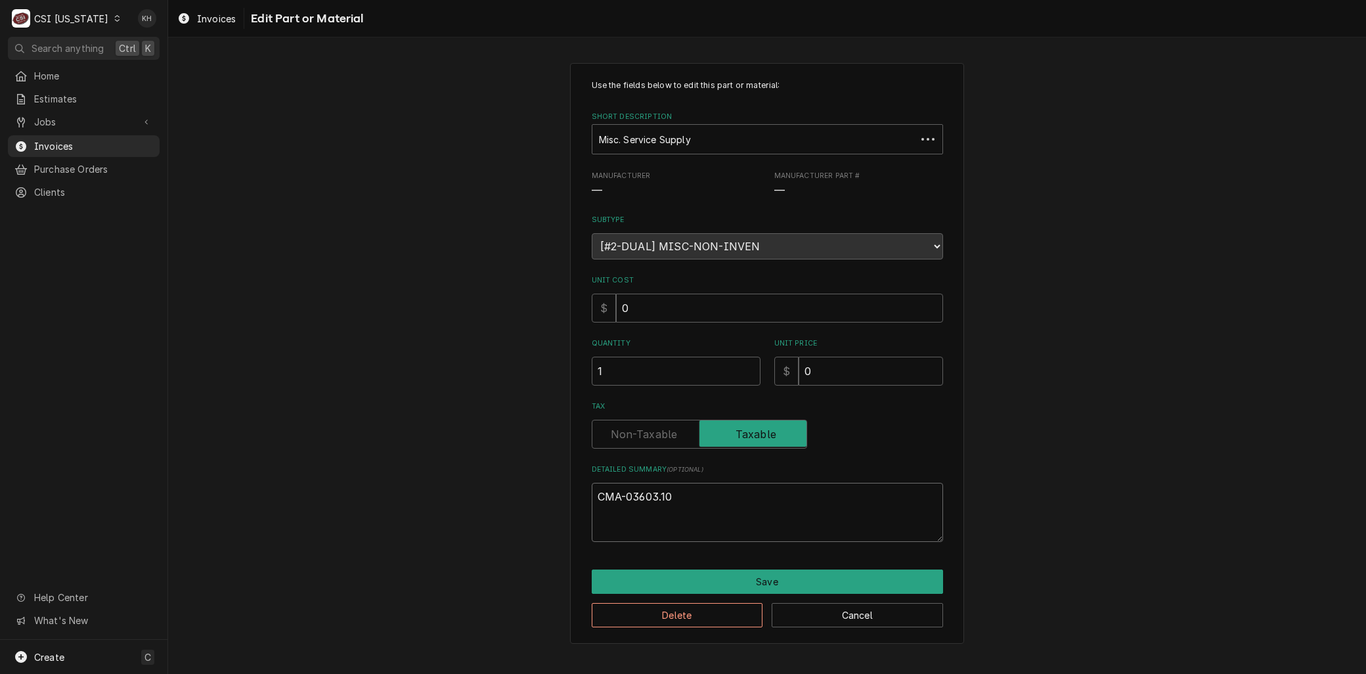
click at [682, 497] on textarea "CMA-03603.10" at bounding box center [767, 512] width 351 height 59
type textarea "x"
type textarea "CMA-03603.10"
paste textarea "CMA-00408.80"
type textarea "x"
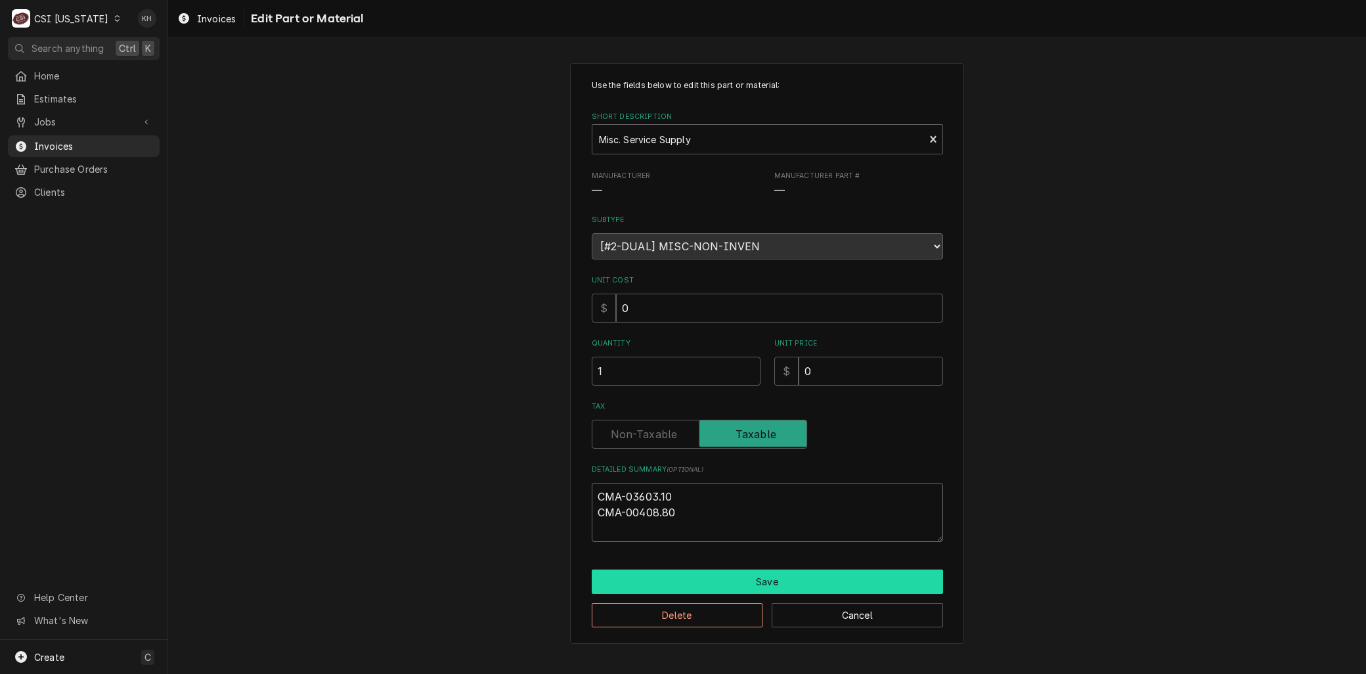
type textarea "CMA-03603.10 CMA-00408.80"
click at [689, 570] on button "Save" at bounding box center [767, 581] width 351 height 24
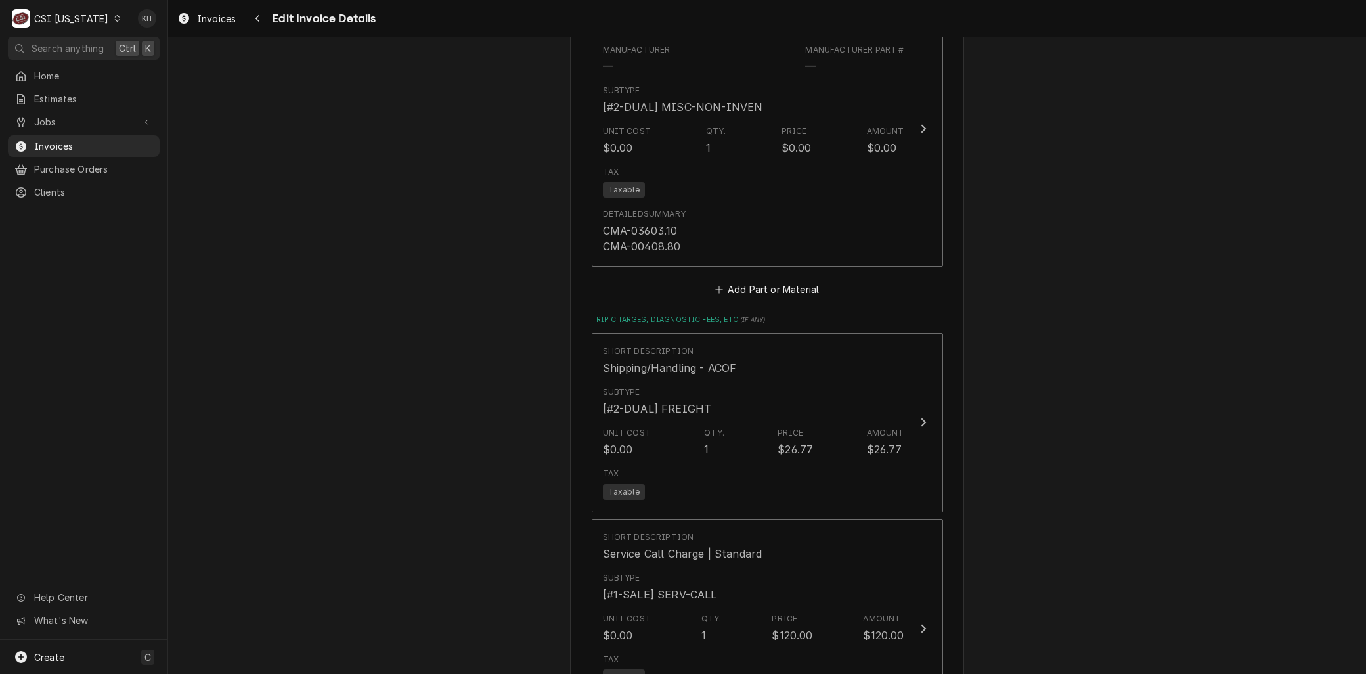
scroll to position [2070, 0]
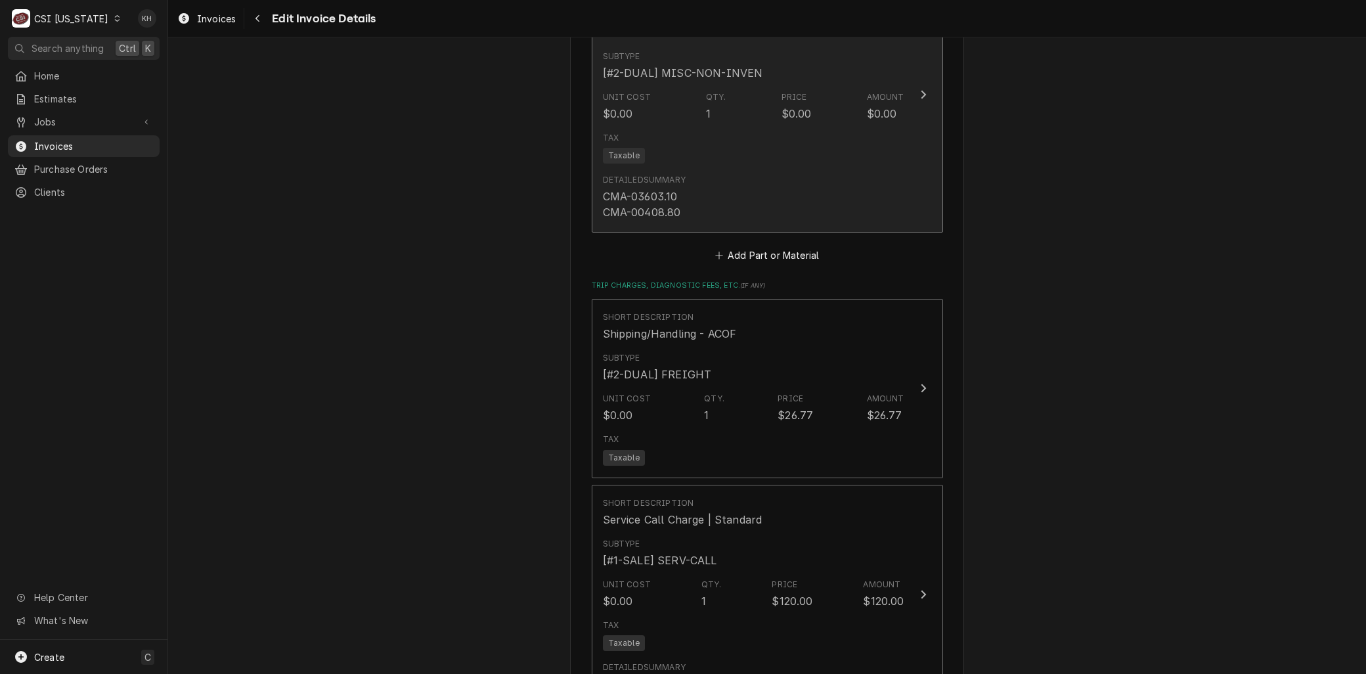
click at [661, 192] on div "CMA-03603.10 CMA-00408.80" at bounding box center [642, 204] width 78 height 32
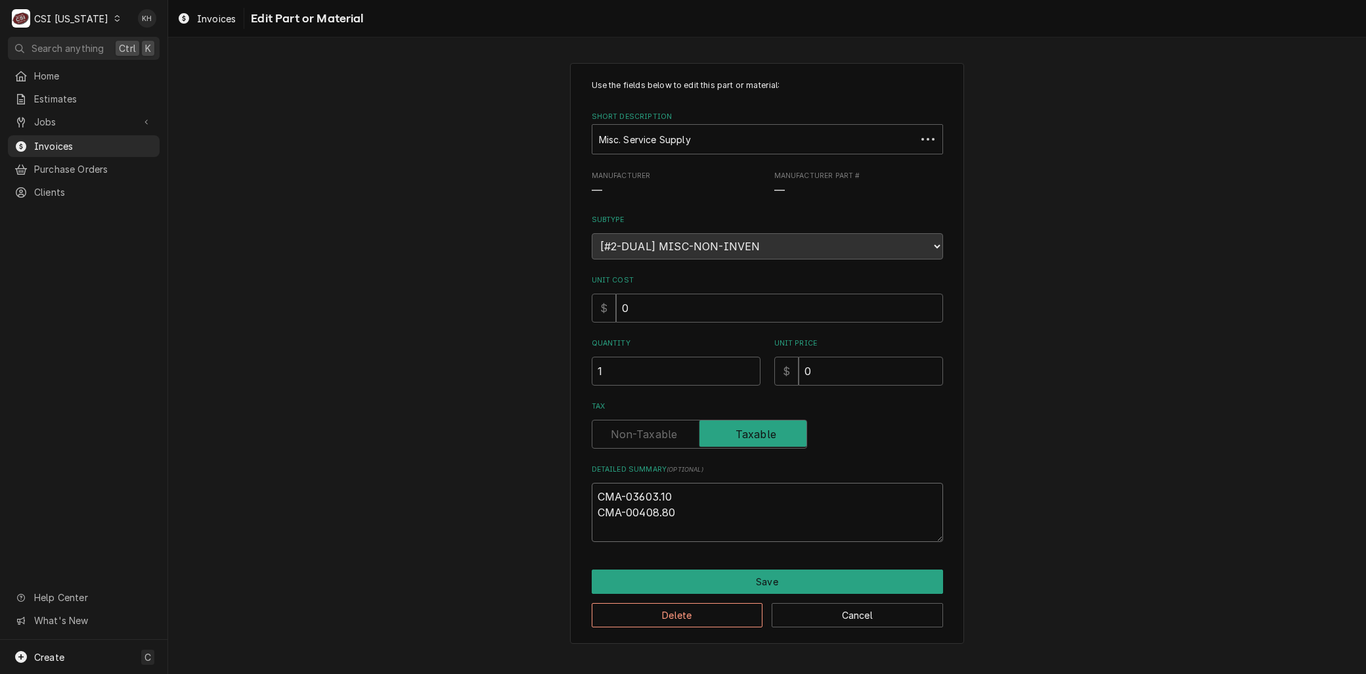
click at [679, 494] on textarea "CMA-03603.10 CMA-00408.80" at bounding box center [767, 512] width 351 height 59
type textarea "x"
type textarea "CMA-03603.10 CMA-00408.80"
type textarea "x"
type textarea "CMA-03603.10 - CMA-00408.80"
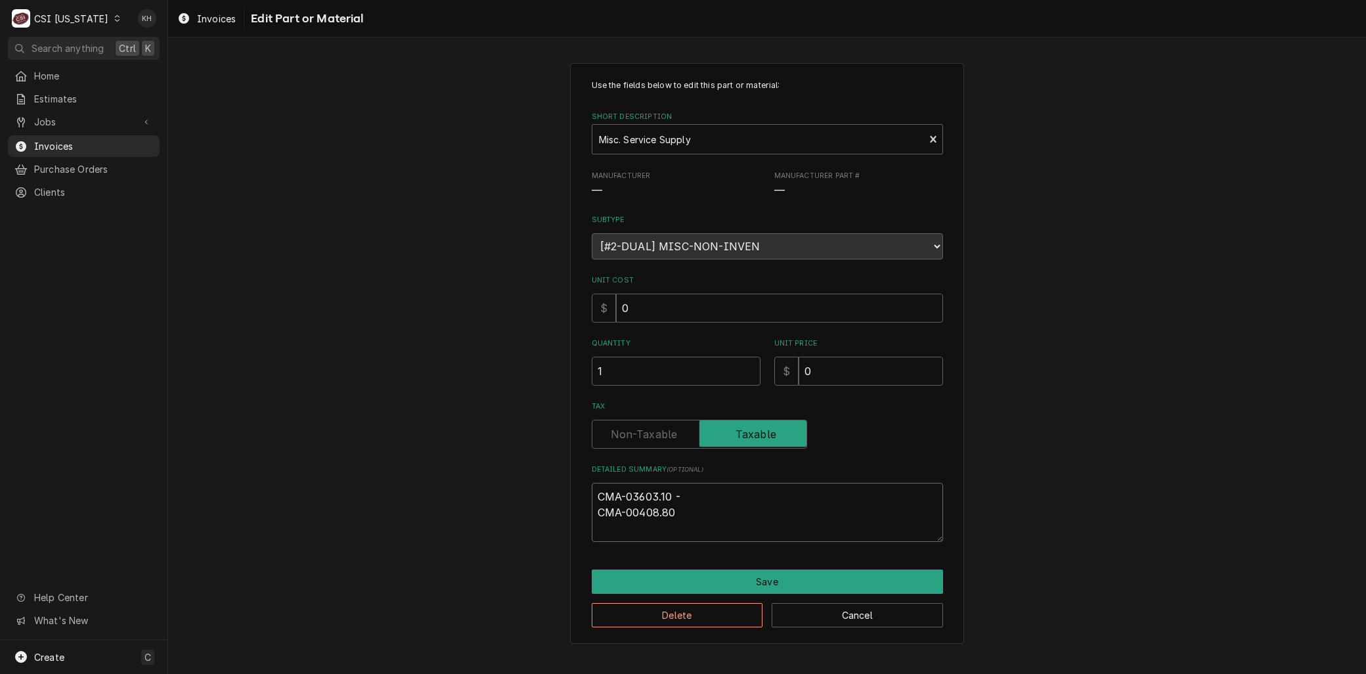
type textarea "x"
type textarea "CMA-03603.10 - CMA-00408.80"
type textarea "x"
type textarea "CMA-03603.10 - w CMA-00408.80"
type textarea "x"
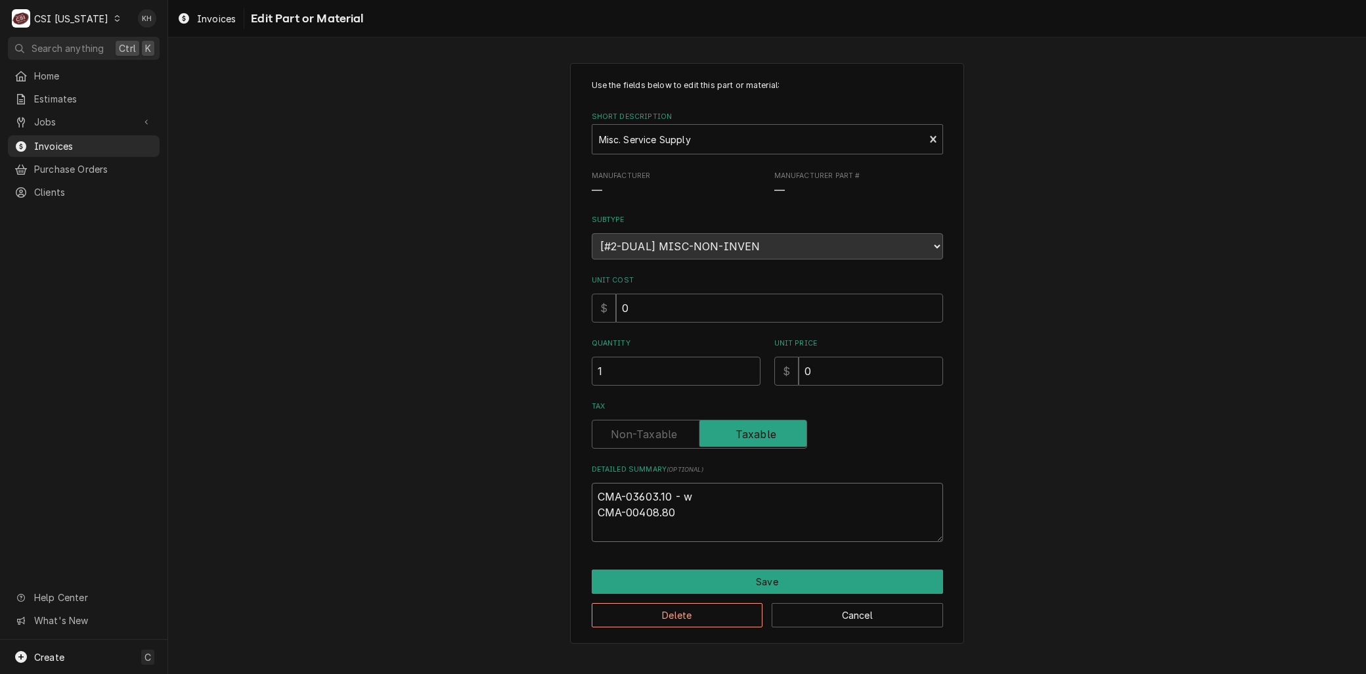
type textarea "CMA-03603.10 - wa CMA-00408.80"
type textarea "x"
type textarea "CMA-03603.10 - wat CMA-00408.80"
type textarea "x"
type textarea "CMA-03603.10 - wate CMA-00408.80"
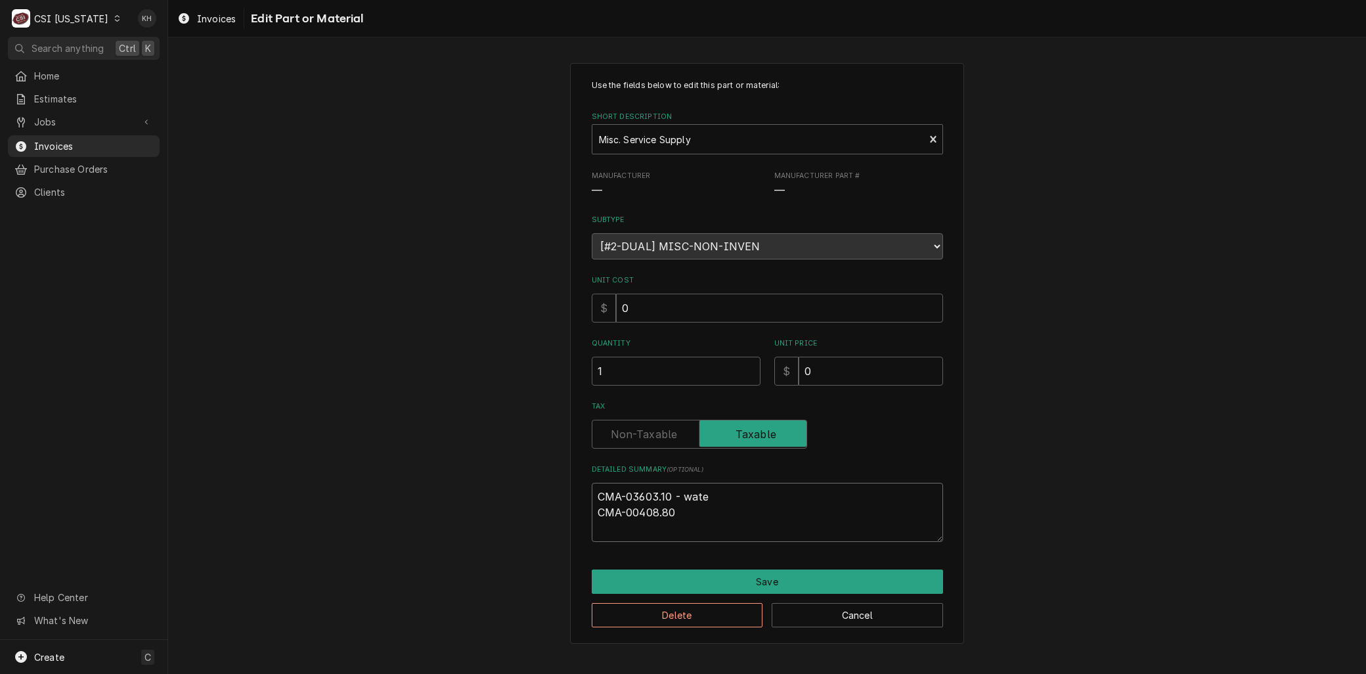
type textarea "x"
type textarea "CMA-03603.10 - water CMA-00408.80"
type textarea "x"
type textarea "CMA-03603.10 - water CMA-00408.80"
type textarea "x"
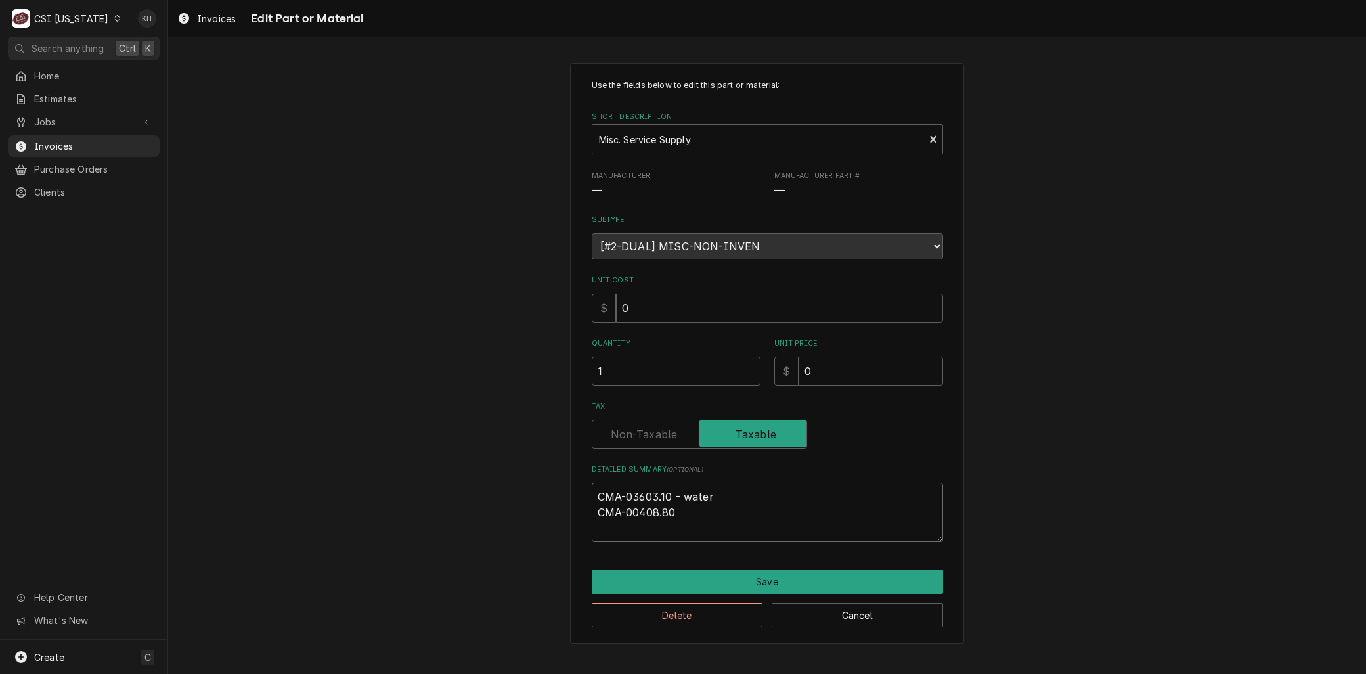
type textarea "CMA-03603.10 - water s CMA-00408.80"
type textarea "x"
type textarea "CMA-03603.10 - water so CMA-00408.80"
type textarea "x"
type textarea "CMA-03603.10 - water sol CMA-00408.80"
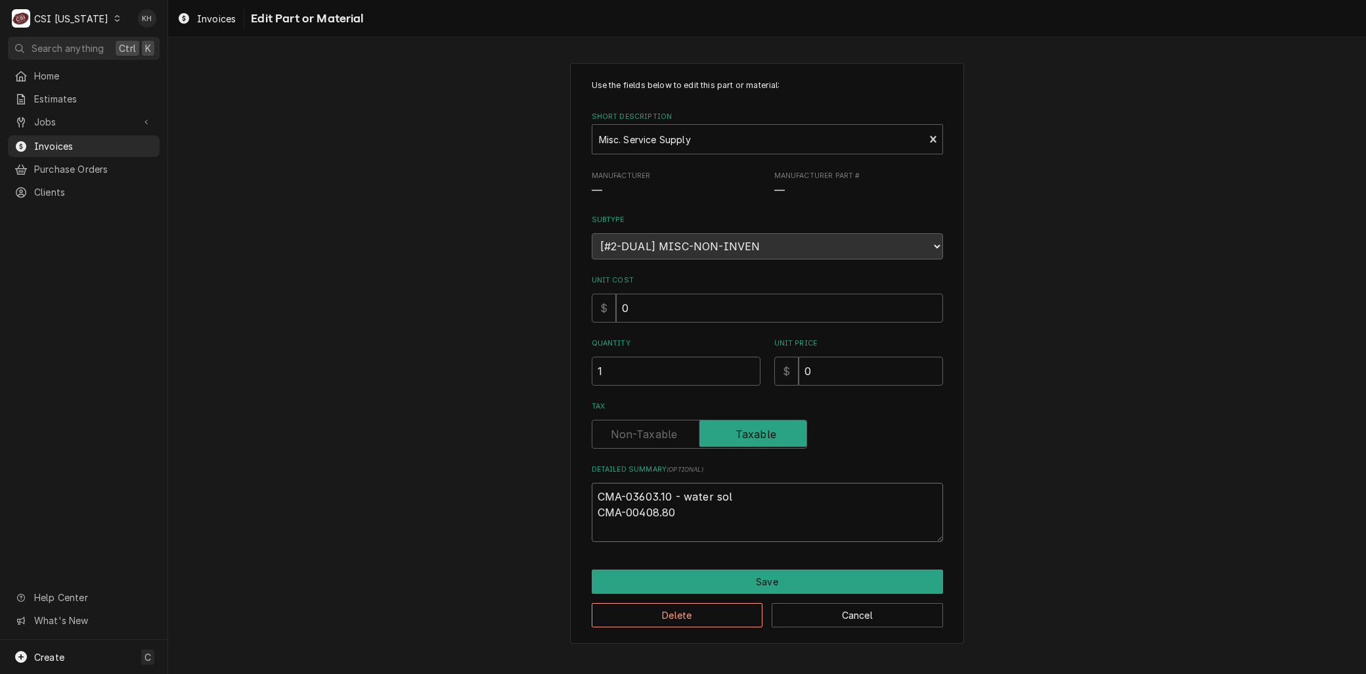
type textarea "x"
type textarea "CMA-03603.10 - water sole CMA-00408.80"
type textarea "x"
type textarea "CMA-03603.10 - water solen CMA-00408.80"
type textarea "x"
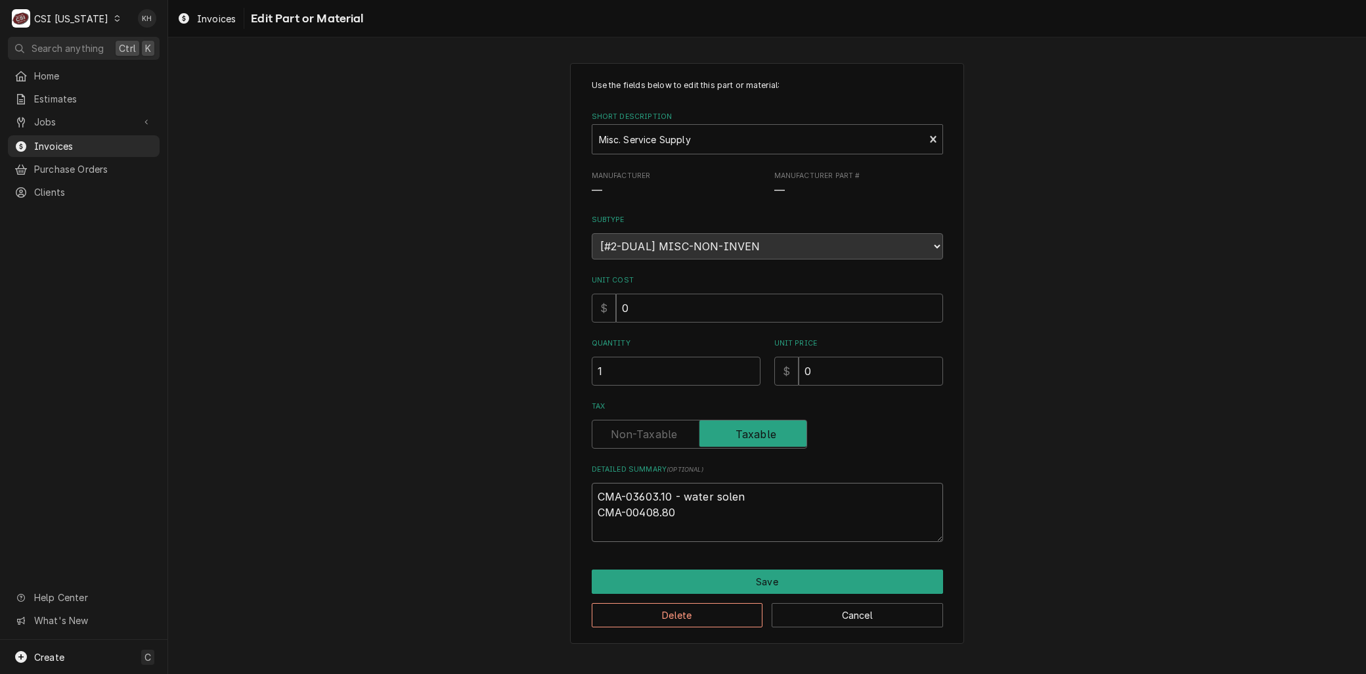
type textarea "CMA-03603.10 - water soleno CMA-00408.80"
type textarea "x"
type textarea "CMA-03603.10 - water solenoi CMA-00408.80"
type textarea "x"
type textarea "CMA-03603.10 - water solenoid CMA-00408.80"
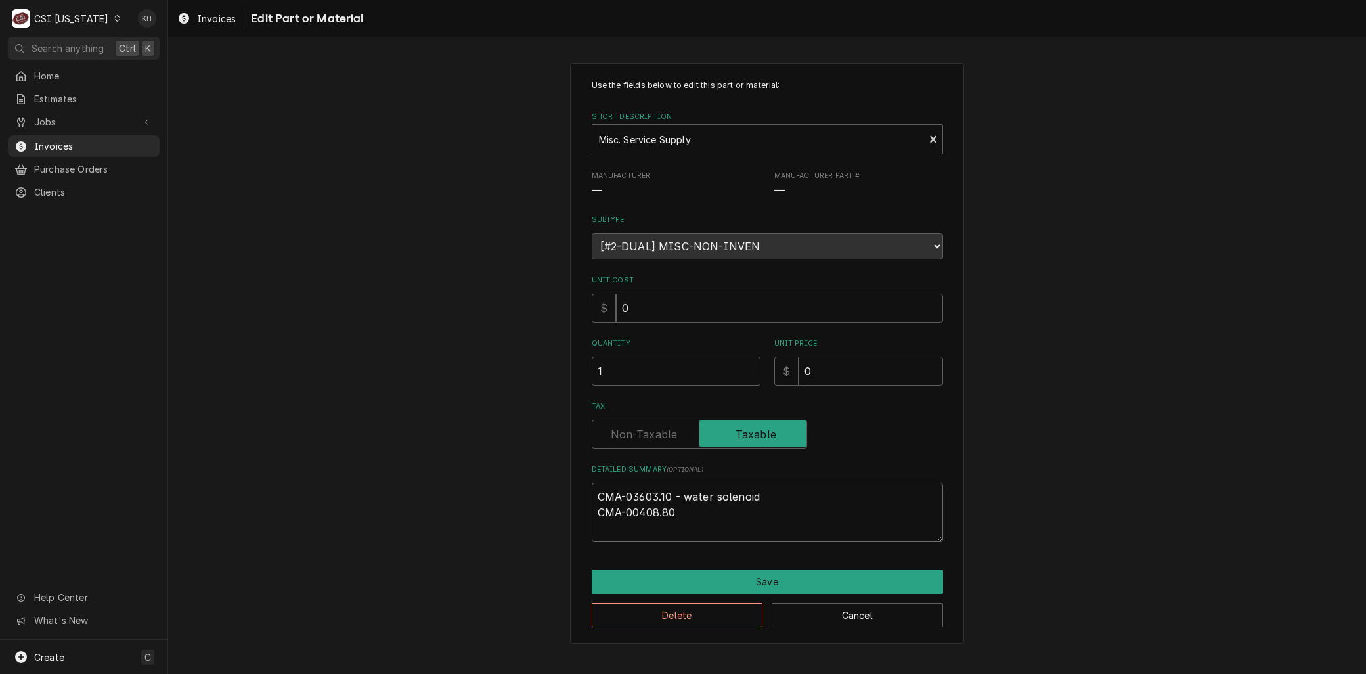
type textarea "x"
type textarea "CMA-03603.10 - water solenoid CMA-00408.80"
type textarea "x"
type textarea "CMA-03603.10 - water solenoid v CMA-00408.80"
type textarea "x"
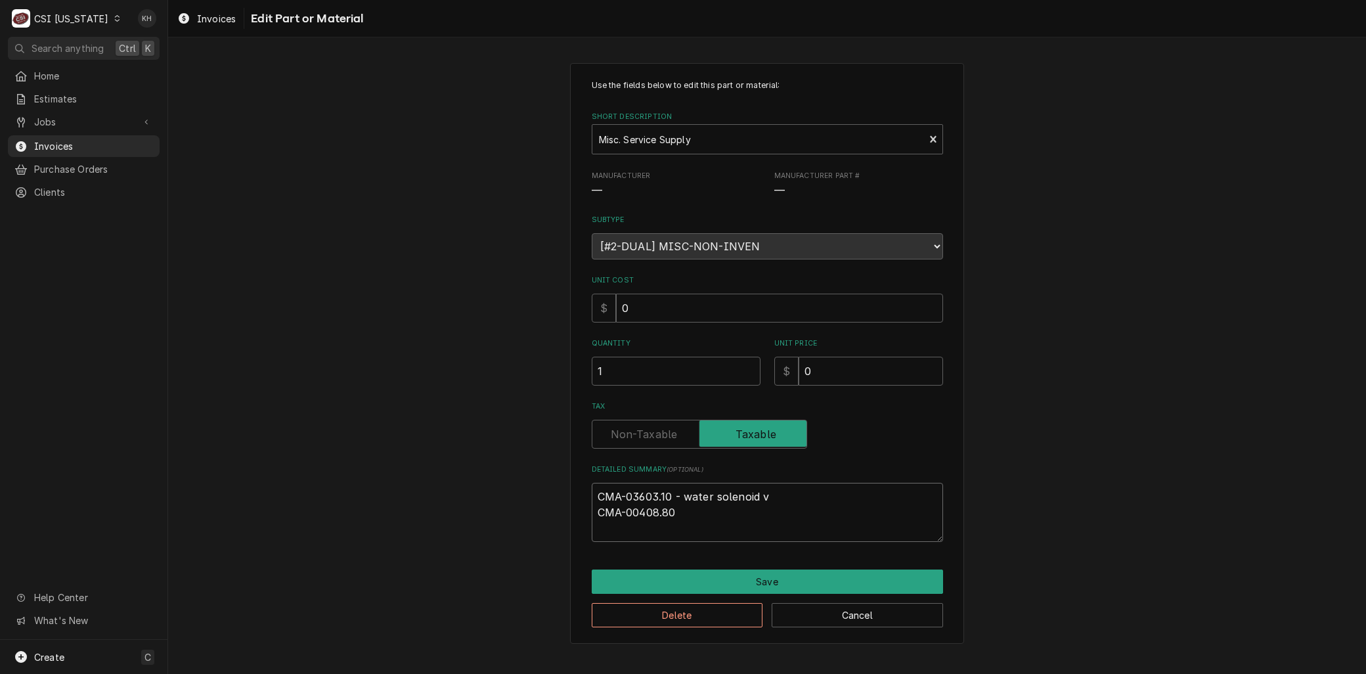
type textarea "CMA-03603.10 - water solenoid va CMA-00408.80"
type textarea "x"
type textarea "CMA-03603.10 - water solenoid val CMA-00408.80"
type textarea "x"
type textarea "CMA-03603.10 - water solenoid valv CMA-00408.80"
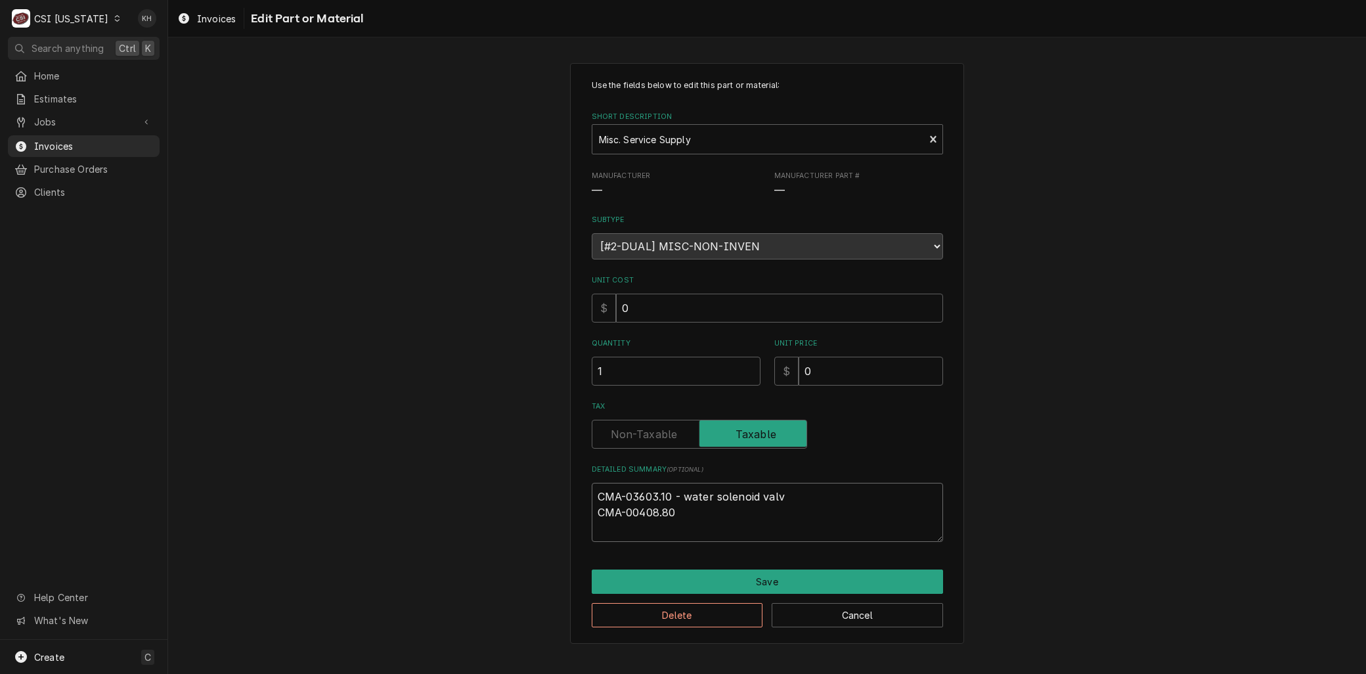
type textarea "x"
type textarea "CMA-03603.10 - water solenoid valve CMA-00408.80"
type textarea "x"
type textarea "CMA-03603.10 - water solenoid valve CMA-00408.80"
type textarea "x"
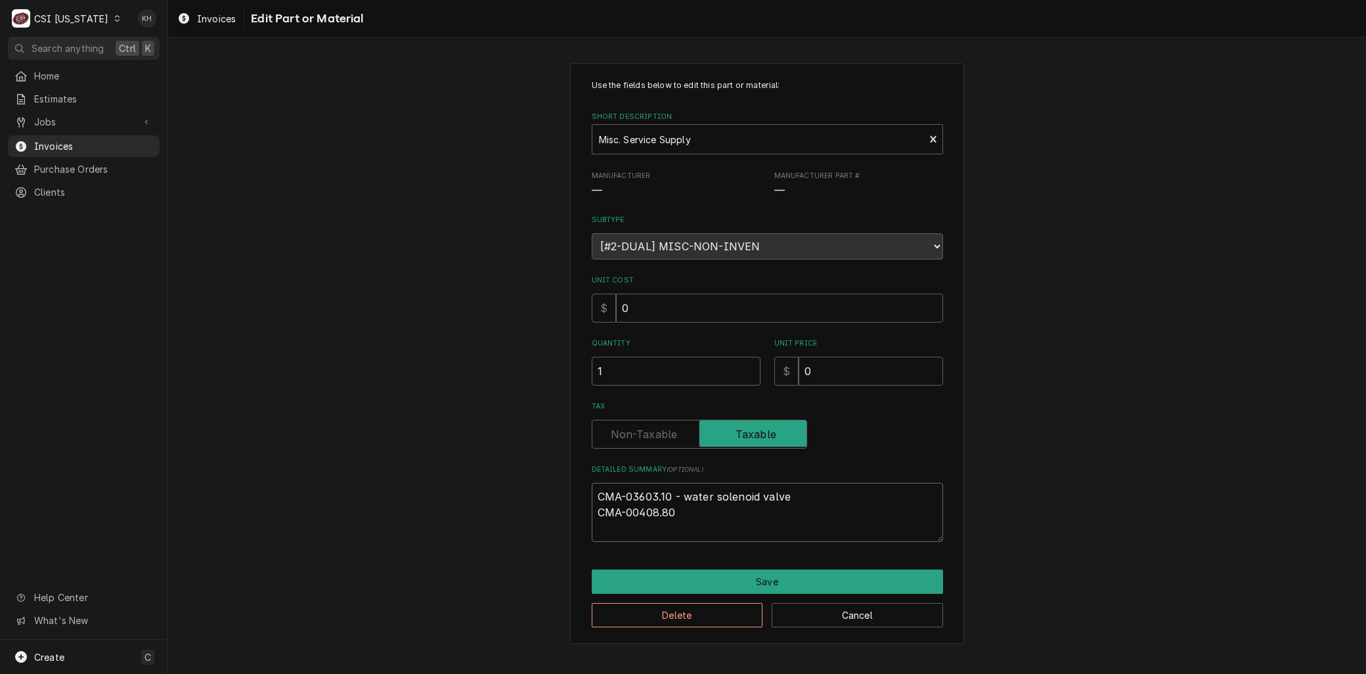
type textarea "CMA-03603.10 - water solenoid valve CMA-00408.80 -"
type textarea "x"
type textarea "CMA-03603.10 - water solenoid valve CMA-00408.80 -"
type textarea "x"
type textarea "CMA-03603.10 - water solenoid valve CMA-00408.80 - t"
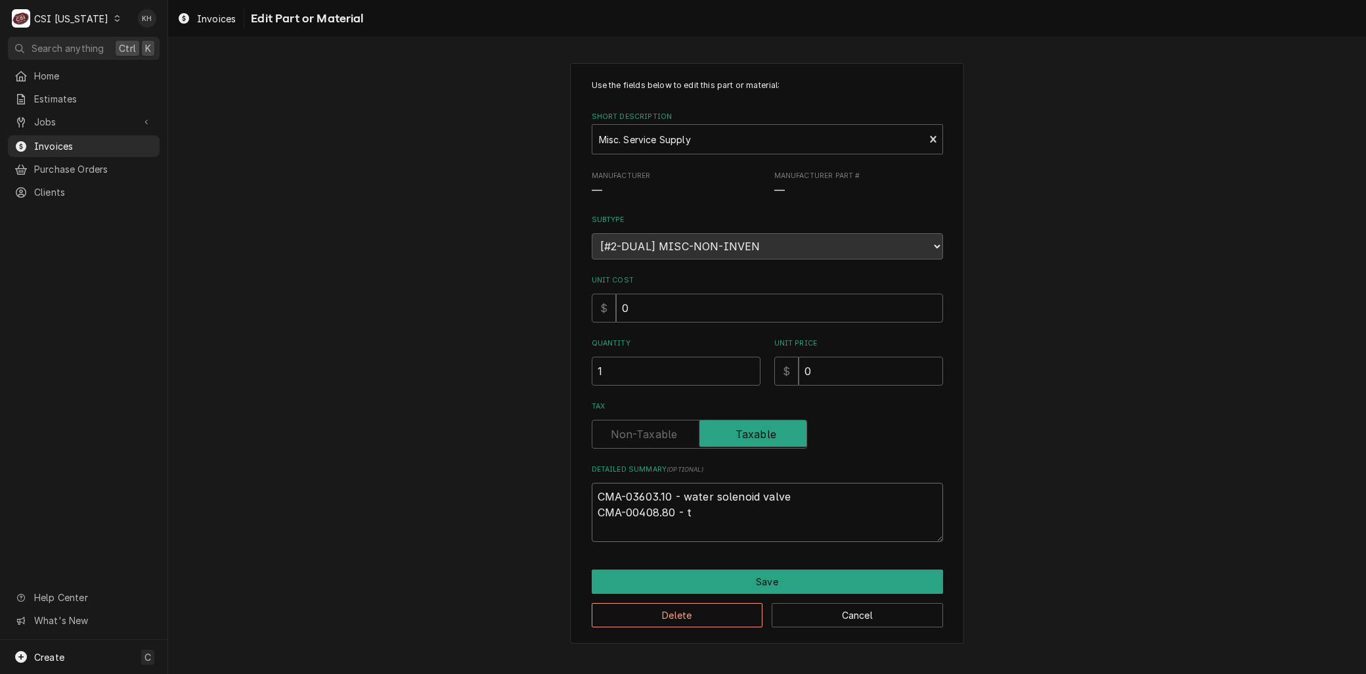
type textarea "x"
type textarea "CMA-03603.10 - water solenoid valve CMA-00408.80 - ti"
type textarea "x"
type textarea "CMA-03603.10 - water solenoid valve CMA-00408.80 - tim"
type textarea "x"
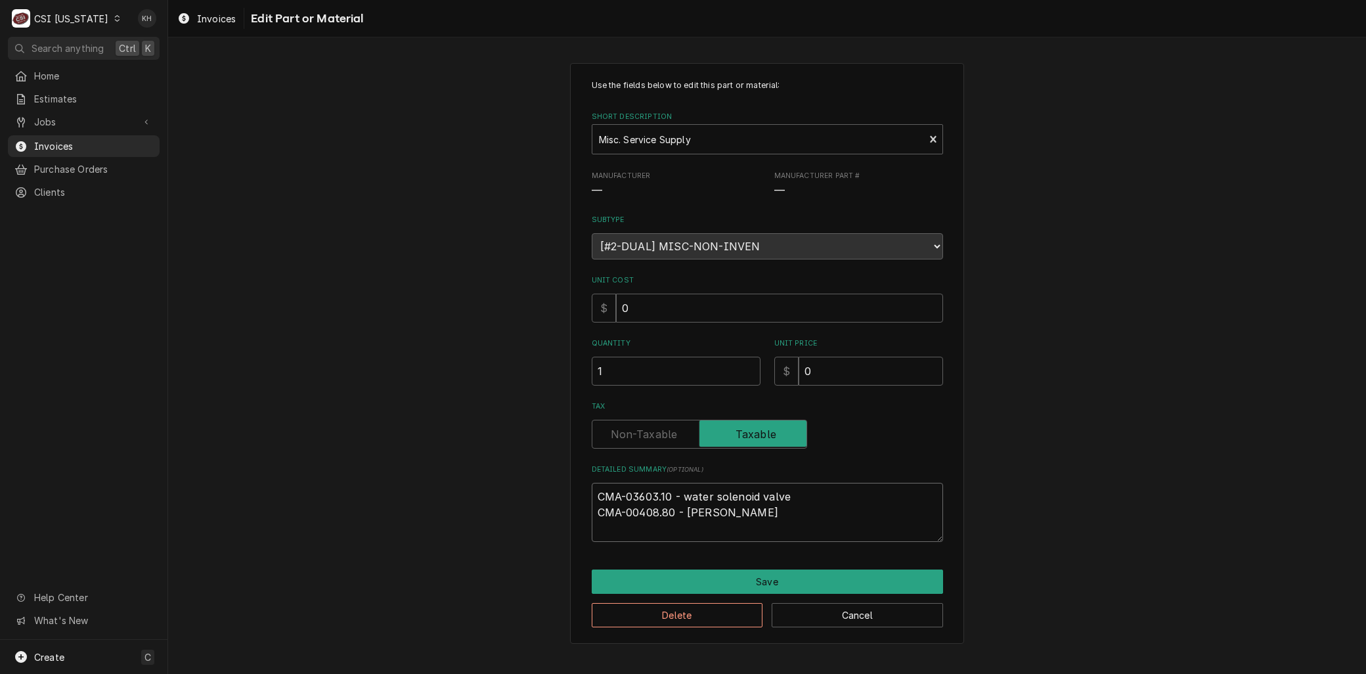
type textarea "CMA-03603.10 - water solenoid valve CMA-00408.80 - time"
type textarea "x"
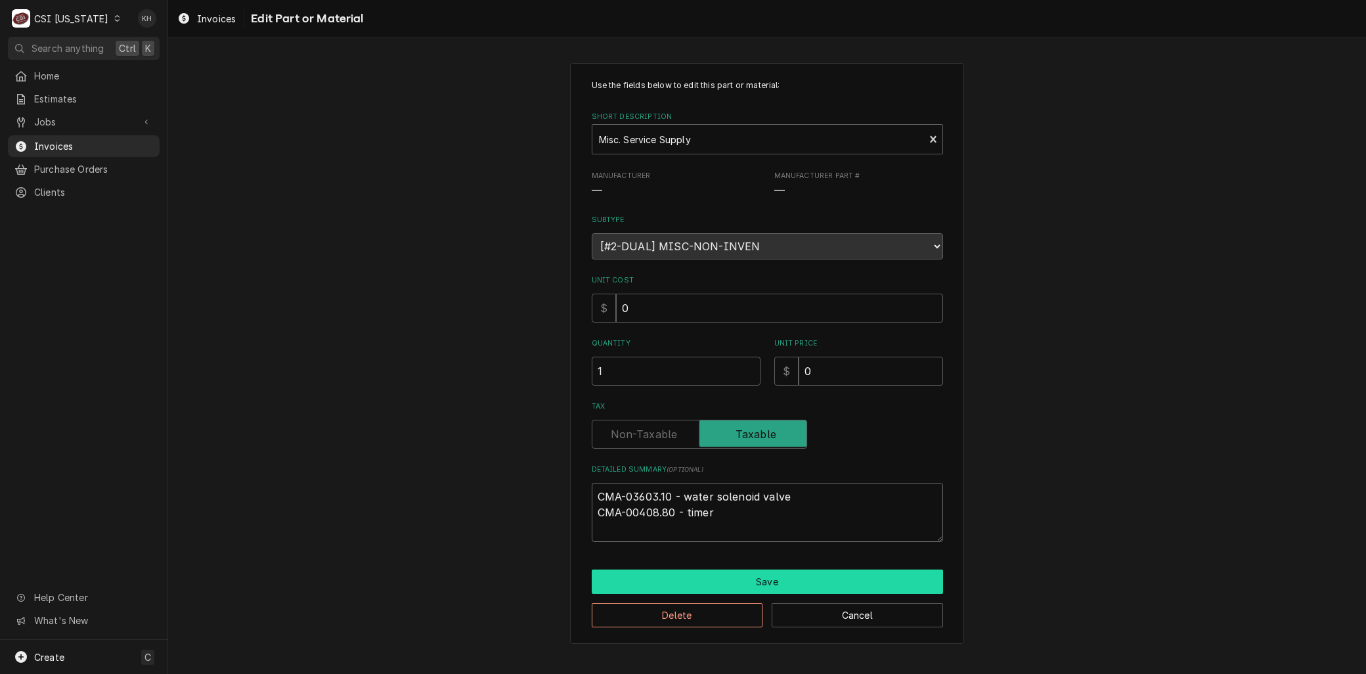
type textarea "CMA-03603.10 - water solenoid valve CMA-00408.80 - timer"
click at [771, 578] on button "Save" at bounding box center [767, 581] width 351 height 24
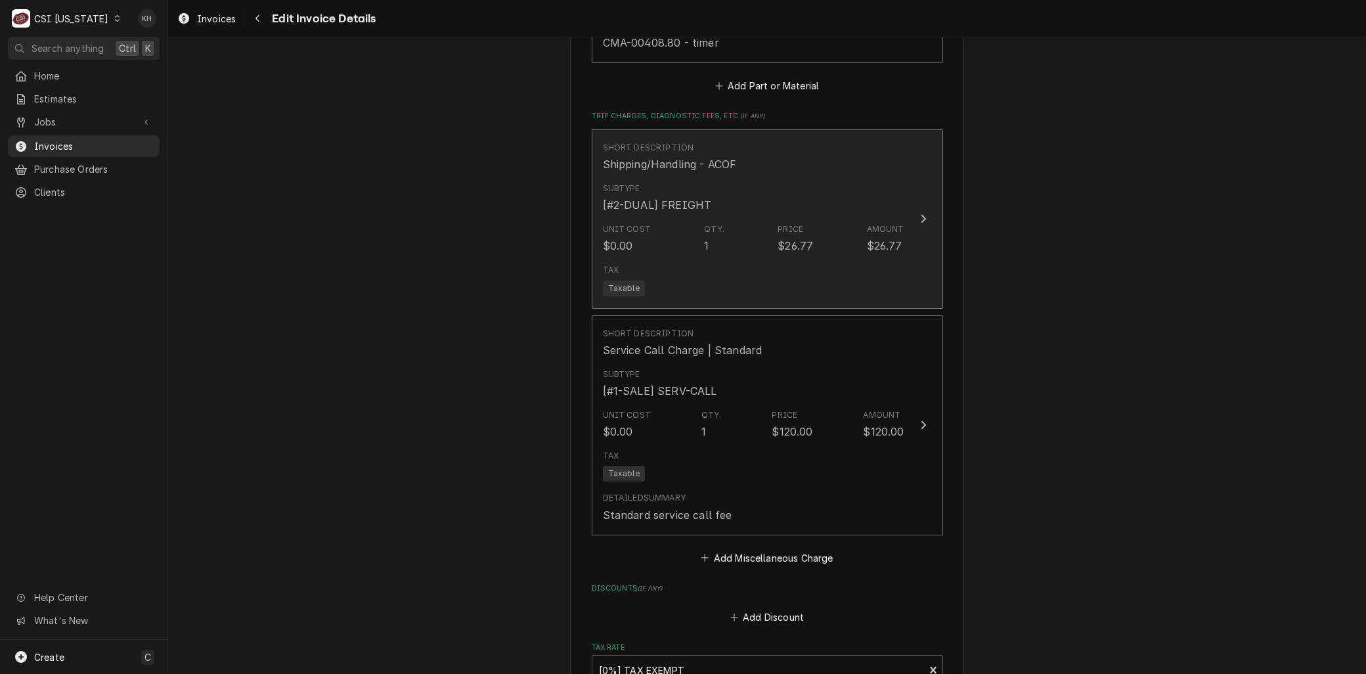
scroll to position [2135, 0]
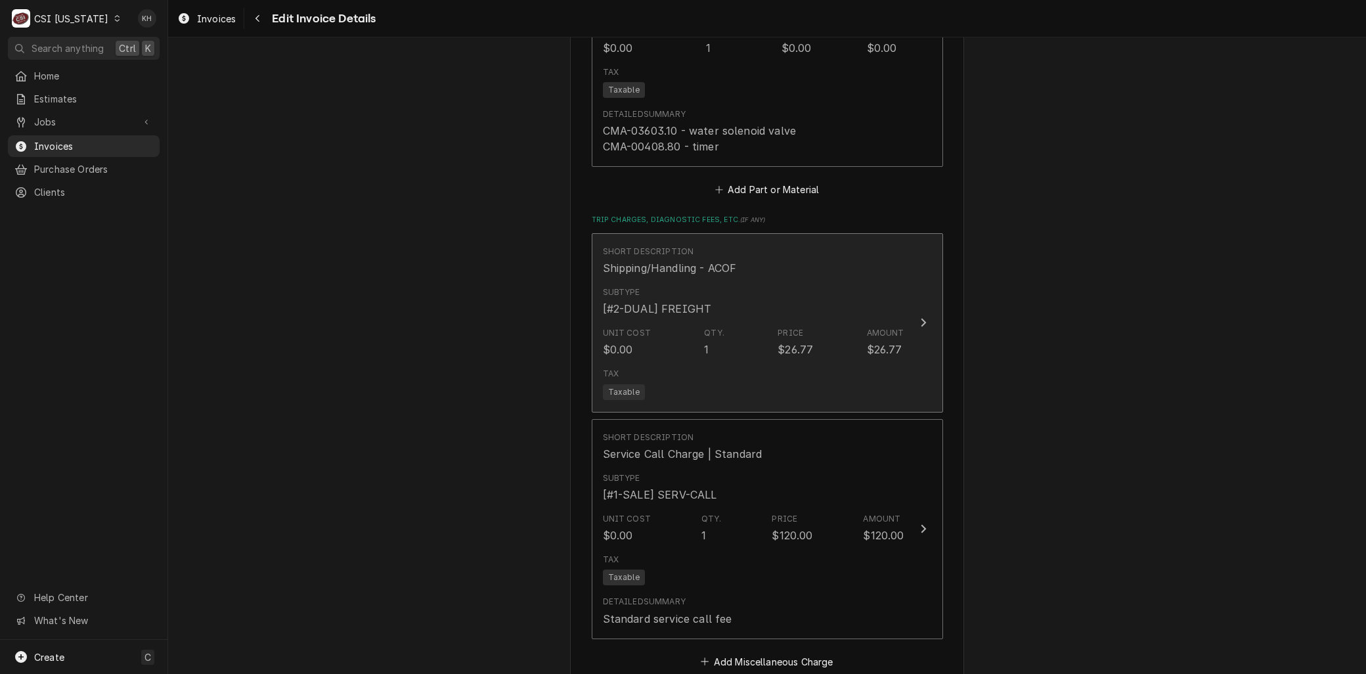
click at [688, 378] on div "Tax Taxable" at bounding box center [753, 383] width 301 height 42
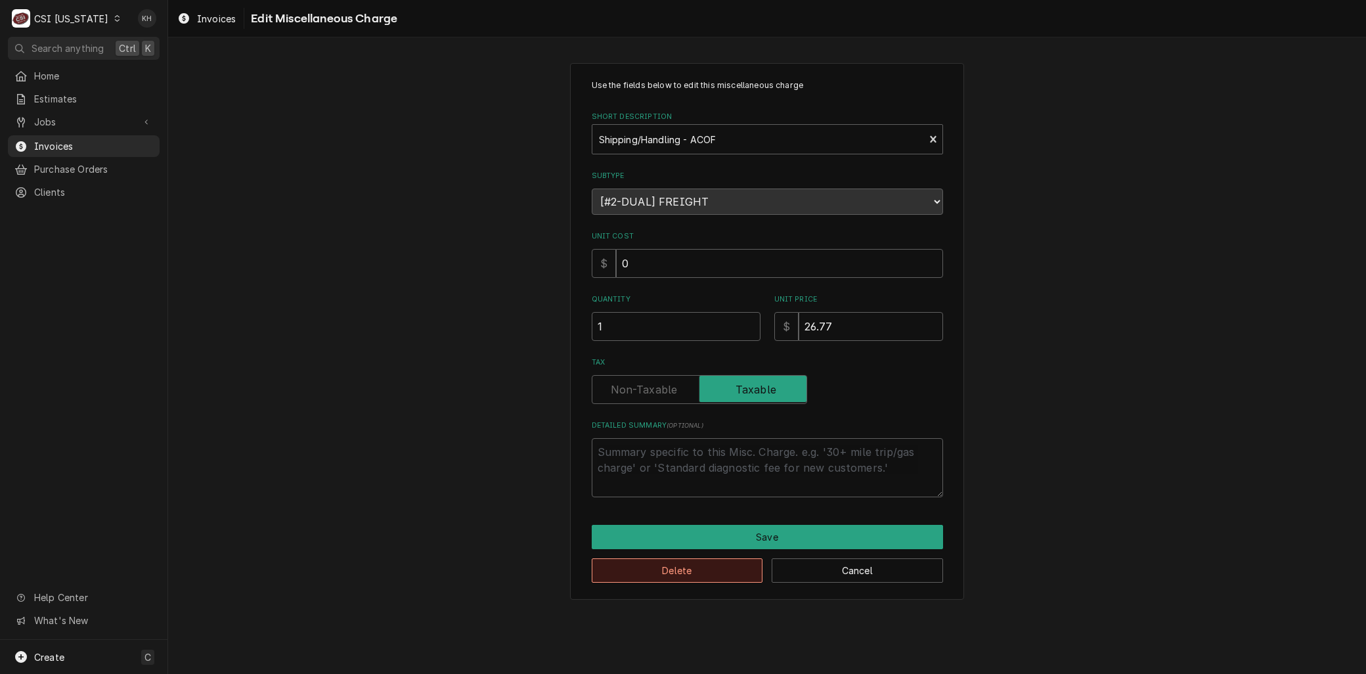
click at [654, 574] on button "Delete" at bounding box center [677, 570] width 171 height 24
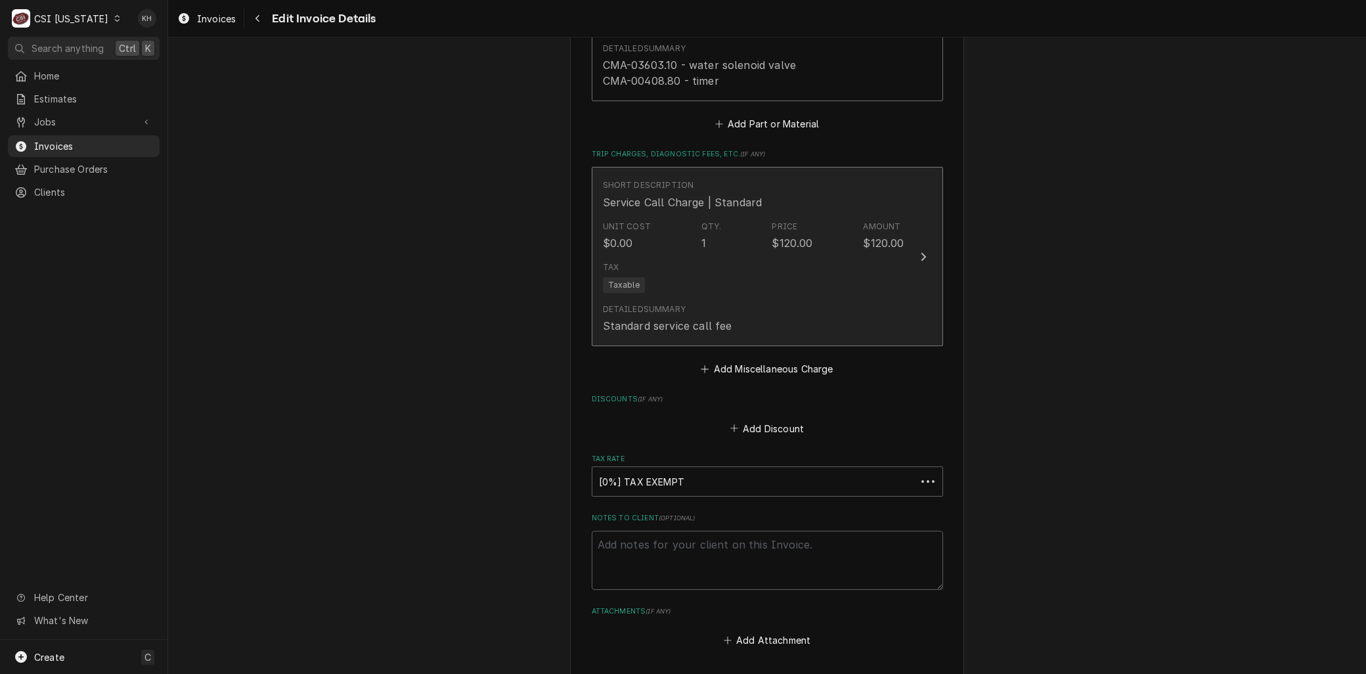
scroll to position [2201, 0]
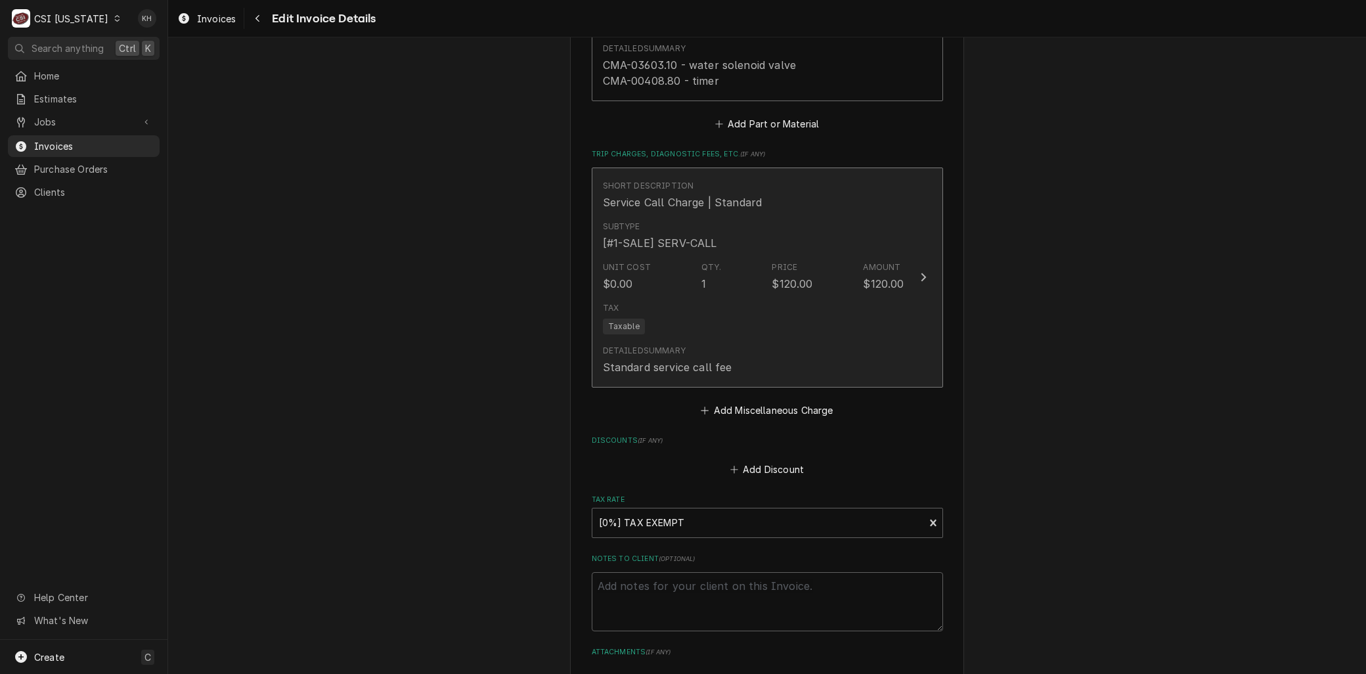
click at [727, 339] on div "Detailed Summary Standard service call fee" at bounding box center [753, 359] width 301 height 41
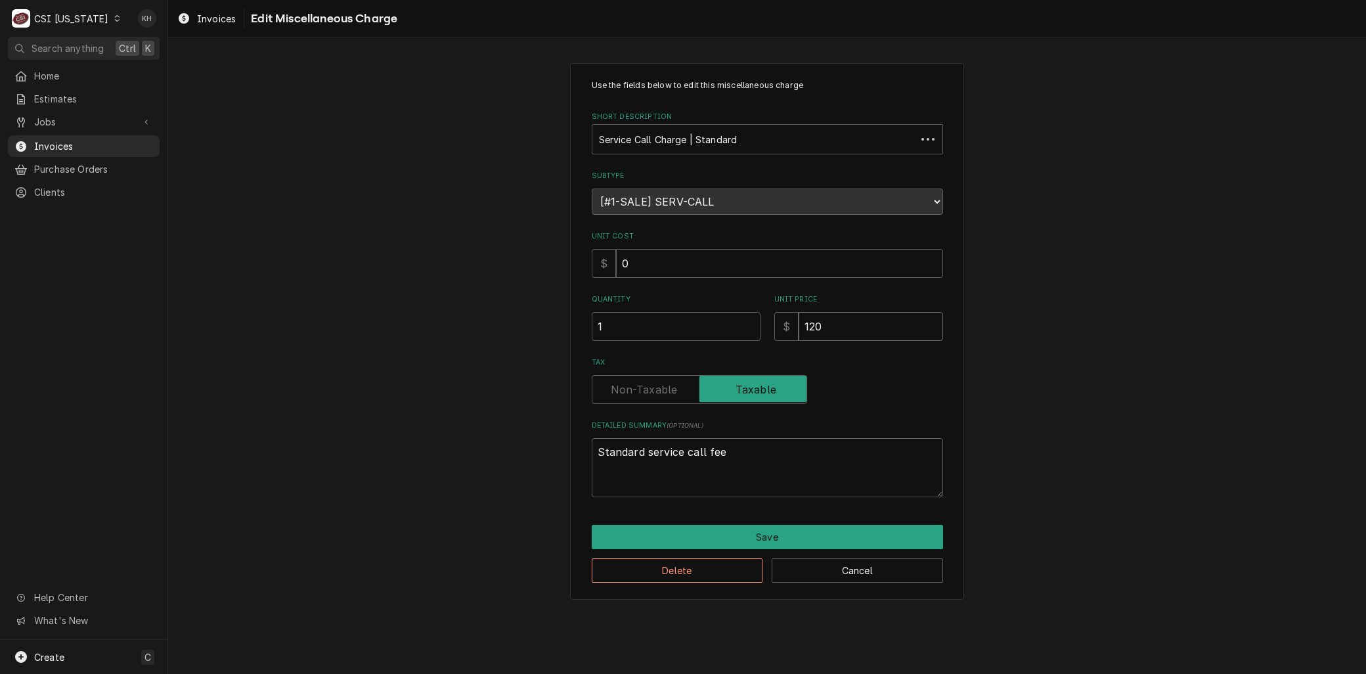
drag, startPoint x: 758, startPoint y: 331, endPoint x: 721, endPoint y: 332, distance: 36.8
click at [719, 332] on div "Quantity 1 Unit Price $ 120" at bounding box center [767, 317] width 351 height 47
type textarea "x"
type input "0"
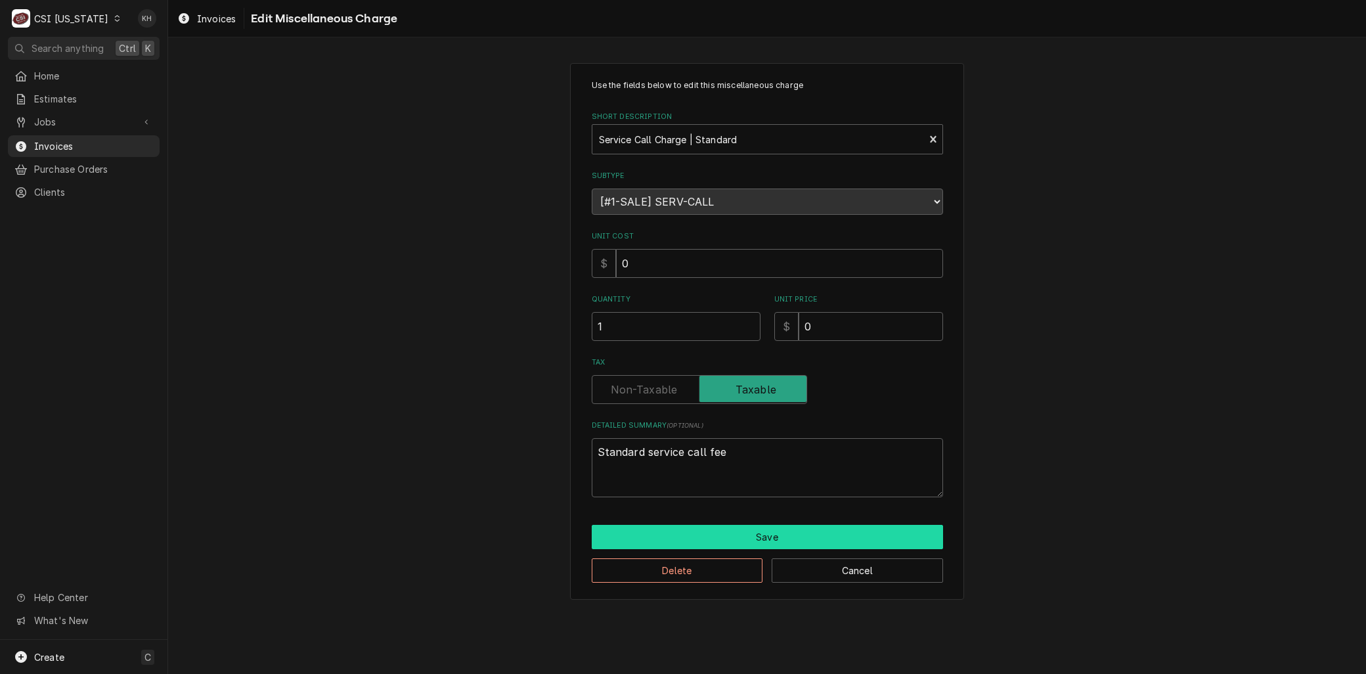
click at [768, 543] on button "Save" at bounding box center [767, 537] width 351 height 24
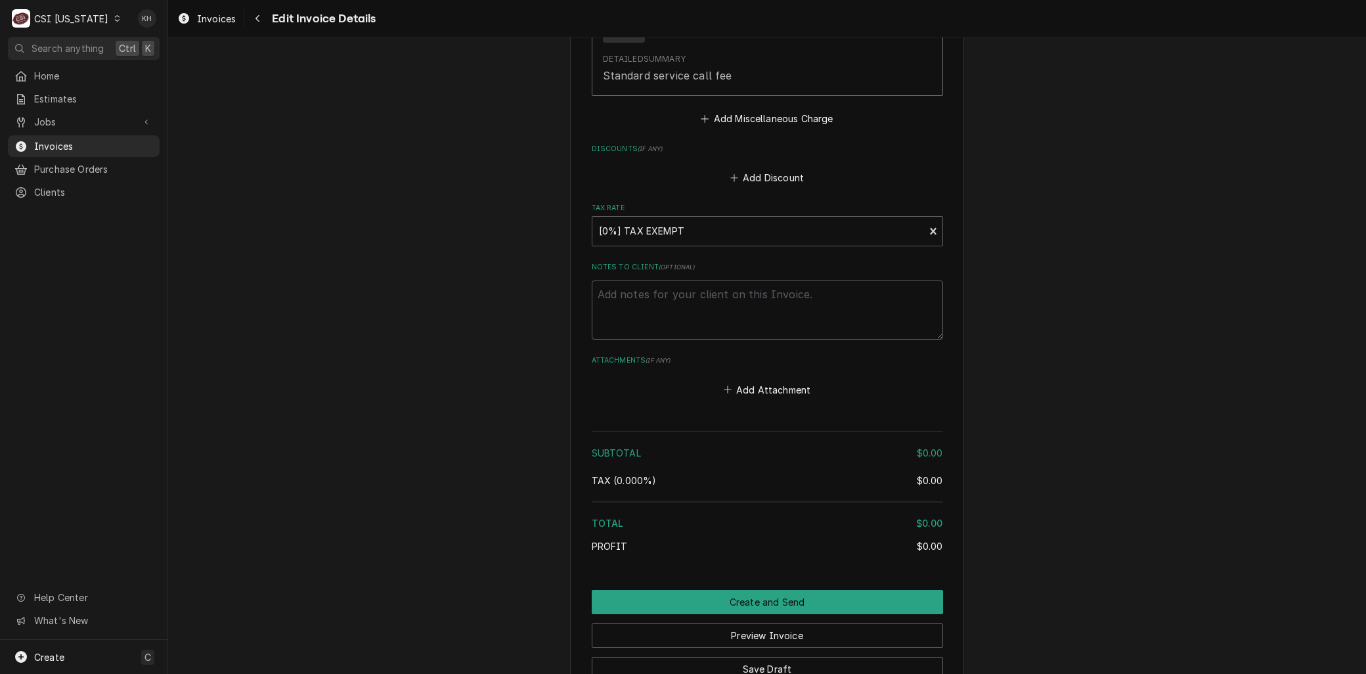
scroll to position [2574, 0]
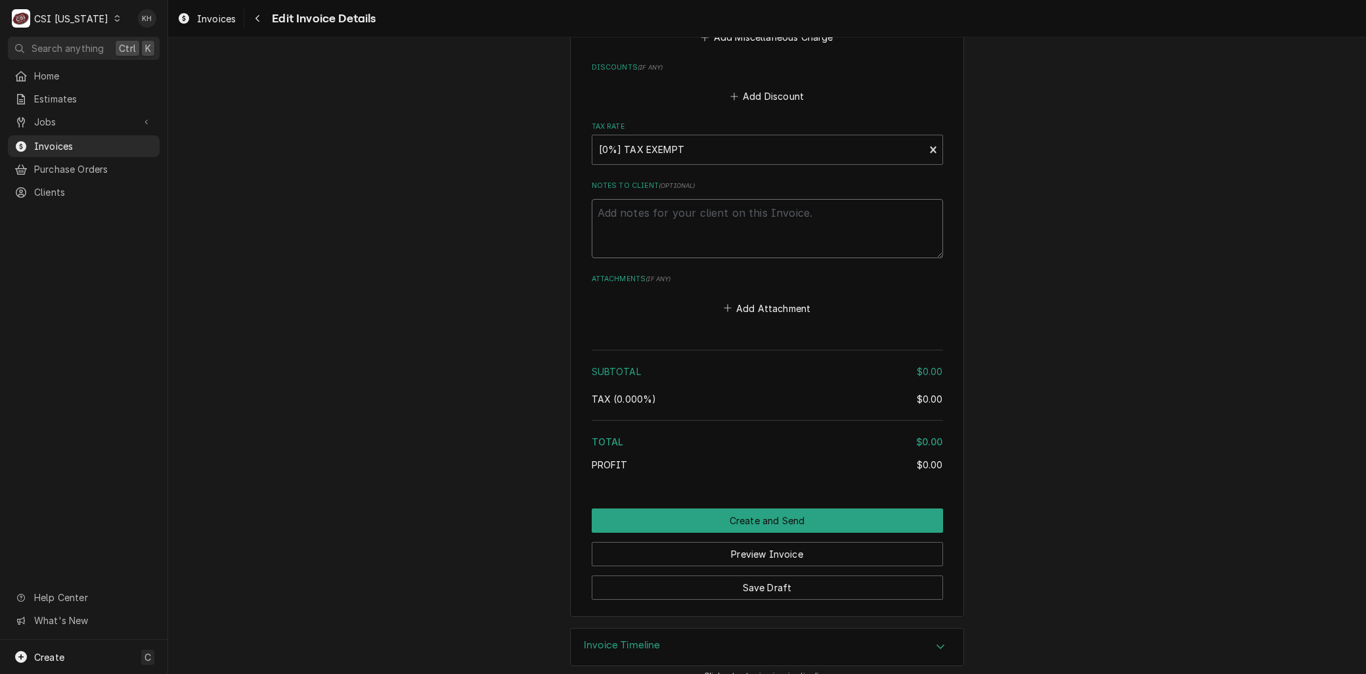
click at [628, 205] on textarea "Notes to Client ( optional )" at bounding box center [767, 228] width 351 height 59
type textarea "x"
type textarea "R"
type textarea "x"
type textarea "Re"
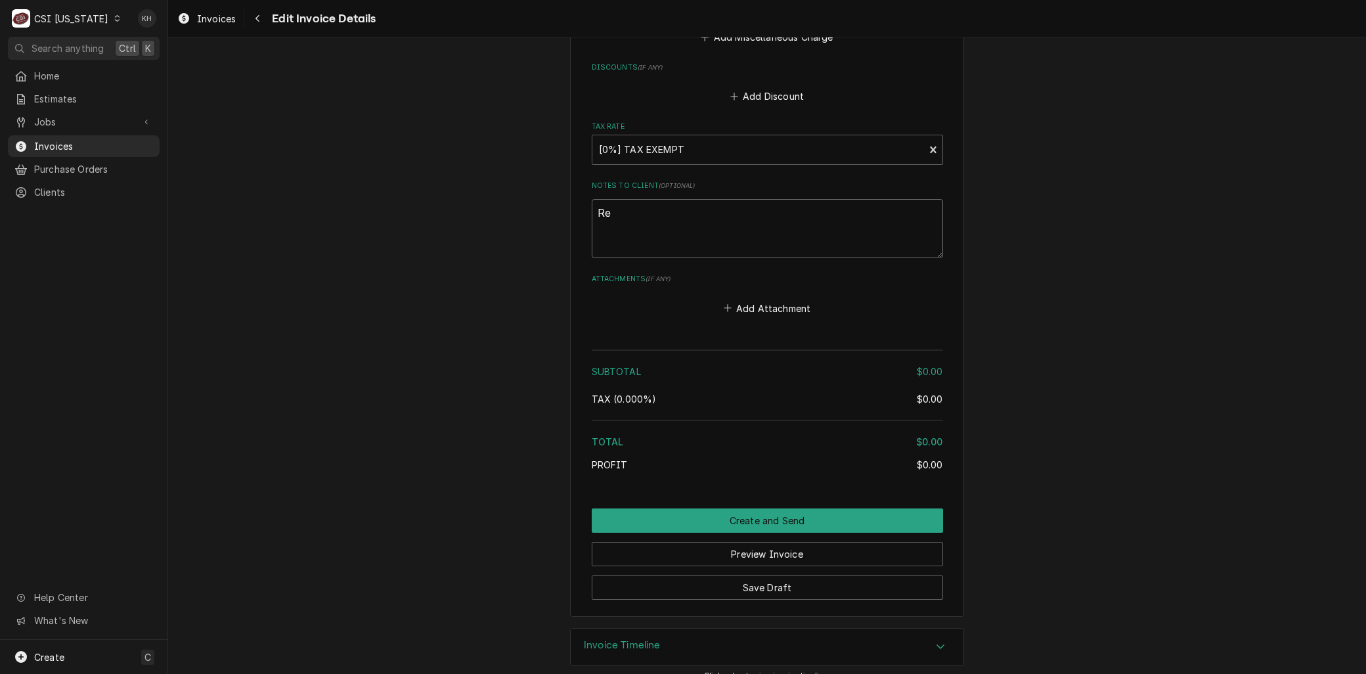
type textarea "x"
type textarea "Reb"
type textarea "x"
type textarea "Rebi"
type textarea "x"
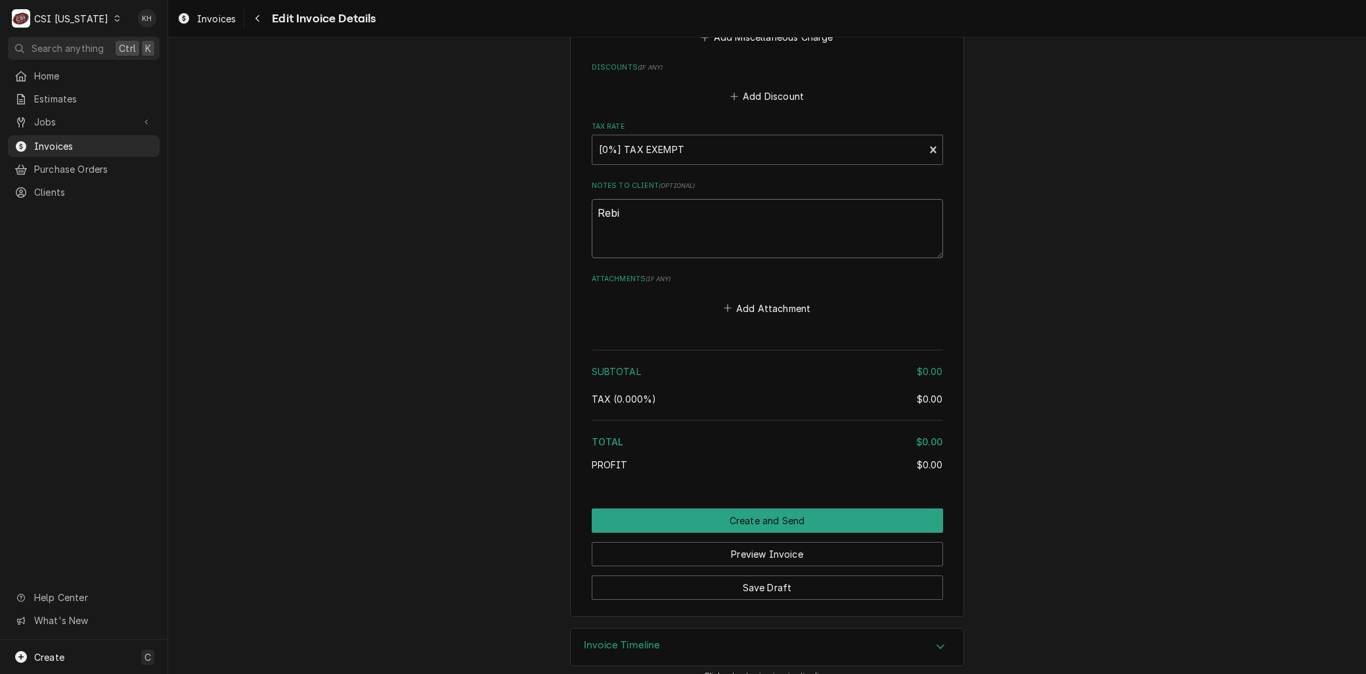
type textarea "Rebil"
type textarea "x"
type textarea "Rebille"
type textarea "x"
type textarea "Rebilled"
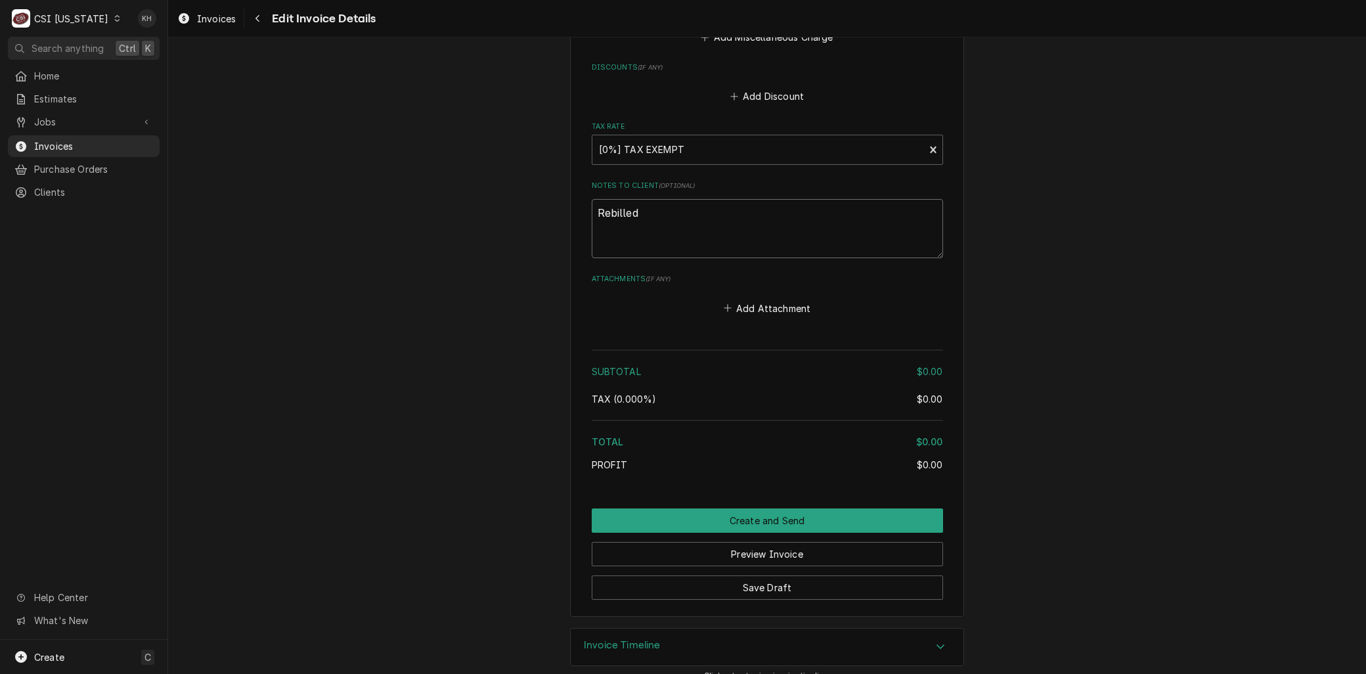
type textarea "x"
type textarea "Rebilled"
type textarea "x"
type textarea "Rebilled o"
type textarea "x"
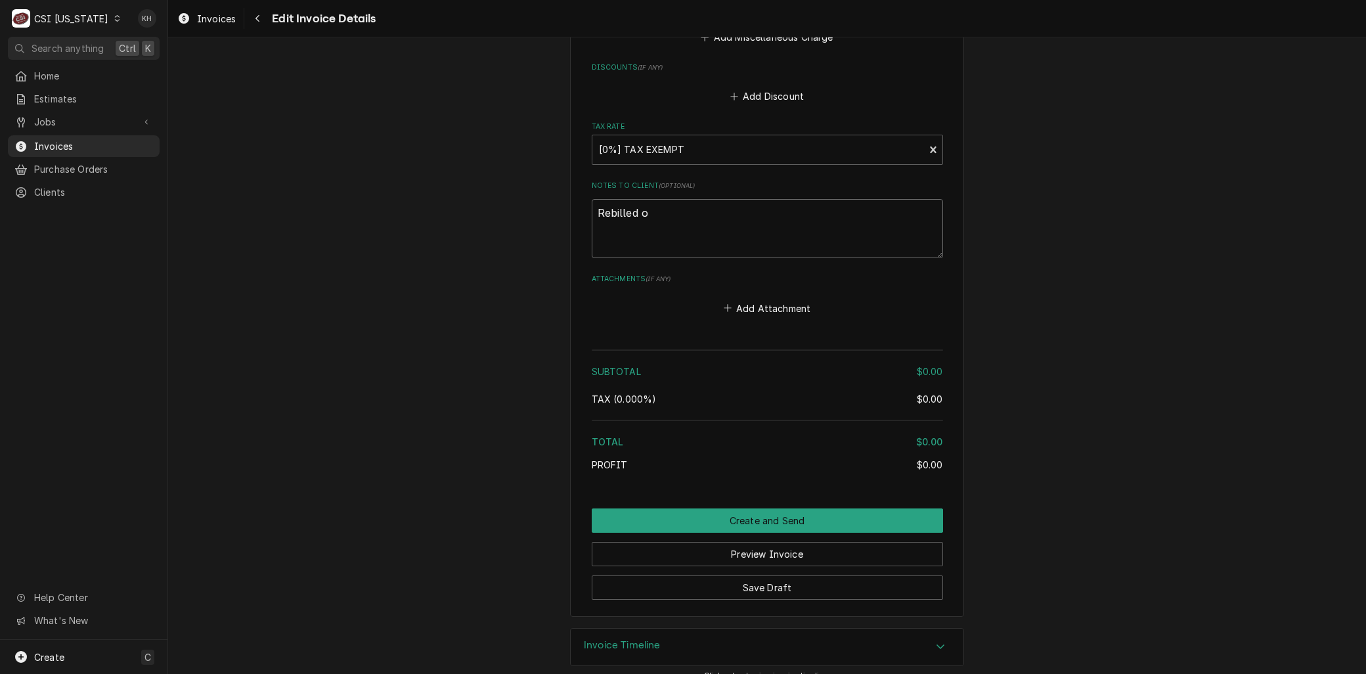
type textarea "Rebilled on"
type textarea "x"
type textarea "Rebilled on"
type textarea "x"
type textarea "Rebilled on I"
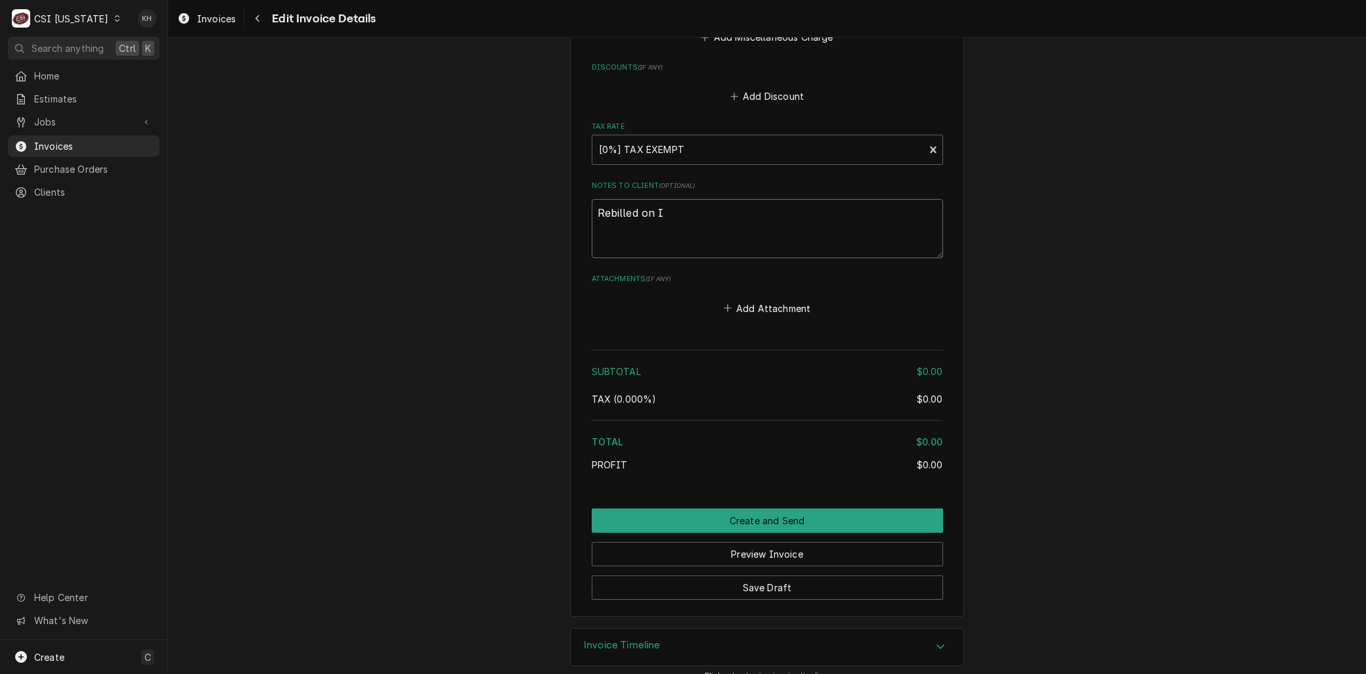
type textarea "x"
type textarea "Rebilled on IN"
type textarea "x"
type textarea "Rebilled on INV"
type textarea "x"
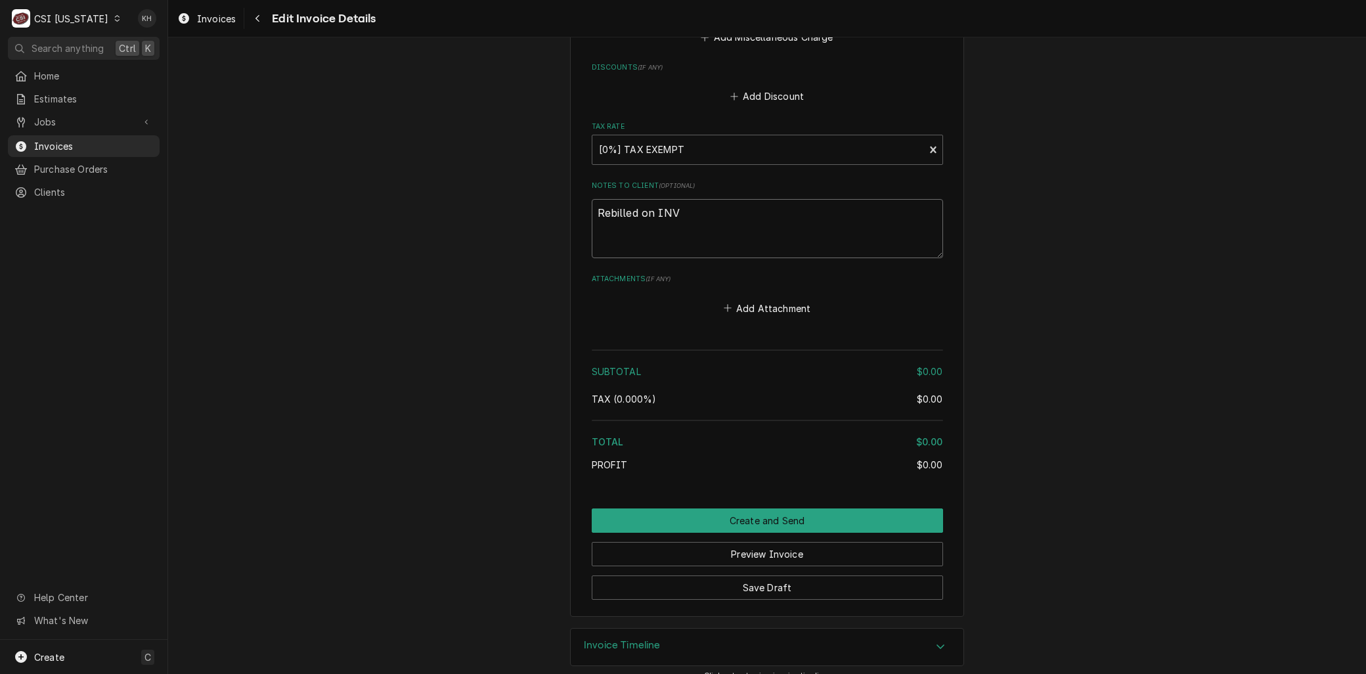
type textarea "Rebilled on INV"
click at [712, 202] on textarea "Rebilled on INV" at bounding box center [767, 228] width 351 height 59
type textarea "x"
type textarea "Rebilled on INV 1"
type textarea "x"
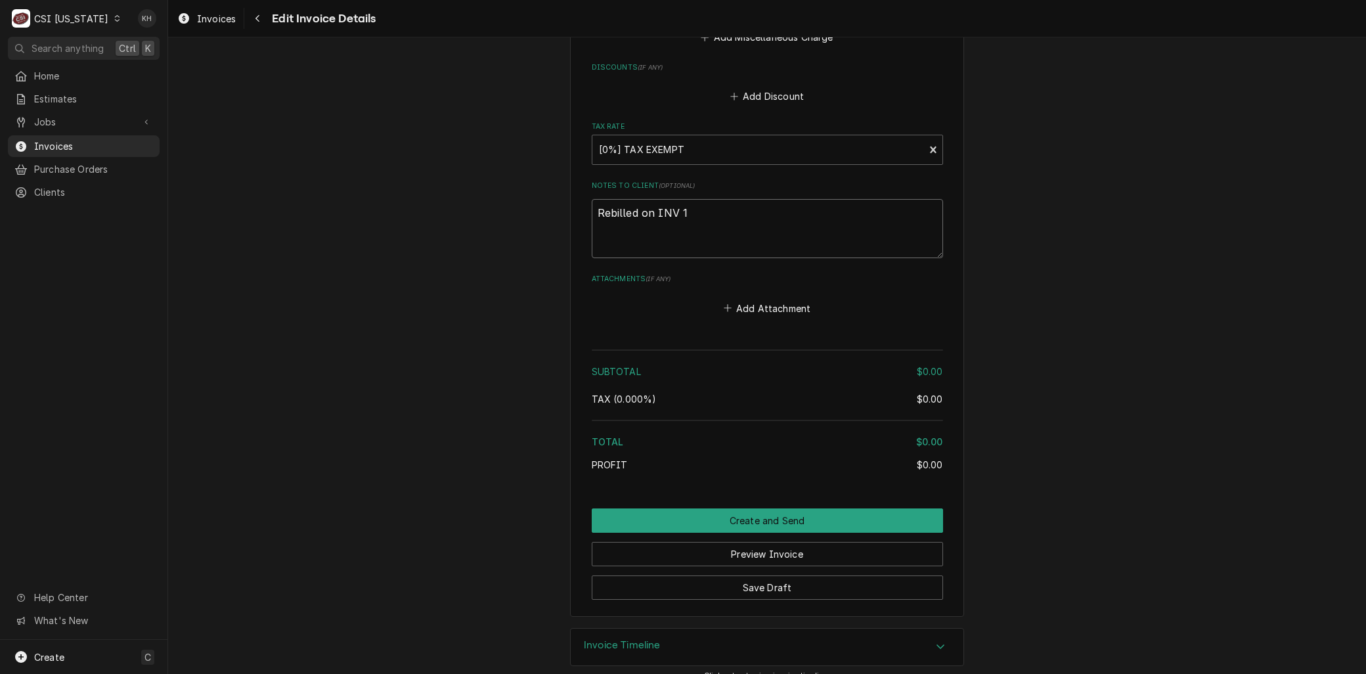
type textarea "Rebilled on INV 10"
type textarea "x"
type textarea "Rebilled on INV 100"
type textarea "x"
type textarea "Rebilled on INV 1007"
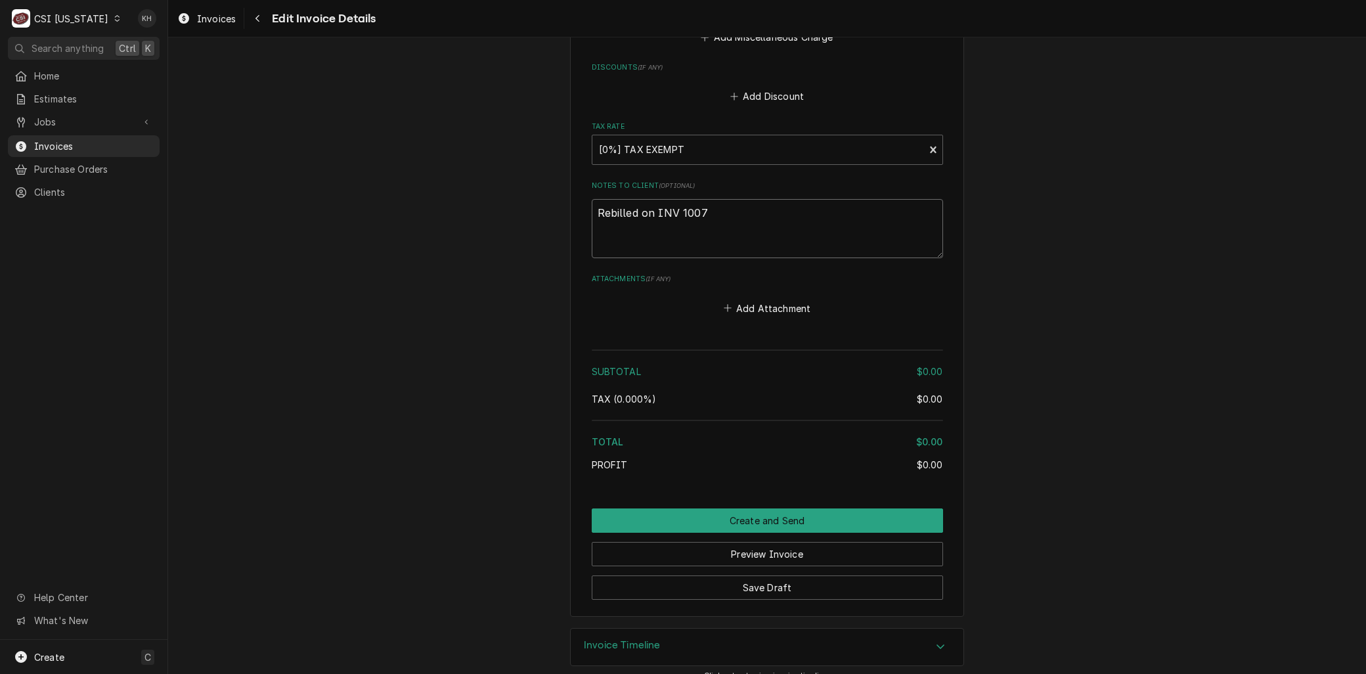
type textarea "x"
type textarea "Rebilled on INV 10074"
type textarea "x"
type textarea "Rebilled on INV 100744"
type textarea "x"
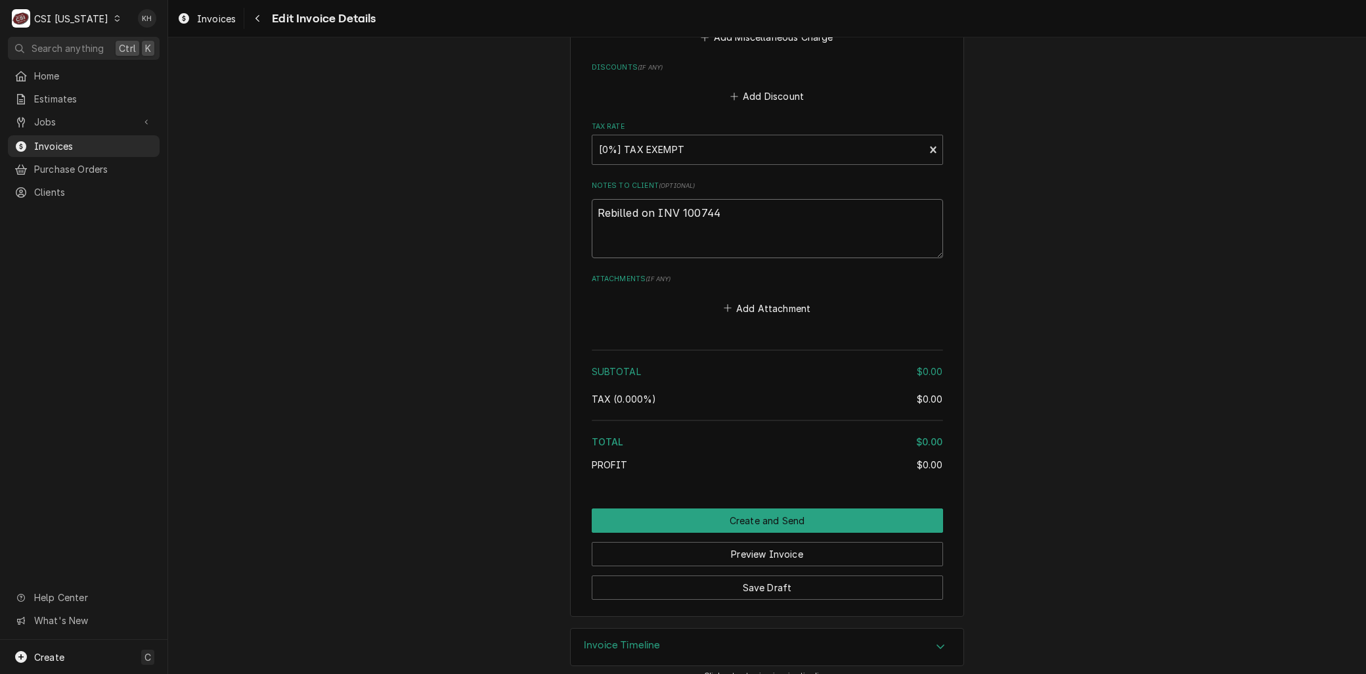
type textarea "Rebilled on INV 100744"
click at [719, 200] on textarea "Rebilled on INV 100744" at bounding box center [767, 228] width 351 height 59
type textarea "x"
type textarea "Rebilled on INV 100744 -"
type textarea "x"
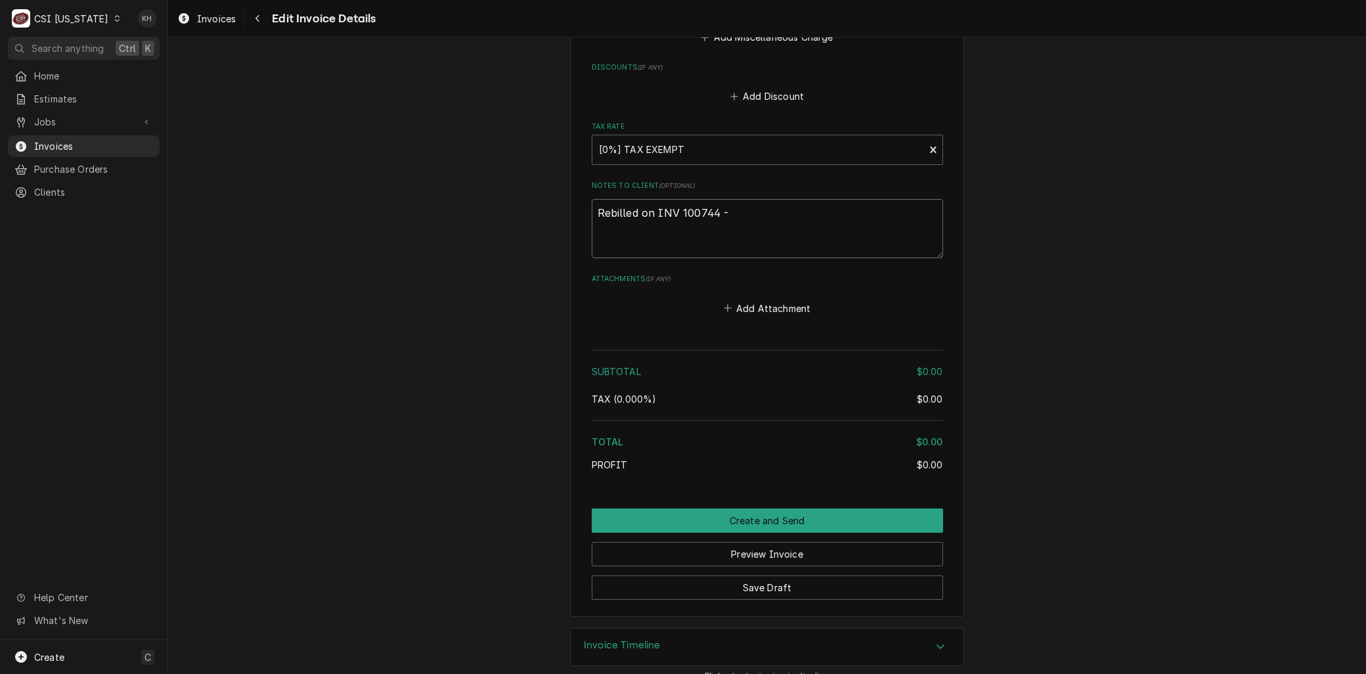
type textarea "Rebilled on INV 100744 -"
type textarea "x"
type textarea "Rebilled on INV 100744 - U"
type textarea "x"
type textarea "Rebilled on INV 100744 - Un"
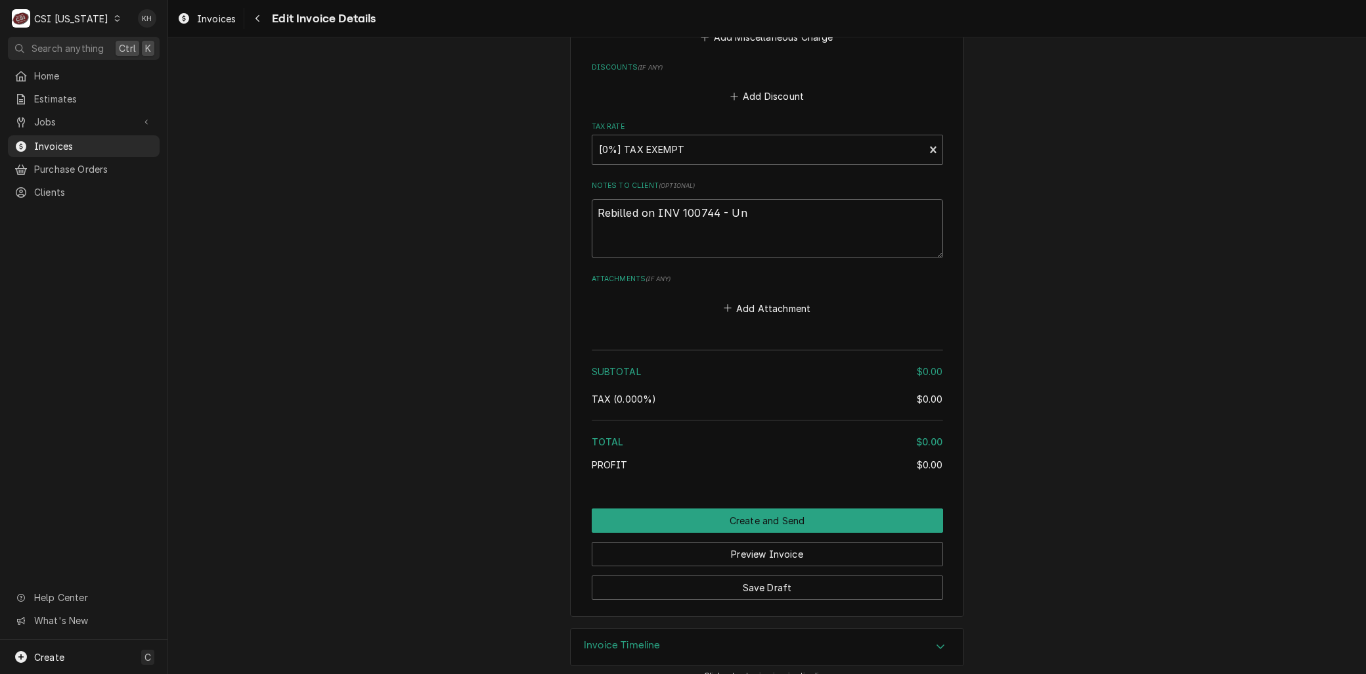
type textarea "x"
type textarea "Rebilled on INV 100744 - Unit"
type textarea "x"
type textarea "Rebilled on INV 100744 - Unit"
type textarea "x"
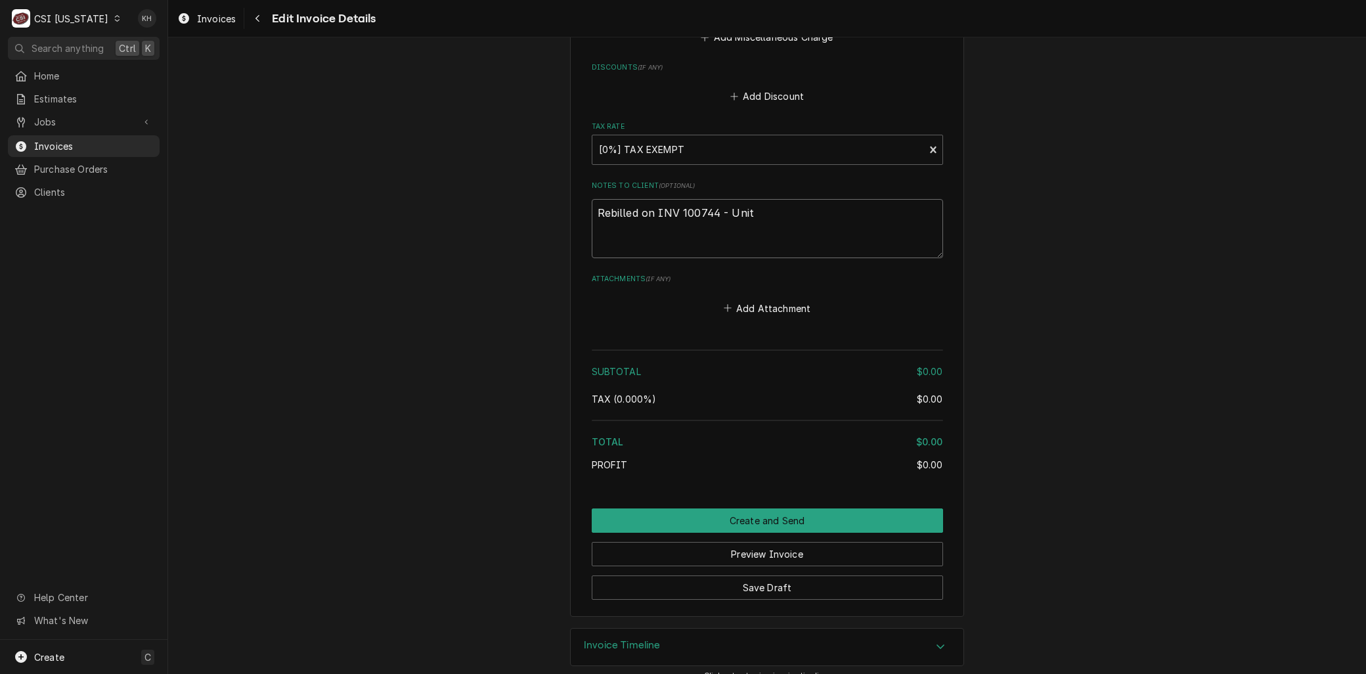
type textarea "Rebilled on INV 100744 - Unit u"
type textarea "x"
type textarea "Rebilled on INV 100744 - Unit un"
type textarea "x"
type textarea "Rebilled on INV 100744 - Unit unde"
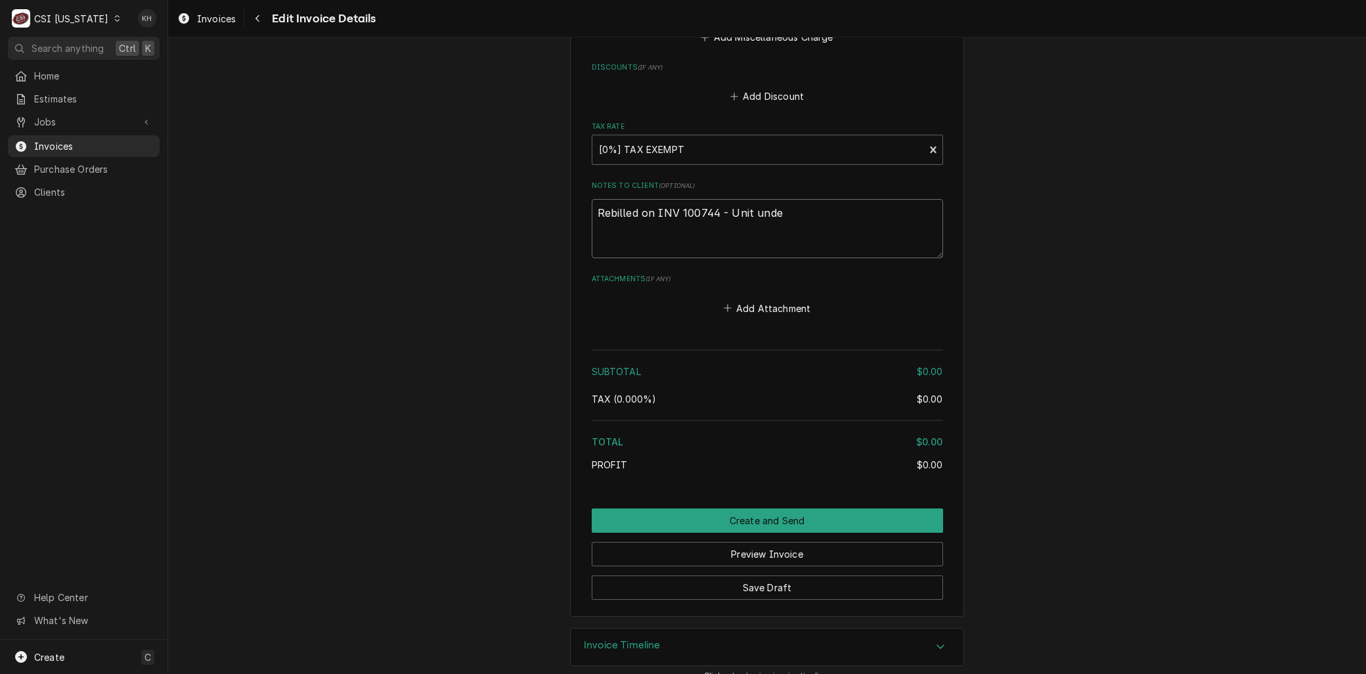
type textarea "x"
type textarea "Rebilled on INV 100744 - Unit under"
type textarea "x"
type textarea "Rebilled on INV 100744 - Unit under"
type textarea "x"
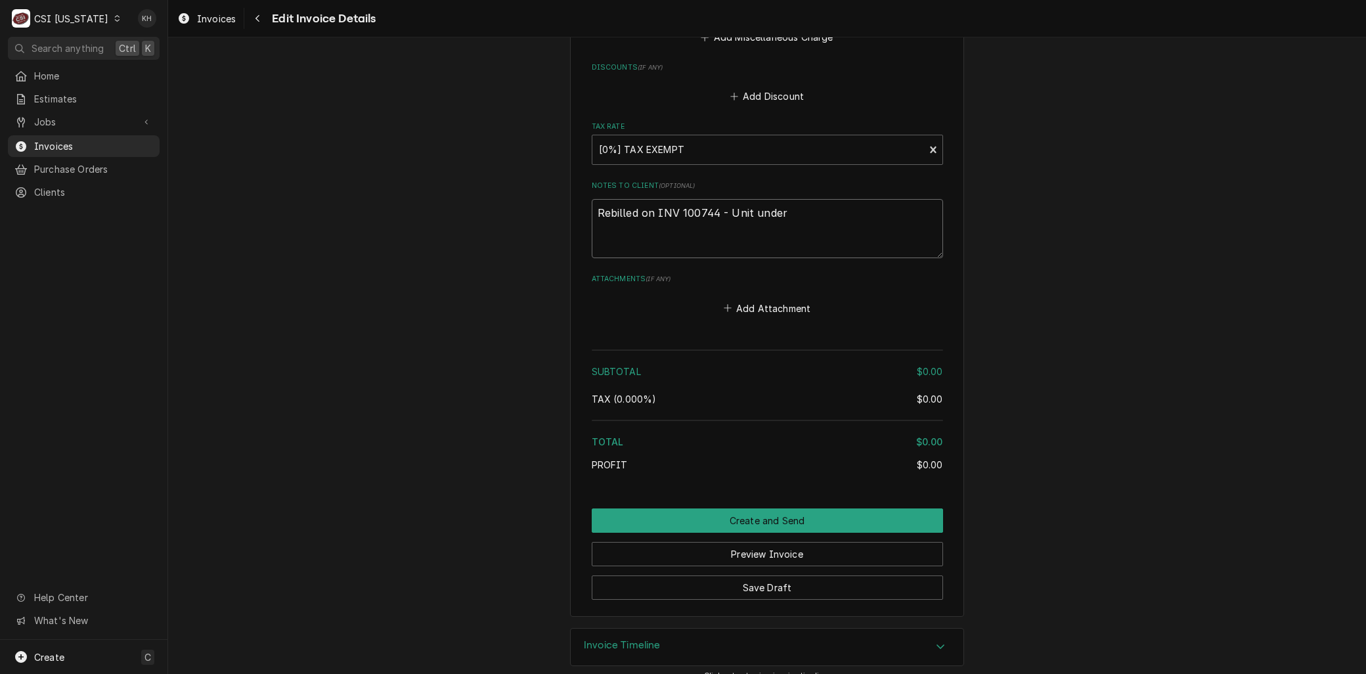
type textarea "Rebilled on INV 100744 - Unit under w"
type textarea "x"
type textarea "Rebilled on INV 100744 - Unit under wa"
type textarea "x"
type textarea "Rebilled on INV 100744 - Unit under war"
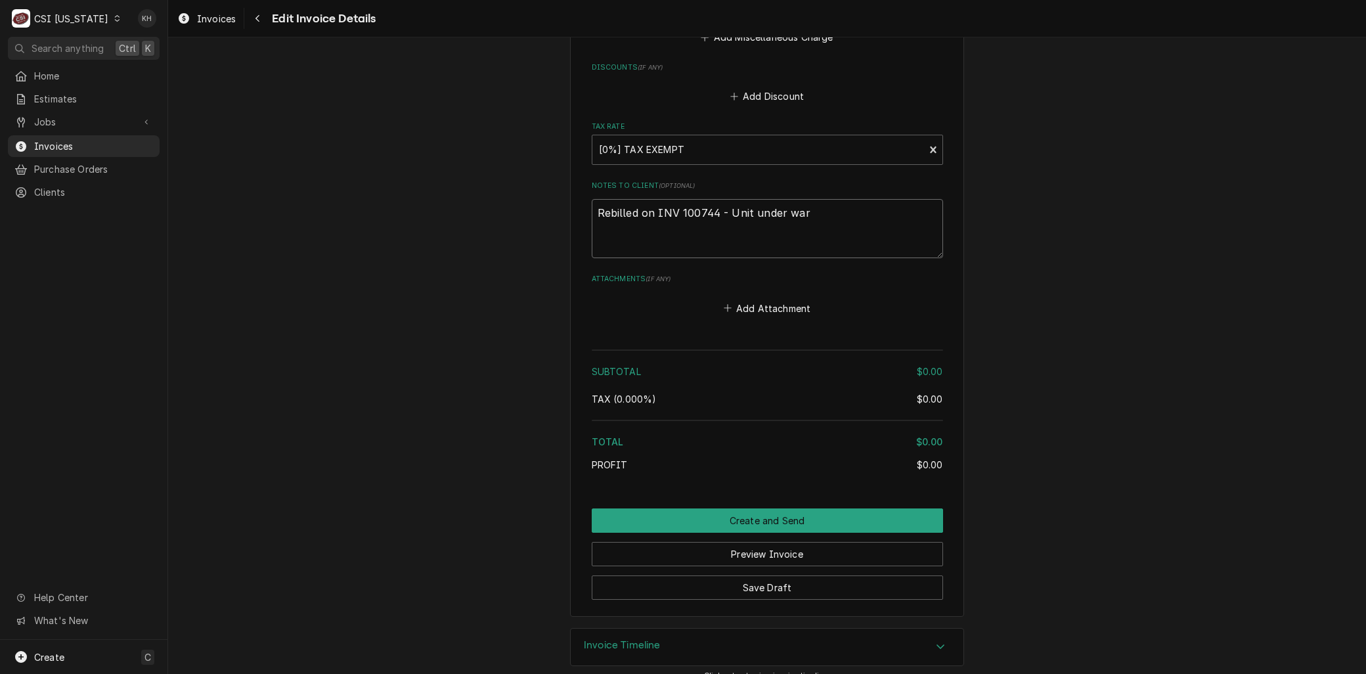
type textarea "x"
type textarea "Rebilled on INV 100744 - Unit under warr"
type textarea "x"
type textarea "Rebilled on INV 100744 - Unit under warrr"
type textarea "x"
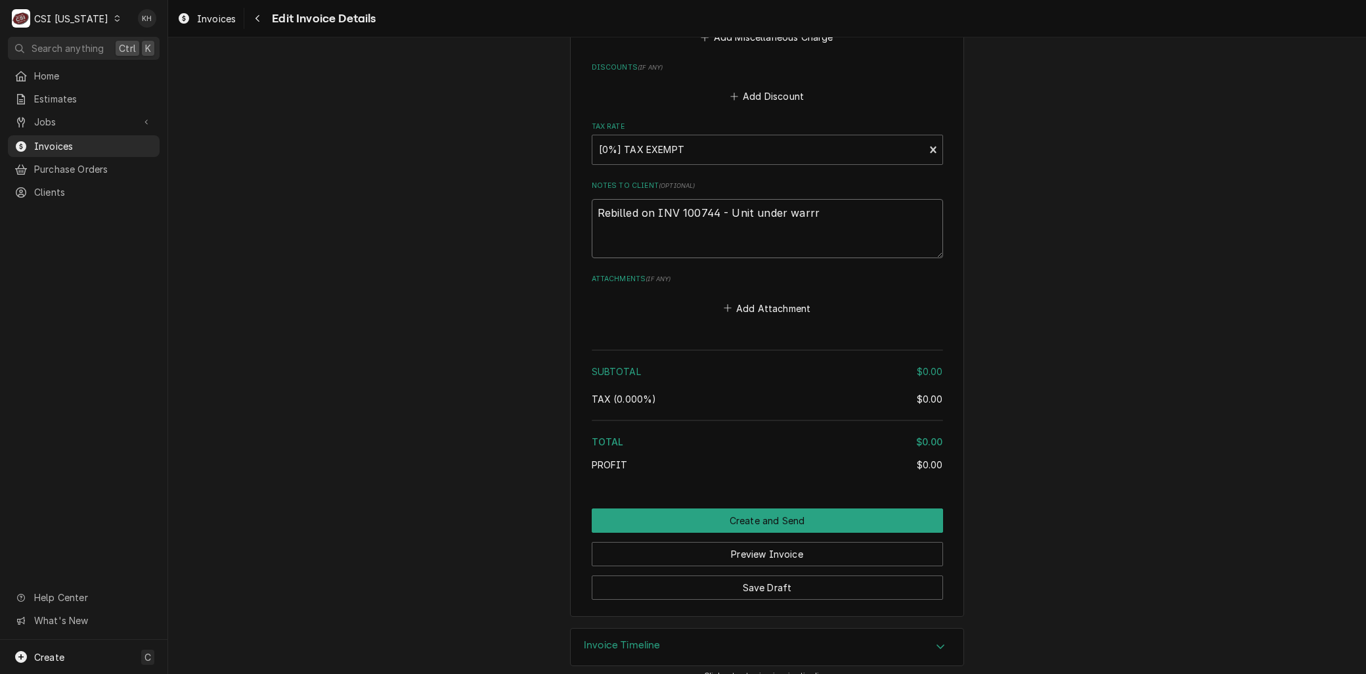
type textarea "Rebilled on INV 100744 - Unit under warrra"
type textarea "x"
type textarea "Rebilled on INV 100744 - Unit under warrr"
type textarea "x"
type textarea "Rebilled on INV 100744 - Unit under warr"
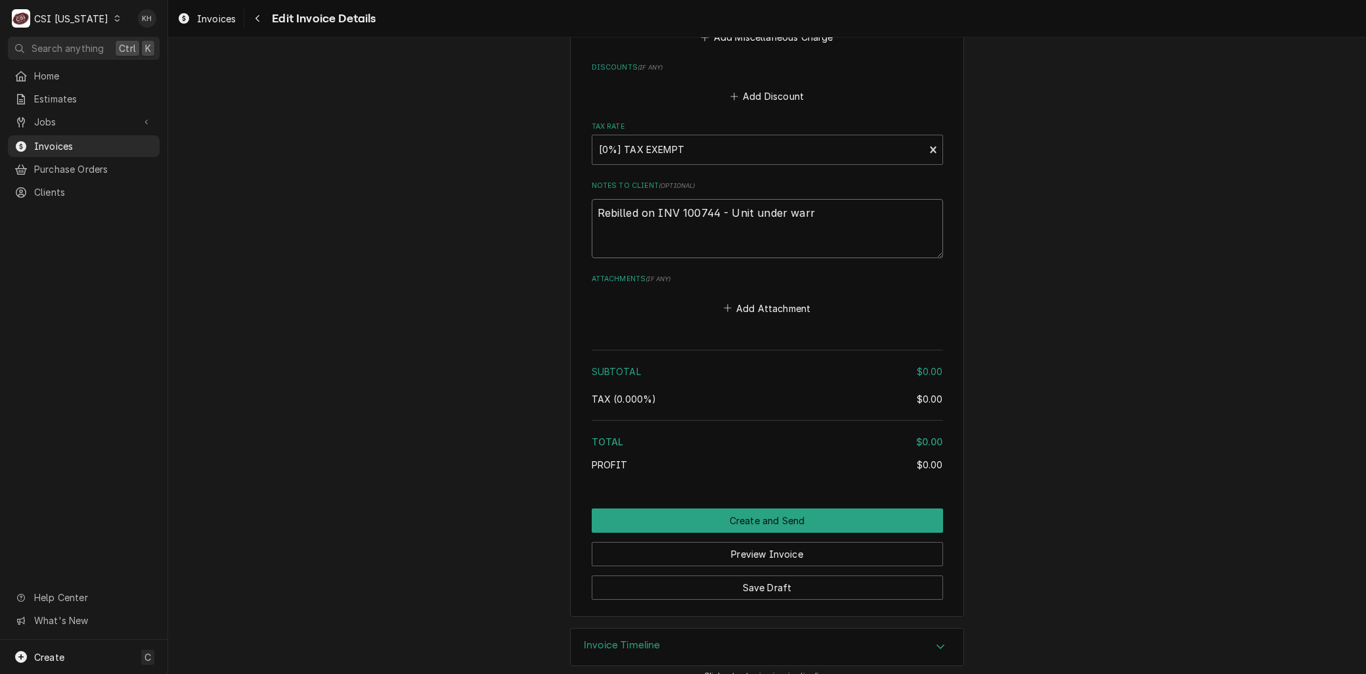
type textarea "x"
type textarea "Rebilled on INV 100744 - Unit under warran"
type textarea "x"
type textarea "Rebilled on INV 100744 - Unit under warranr"
type textarea "x"
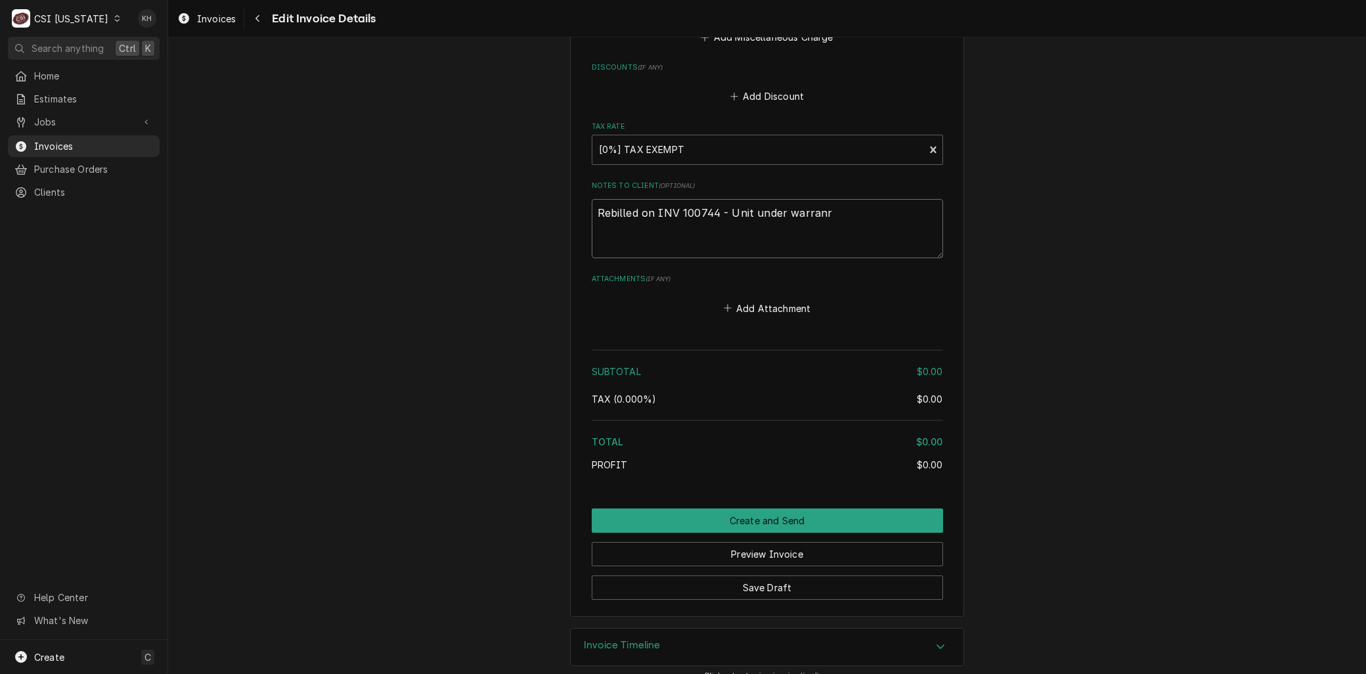
type textarea "Rebilled on INV 100744 - Unit under warran"
type textarea "x"
type textarea "Rebilled on INV 100744 - Unit under warrant"
type textarea "x"
type textarea "Rebilled on INV 100744 - Unit under warranty"
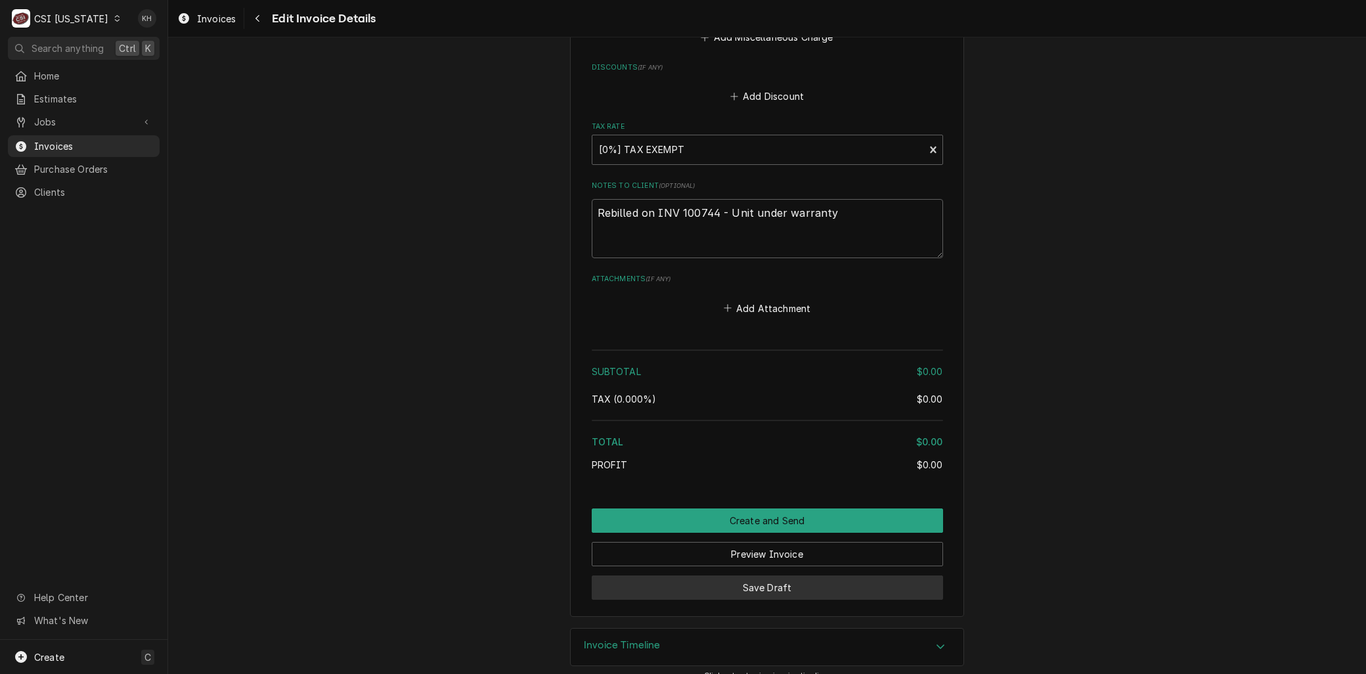
click at [745, 575] on button "Save Draft" at bounding box center [767, 587] width 351 height 24
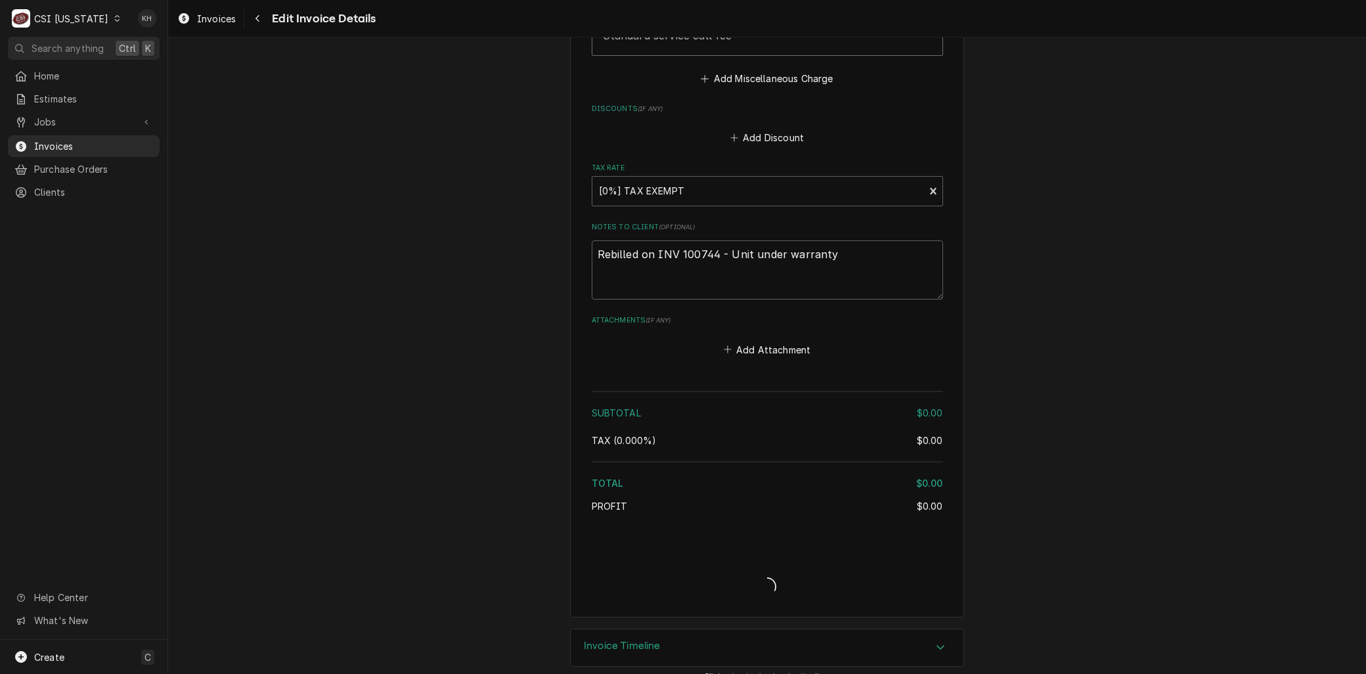
type textarea "x"
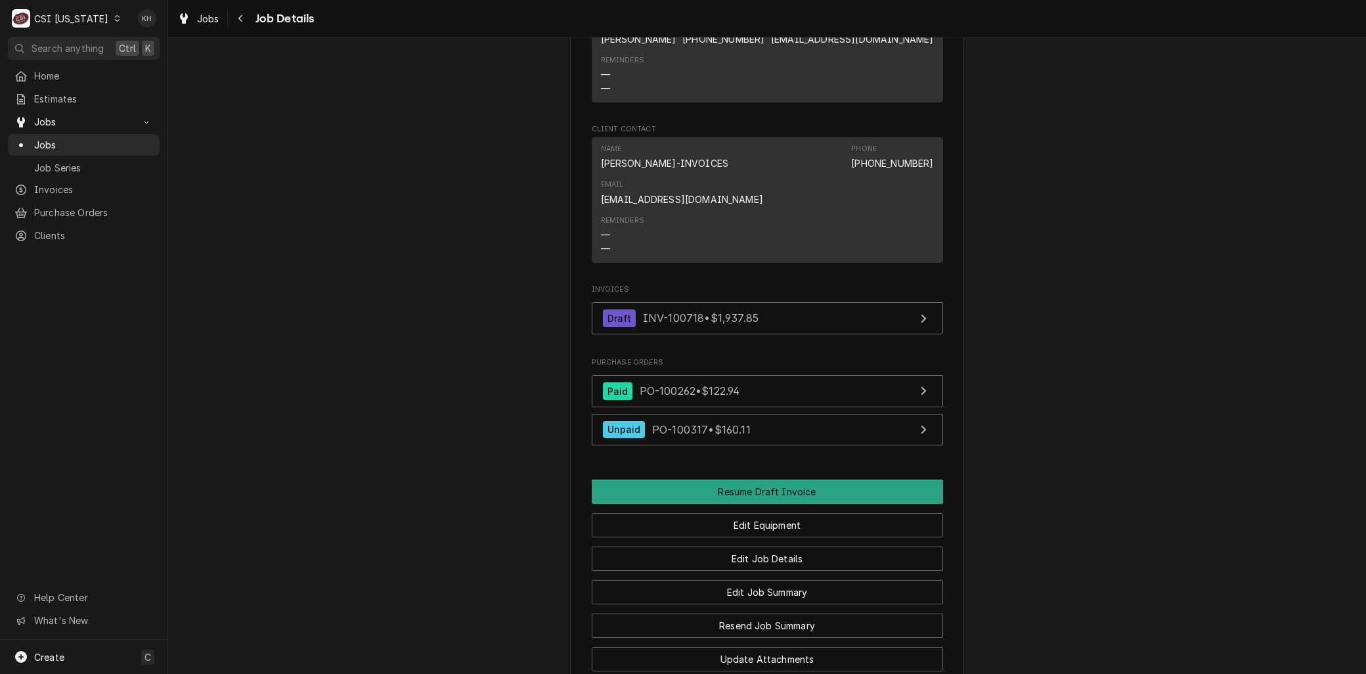
scroll to position [1313, 0]
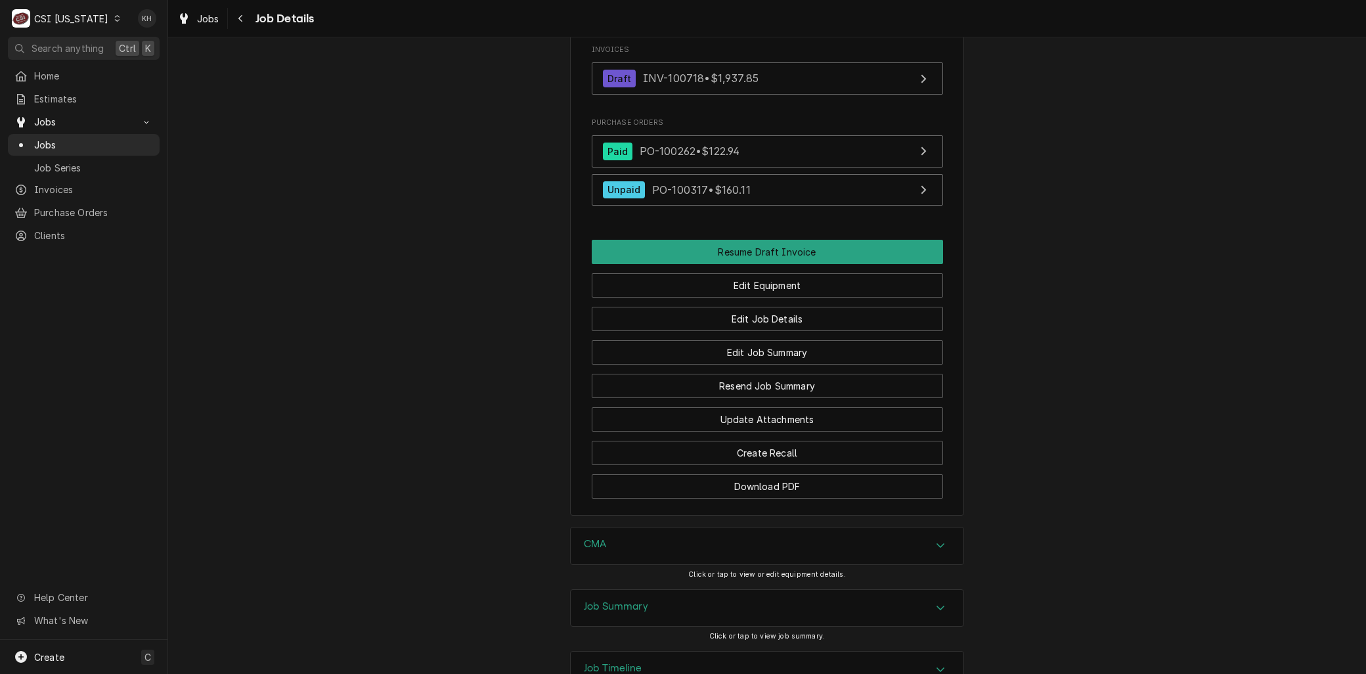
click at [604, 613] on h3 "Job Summary" at bounding box center [616, 606] width 64 height 12
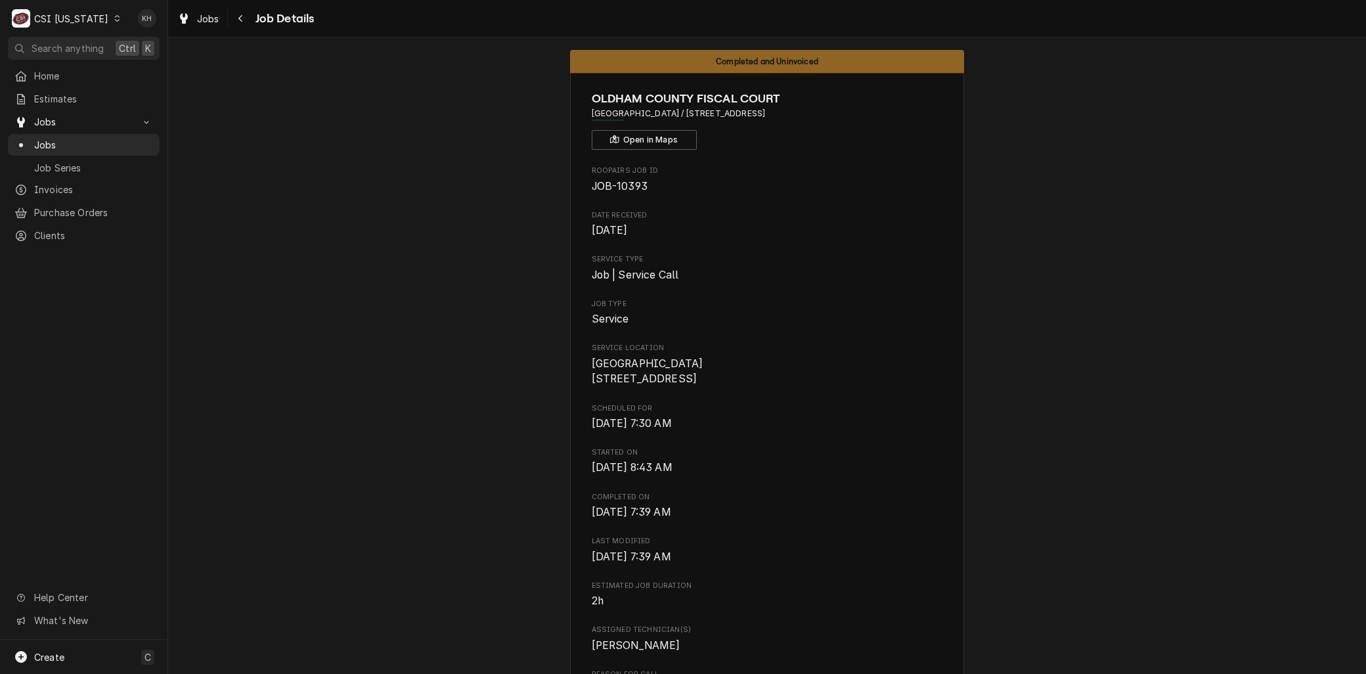
scroll to position [0, 0]
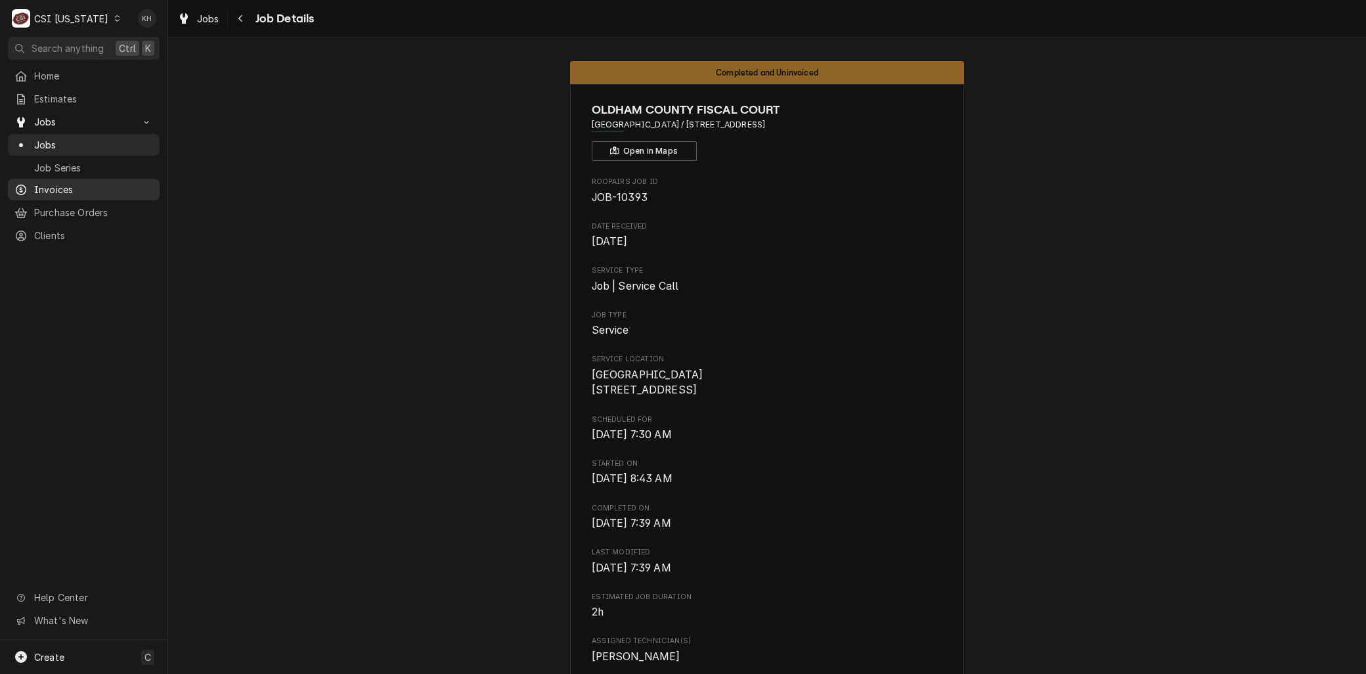
click at [61, 188] on span "Invoices" at bounding box center [93, 190] width 119 height 14
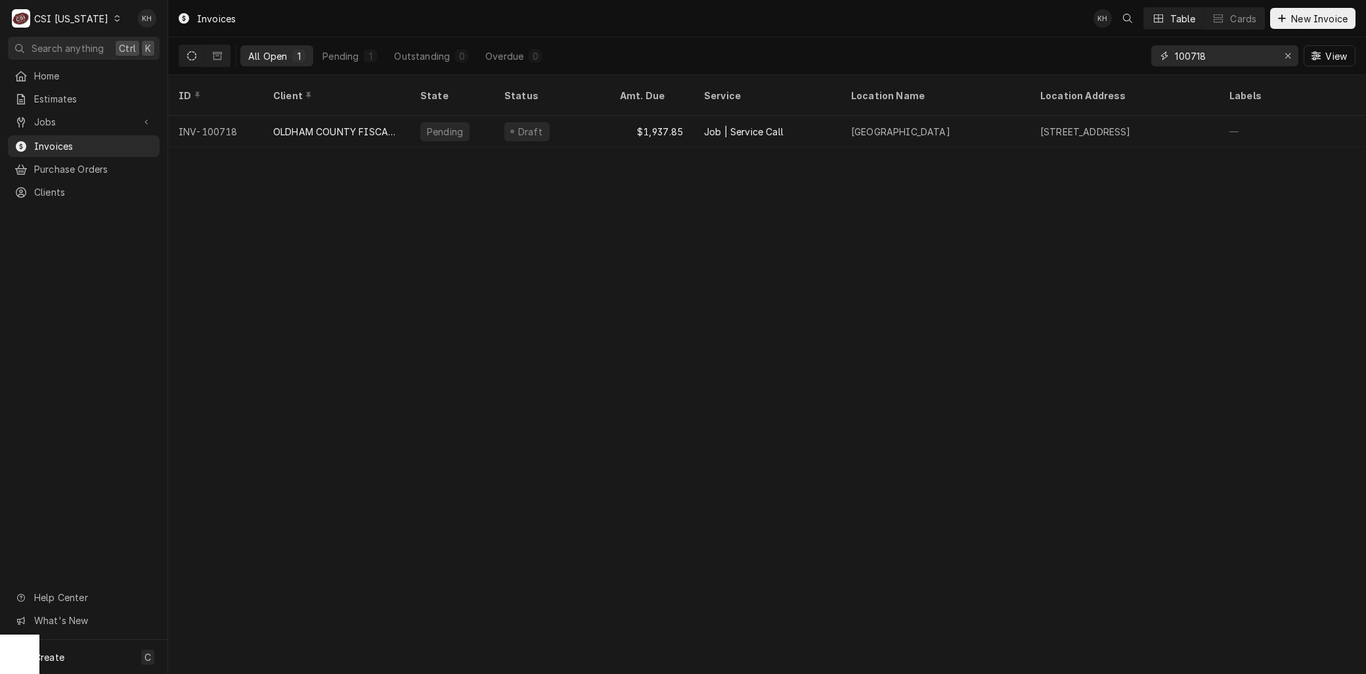
drag, startPoint x: 1223, startPoint y: 55, endPoint x: 932, endPoint y: 72, distance: 290.7
click at [932, 72] on div "All Open 1 Pending 1 Outstanding 0 Overdue 0 100718 View" at bounding box center [767, 55] width 1177 height 37
type input "oldham"
click at [1296, 22] on span "New Invoice" at bounding box center [1319, 19] width 62 height 14
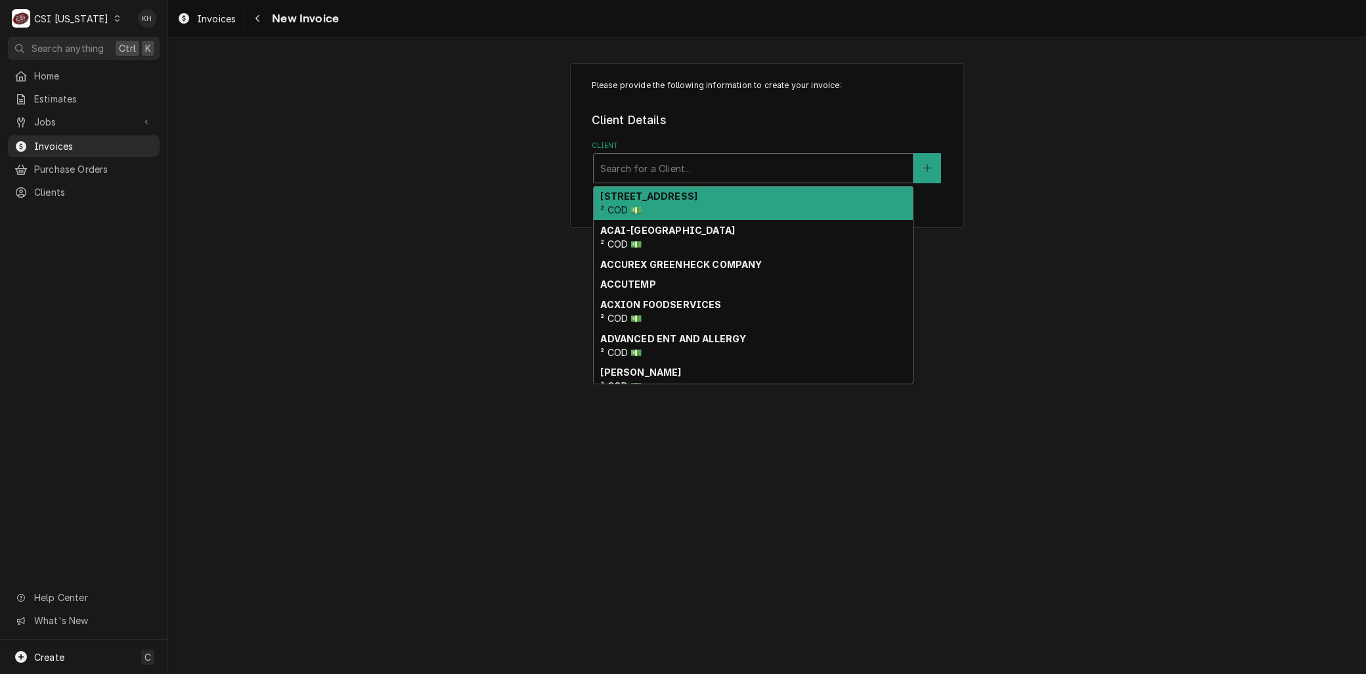
click at [678, 171] on div "Client" at bounding box center [753, 168] width 306 height 24
type input "cma"
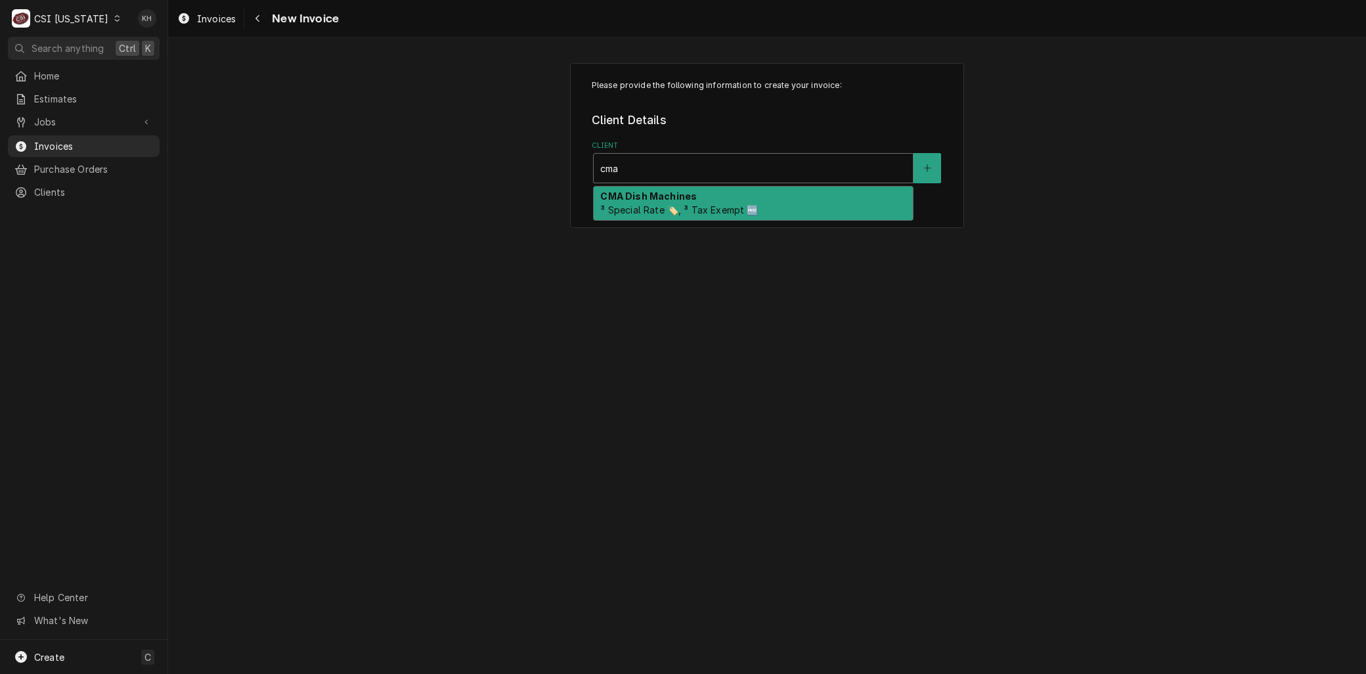
click at [683, 206] on span "³ Special Rate 🏷️, ³ Tax Exempt 🆓" at bounding box center [679, 209] width 158 height 11
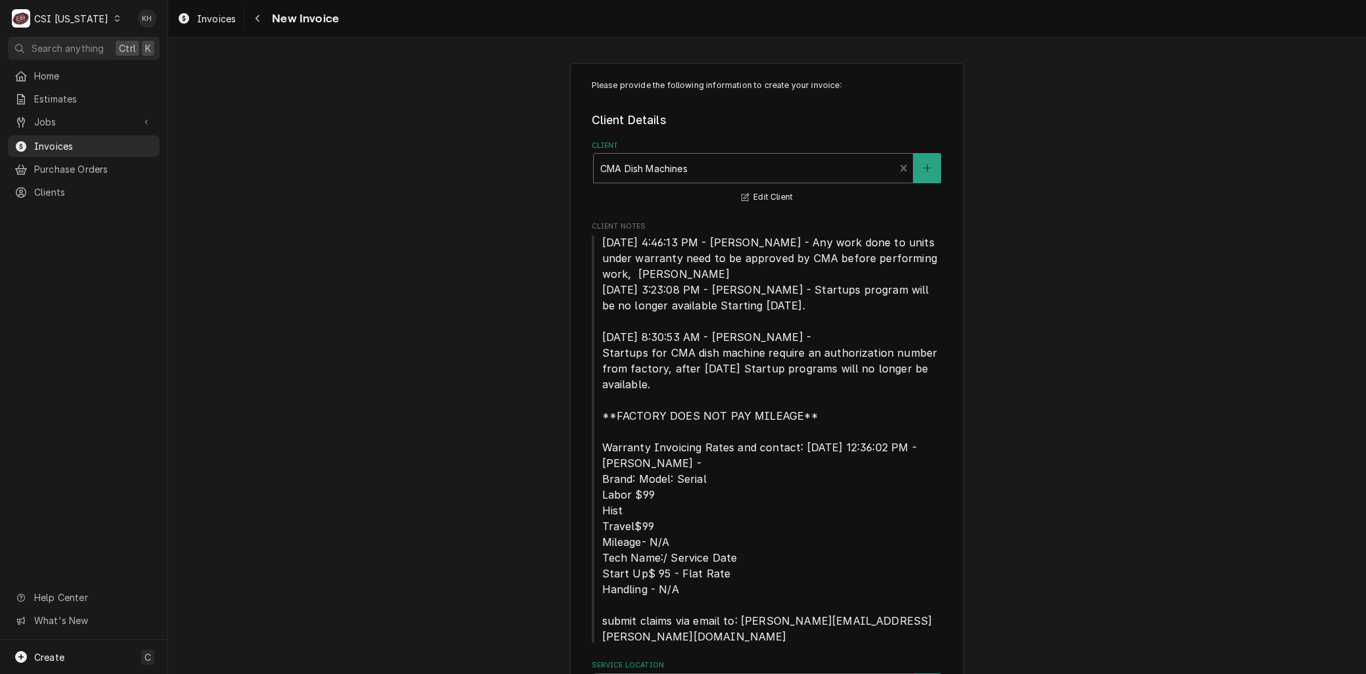
scroll to position [69, 0]
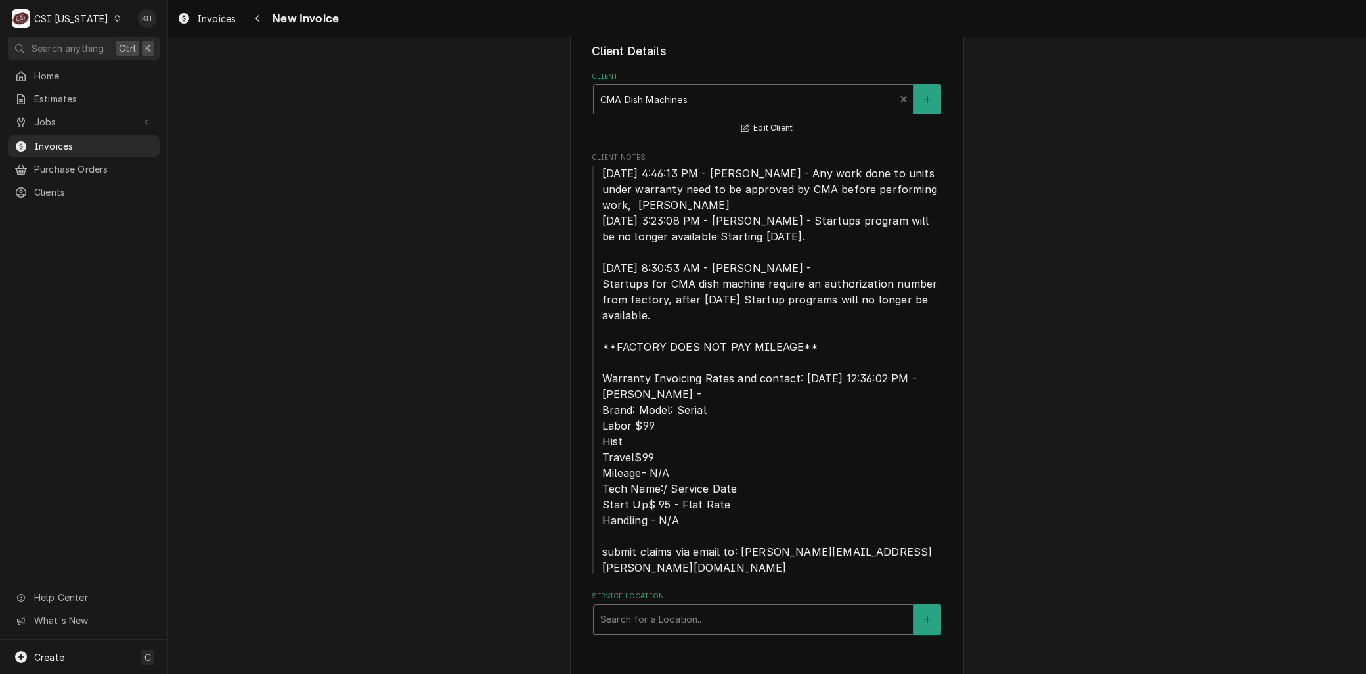
click at [661, 607] on div "Service Location" at bounding box center [753, 619] width 306 height 24
type input "1345"
click at [923, 615] on icon "Create New Location" at bounding box center [927, 619] width 8 height 9
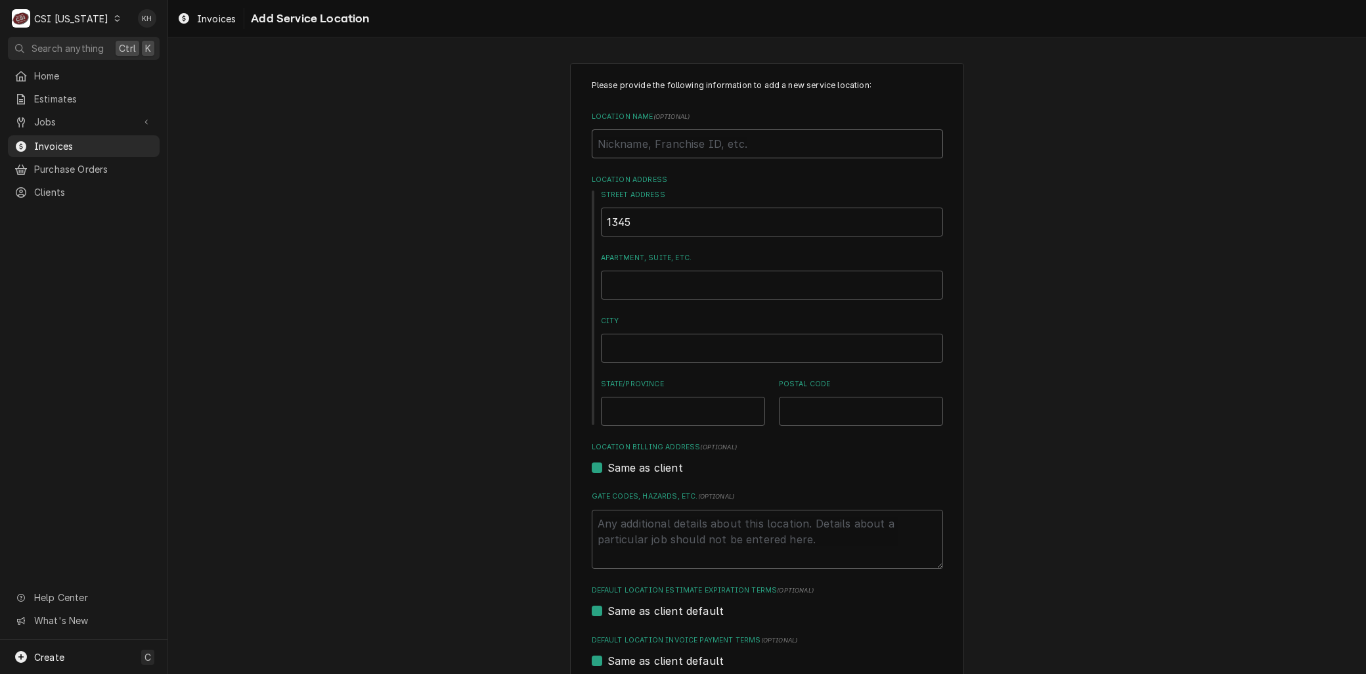
click at [613, 145] on input "Location Name ( optional )" at bounding box center [767, 143] width 351 height 29
paste input "[GEOGRAPHIC_DATA] / [STREET_ADDRESS]"
type textarea "x"
type input "[GEOGRAPHIC_DATA] / [STREET_ADDRESS]"
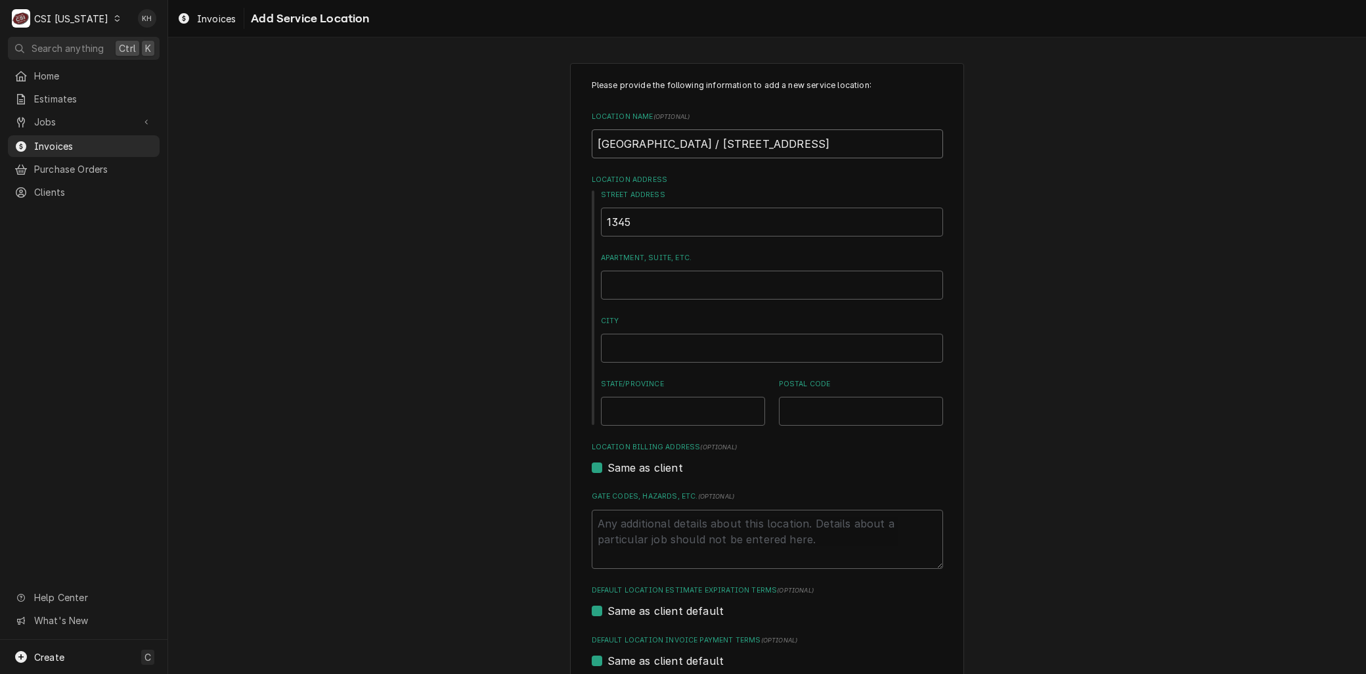
drag, startPoint x: 699, startPoint y: 142, endPoint x: 1072, endPoint y: 139, distance: 373.6
click at [1072, 139] on div "Please provide the following information to add a new service location: Locatio…" at bounding box center [767, 454] width 1198 height 806
type textarea "x"
type input "[GEOGRAPHIC_DATA]"
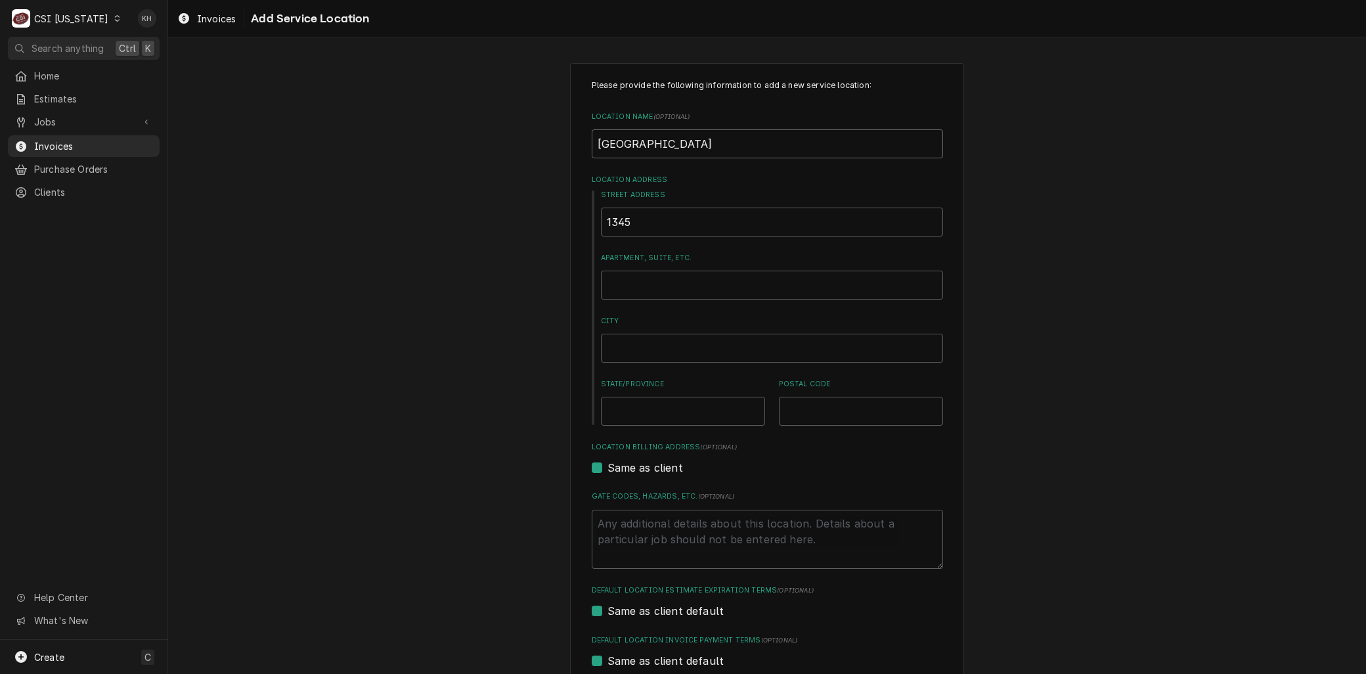
type textarea "x"
type input "[GEOGRAPHIC_DATA]"
type textarea "x"
type input "v"
type textarea "x"
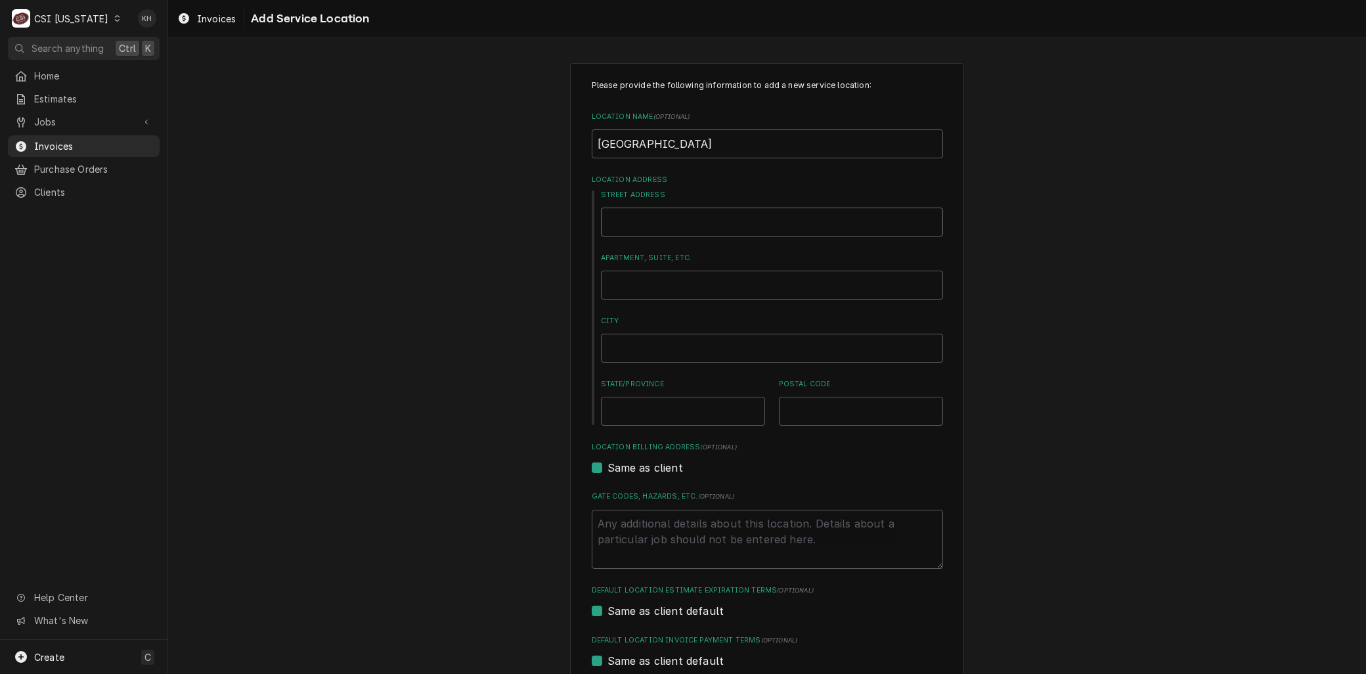
paste input "/ [STREET_ADDRESS]"
type textarea "x"
type input "/ [STREET_ADDRESS]"
type textarea "x"
type input "[STREET_ADDRESS]"
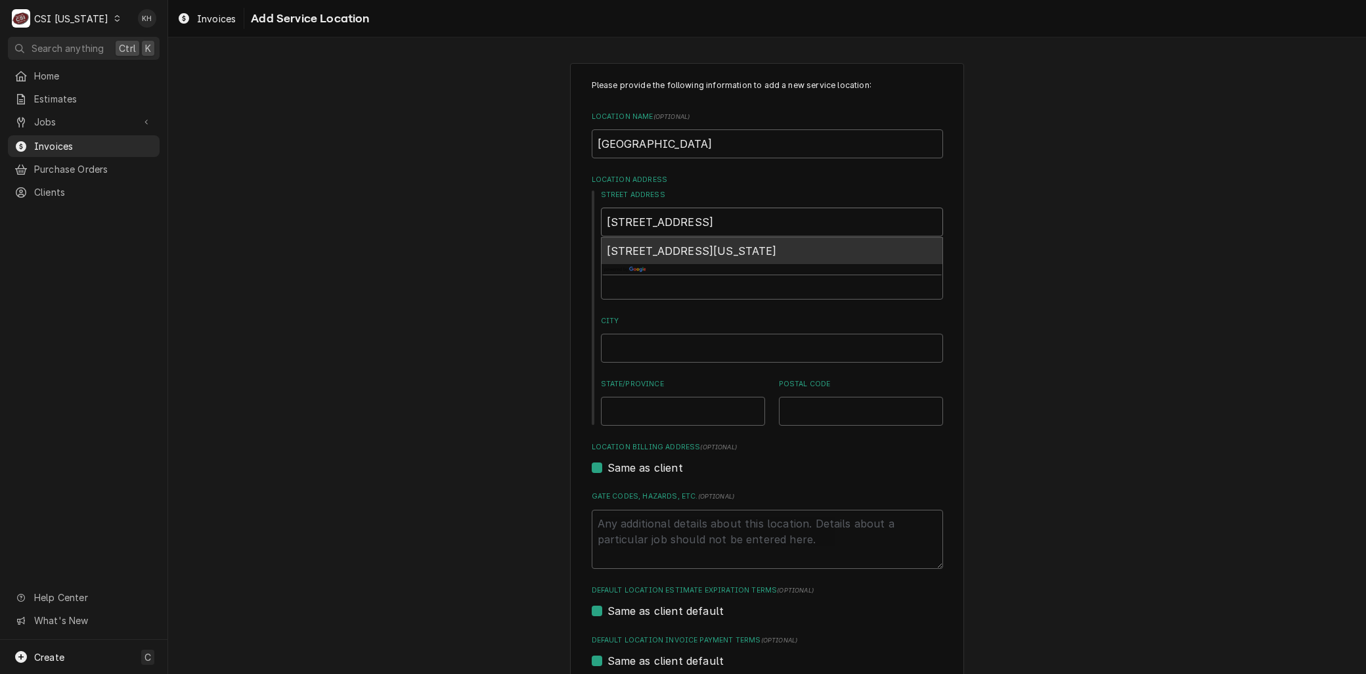
type textarea "x"
type input "[STREET_ADDRESS]"
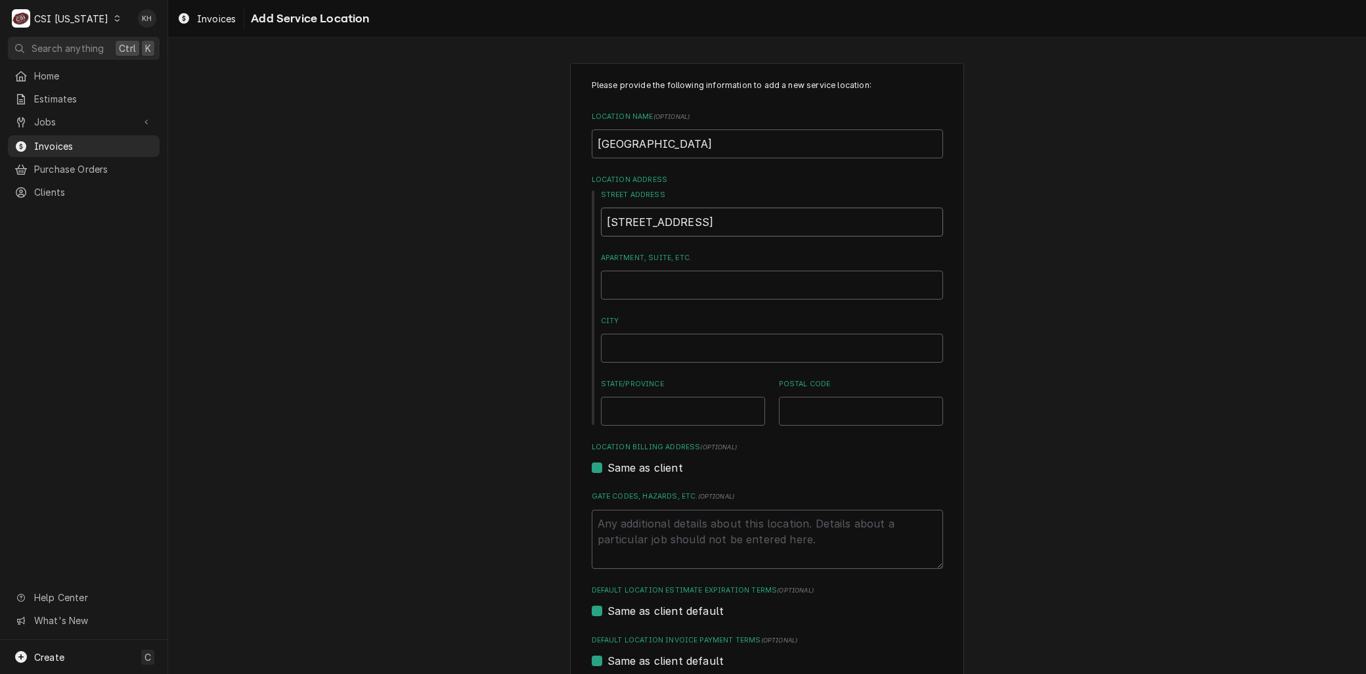
type textarea "x"
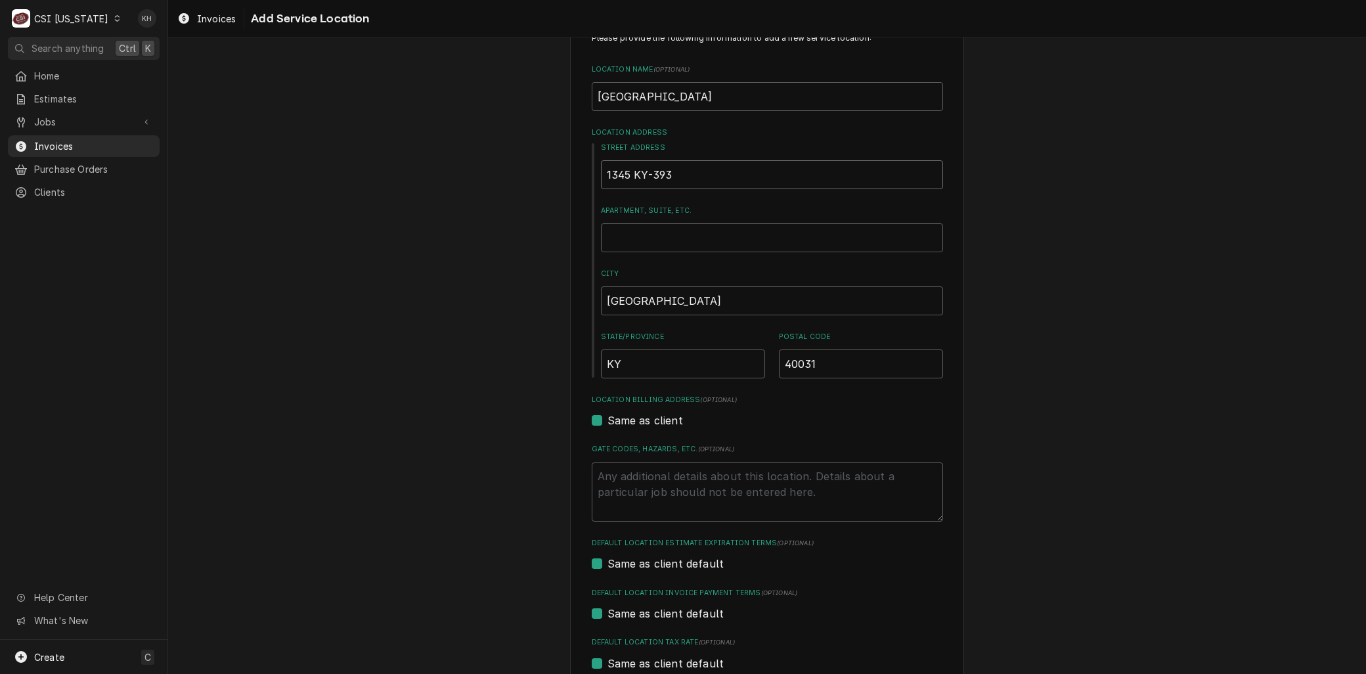
scroll to position [73, 0]
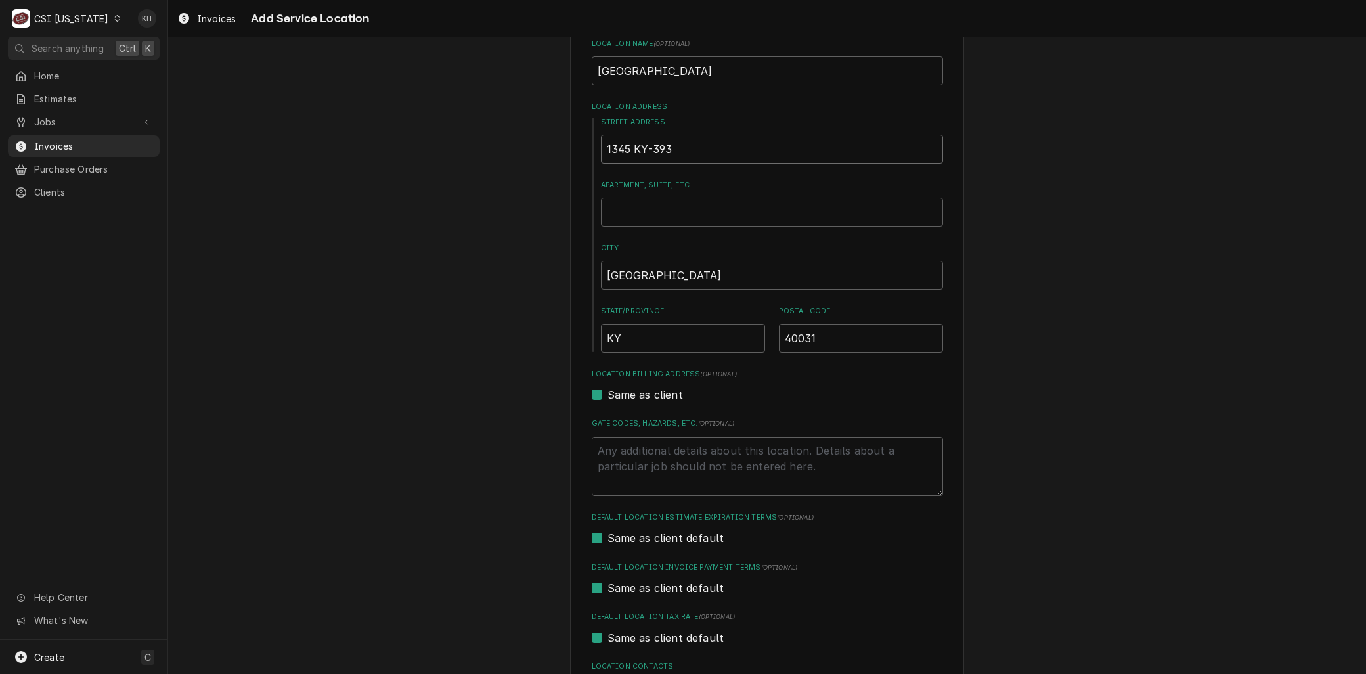
type input "1345 KY-393"
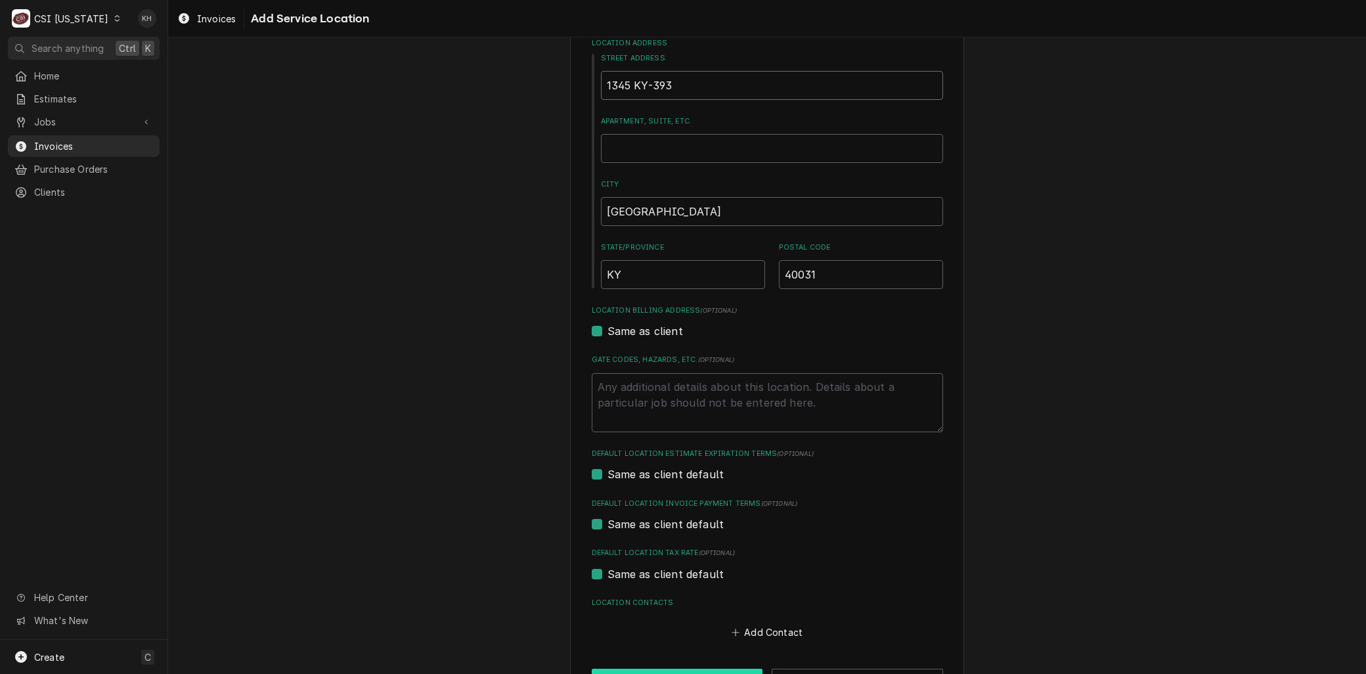
scroll to position [183, 0]
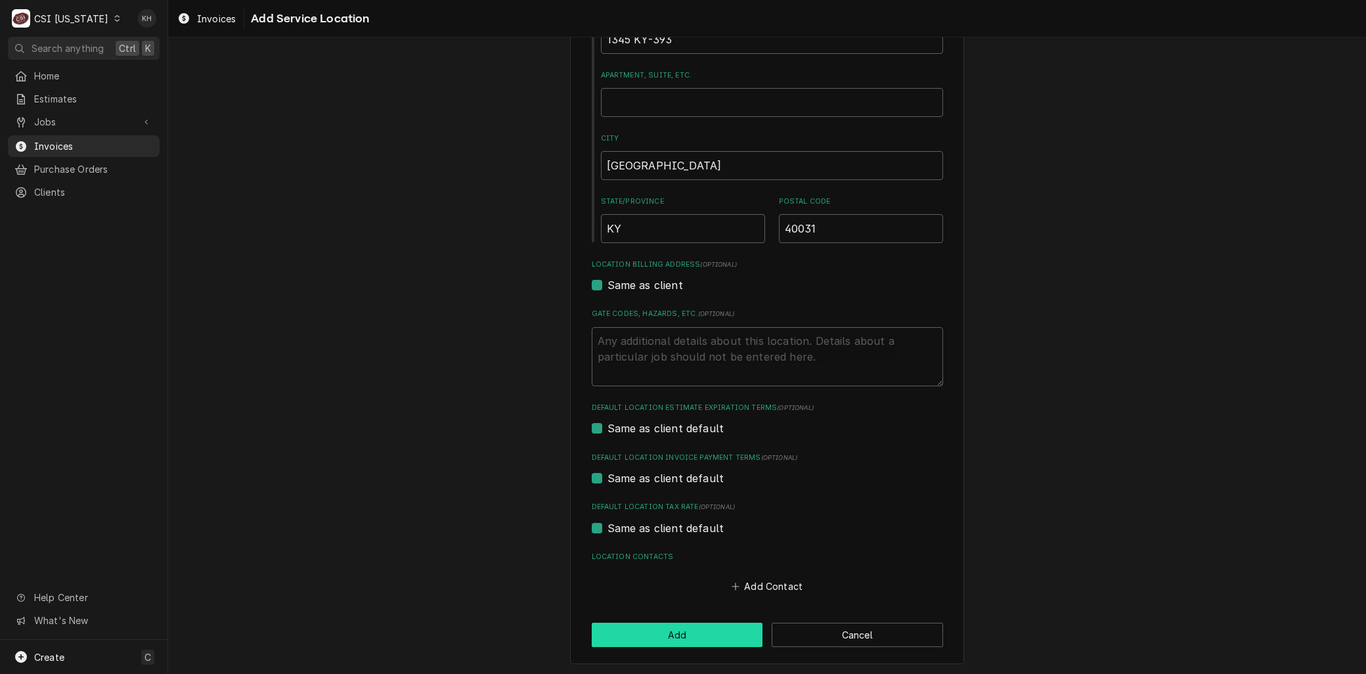
click at [681, 633] on button "Add" at bounding box center [677, 634] width 171 height 24
type textarea "x"
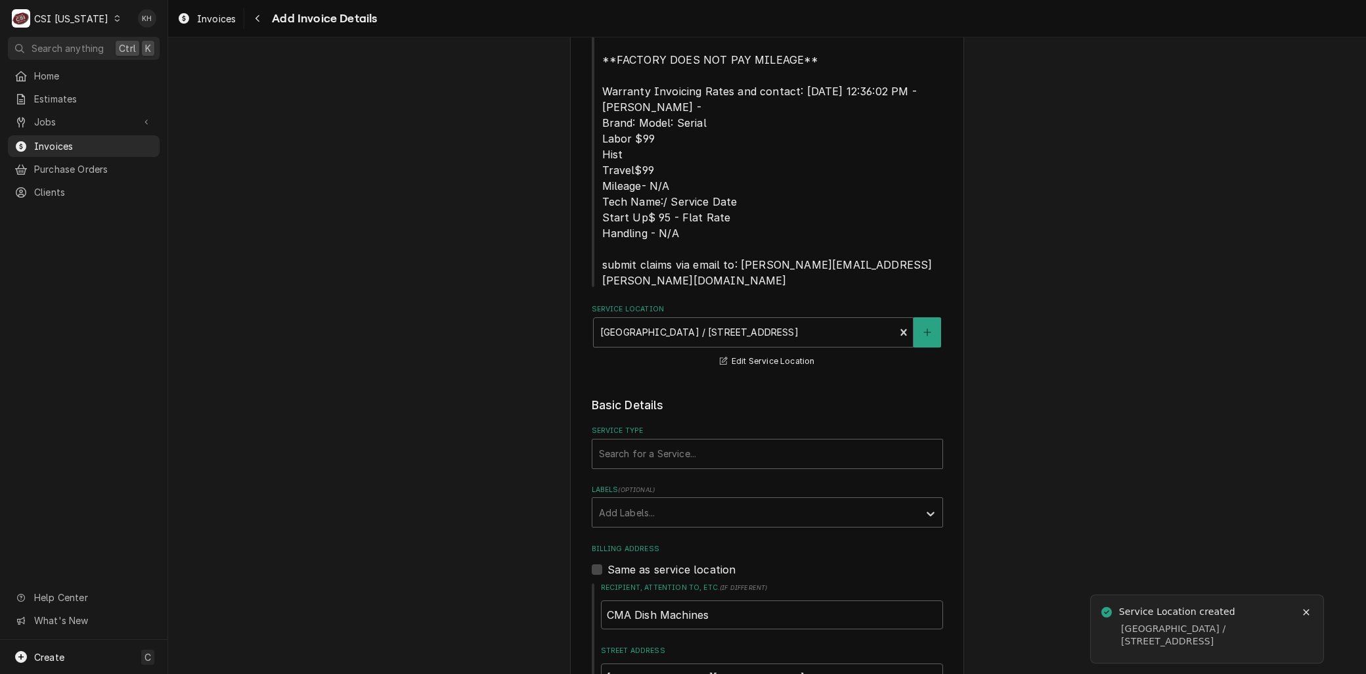
scroll to position [507, 0]
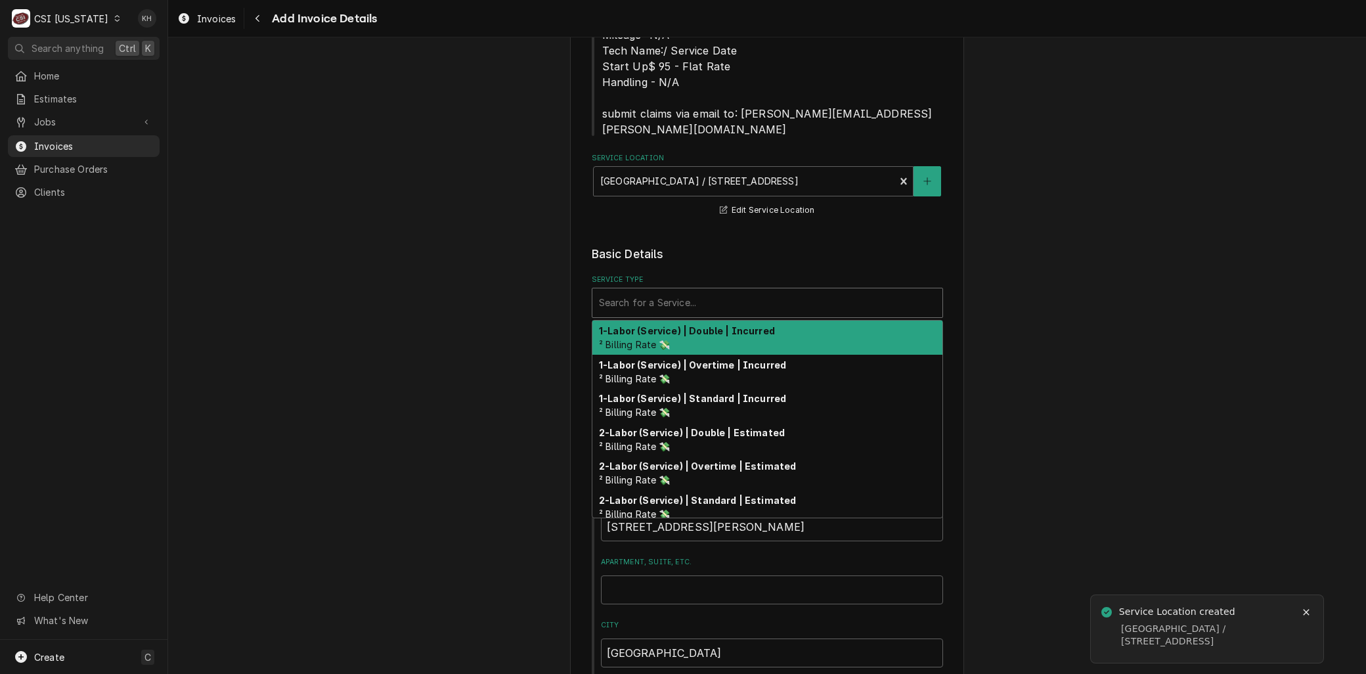
click at [630, 291] on div "Service Type" at bounding box center [767, 303] width 337 height 24
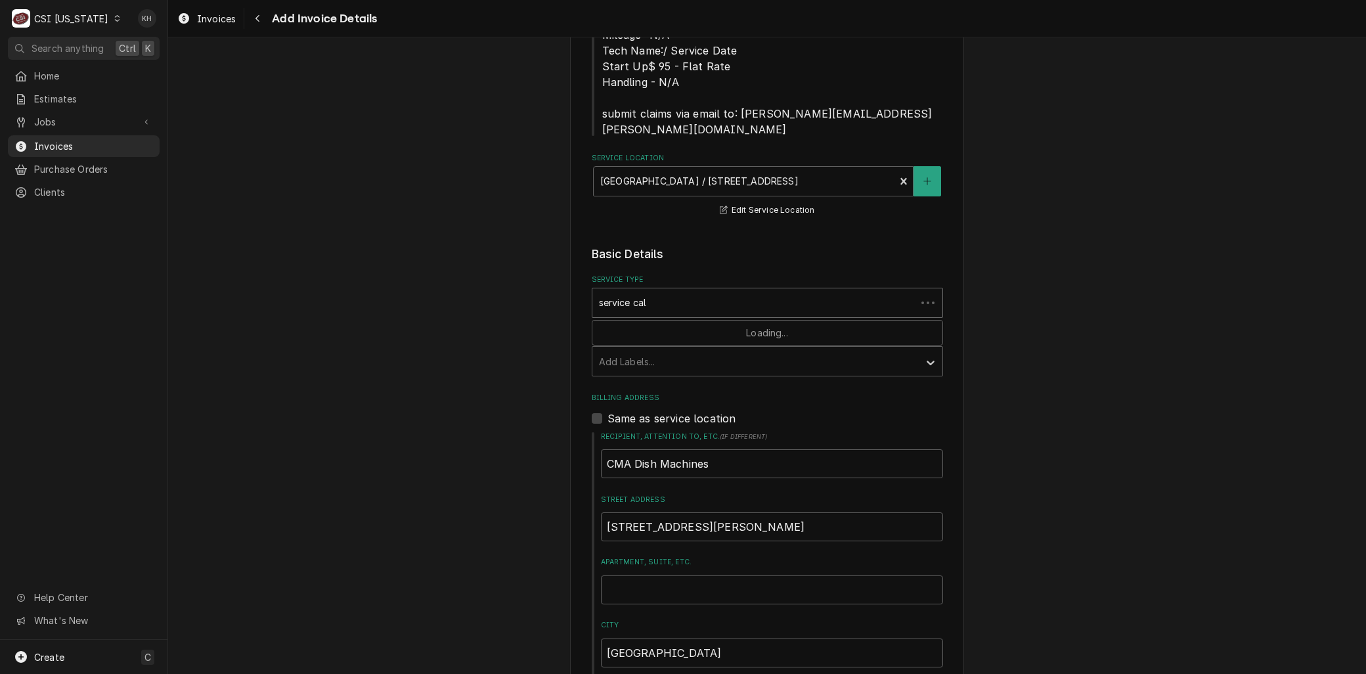
type input "service call"
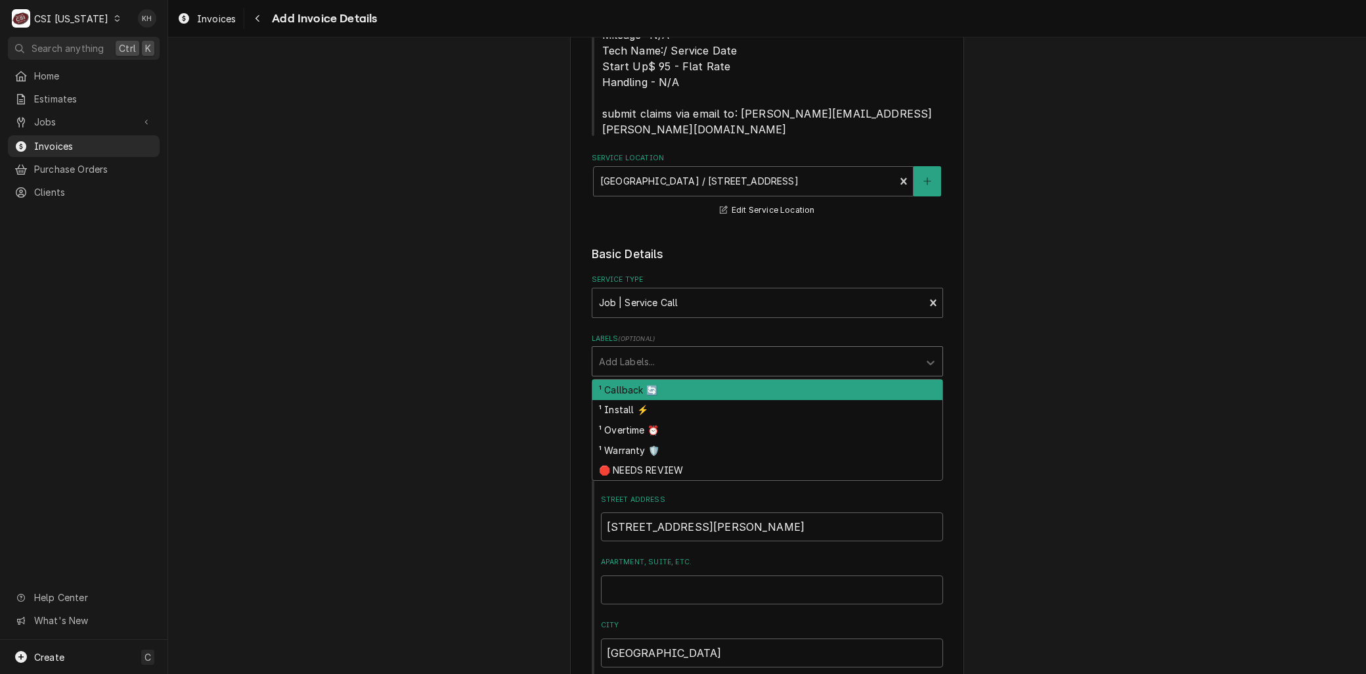
click at [636, 349] on div "Labels" at bounding box center [755, 361] width 313 height 24
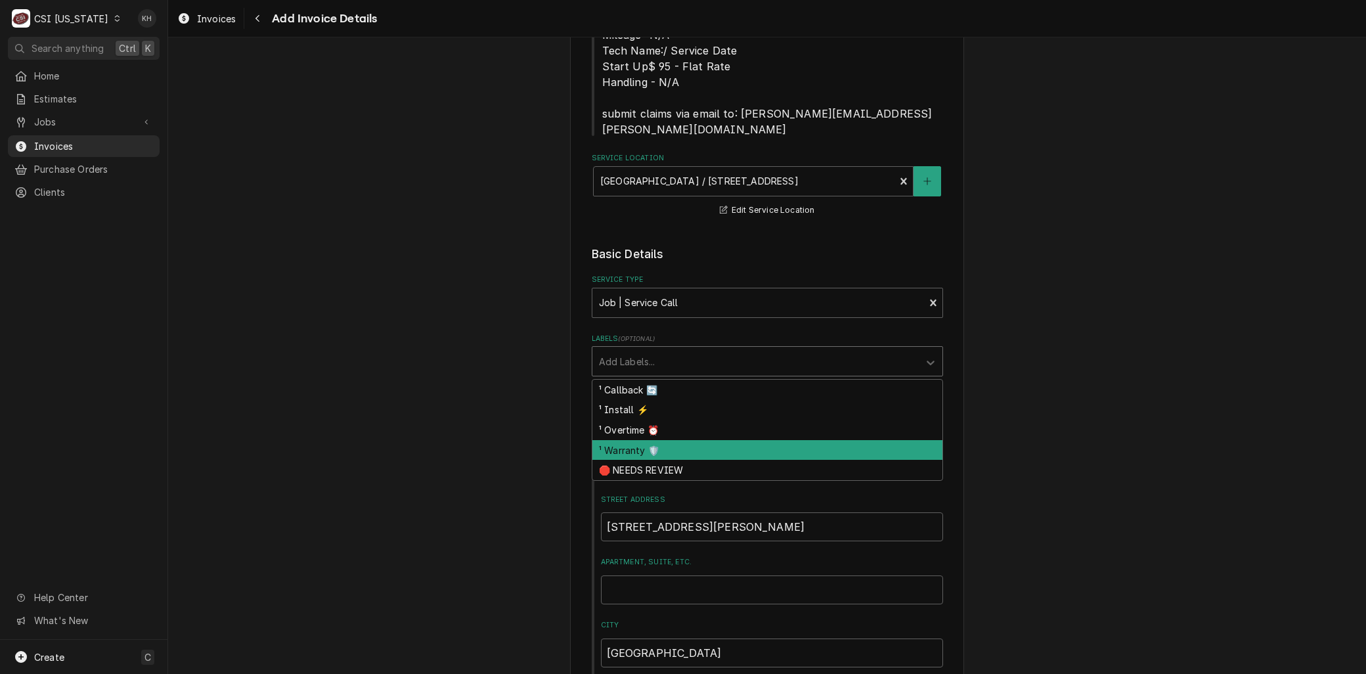
click at [622, 440] on div "¹ Warranty 🛡️" at bounding box center [767, 450] width 350 height 20
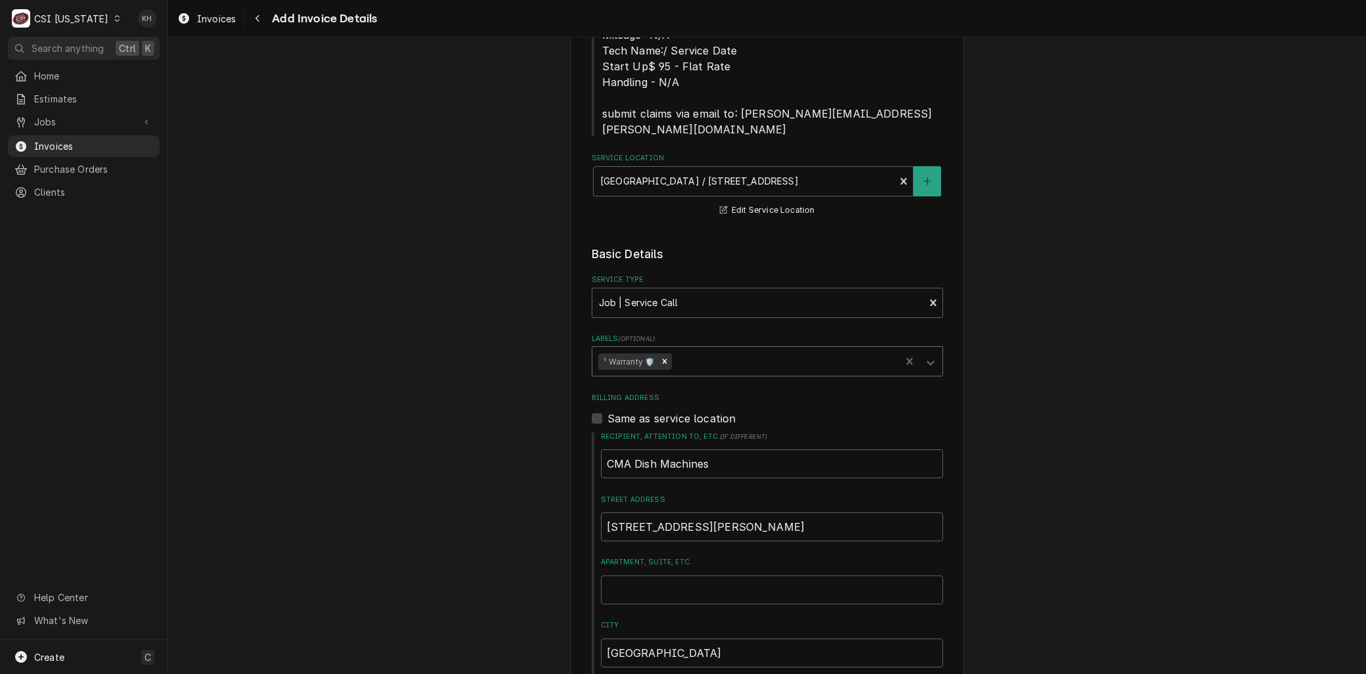
scroll to position [944, 0]
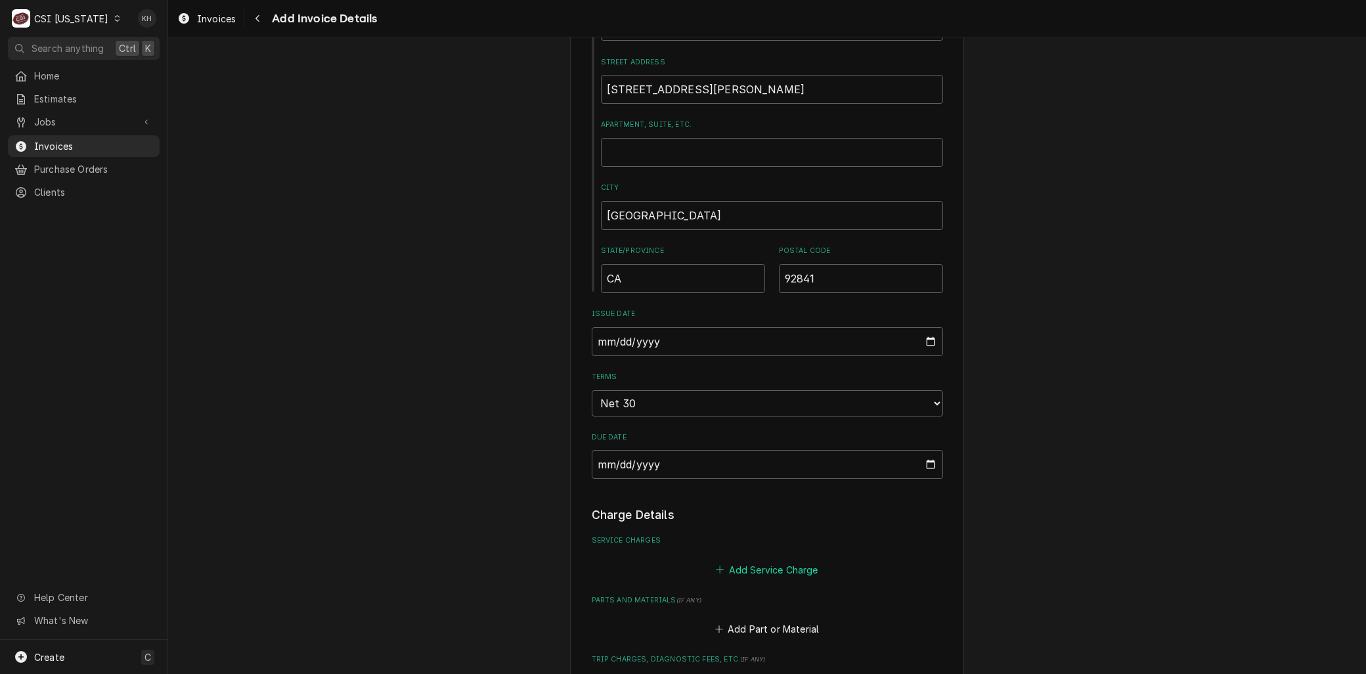
click at [736, 560] on button "Add Service Charge" at bounding box center [767, 569] width 106 height 18
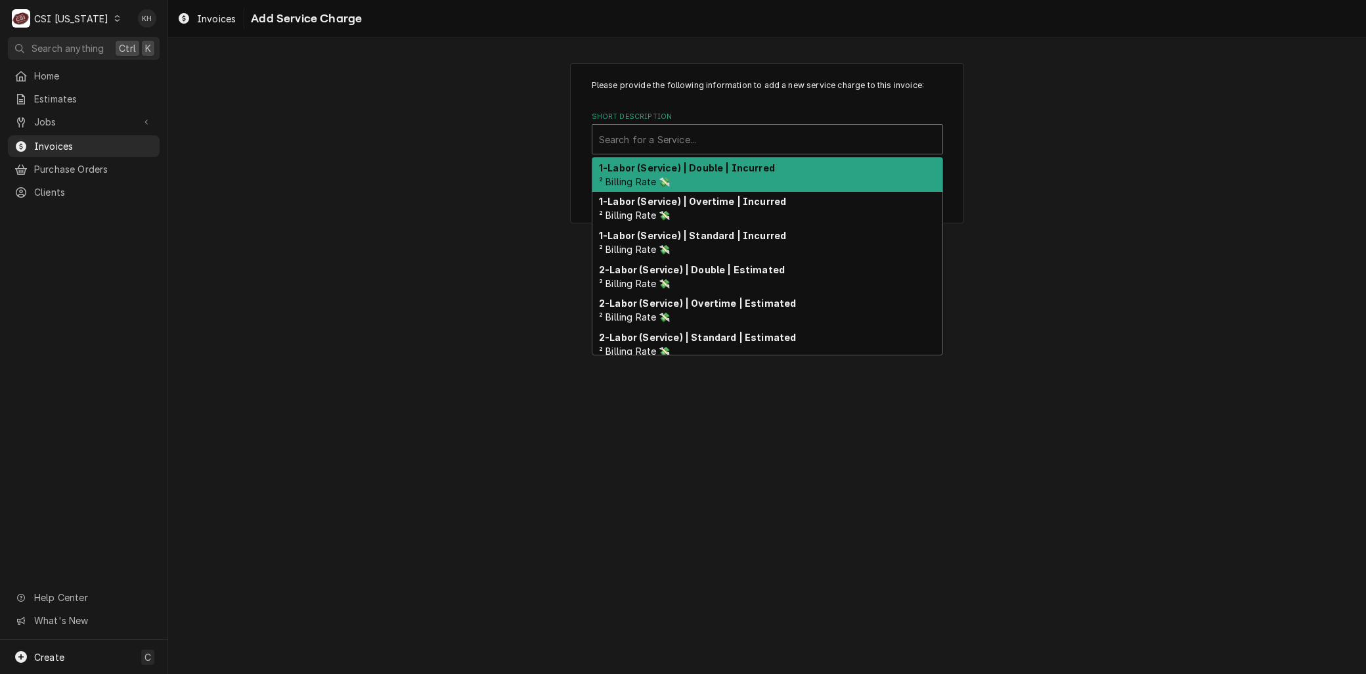
click at [663, 133] on div "Short Description" at bounding box center [767, 139] width 337 height 24
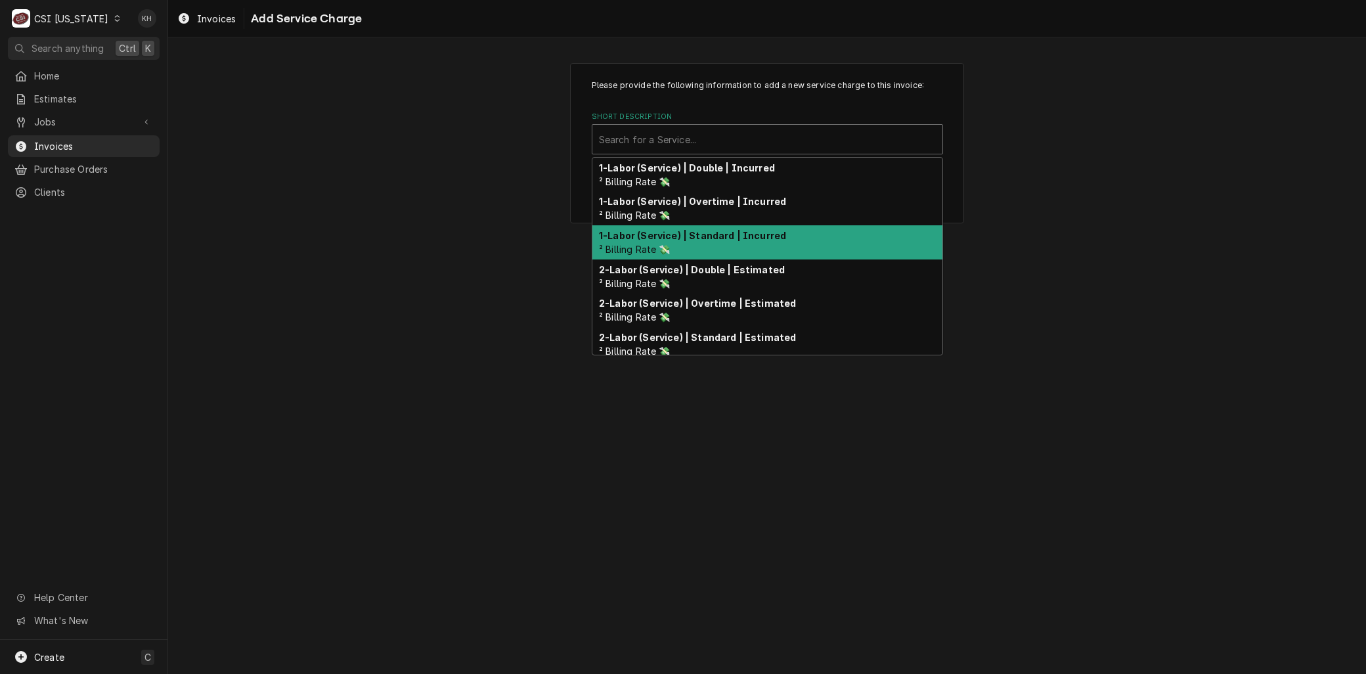
click at [665, 240] on strong "1-Labor (Service) | Standard | Incurred" at bounding box center [692, 235] width 187 height 11
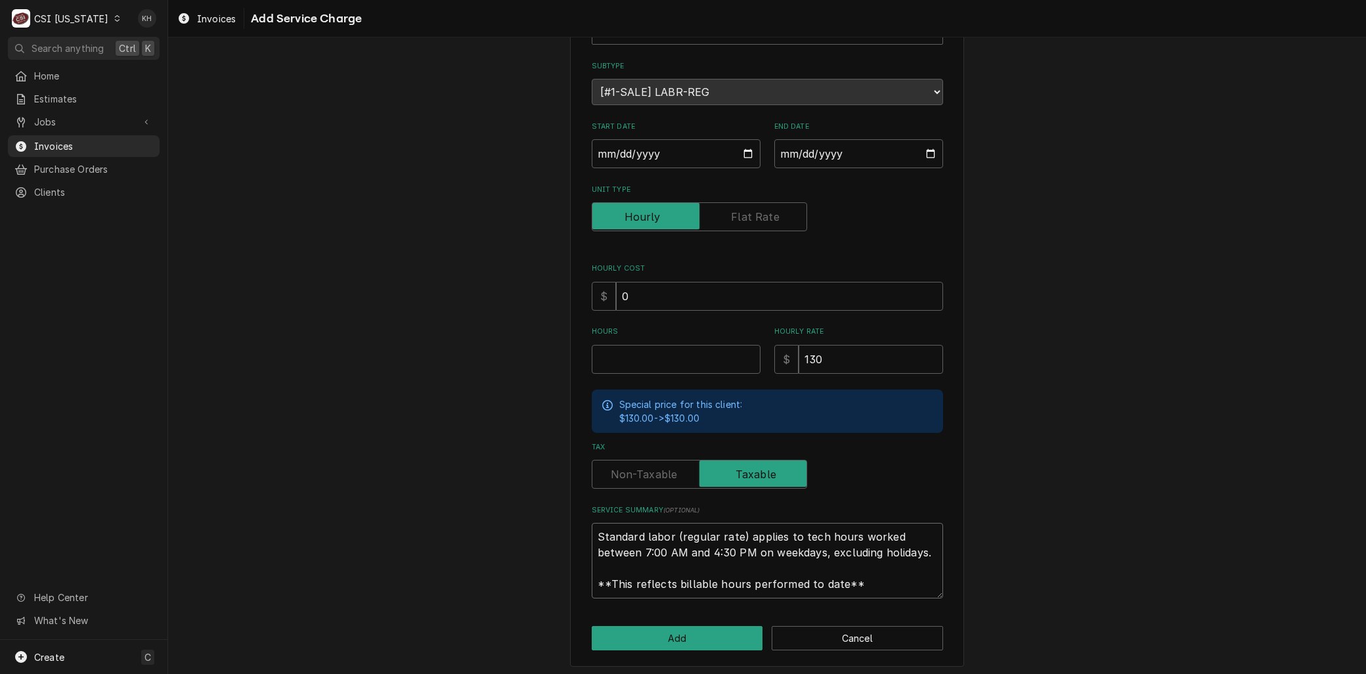
paste textarea "ervice Repair for CMA L-1X Dishwasher – Unit Restored to Full Operation Our tec…"
type textarea "x"
drag, startPoint x: 458, startPoint y: 492, endPoint x: 352, endPoint y: 443, distance: 116.6
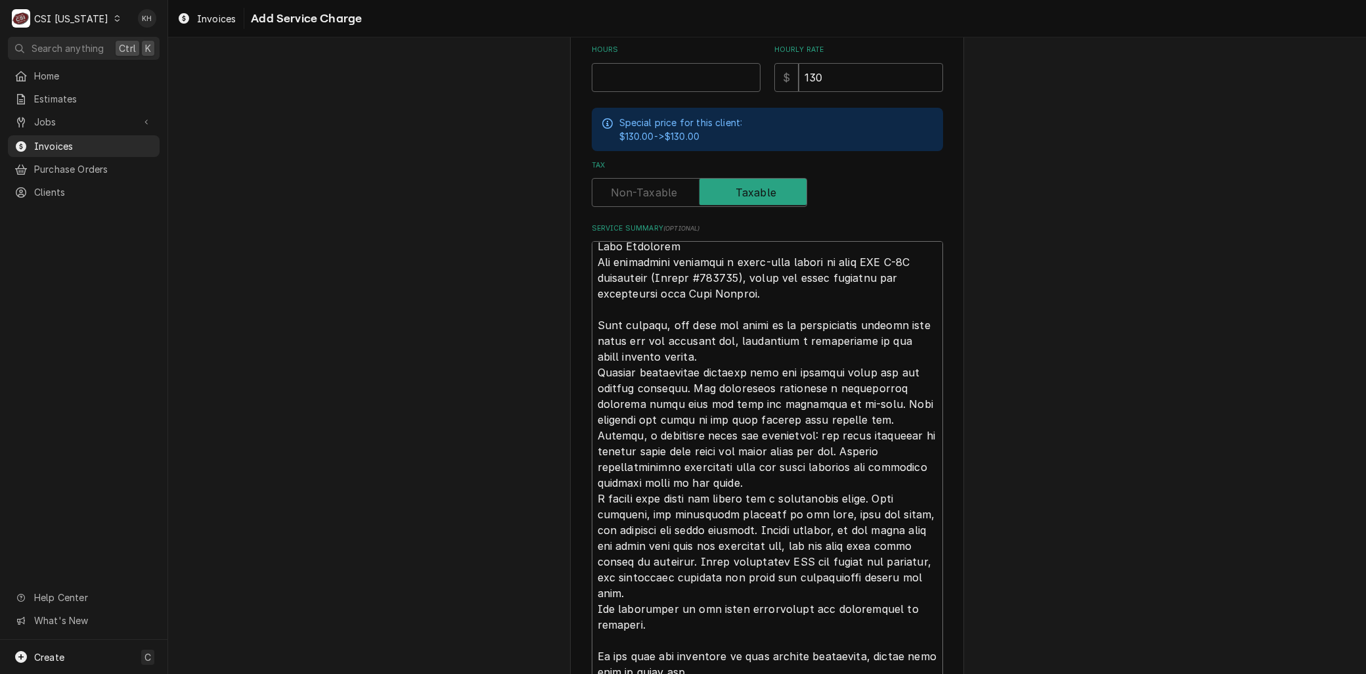
scroll to position [473, 0]
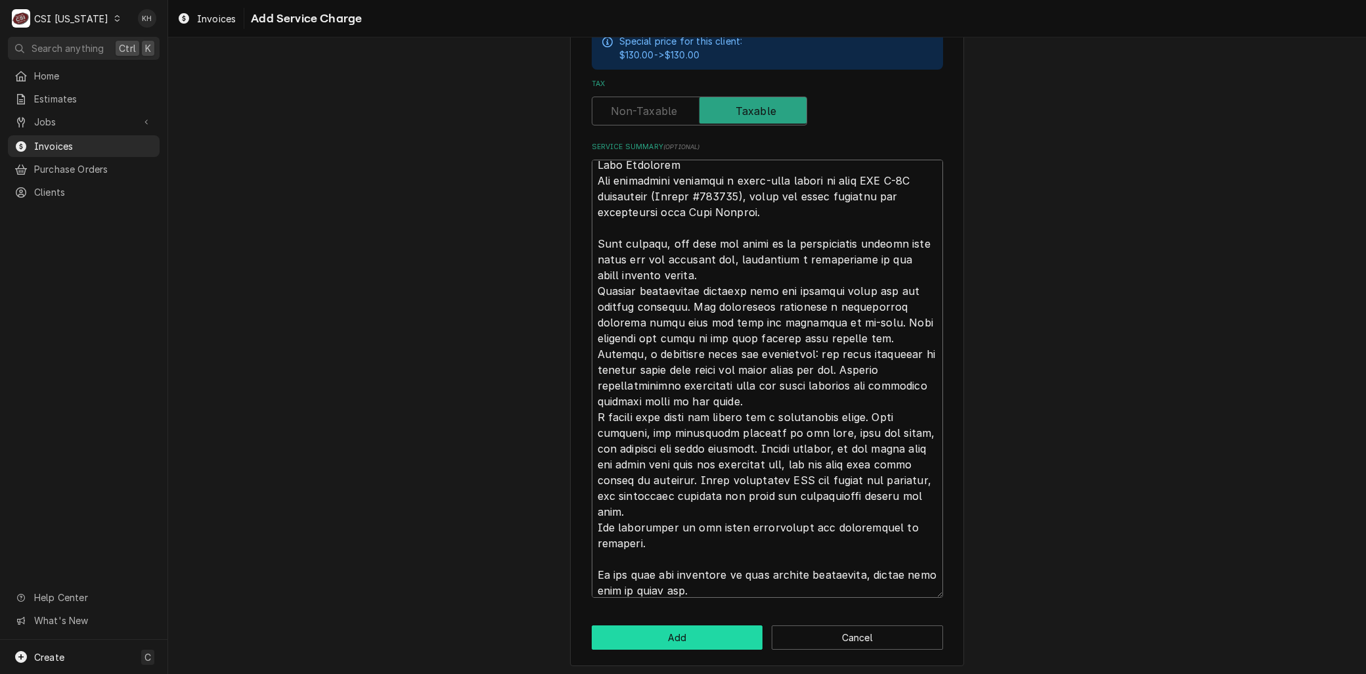
type textarea "Service Repair for CMA L-1X Dishwasher – Unit Restored to Full Operation Our te…"
click at [685, 632] on button "Add" at bounding box center [677, 637] width 171 height 24
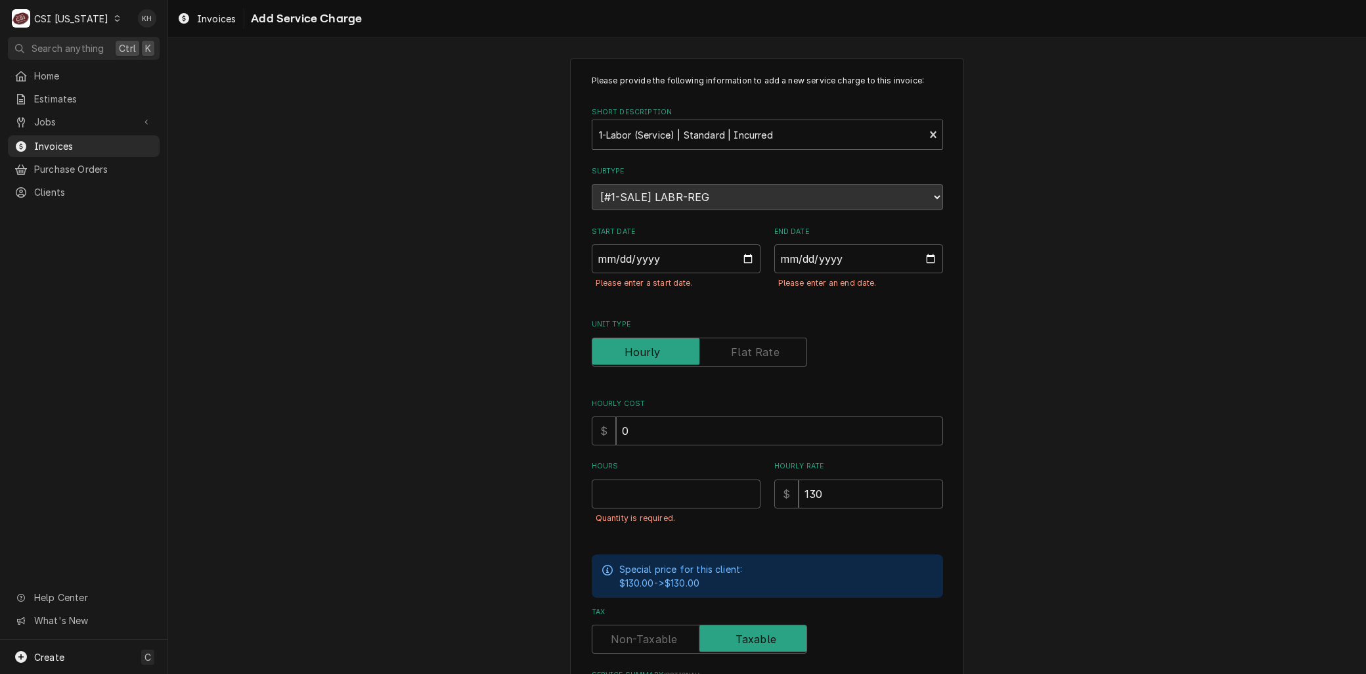
scroll to position [0, 0]
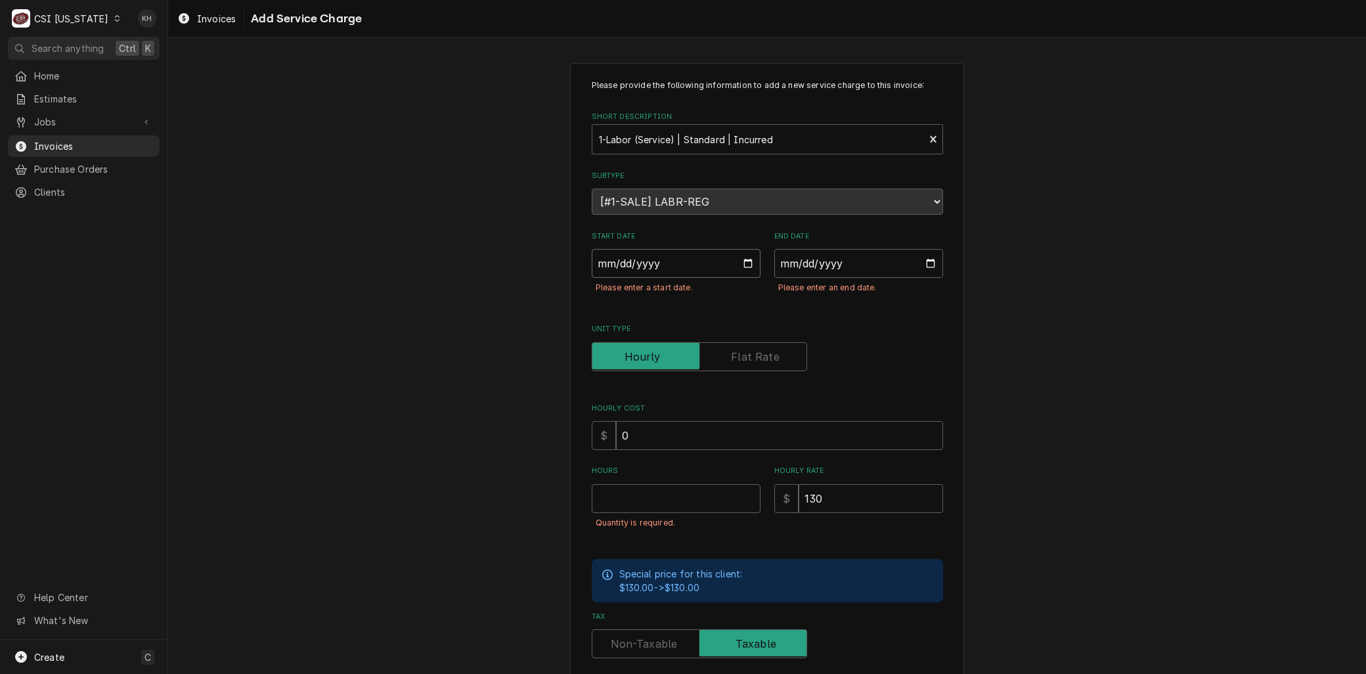
click at [746, 259] on input "Start Date" at bounding box center [676, 263] width 169 height 29
type textarea "x"
type input "2025-08-25"
type textarea "x"
type input "2025-08-06"
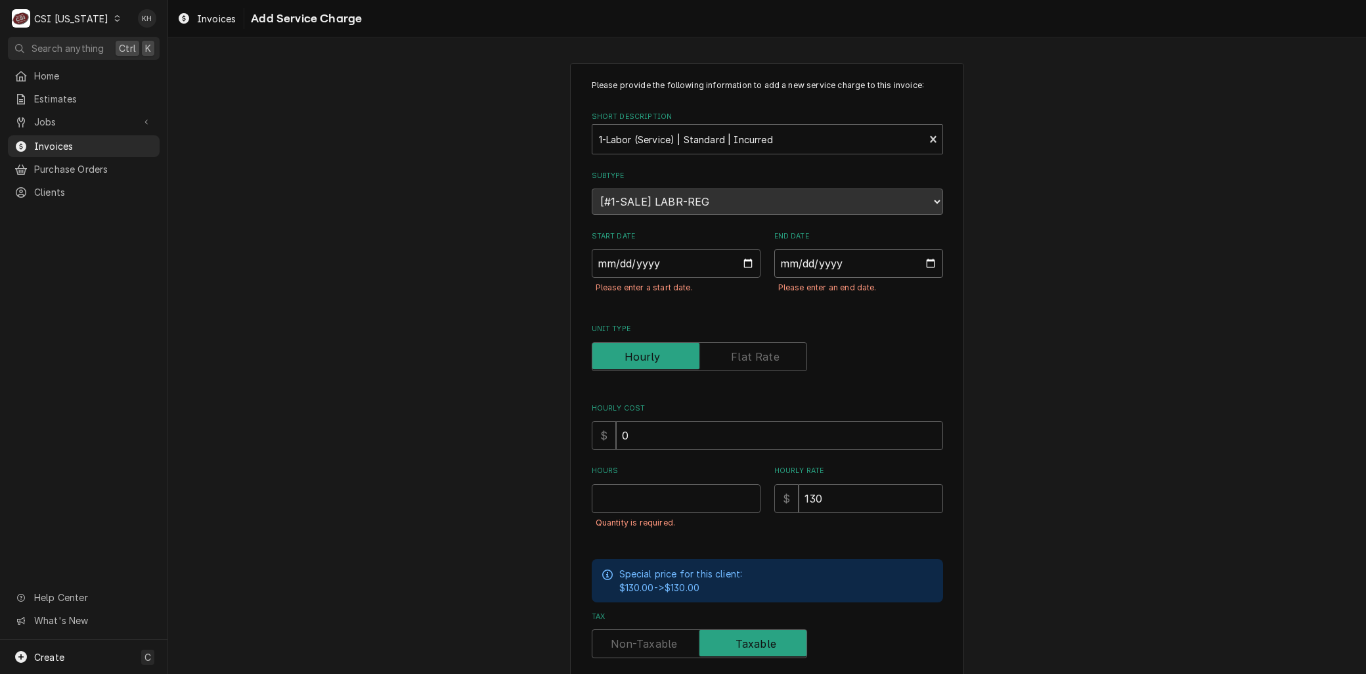
click at [934, 259] on input "End Date" at bounding box center [858, 263] width 169 height 29
click at [922, 265] on input "End Date" at bounding box center [858, 263] width 169 height 29
type input "2025-09-16"
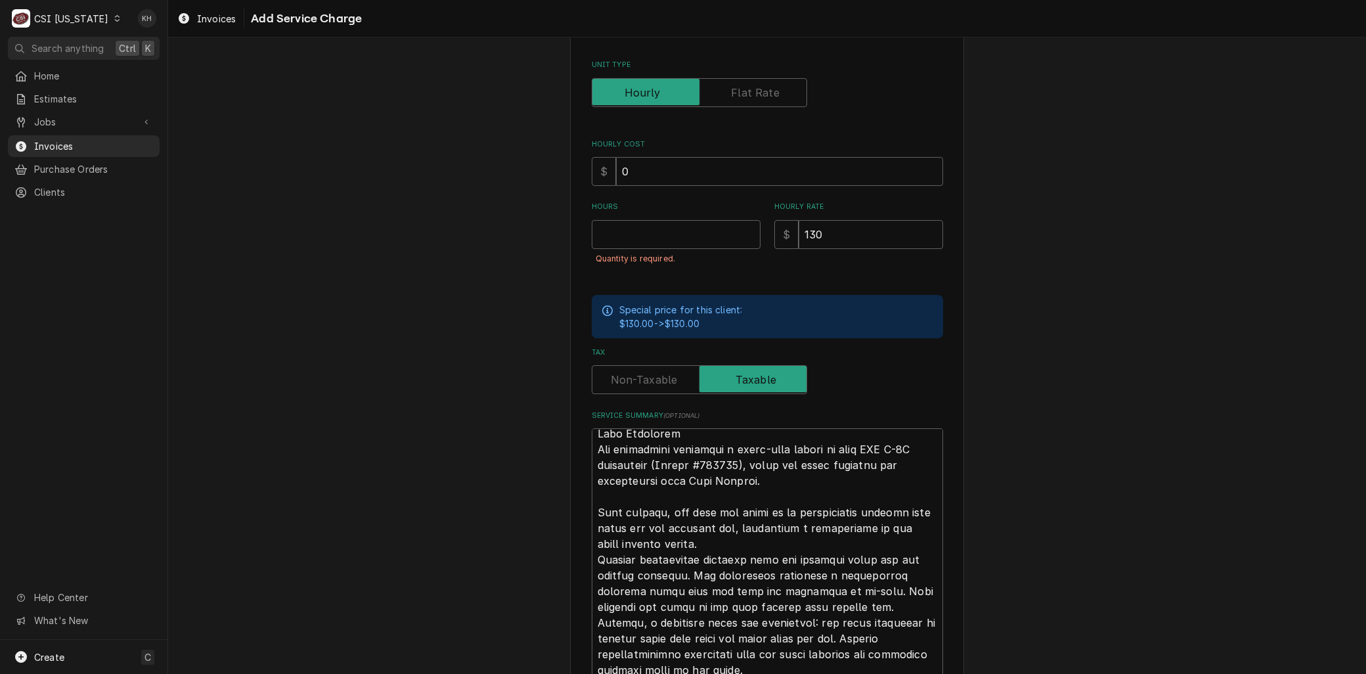
scroll to position [292, 0]
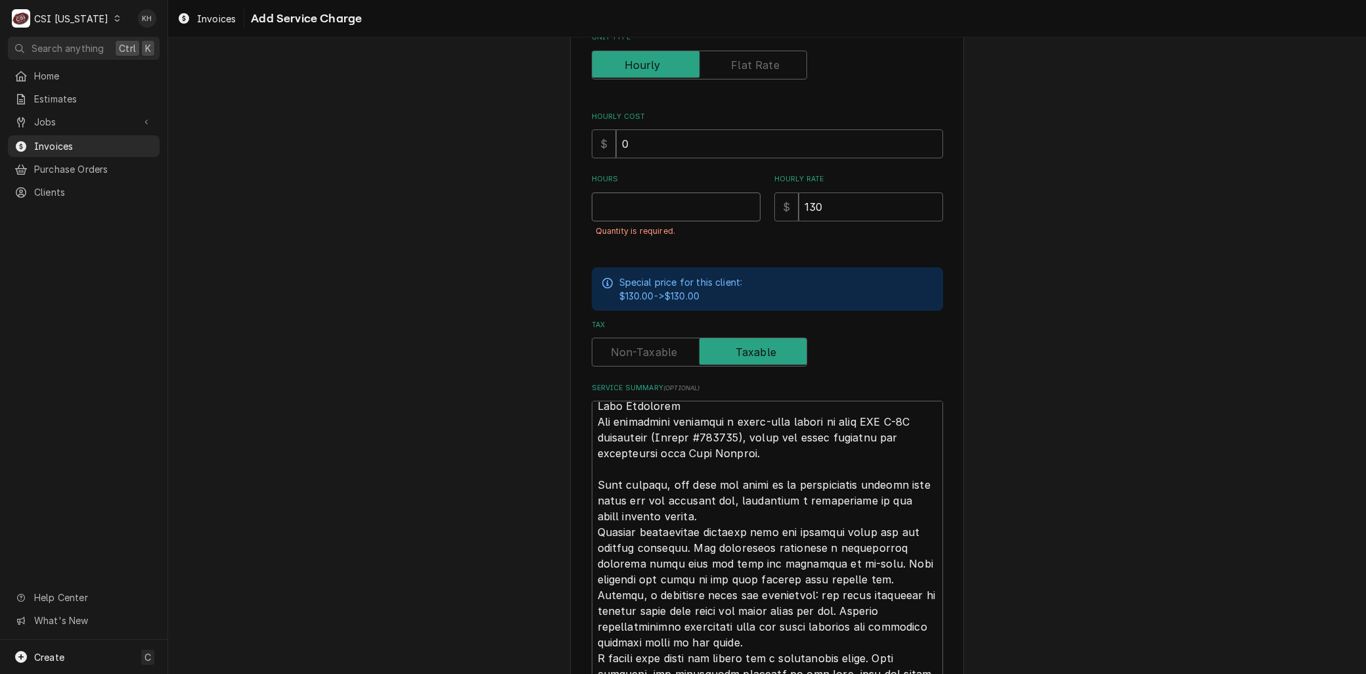
click at [596, 208] on input "Hours" at bounding box center [676, 206] width 169 height 29
type textarea "x"
type input "8"
type textarea "x"
type input "8.7"
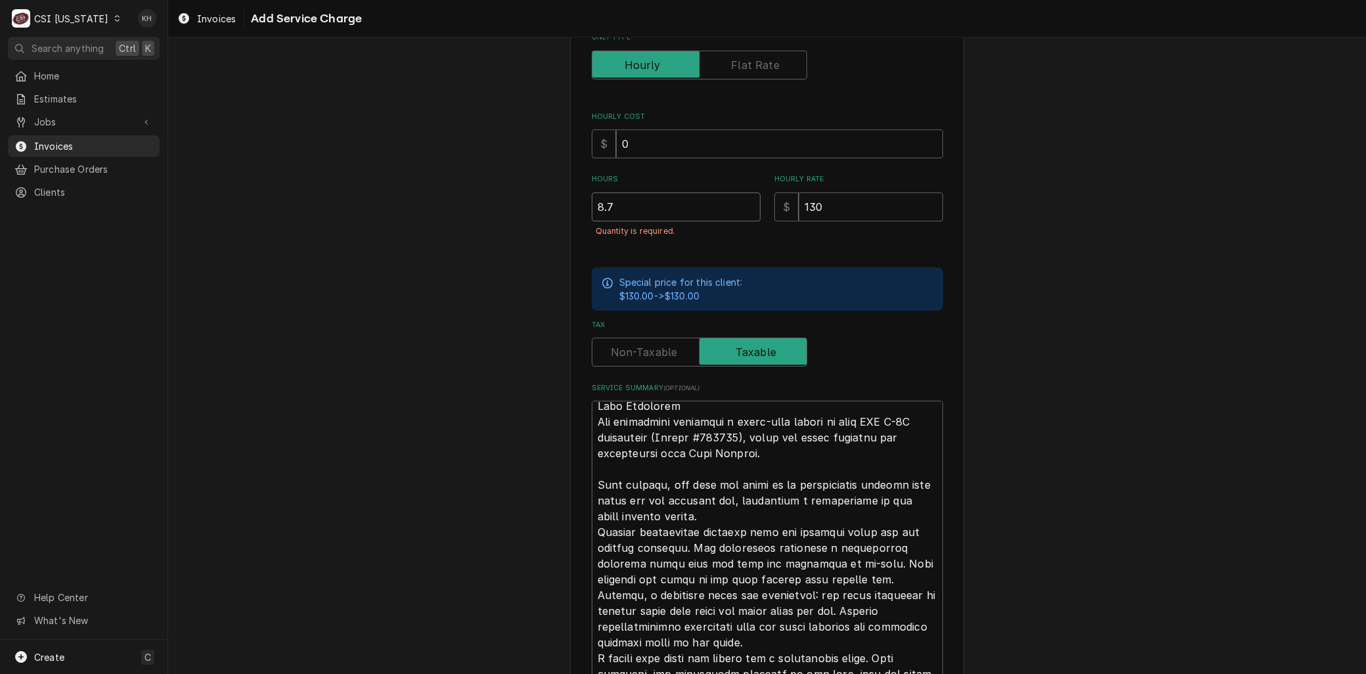
type textarea "x"
type input "8.75"
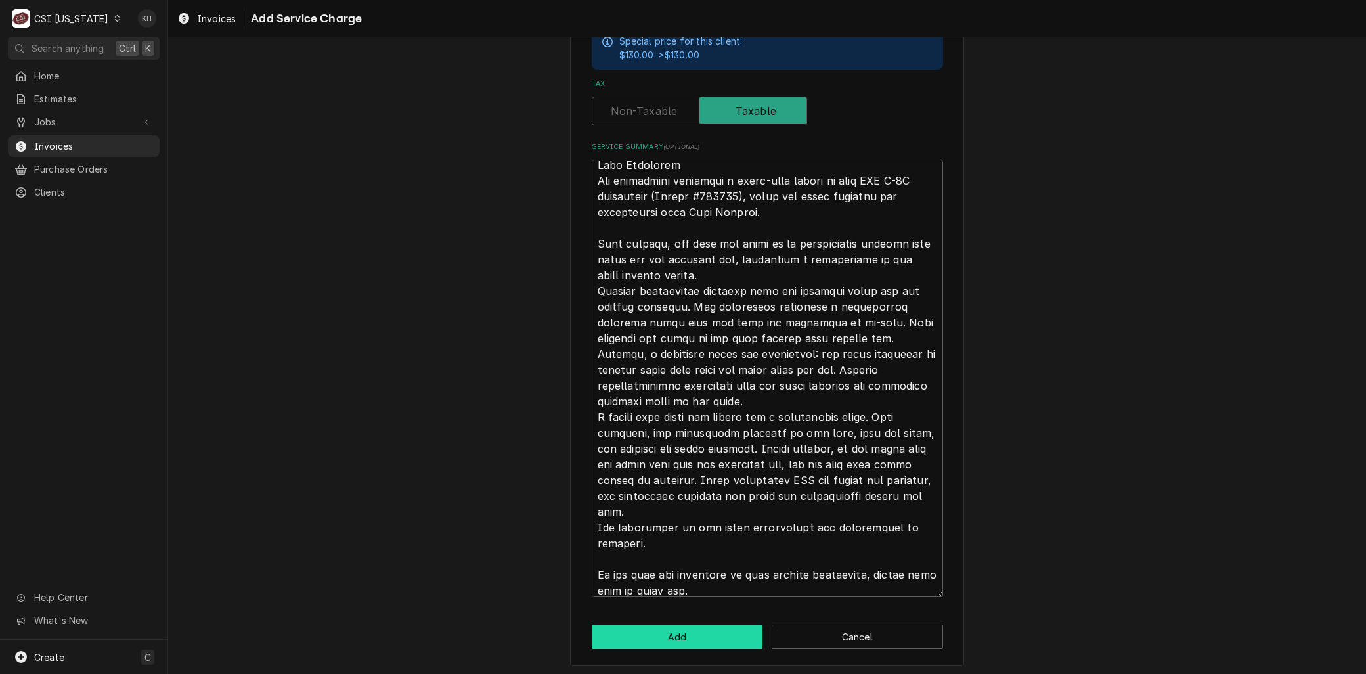
click at [701, 630] on button "Add" at bounding box center [677, 636] width 171 height 24
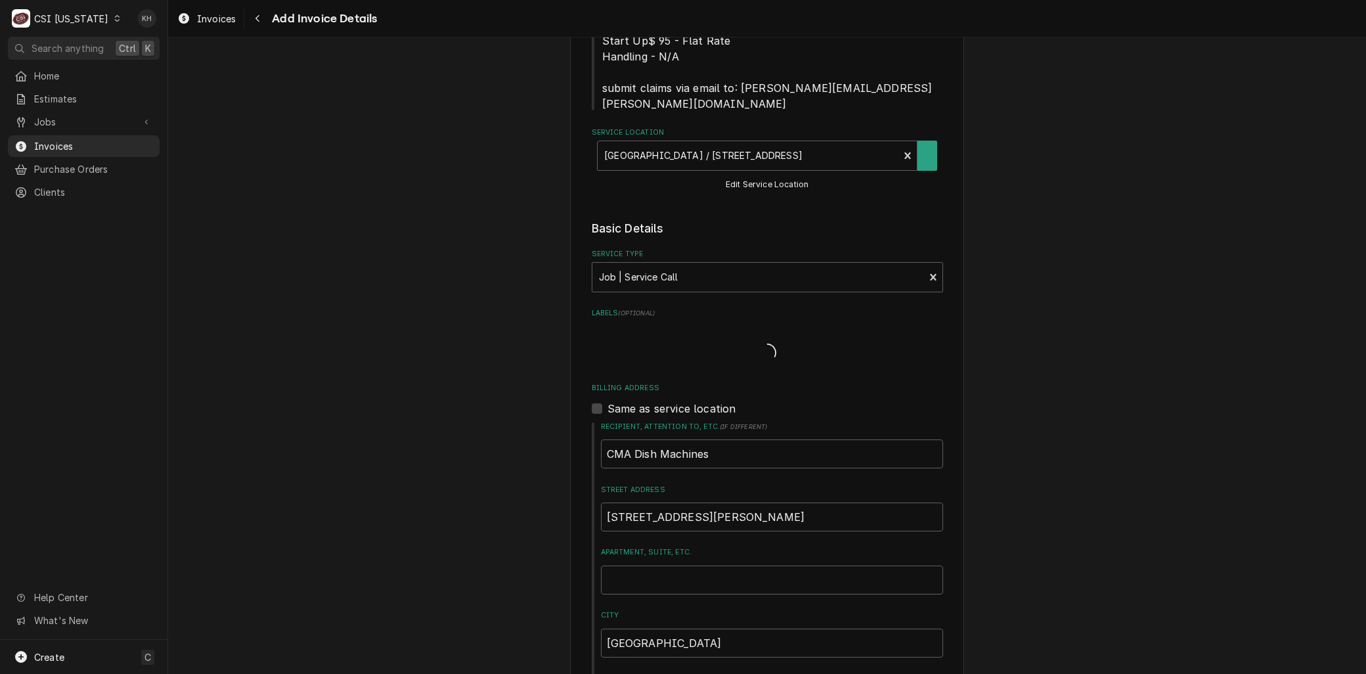
type textarea "x"
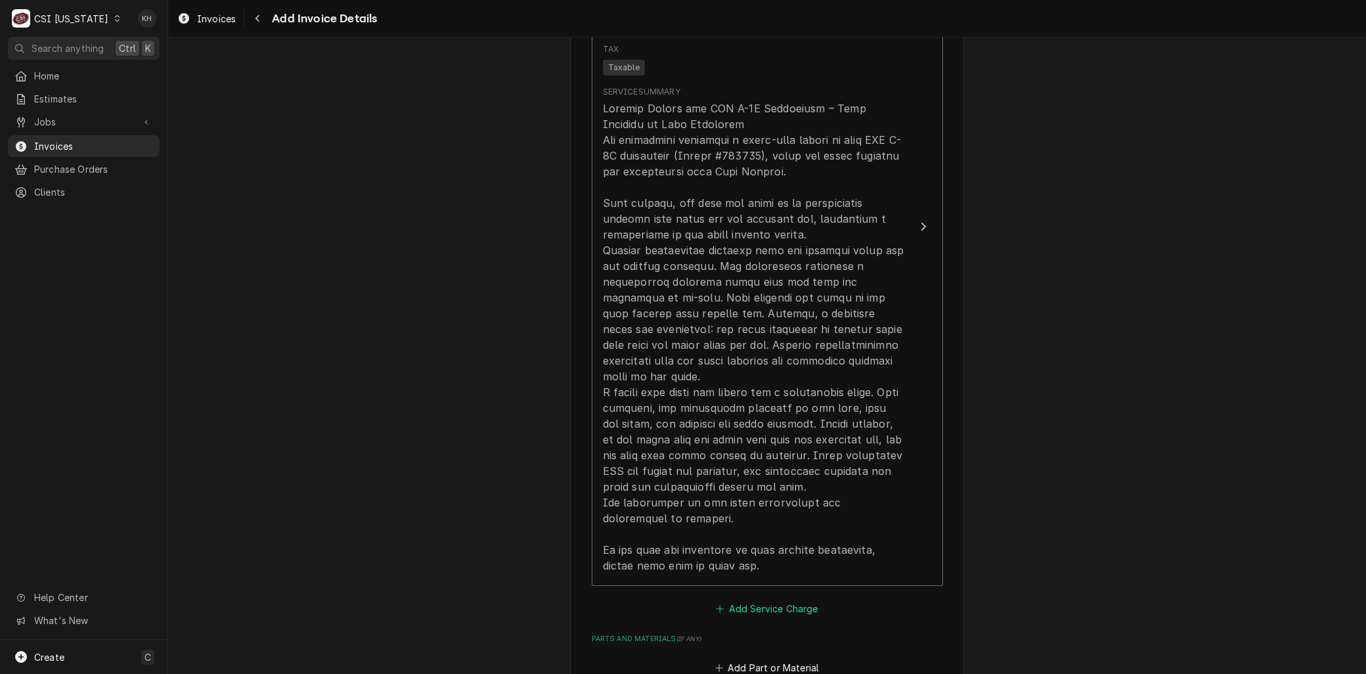
scroll to position [1804, 0]
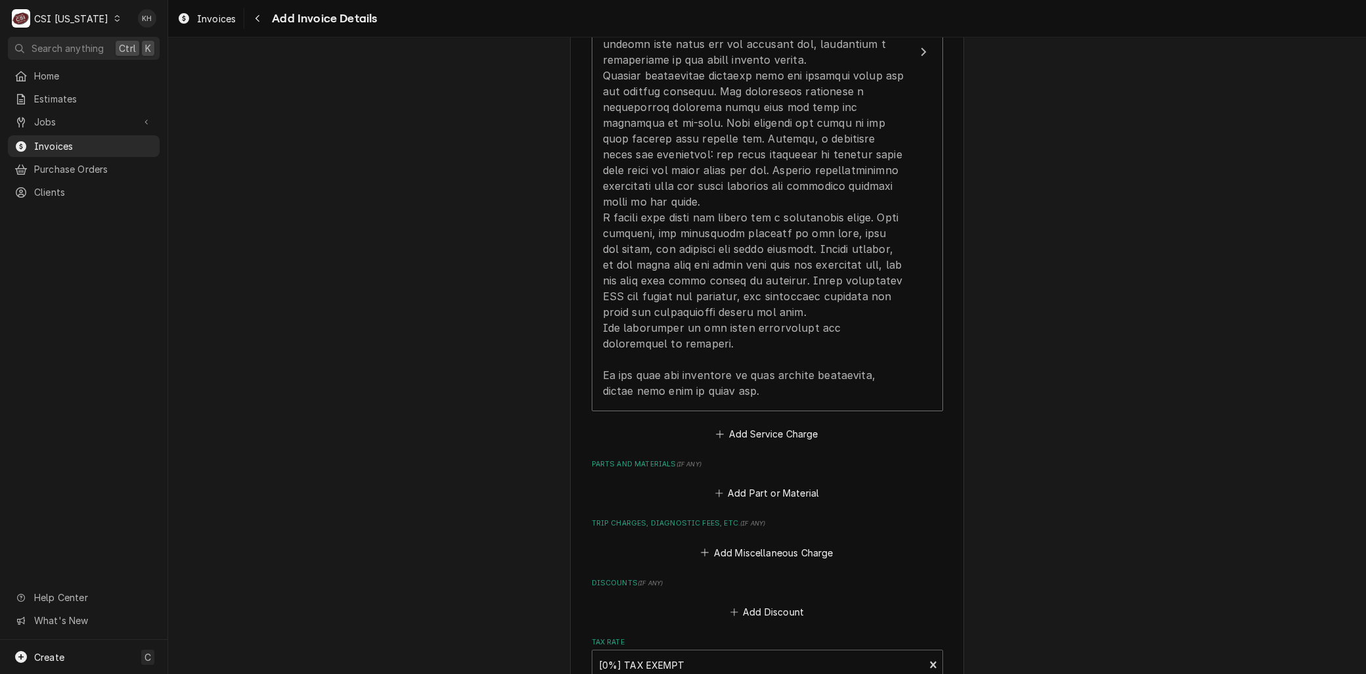
click at [739, 469] on fieldset "Charge Details Service Charges Short Description 1-Labor (Service) | Standard |…" at bounding box center [767, 239] width 351 height 1186
click at [739, 484] on button "Add Part or Material" at bounding box center [766, 493] width 108 height 18
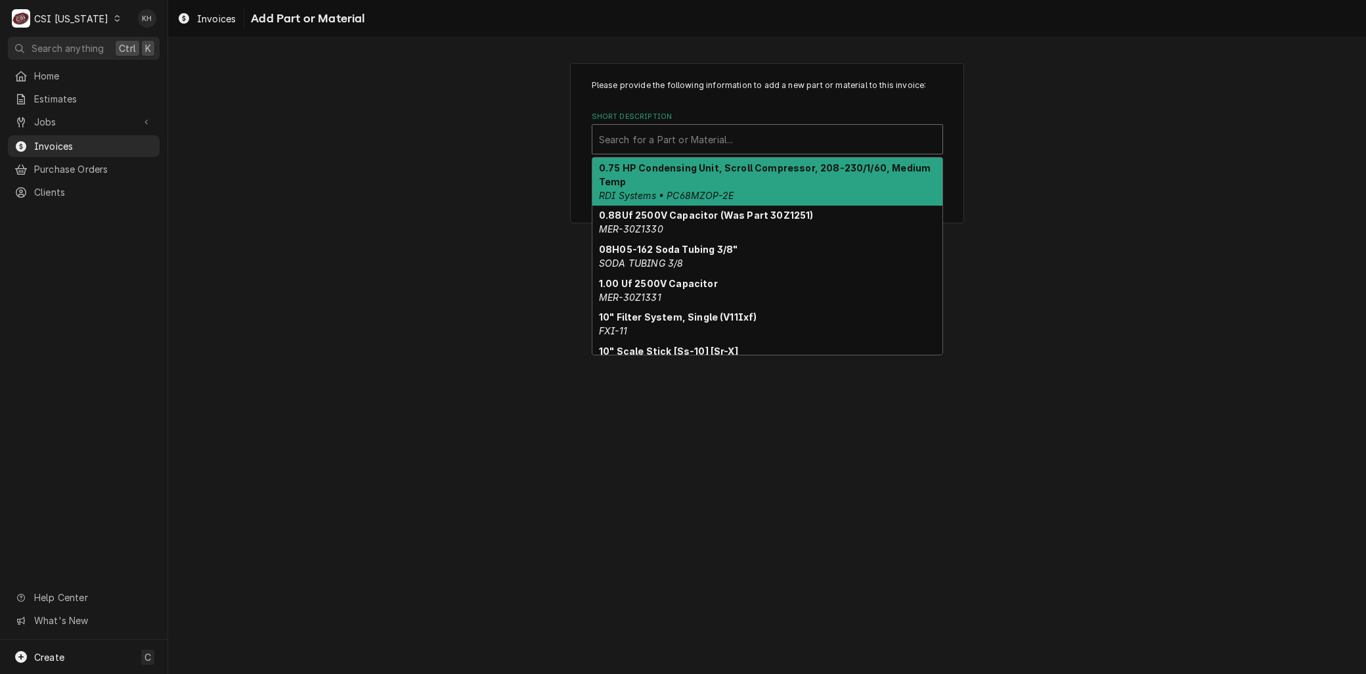
click at [642, 150] on div "Short Description" at bounding box center [767, 139] width 337 height 24
paste input "CMA-03603.10"
type input "CMA-03603.10"
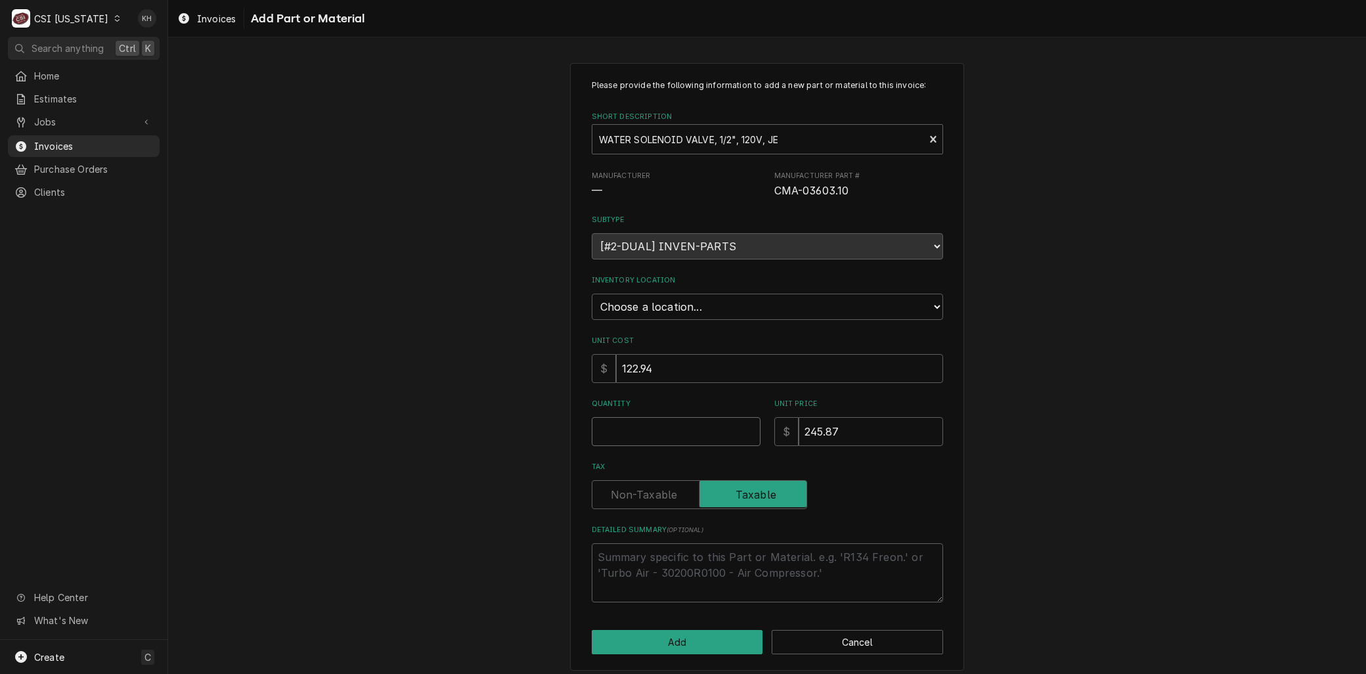
click at [655, 429] on input "Quantity" at bounding box center [676, 431] width 169 height 29
type textarea "x"
type input "1"
type textarea "x"
type input "1"
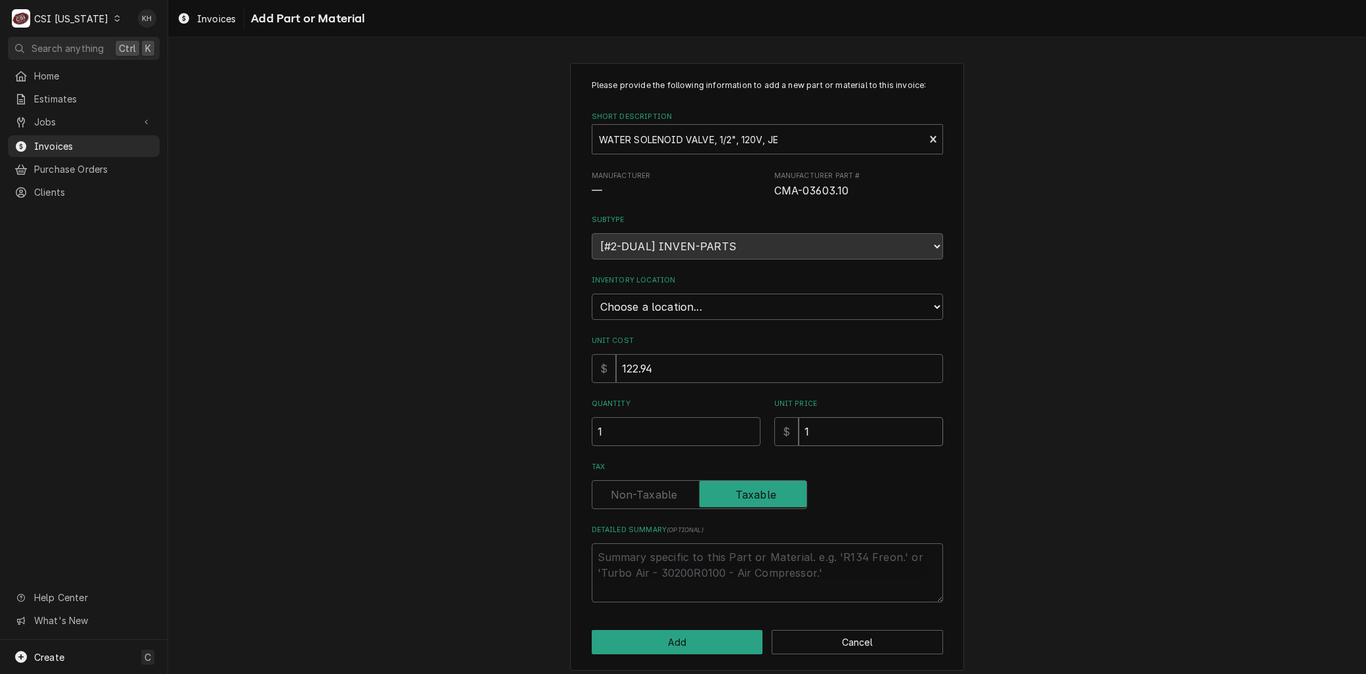
type textarea "x"
type input "12"
type textarea "x"
type input "122"
type textarea "x"
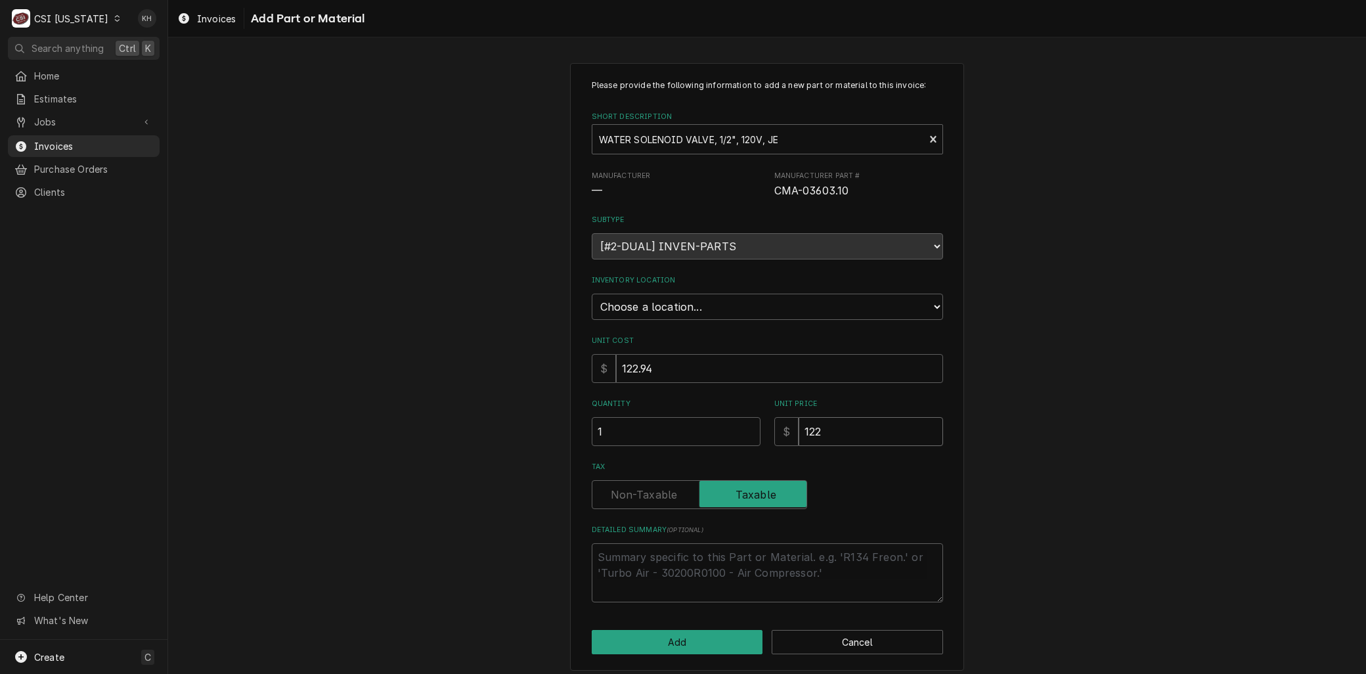
type input "122.9"
type textarea "x"
type input "122.94"
click at [637, 309] on select "Choose a location... 00 | KY WAREHOUSE 01 | BRYANT JOLLEY V#142 01 | JAY MAIDEN…" at bounding box center [767, 306] width 351 height 26
select select "626"
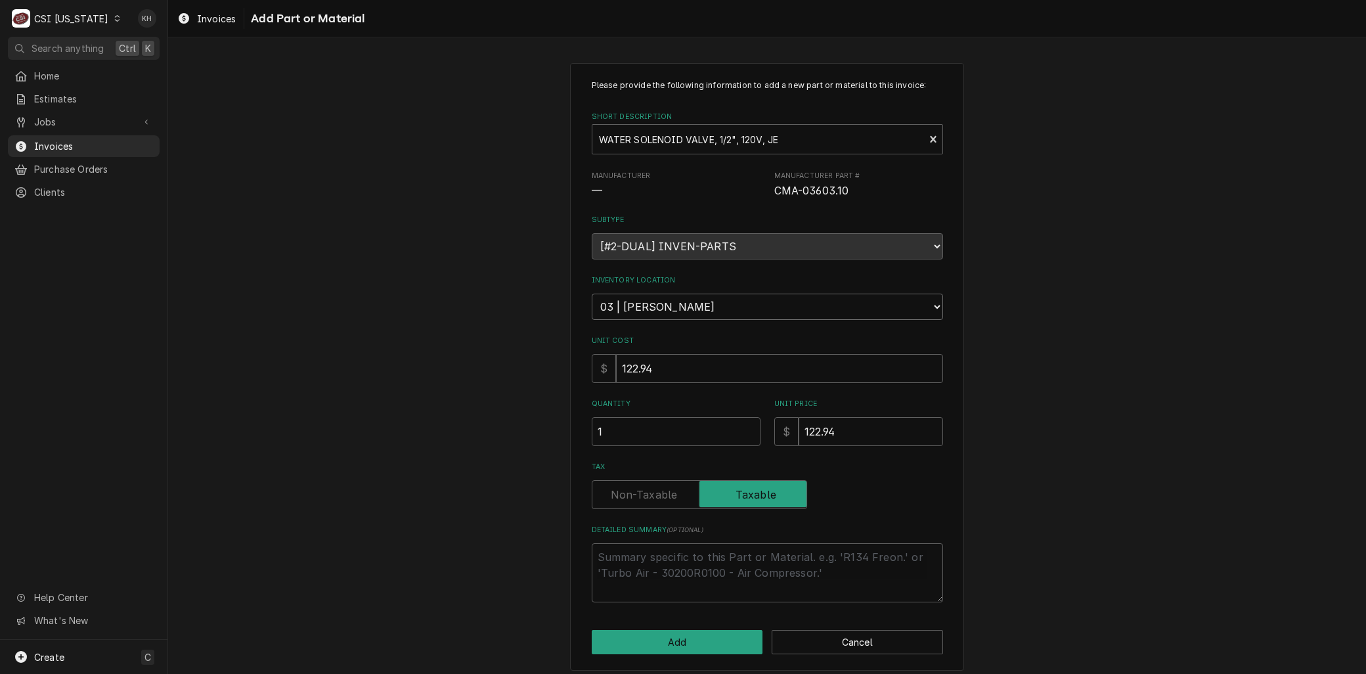
click at [592, 293] on select "Choose a location... 00 | KY WAREHOUSE 01 | BRYANT JOLLEY V#142 01 | JAY MAIDEN…" at bounding box center [767, 306] width 351 height 26
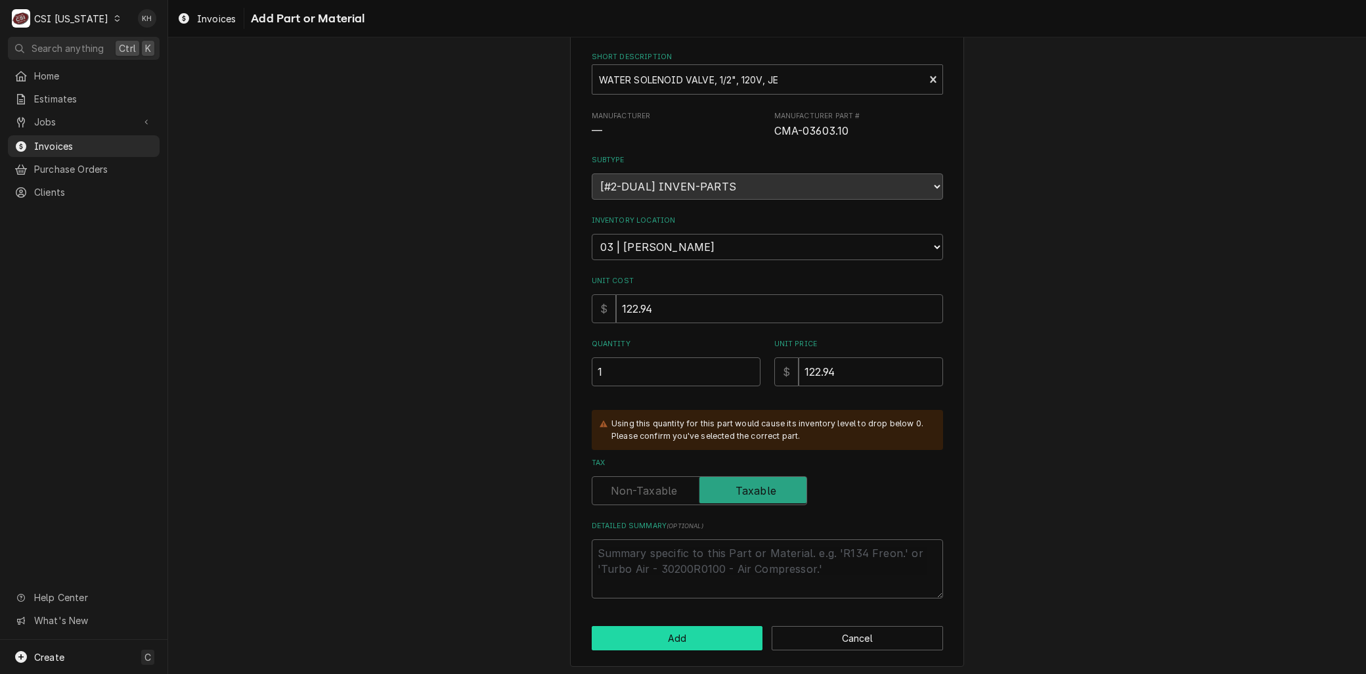
click at [638, 640] on button "Add" at bounding box center [677, 638] width 171 height 24
type textarea "x"
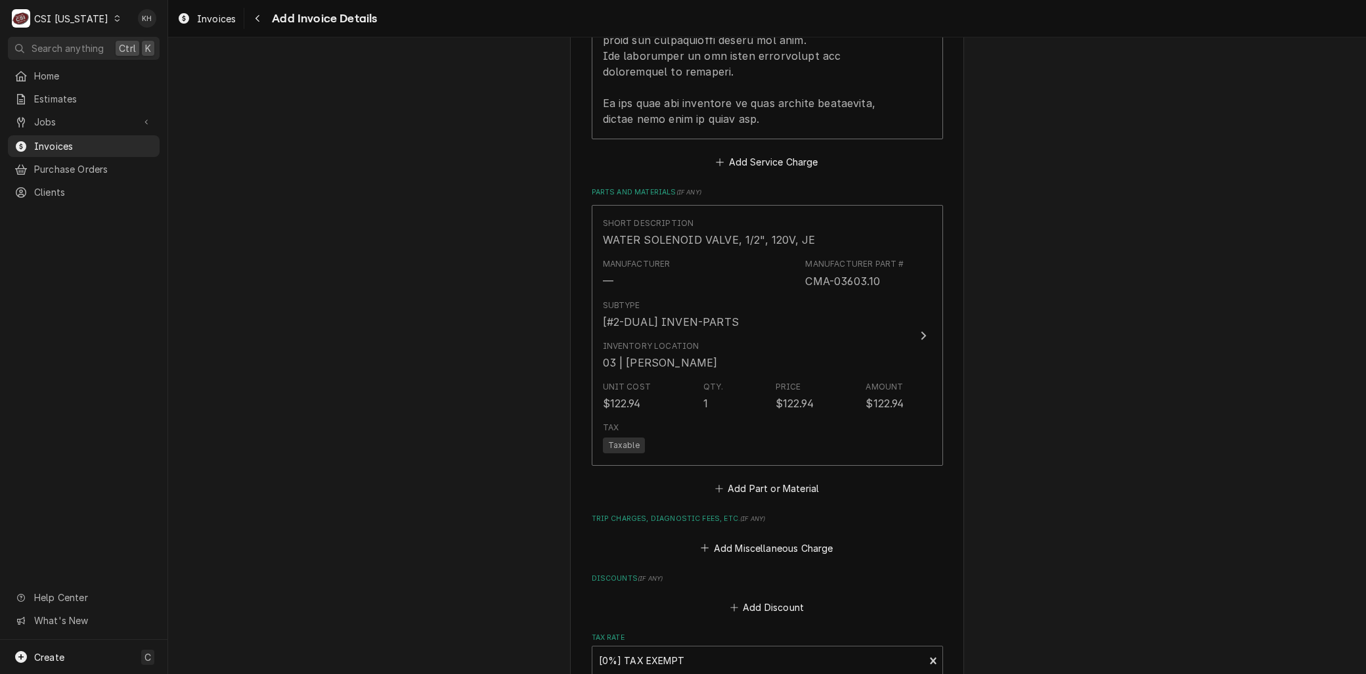
scroll to position [2268, 0]
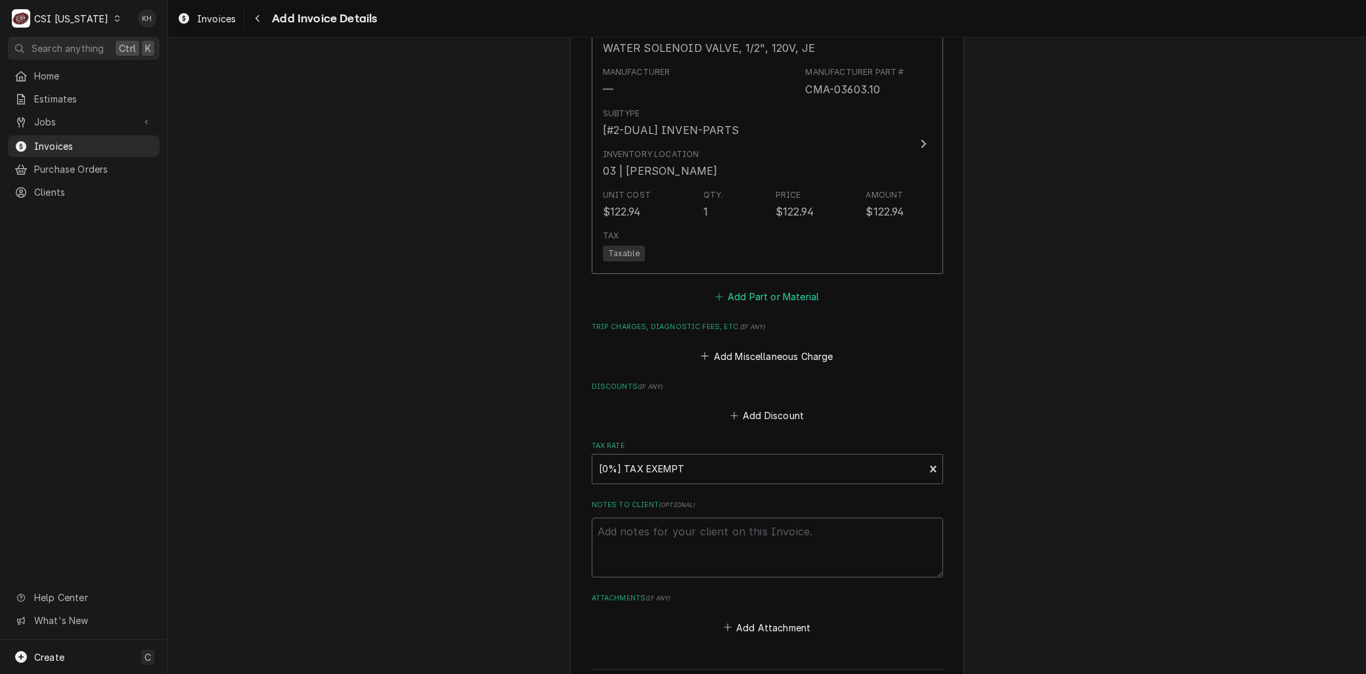
drag, startPoint x: 745, startPoint y: 259, endPoint x: 731, endPoint y: 237, distance: 26.6
click at [745, 288] on button "Add Part or Material" at bounding box center [766, 297] width 108 height 18
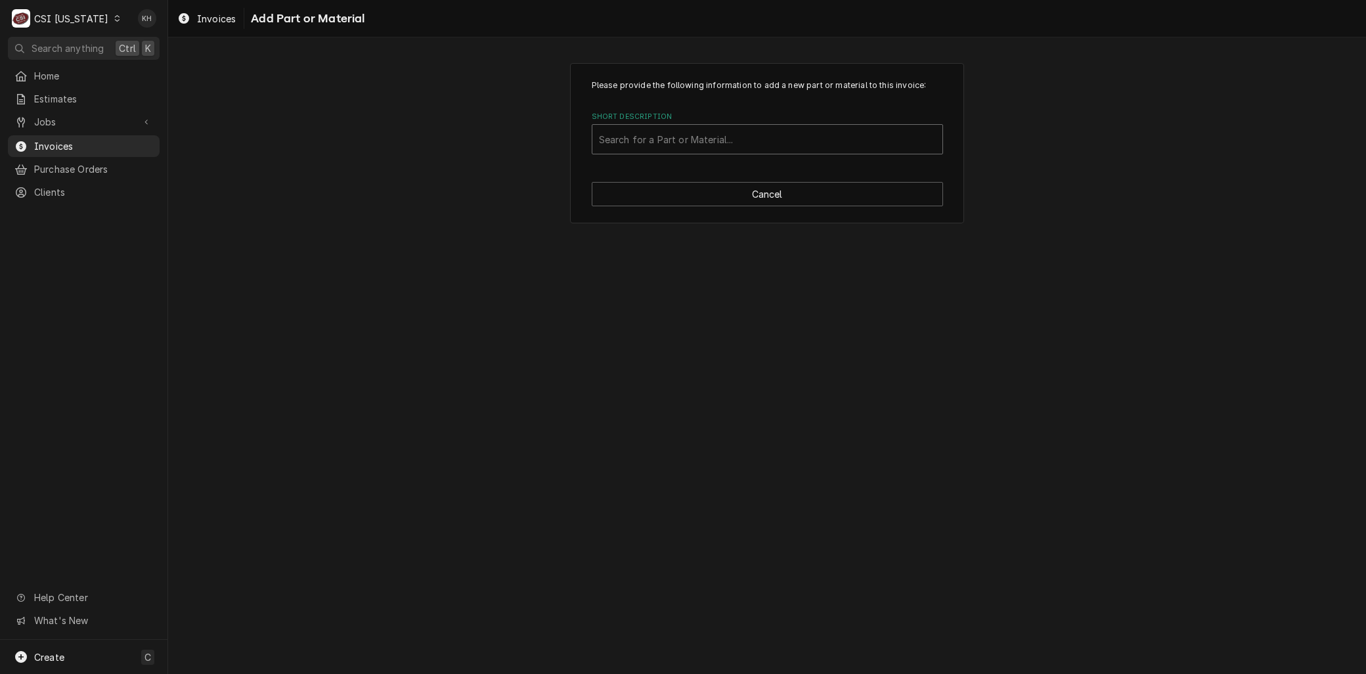
click at [641, 141] on div "Short Description" at bounding box center [767, 139] width 337 height 24
paste input "CMA-00408.80"
type input "CMA-00408.80"
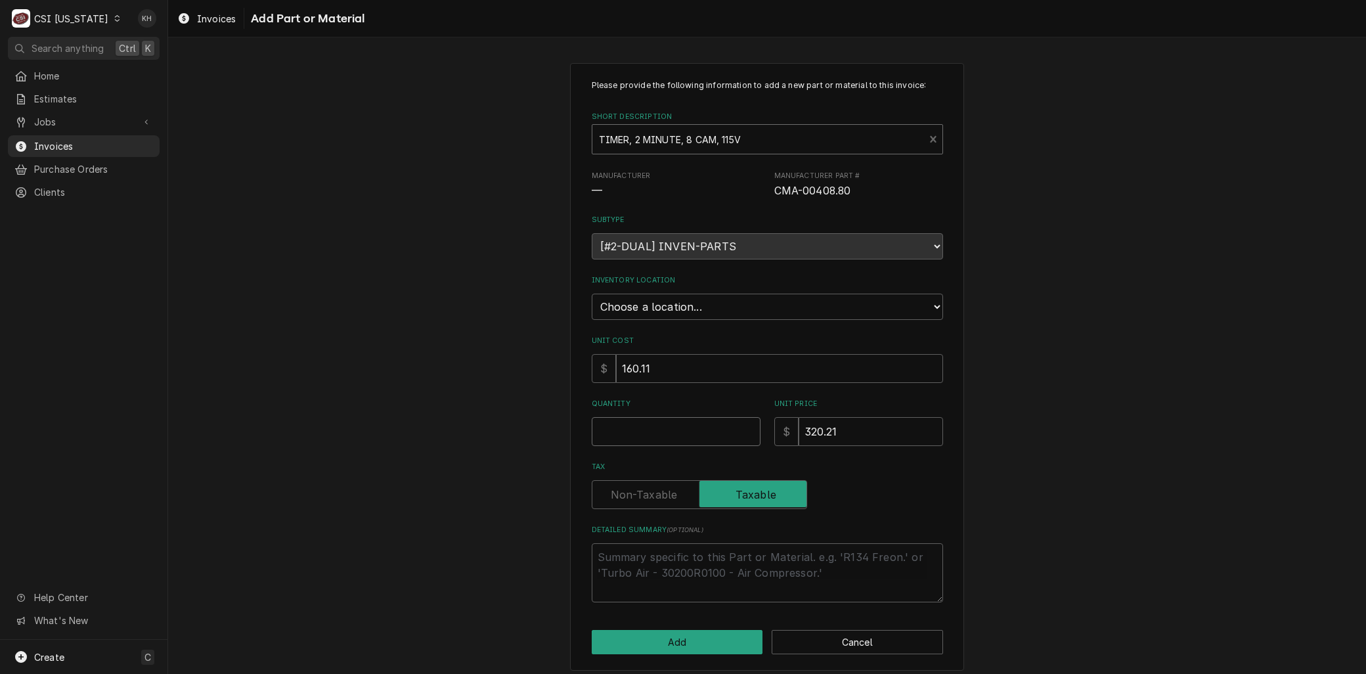
click at [632, 427] on input "Quantity" at bounding box center [676, 431] width 169 height 29
type textarea "x"
type input "1"
type textarea "x"
type input "1"
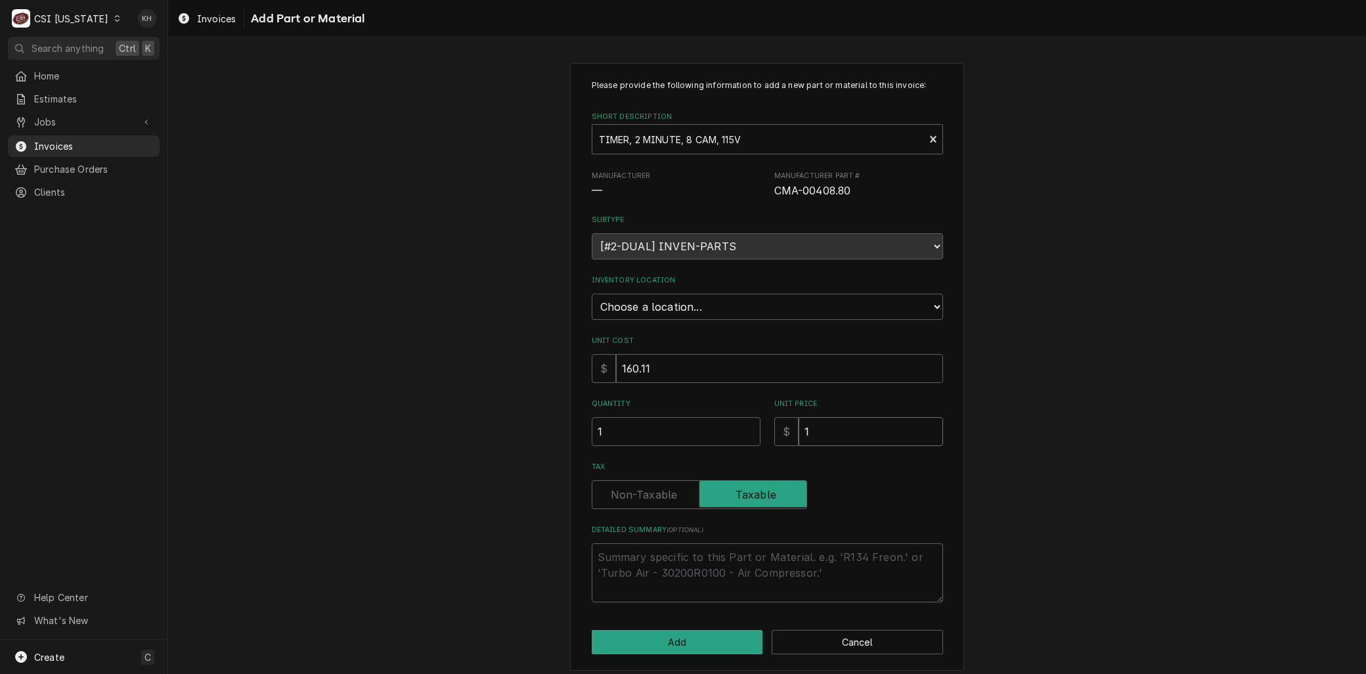
type textarea "x"
type input "16"
type textarea "x"
type input "160"
type textarea "x"
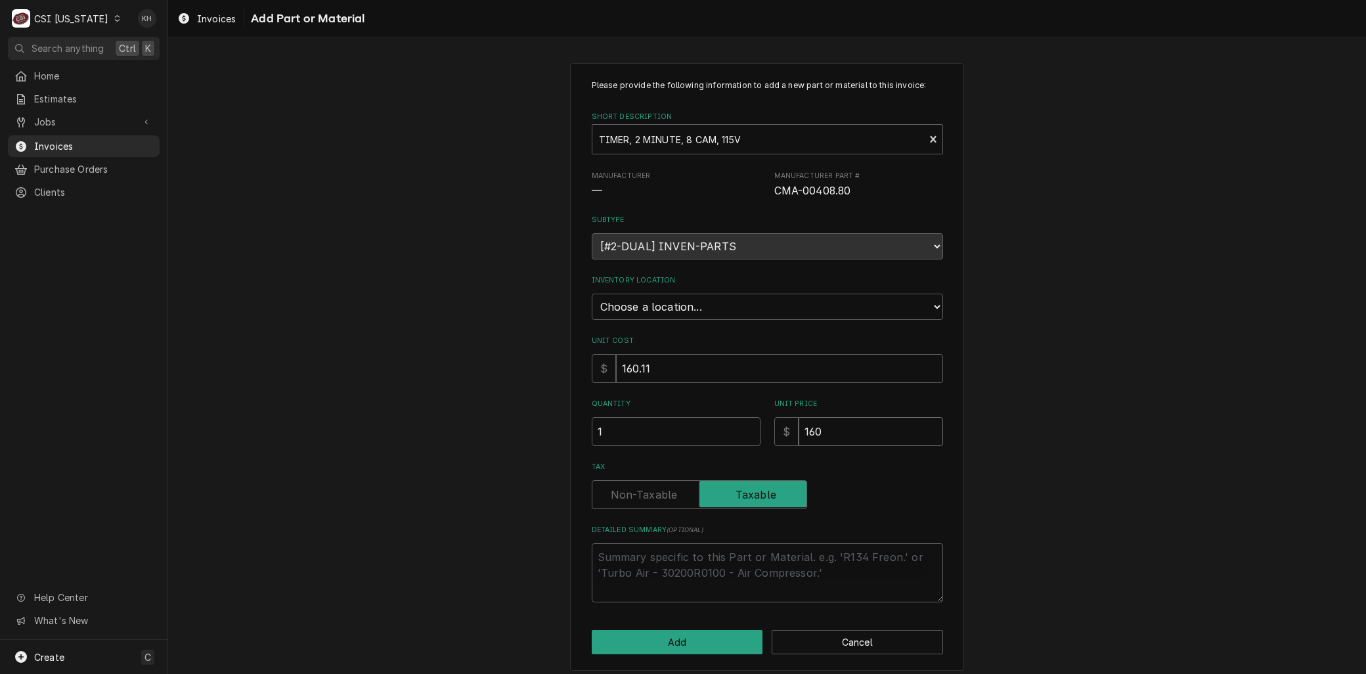
type input "160.1"
type textarea "x"
type input "160.11"
click at [605, 295] on select "Choose a location... 00 | KY WAREHOUSE 01 | BRYANT JOLLEY V#142 01 | JAY MAIDEN…" at bounding box center [767, 306] width 351 height 26
select select "626"
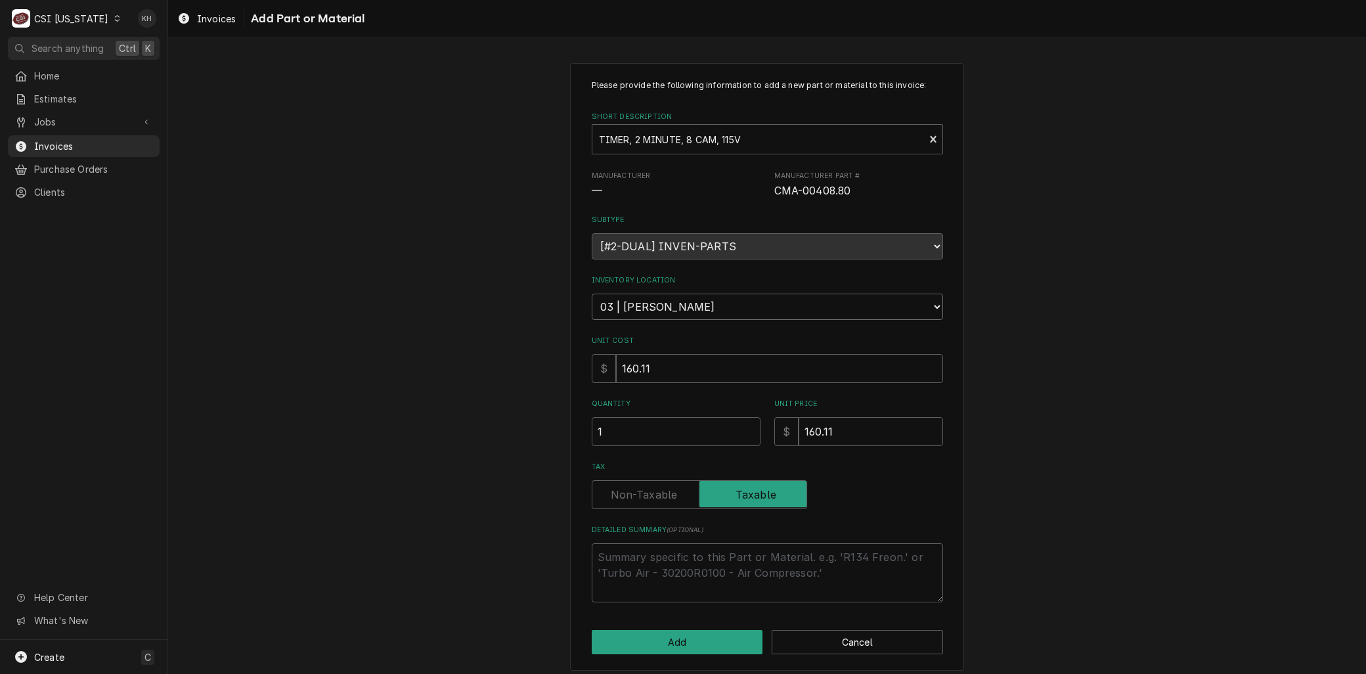
click at [592, 293] on select "Choose a location... 00 | KY WAREHOUSE 01 | BRYANT JOLLEY V#142 01 | JAY MAIDEN…" at bounding box center [767, 306] width 351 height 26
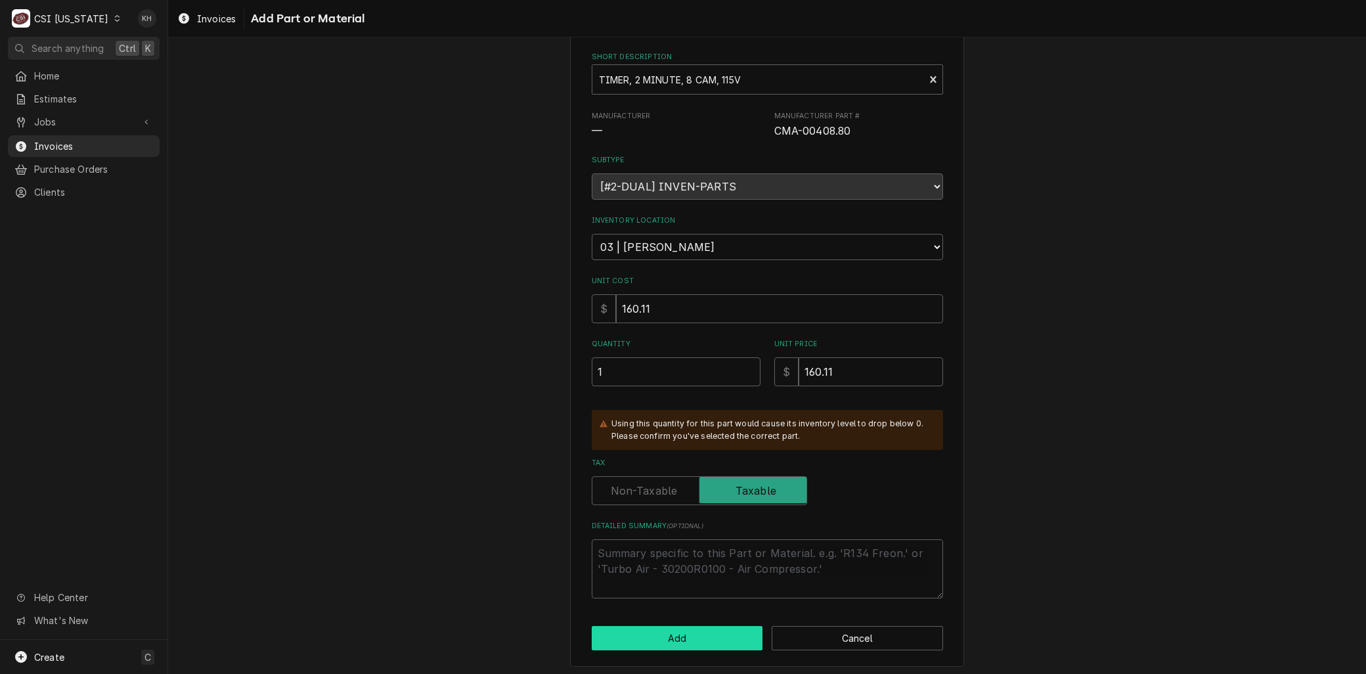
click at [699, 637] on button "Add" at bounding box center [677, 638] width 171 height 24
type textarea "x"
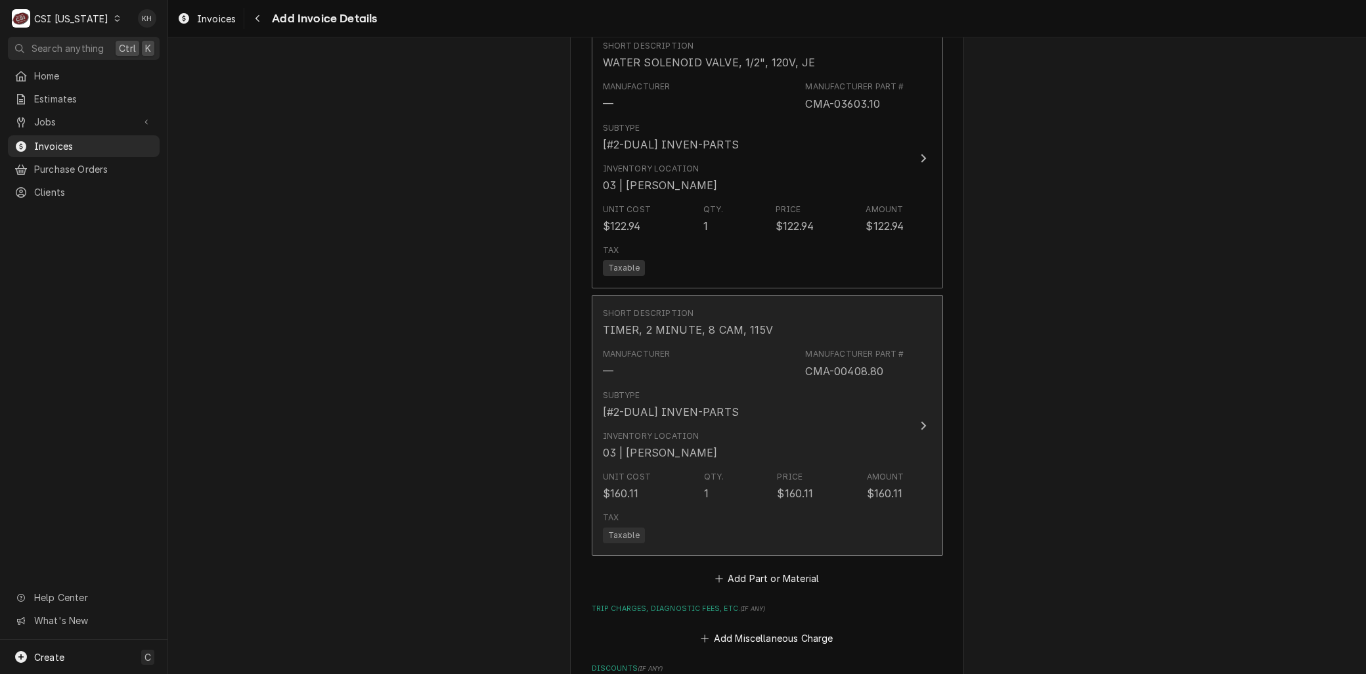
scroll to position [2480, 0]
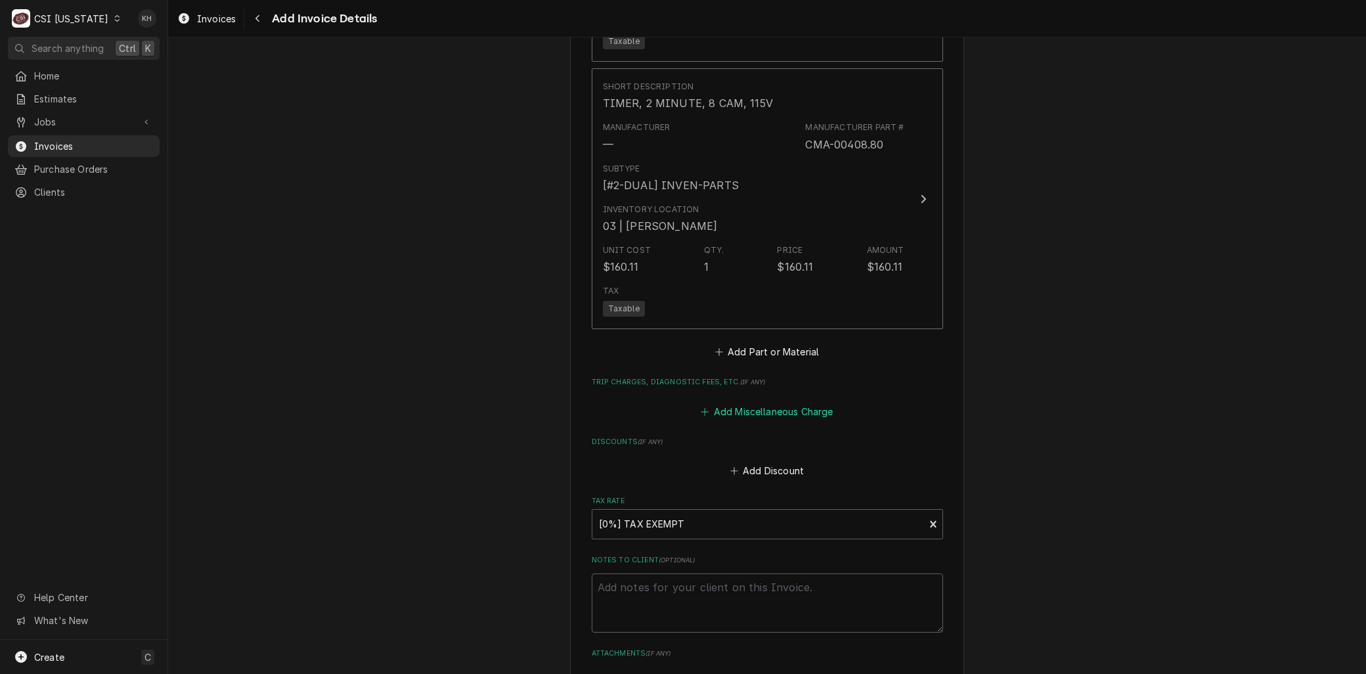
click at [710, 402] on button "Add Miscellaneous Charge" at bounding box center [767, 411] width 137 height 18
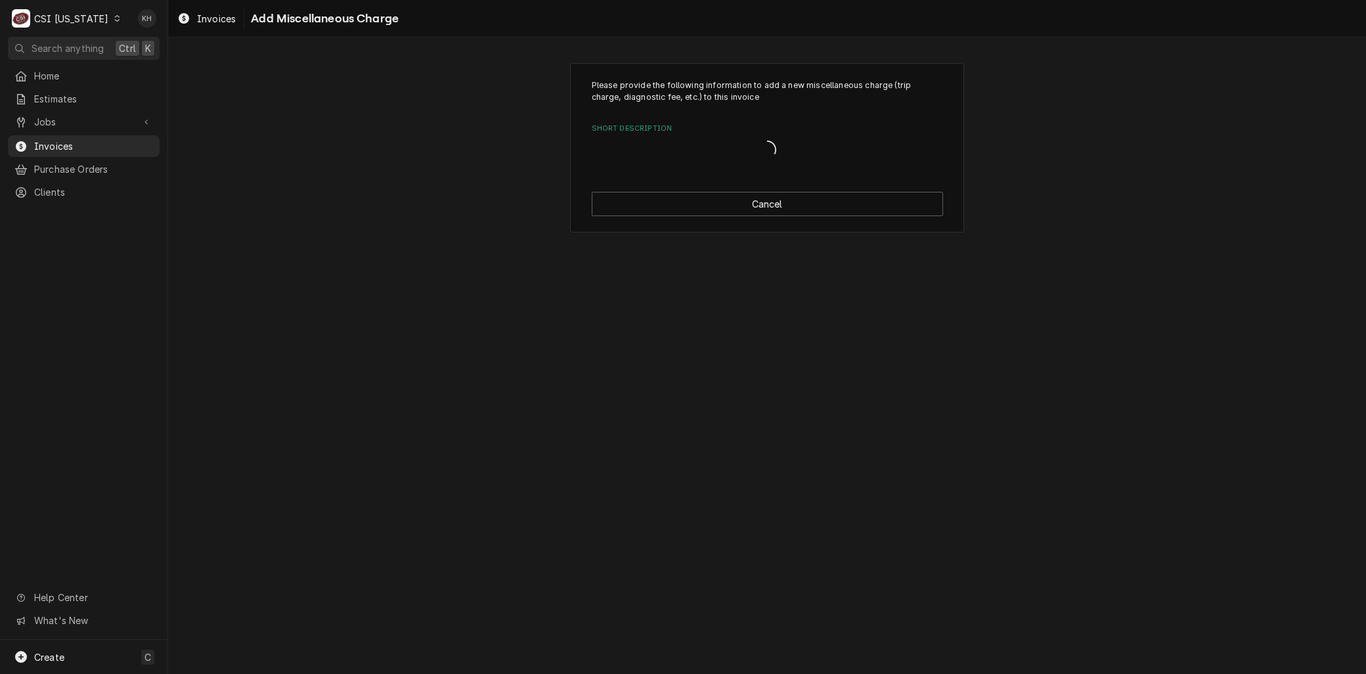
click at [641, 141] on div "Short Description" at bounding box center [767, 151] width 351 height 28
click at [638, 150] on div "Short Description" at bounding box center [754, 152] width 311 height 24
type input "travel"
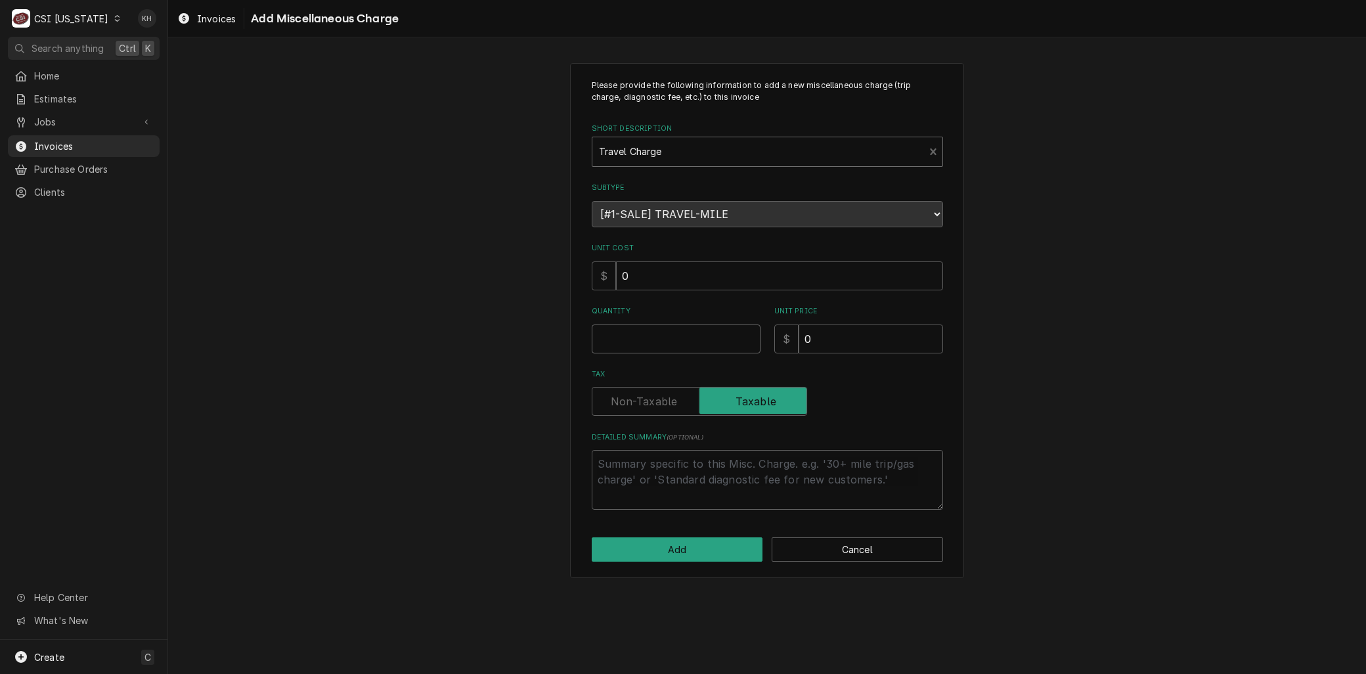
click at [615, 345] on input "Quantity" at bounding box center [676, 338] width 169 height 29
type textarea "x"
type input "1"
type textarea "x"
type input "1"
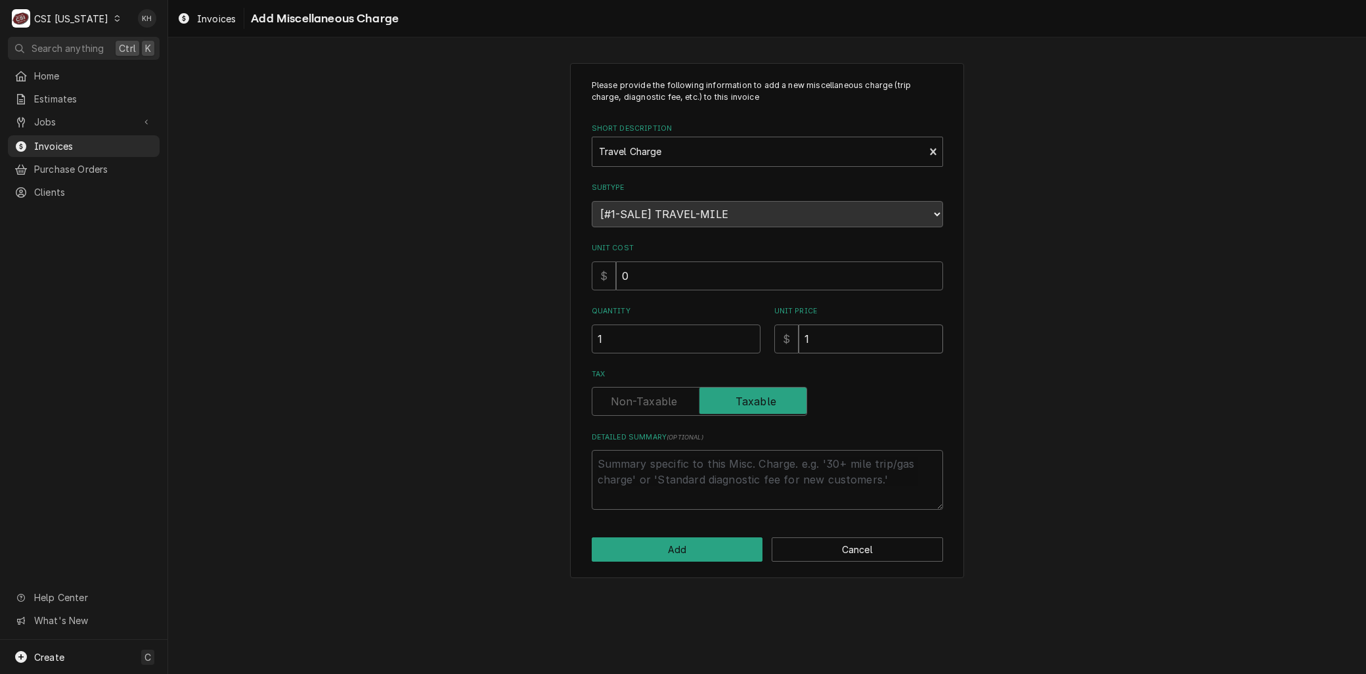
type textarea "x"
type input "14"
type textarea "x"
type input "140"
click at [706, 552] on button "Add" at bounding box center [677, 549] width 171 height 24
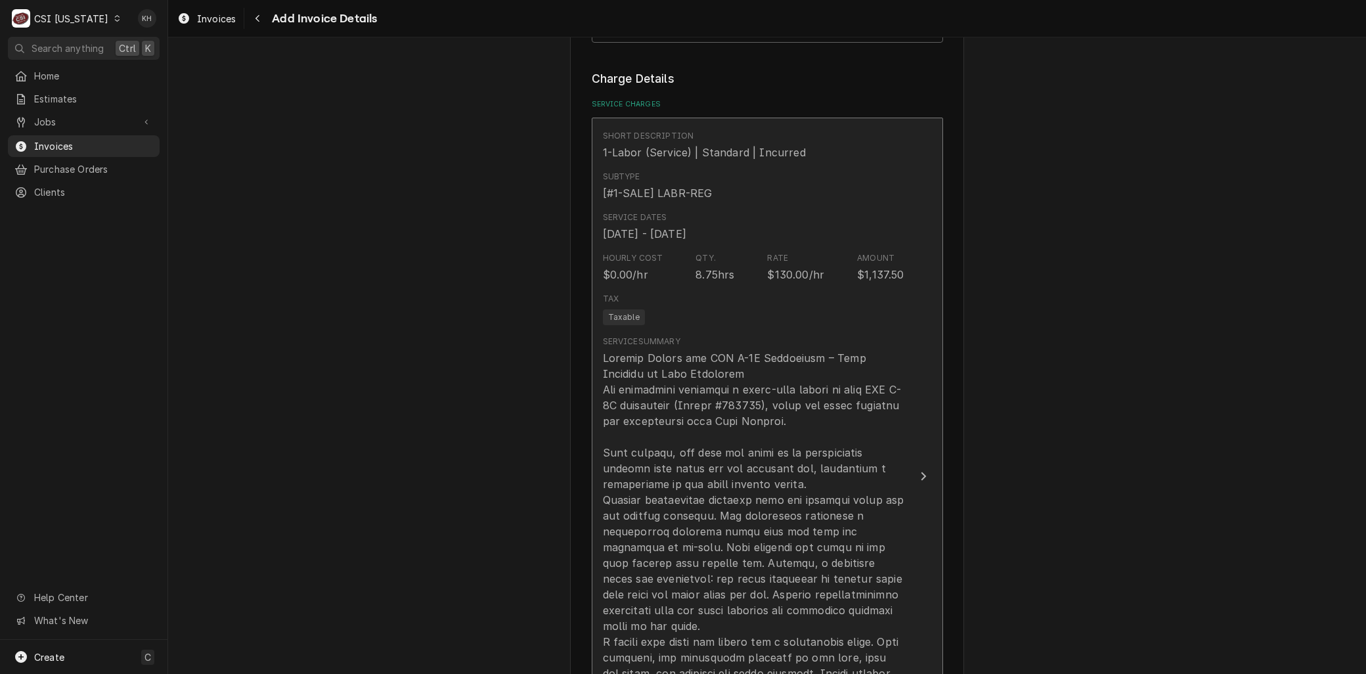
scroll to position [1233, 0]
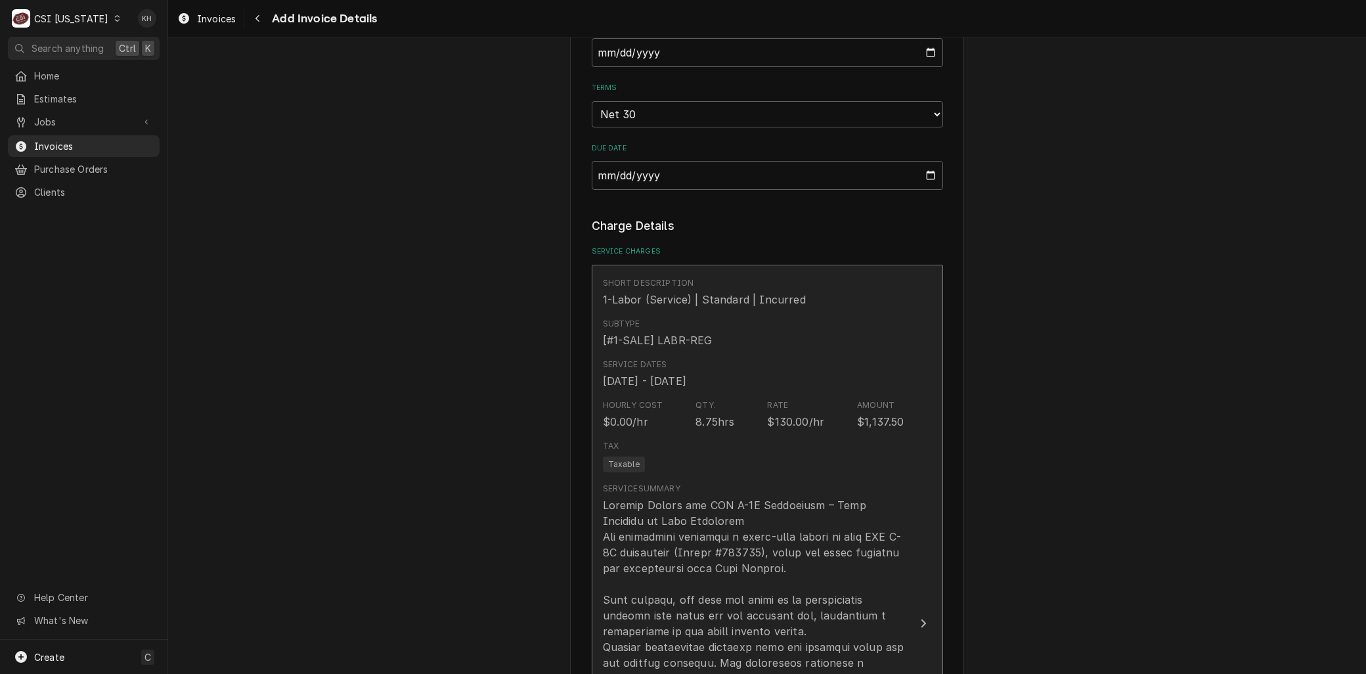
click at [686, 373] on div "Aug 6, 2025 - Sep 16, 2025" at bounding box center [644, 381] width 83 height 16
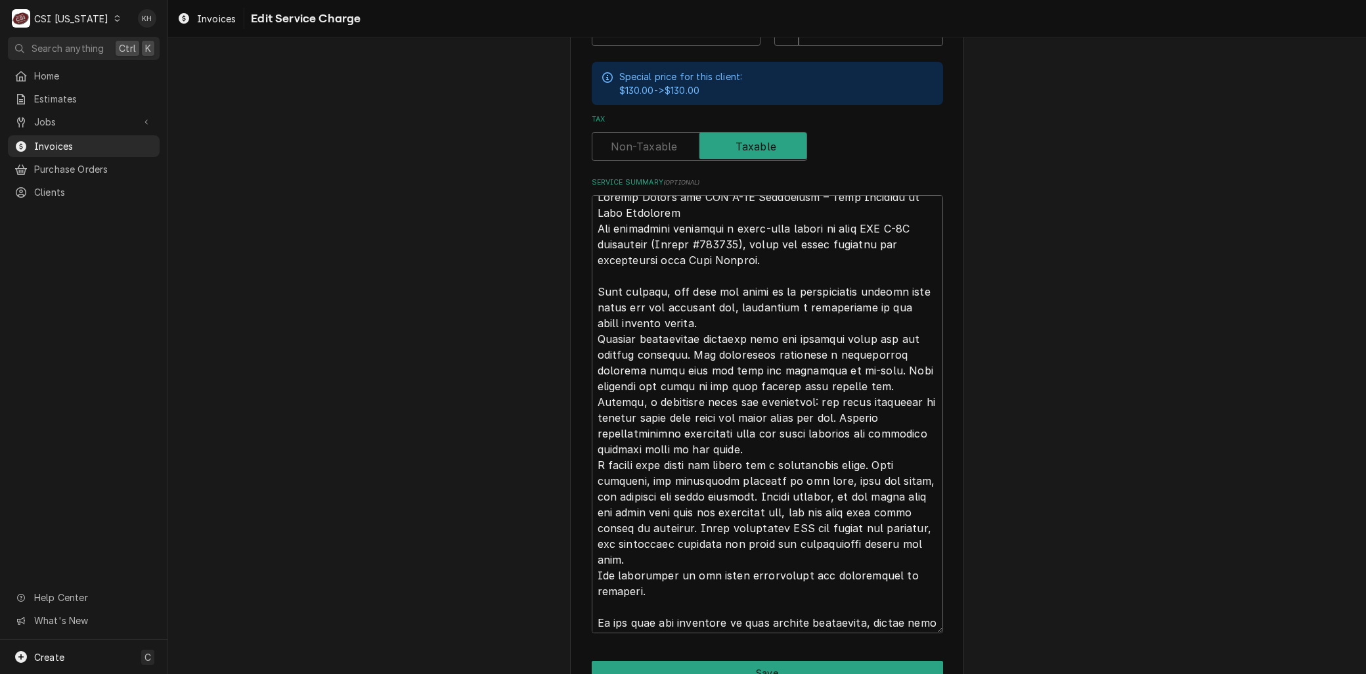
scroll to position [31, 0]
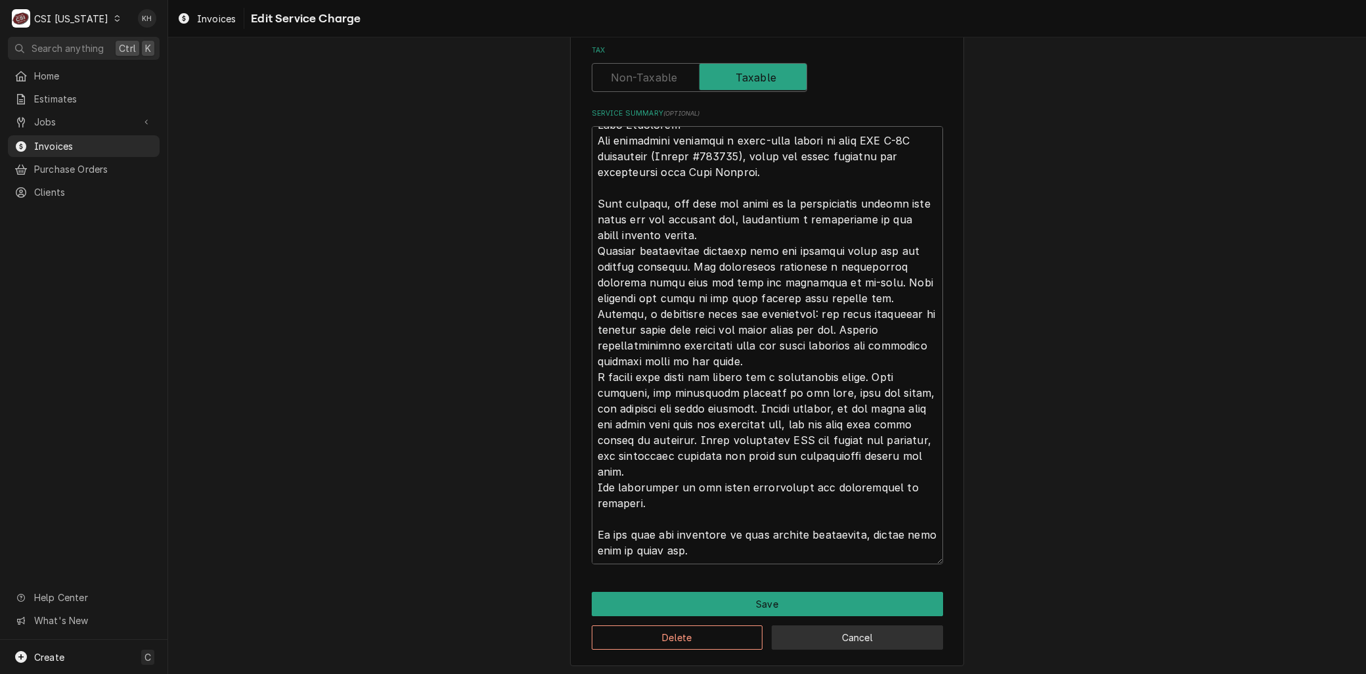
click at [834, 630] on button "Cancel" at bounding box center [856, 637] width 171 height 24
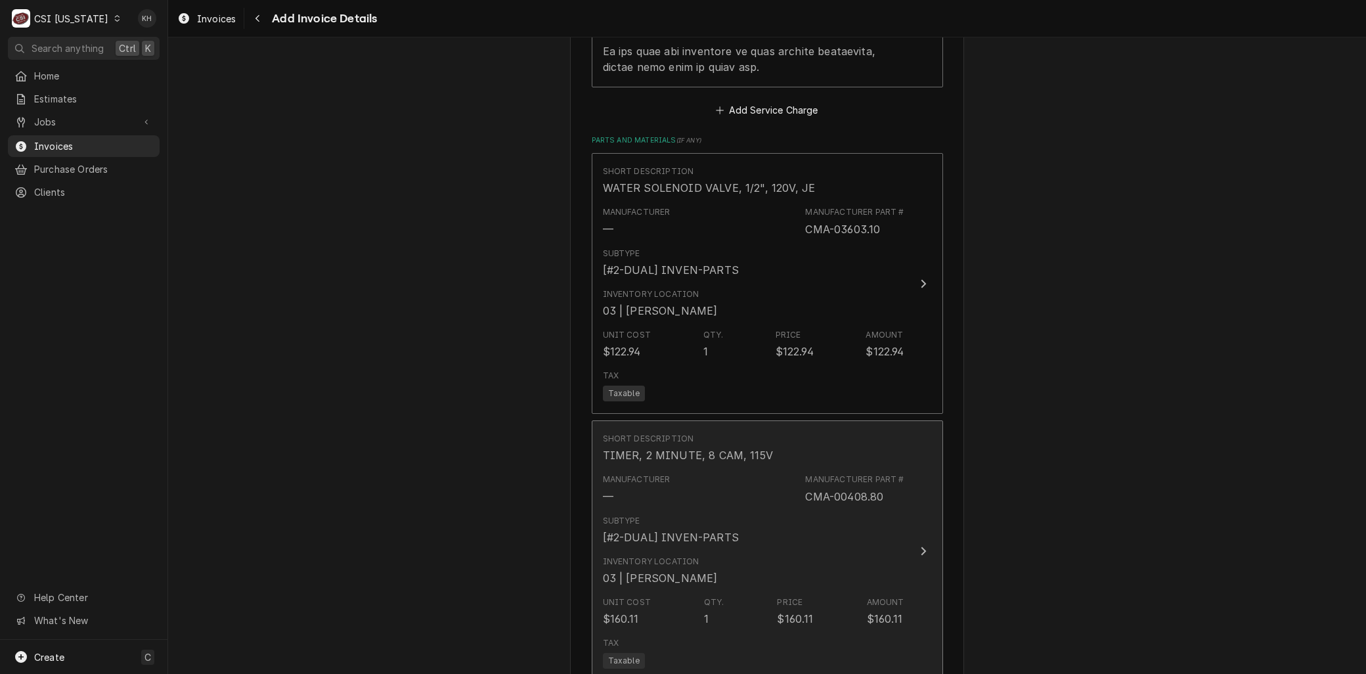
scroll to position [2280, 0]
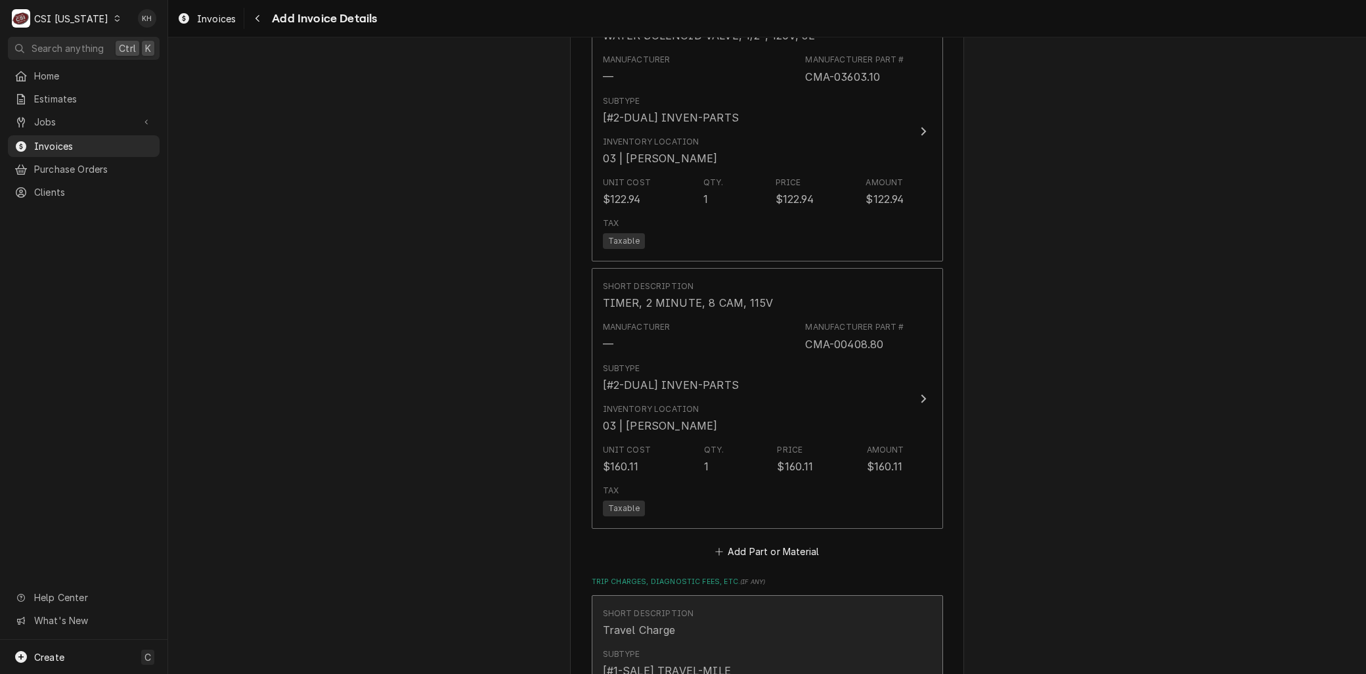
click at [648, 622] on div "Travel Charge" at bounding box center [639, 630] width 73 height 16
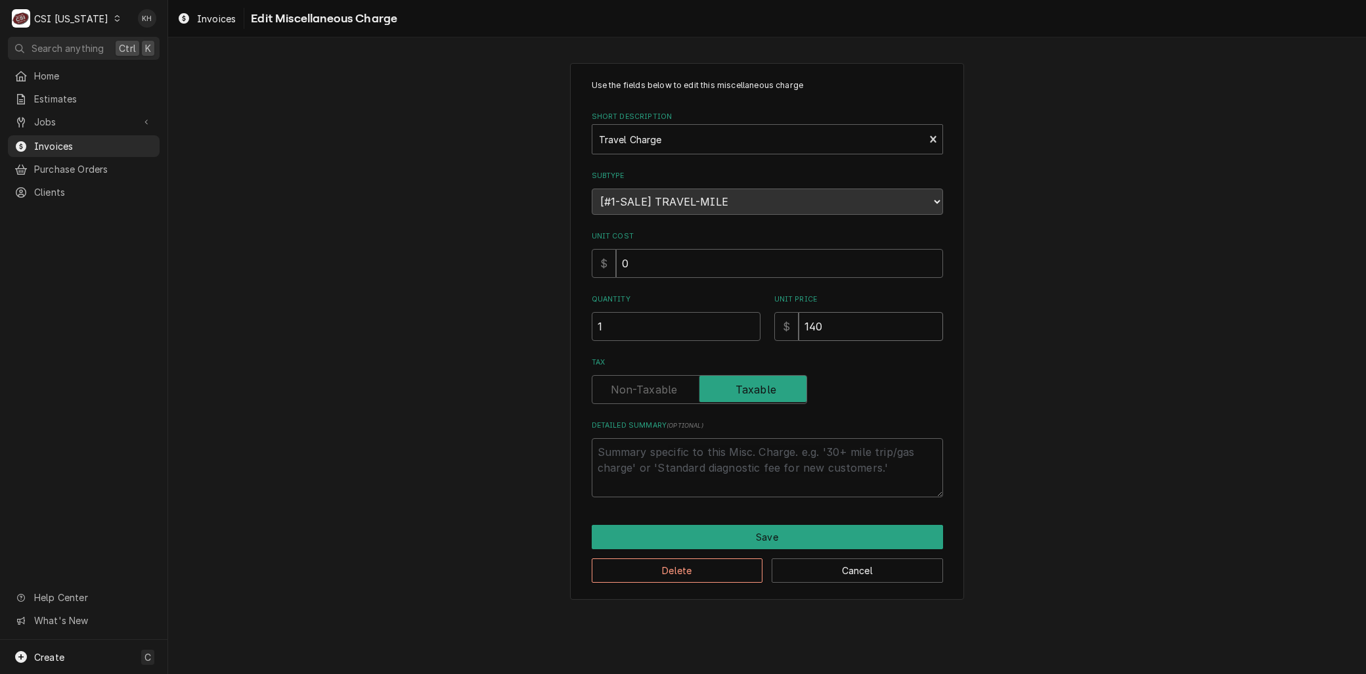
drag, startPoint x: 838, startPoint y: 330, endPoint x: 733, endPoint y: 337, distance: 104.6
click at [742, 335] on div "Quantity 1 Unit Price $ 140" at bounding box center [767, 317] width 351 height 47
type textarea "x"
type input "1"
type textarea "x"
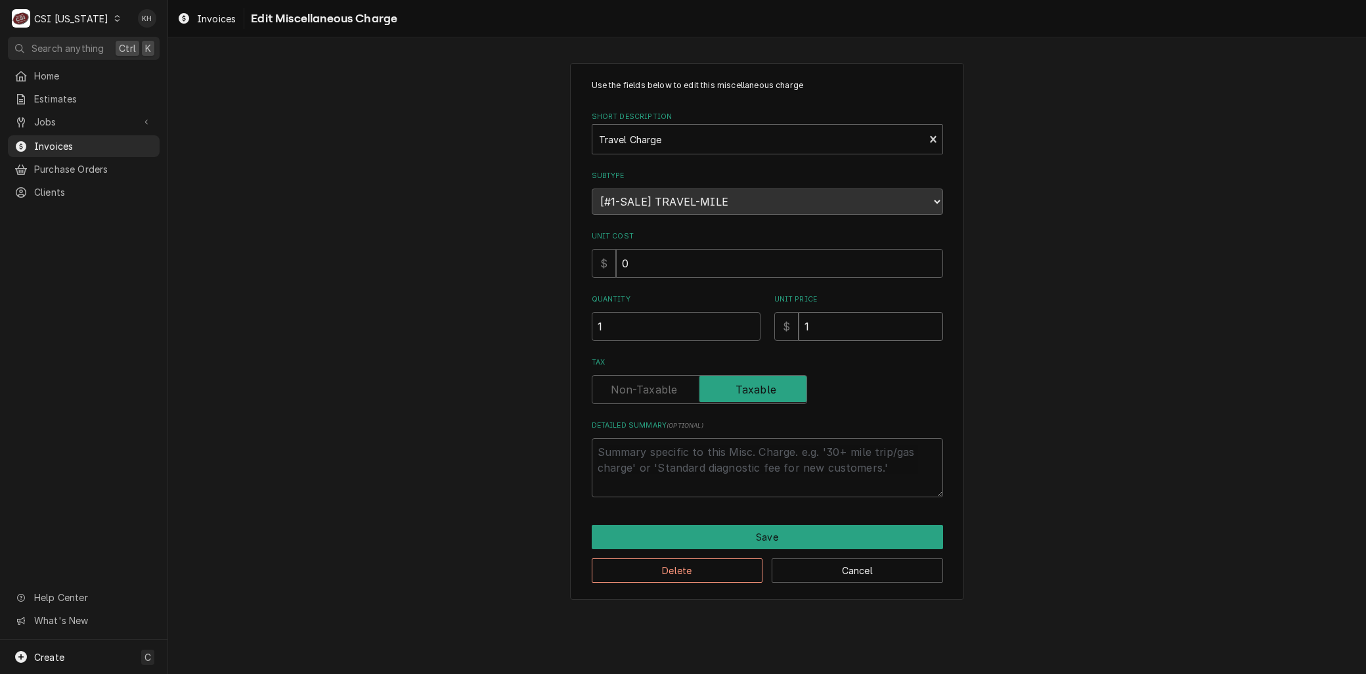
type input "13"
type textarea "x"
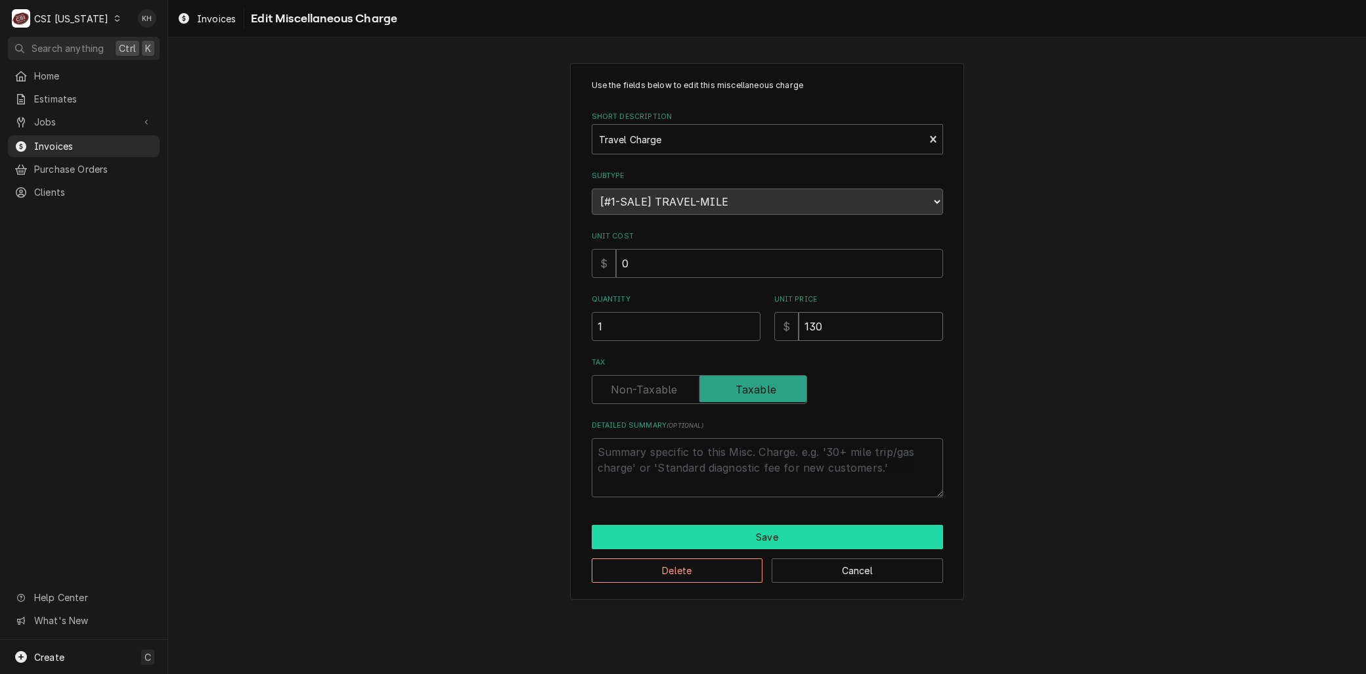
type input "130"
click at [726, 537] on button "Save" at bounding box center [767, 537] width 351 height 24
type textarea "x"
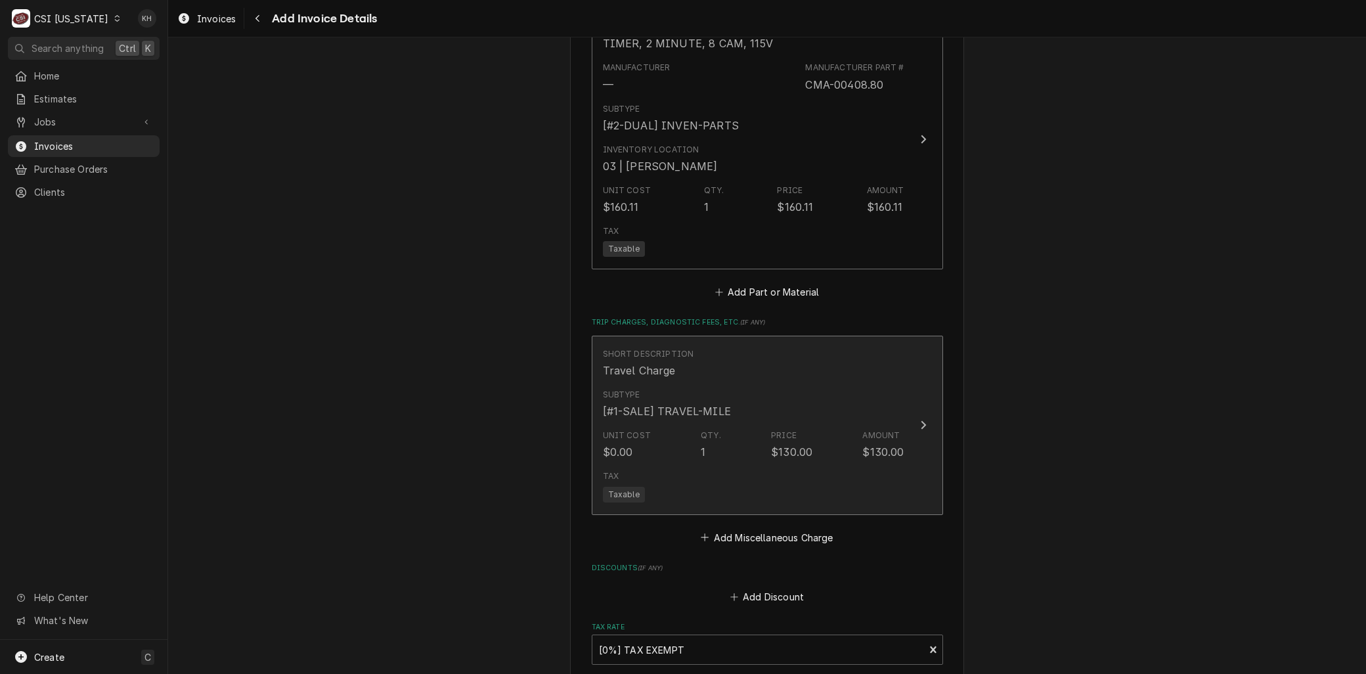
scroll to position [2565, 0]
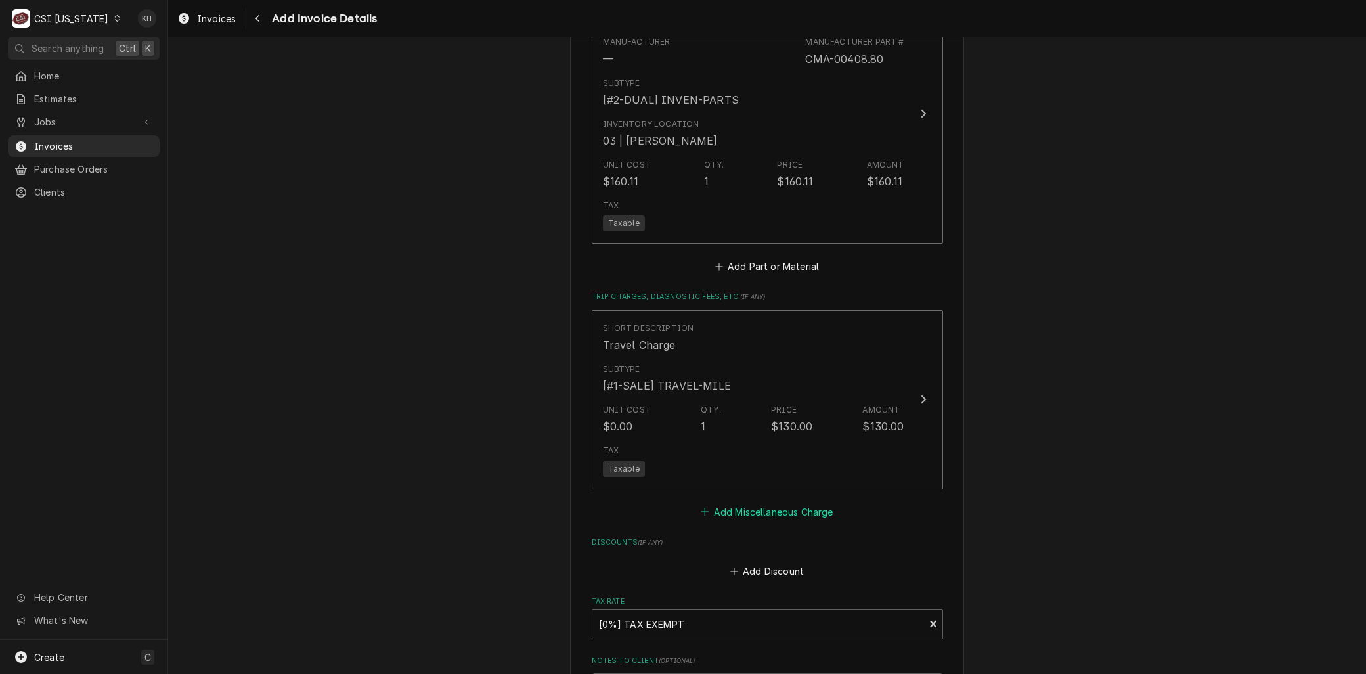
click at [726, 502] on button "Add Miscellaneous Charge" at bounding box center [767, 511] width 137 height 18
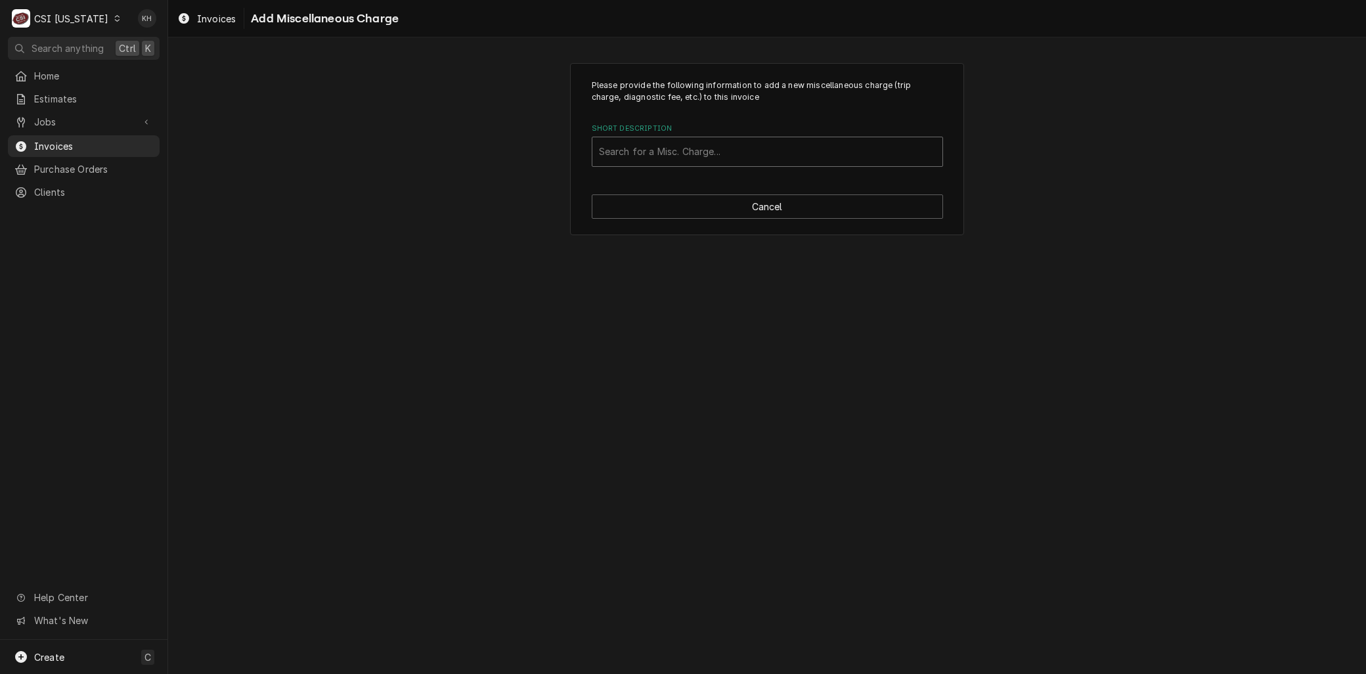
click at [651, 153] on div "Short Description" at bounding box center [767, 152] width 337 height 24
type input "ship"
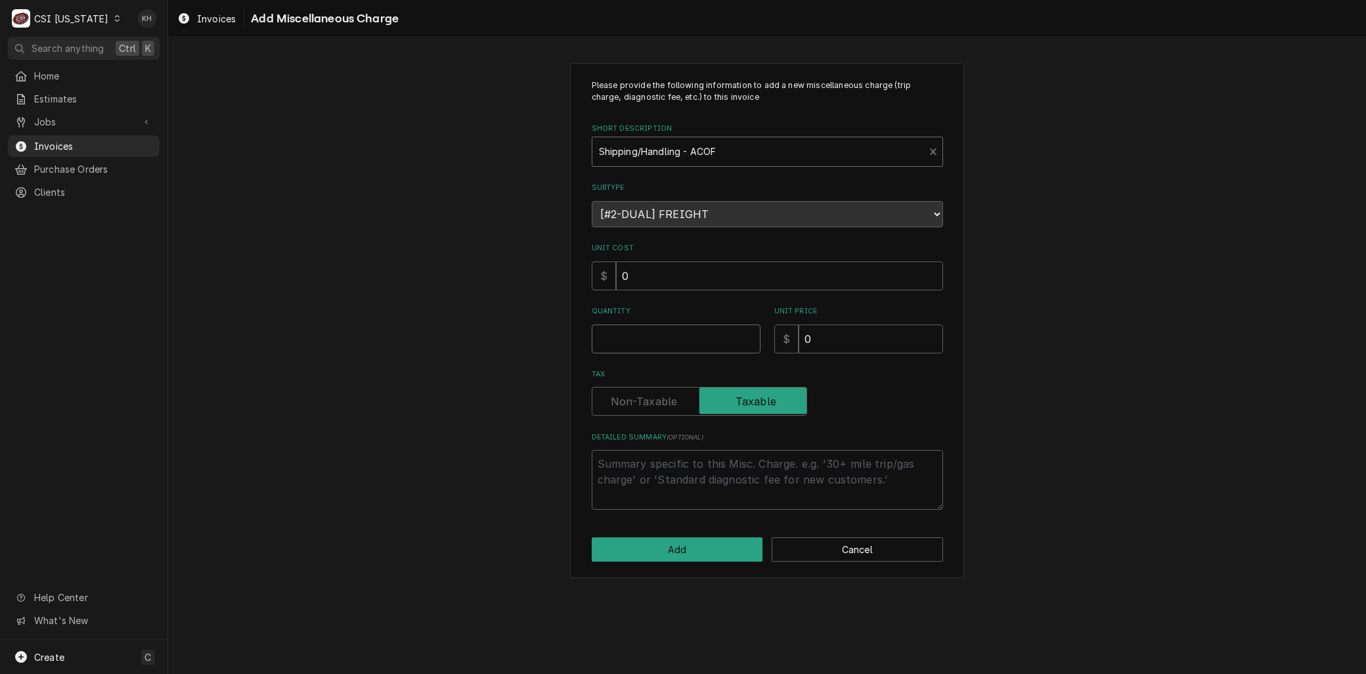
click at [608, 326] on input "Quantity" at bounding box center [676, 338] width 169 height 29
type textarea "x"
type input "1"
type textarea "x"
type input "2"
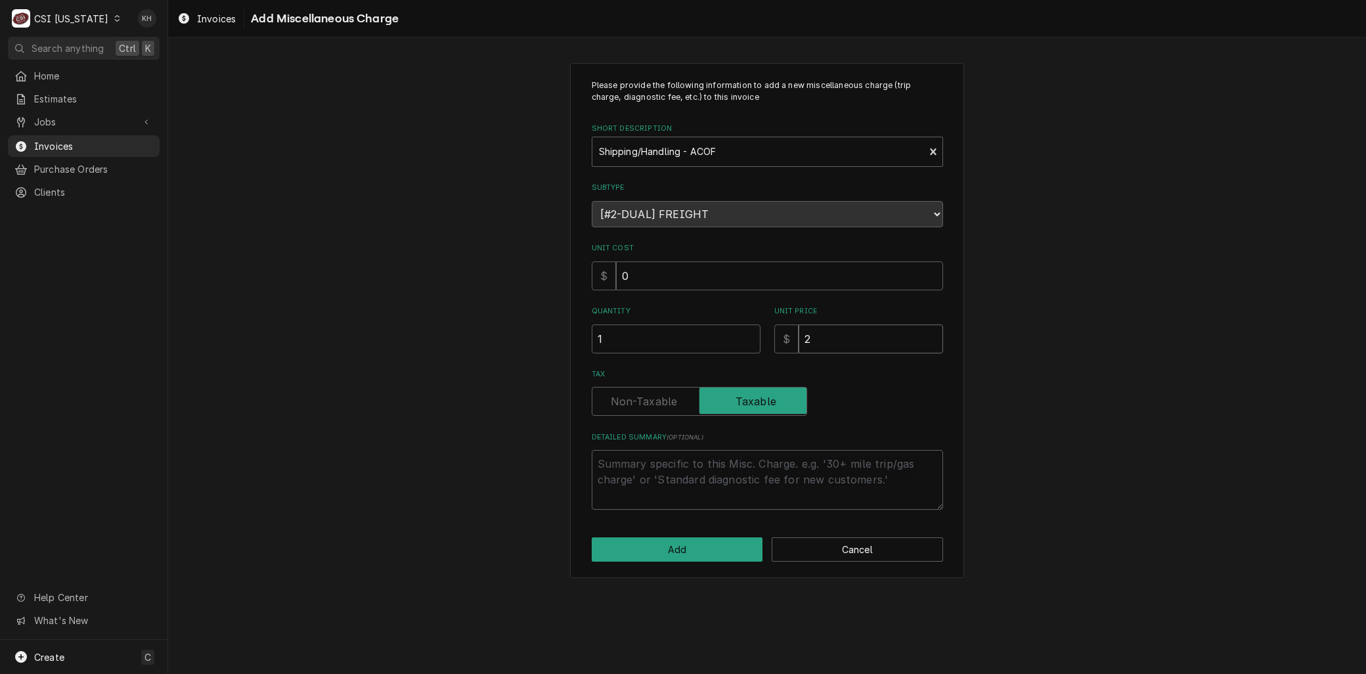
type textarea "x"
type input "26"
type textarea "x"
type input "26.7"
type textarea "x"
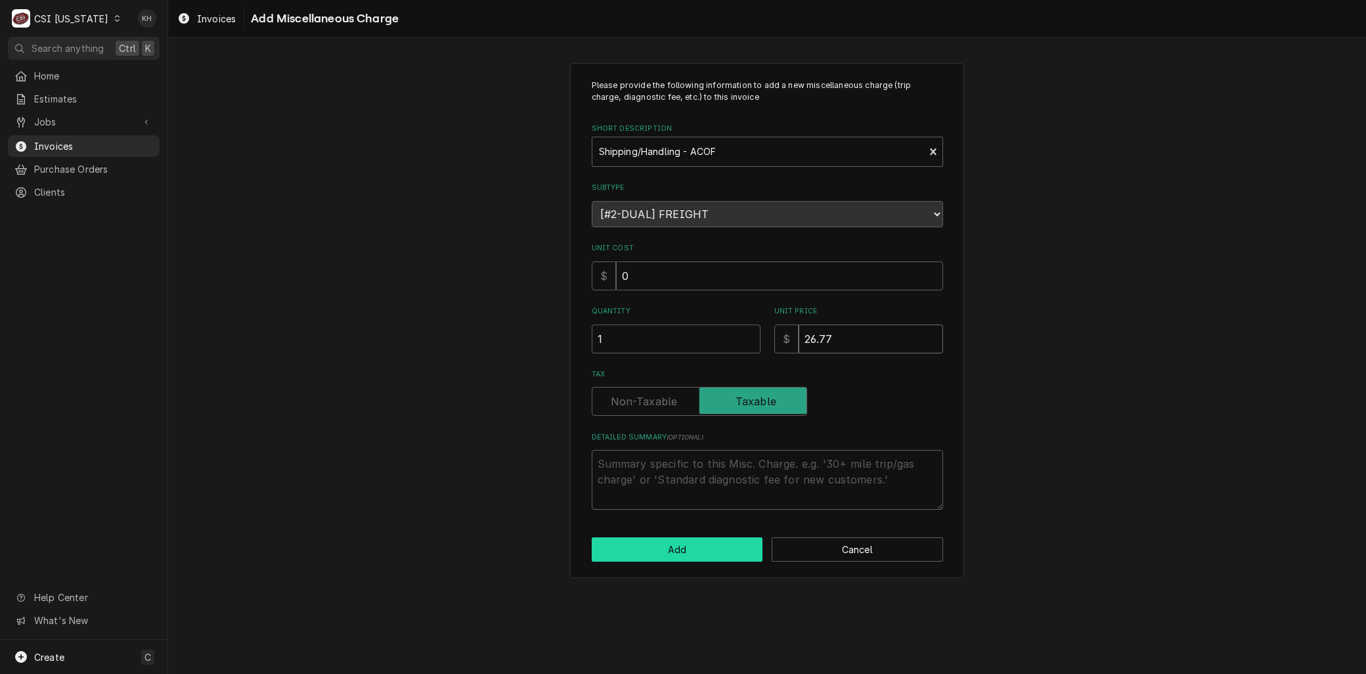
type input "26.77"
click at [625, 539] on button "Add" at bounding box center [677, 549] width 171 height 24
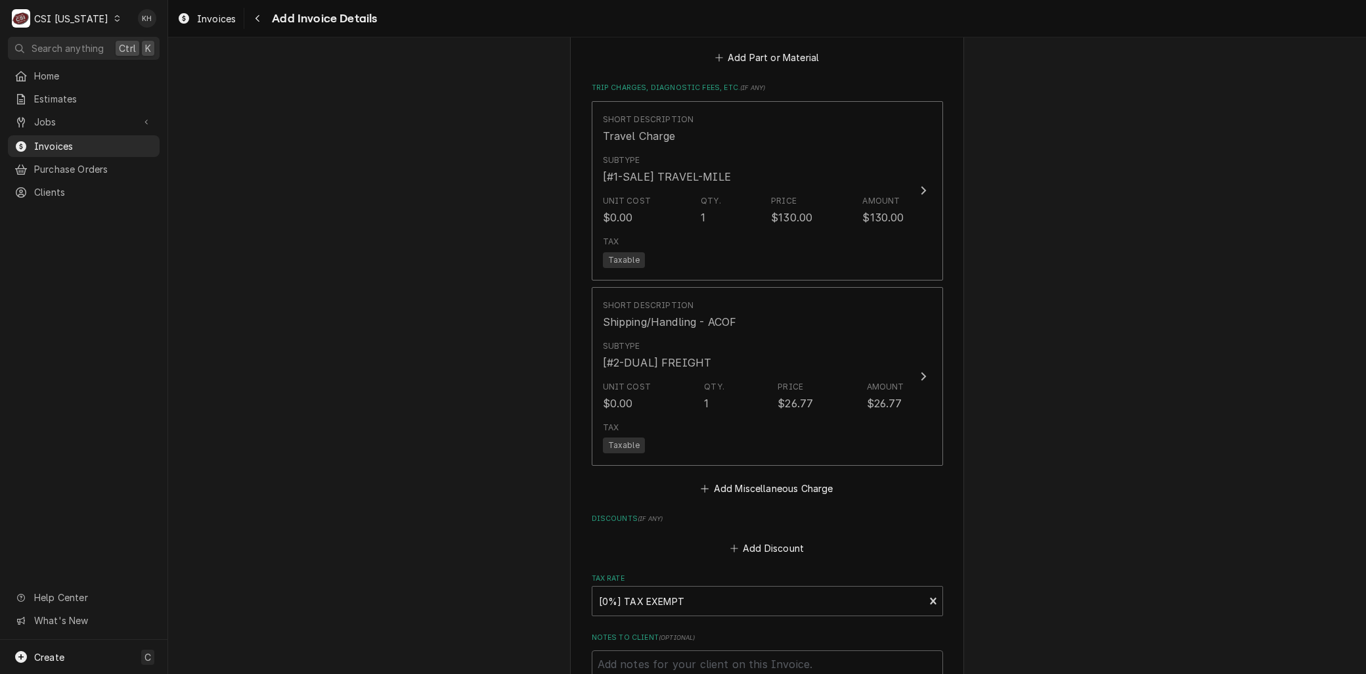
scroll to position [3037, 0]
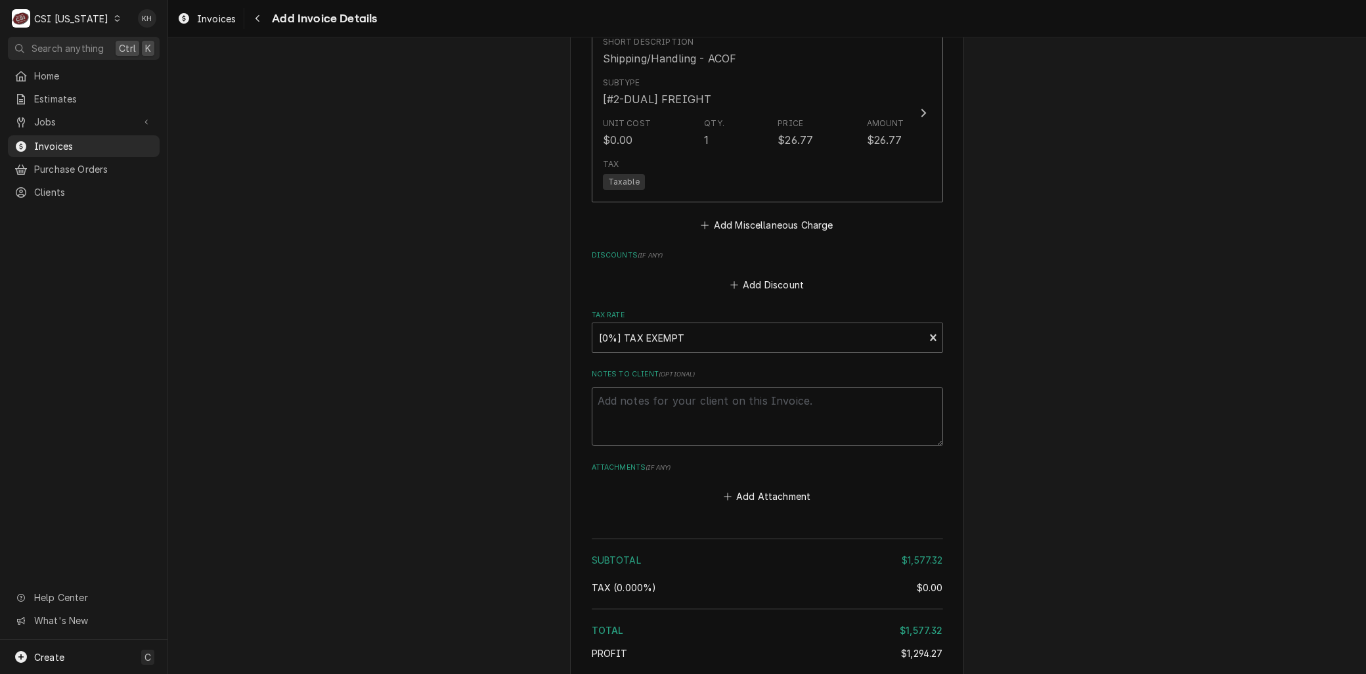
click at [626, 387] on textarea "Notes to Client ( optional )" at bounding box center [767, 416] width 351 height 59
type textarea "x"
type textarea "R"
type textarea "x"
type textarea "Re"
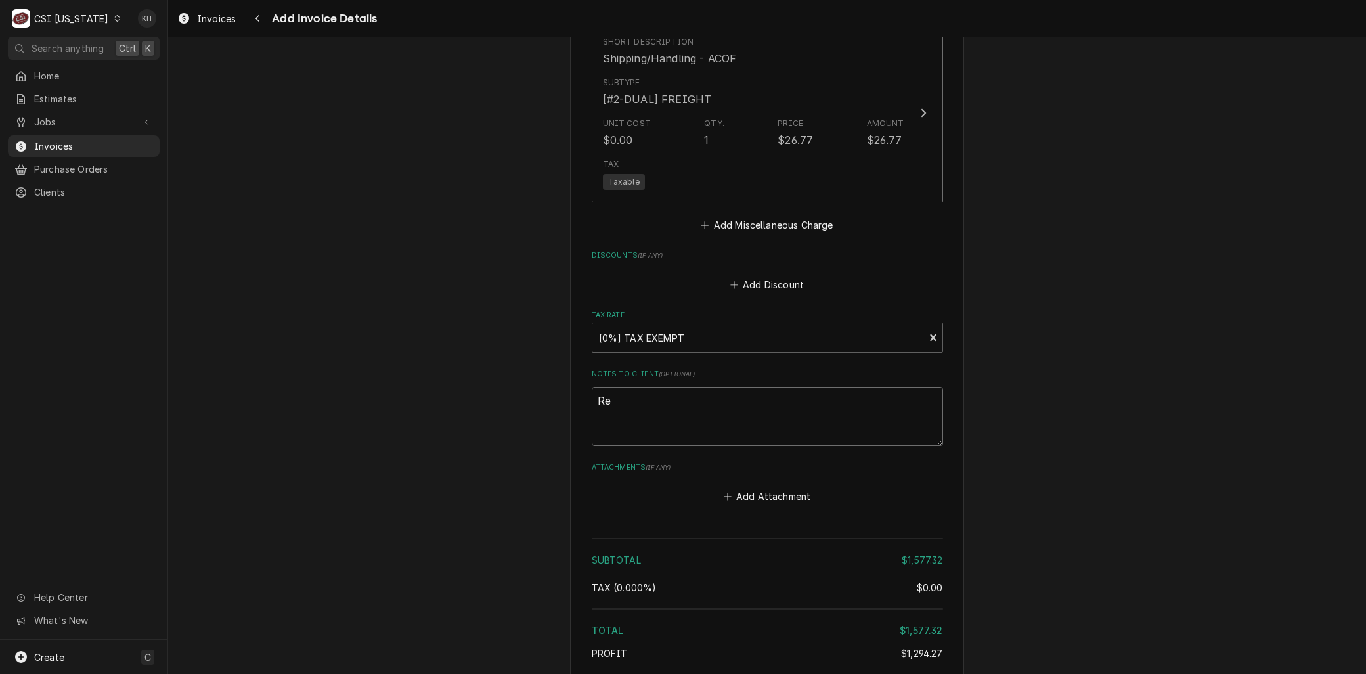
type textarea "x"
type textarea "Reb"
type textarea "x"
type textarea "Rebi"
type textarea "x"
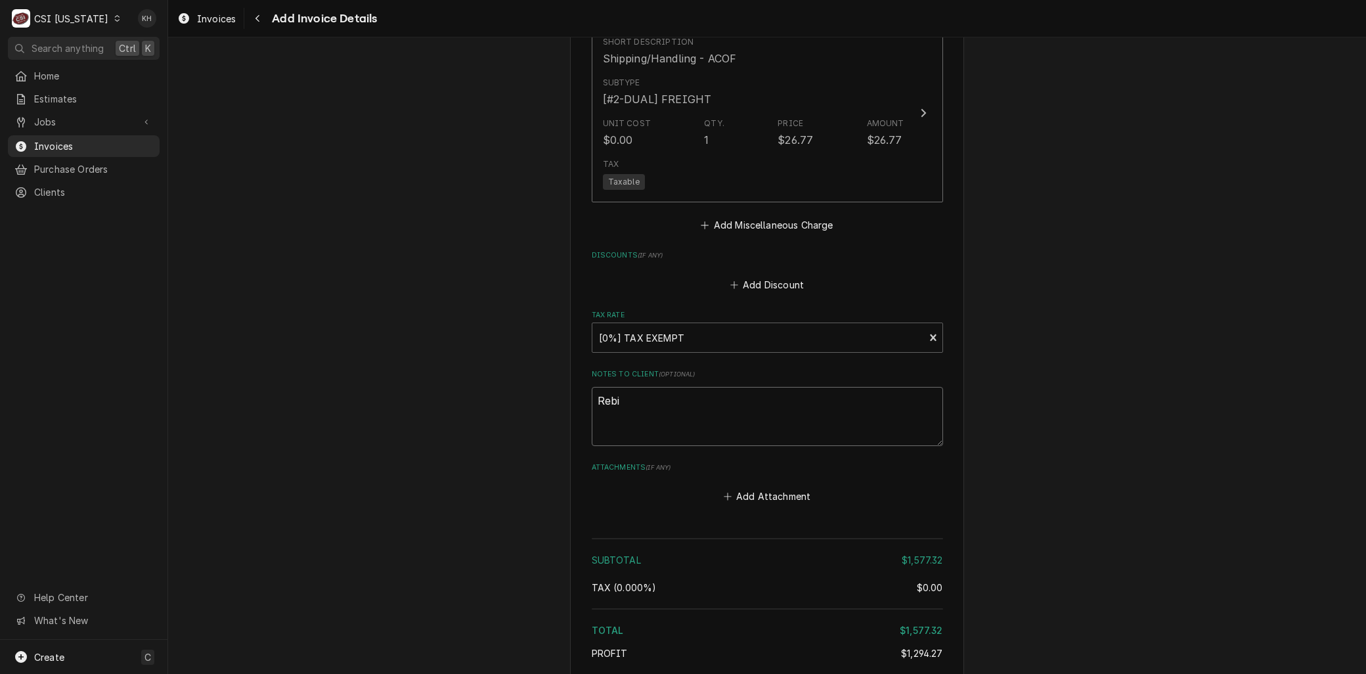
type textarea "Rebil"
type textarea "x"
type textarea "Rebill"
type textarea "x"
type textarea "Rebill f"
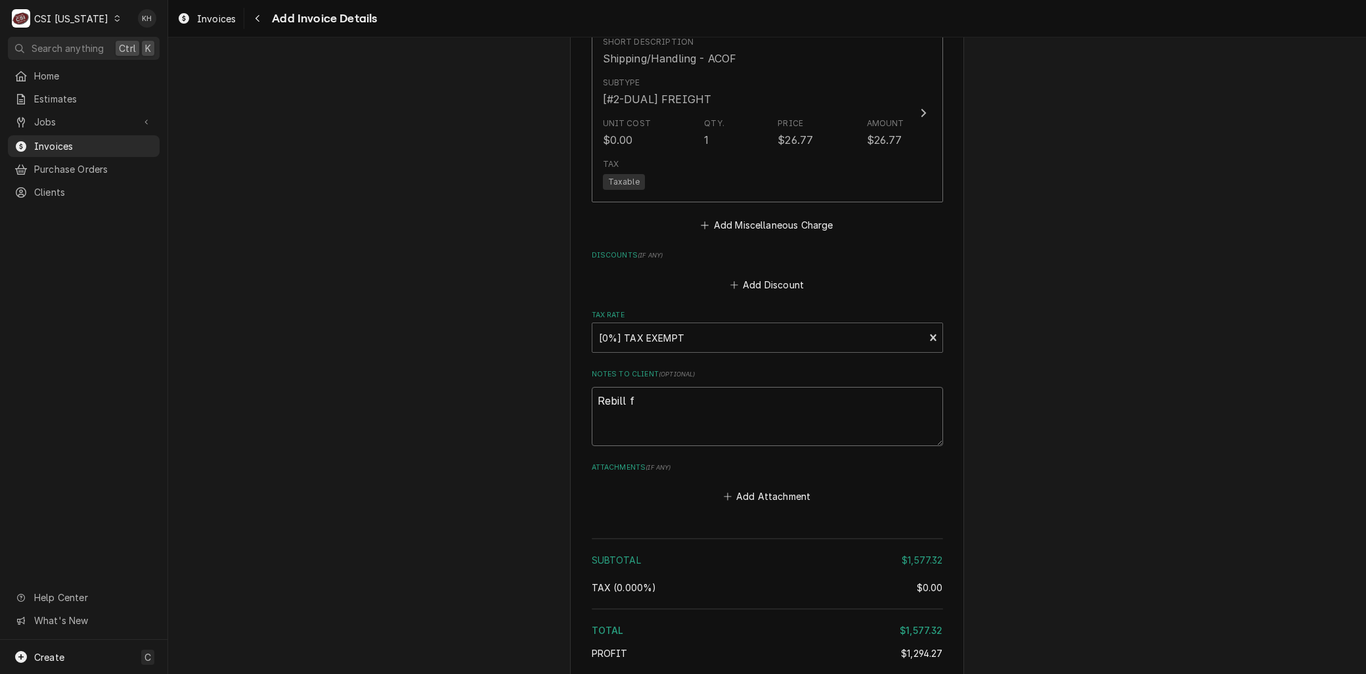
type textarea "x"
type textarea "Rebill fr"
type textarea "x"
type textarea "Rebill fro"
type textarea "x"
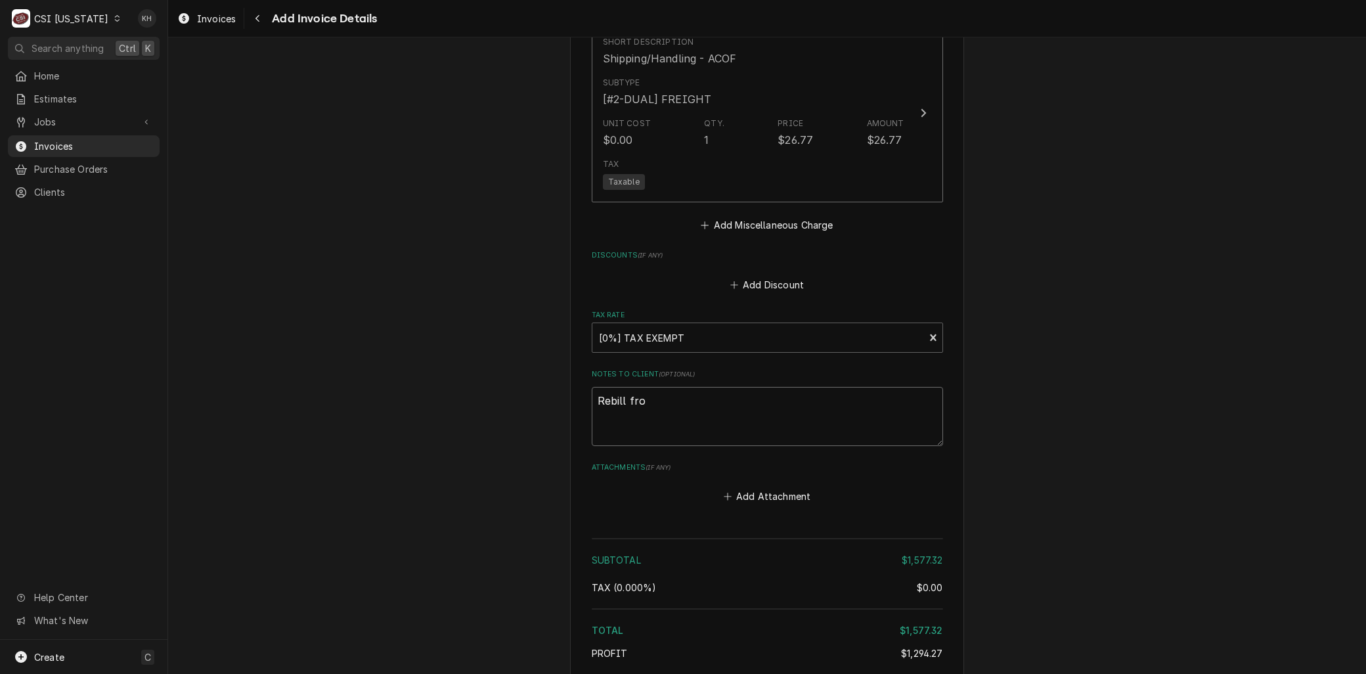
type textarea "Rebill from"
type textarea "x"
type textarea "Rebill from"
type textarea "x"
type textarea "Rebill from I"
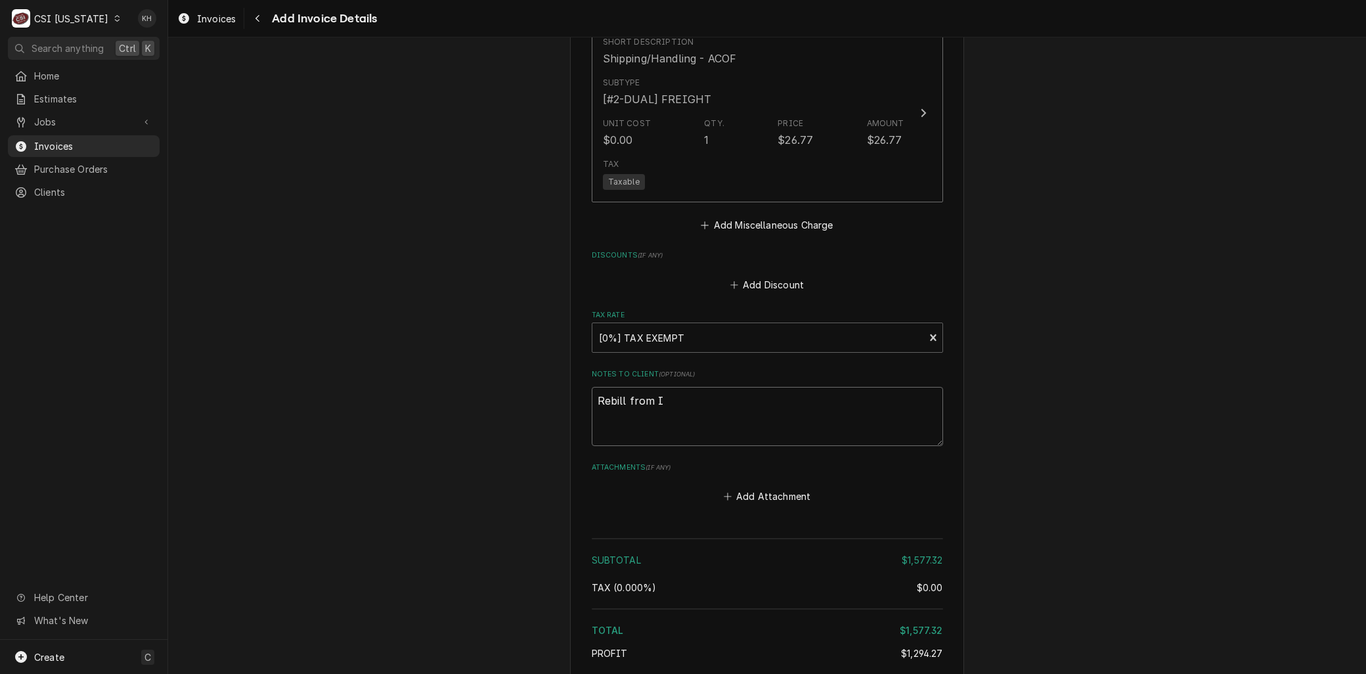
type textarea "x"
type textarea "Rebill from IN"
type textarea "x"
type textarea "Rebill from INV"
type textarea "x"
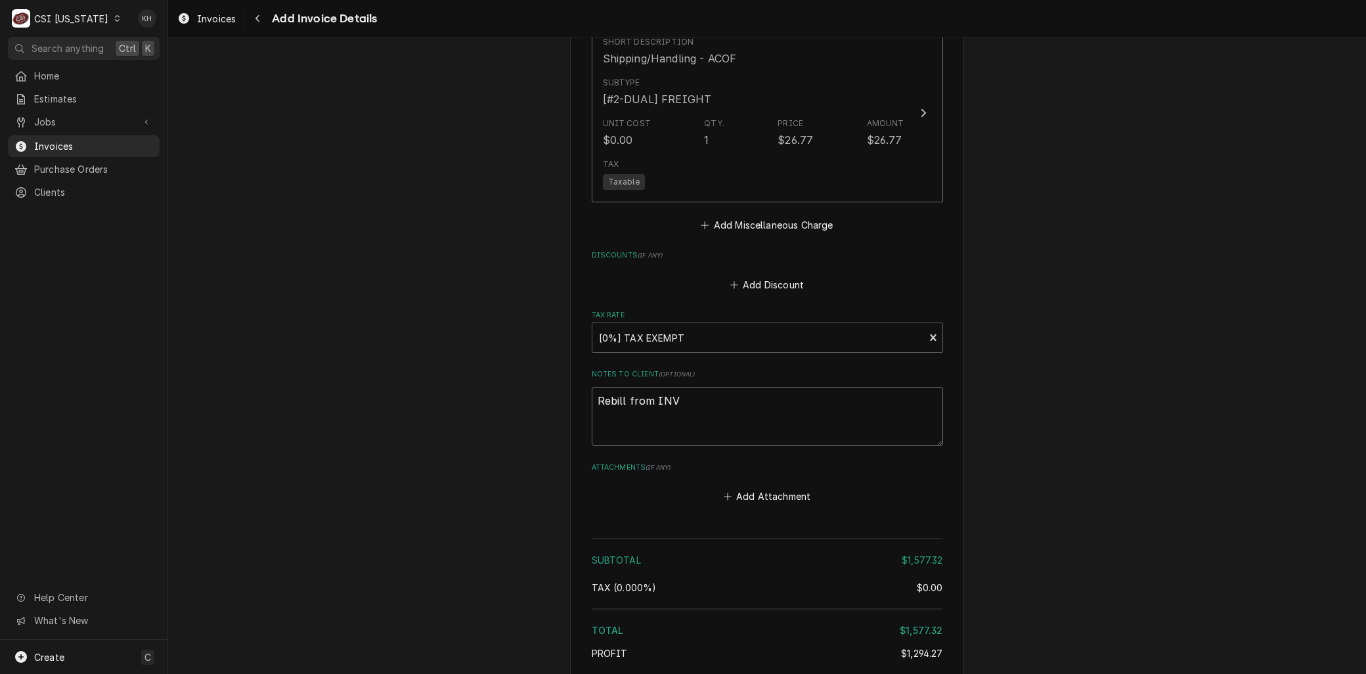
type textarea "Rebill from INV"
type textarea "x"
type textarea "Rebill from INV 1"
type textarea "x"
type textarea "Rebill from INV 10"
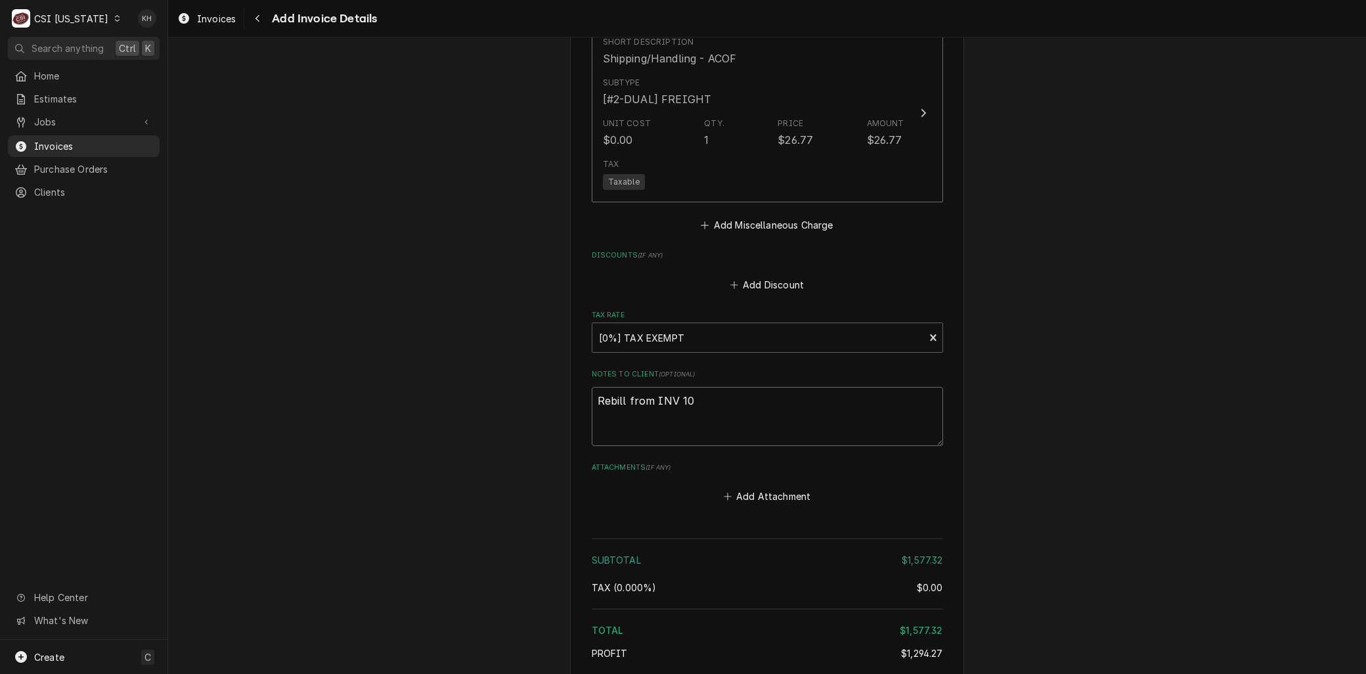
type textarea "x"
type textarea "Rebill from INV 100"
type textarea "x"
type textarea "Rebill from INV 1007"
type textarea "x"
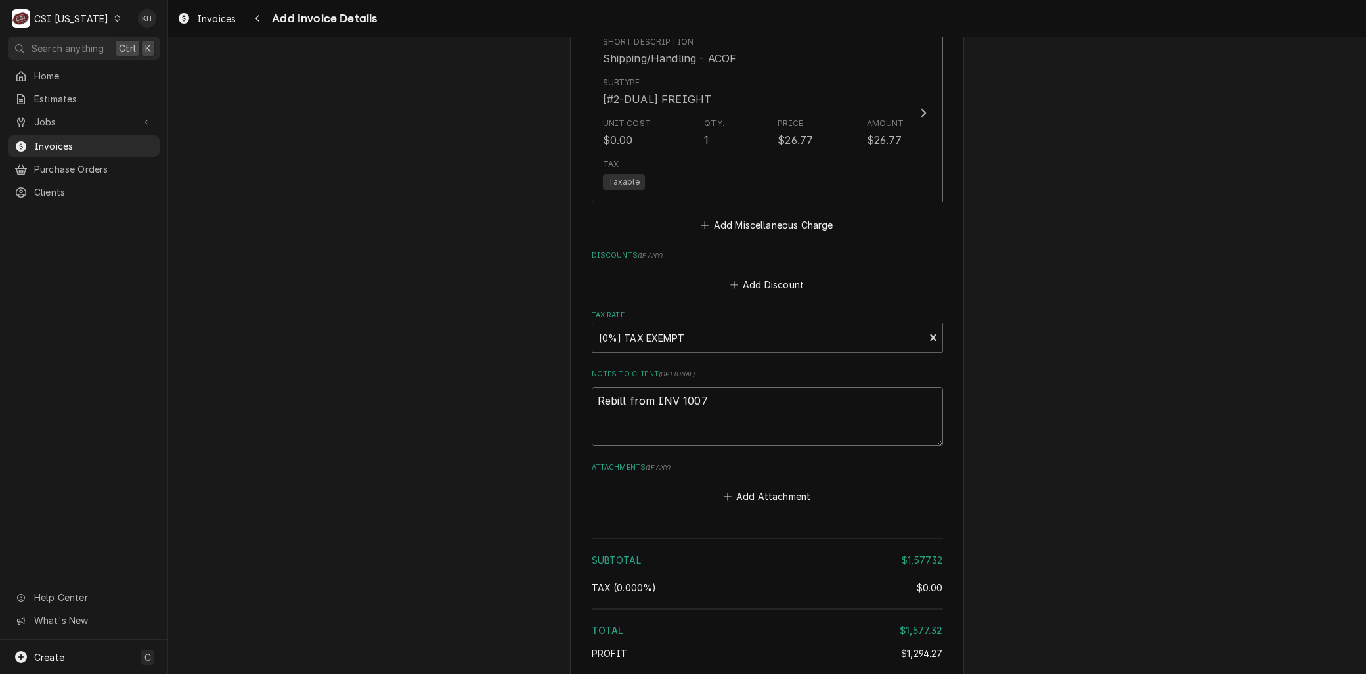
type textarea "Rebill from INV 10071"
type textarea "x"
type textarea "Rebill from INV 100718"
type textarea "x"
type textarea "Rebill from INV 100718"
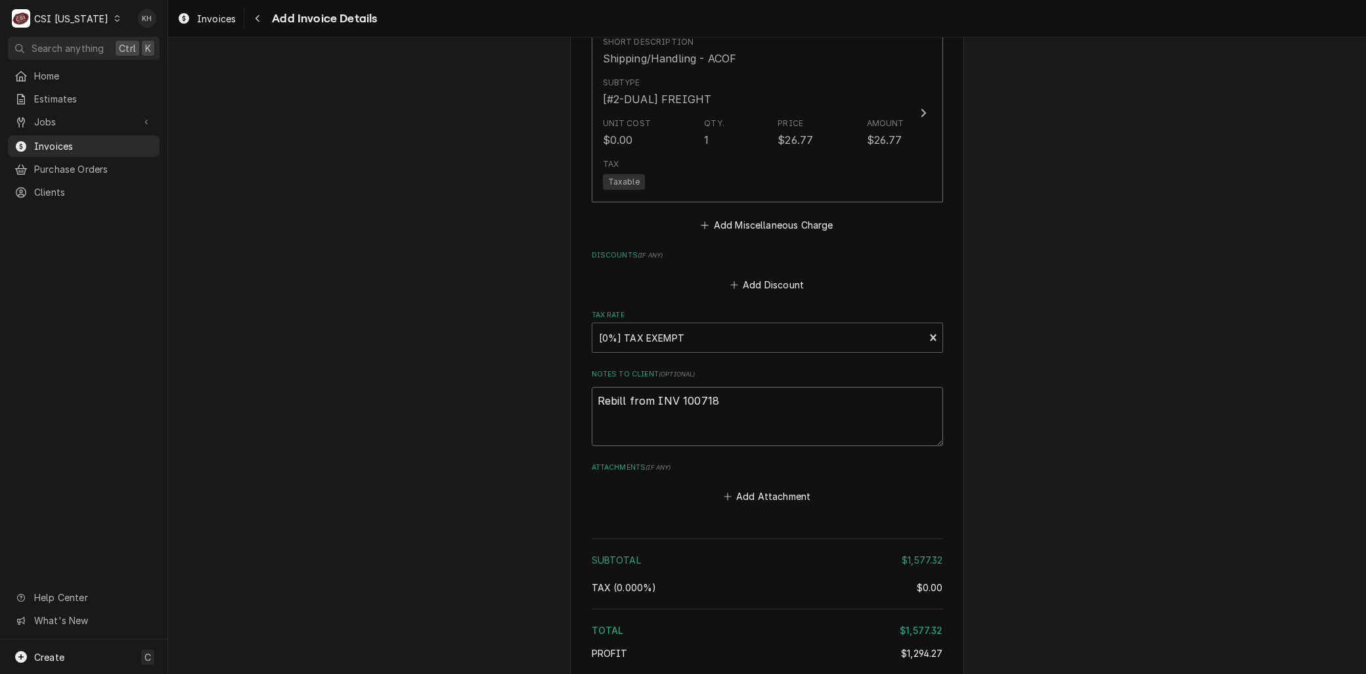
type textarea "x"
type textarea "Rebill from INV 100718 -"
type textarea "x"
type textarea "Rebill from INV 100718 -"
type textarea "x"
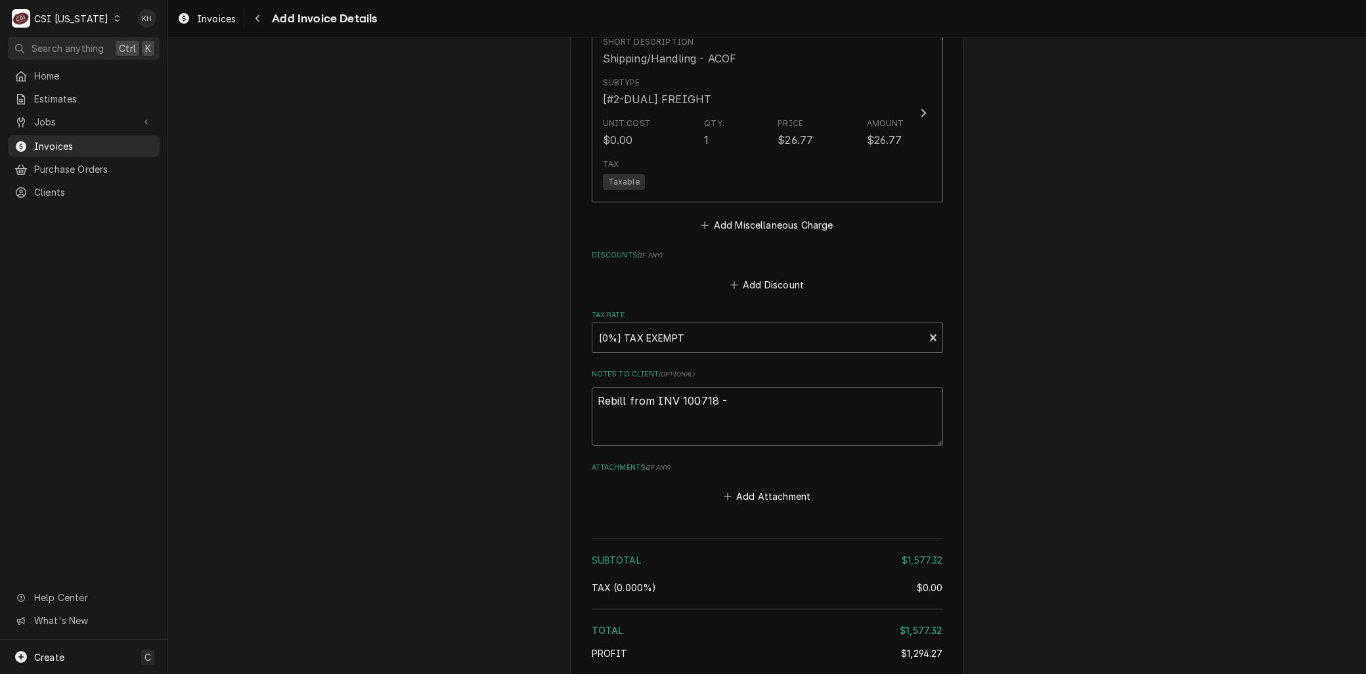
type textarea "Rebill from INV 100718 - U"
type textarea "x"
type textarea "Rebill from INV 100718 - Un"
type textarea "x"
type textarea "Rebill from INV 100718 - Uni"
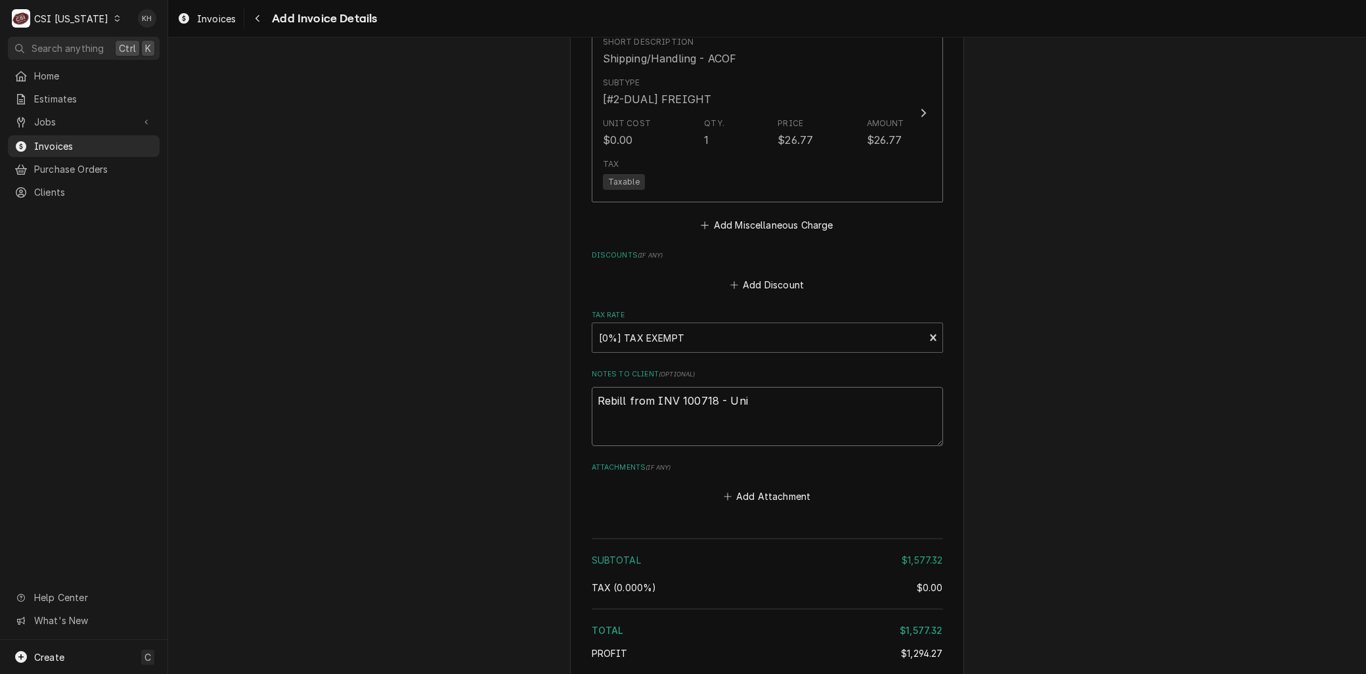
type textarea "x"
type textarea "Rebill from INV 100718 - Unit"
type textarea "x"
type textarea "Rebill from INV 100718 - Unit"
type textarea "x"
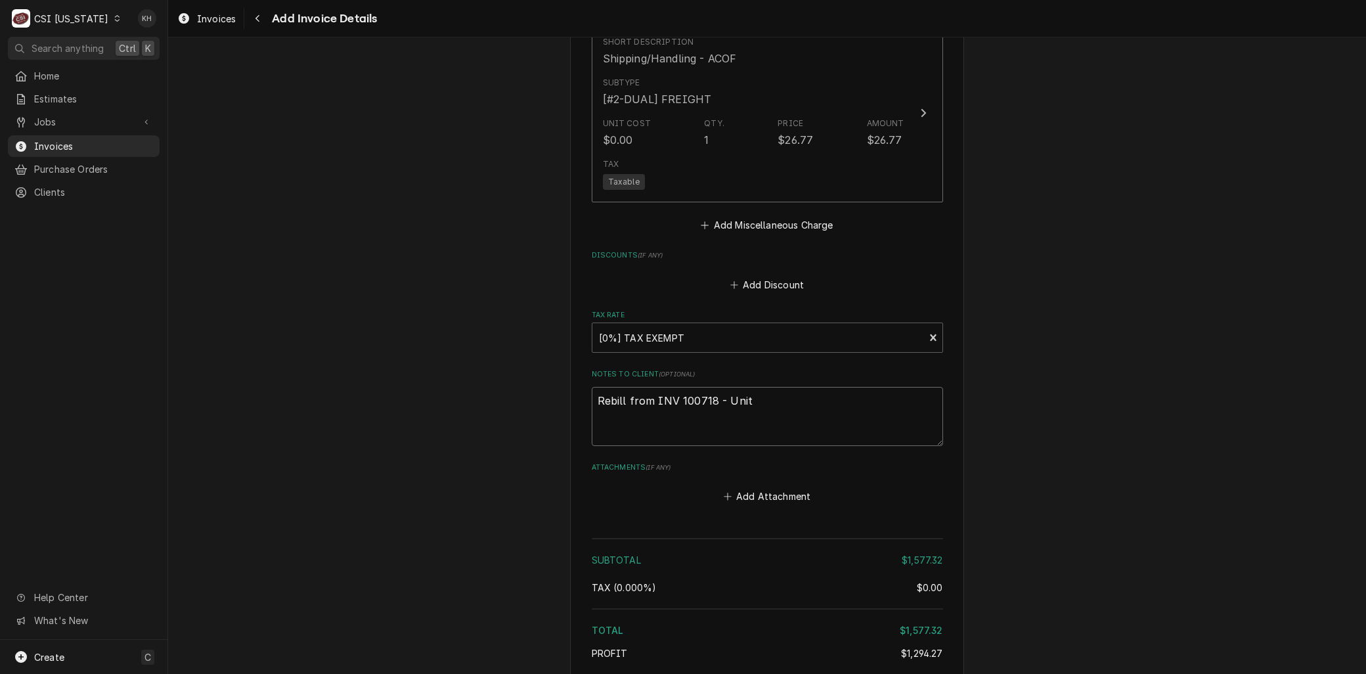
type textarea "Rebill from INV 100718 - Unit u"
type textarea "x"
type textarea "Rebill from INV 100718 - Unit un"
type textarea "x"
type textarea "Rebill from INV 100718 - Unit und"
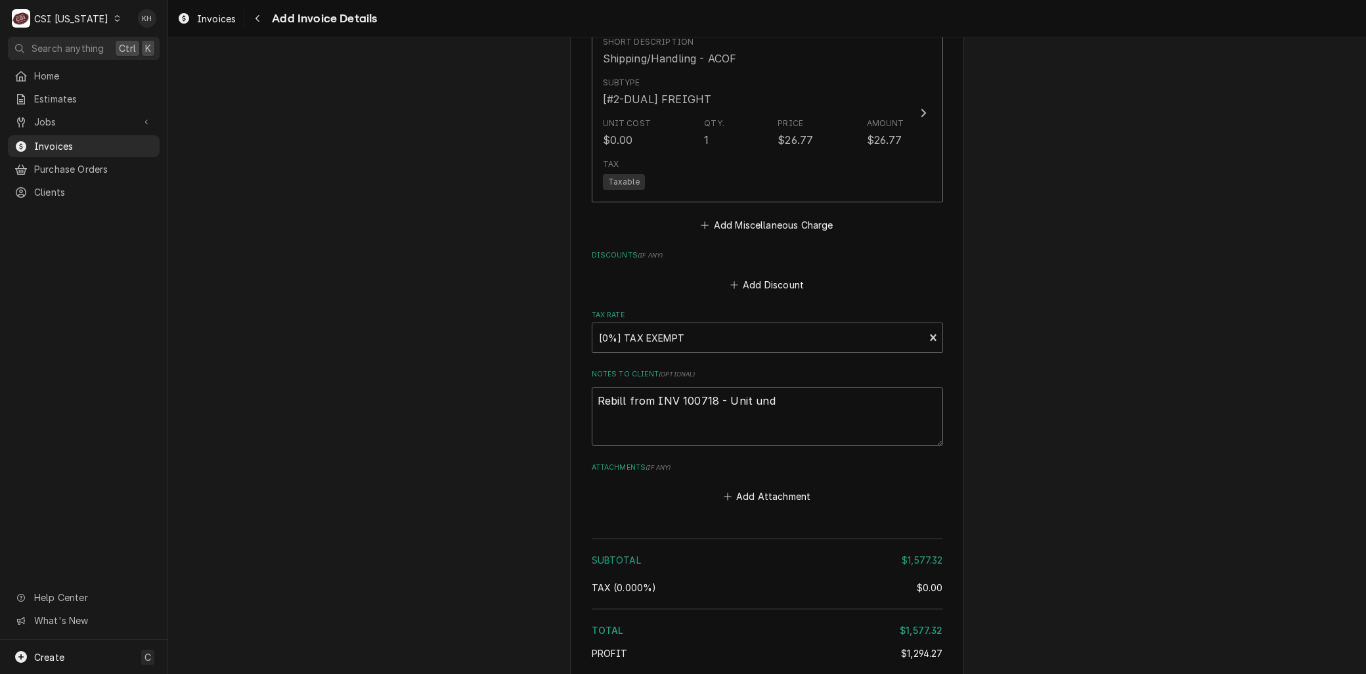
type textarea "x"
type textarea "Rebill from INV 100718 - Unit unde"
type textarea "x"
type textarea "Rebill from INV 100718 - Unit under"
type textarea "x"
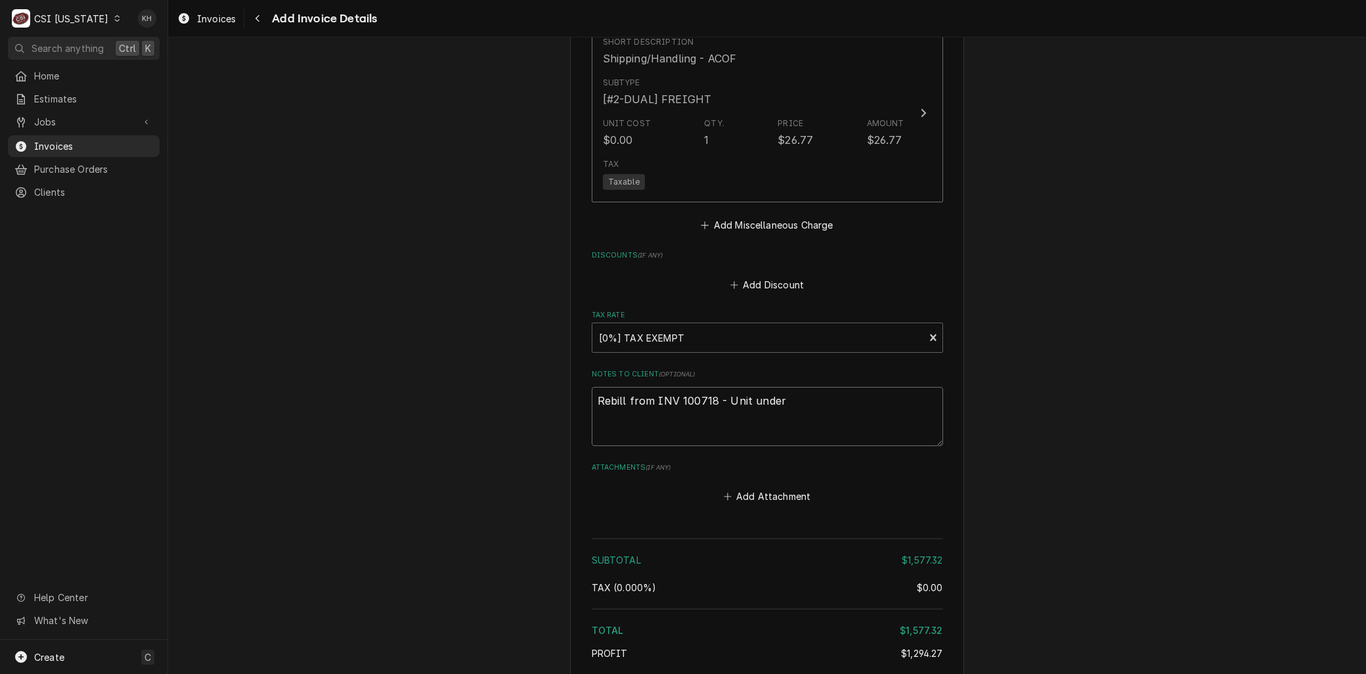
type textarea "Rebill from INV 100718 - Unit under w"
type textarea "x"
type textarea "Rebill from INV 100718 - Unit under wa"
type textarea "x"
type textarea "Rebill from INV 100718 - Unit under war"
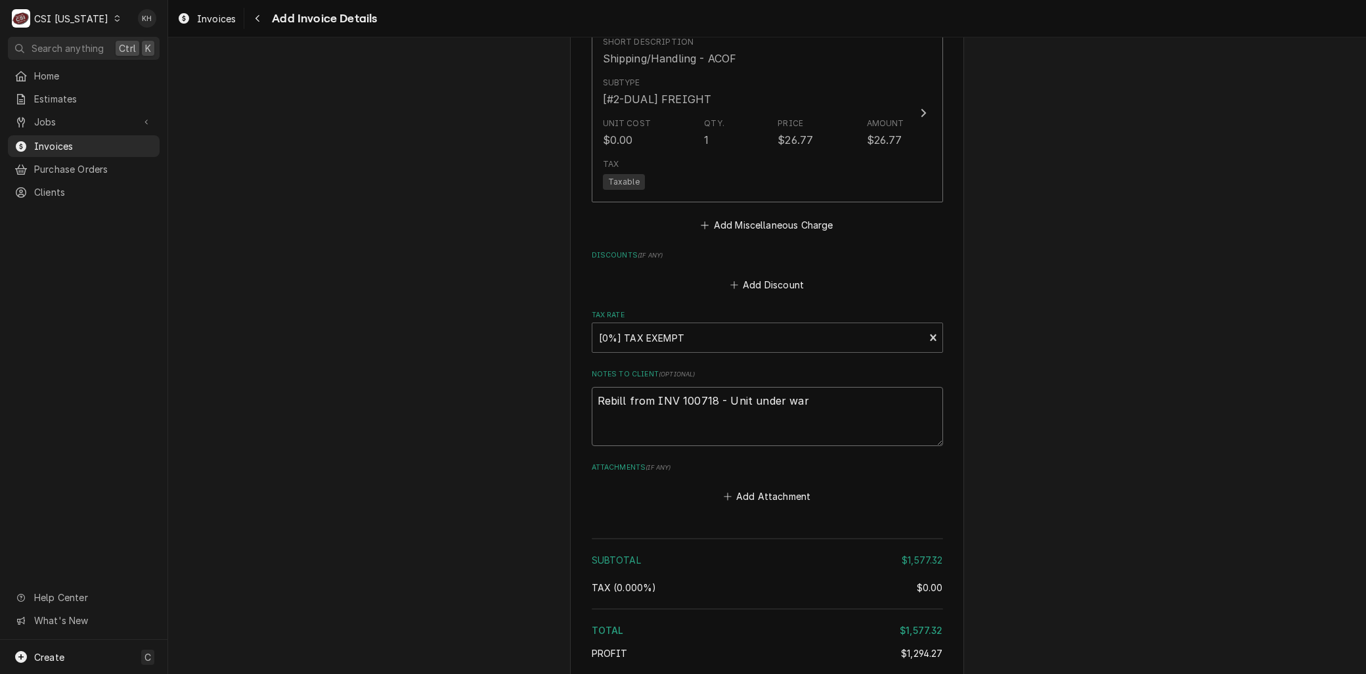
type textarea "x"
type textarea "Rebill from INV 100718 - Unit under warr"
type textarea "x"
type textarea "Rebill from INV 100718 - Unit under warra"
type textarea "x"
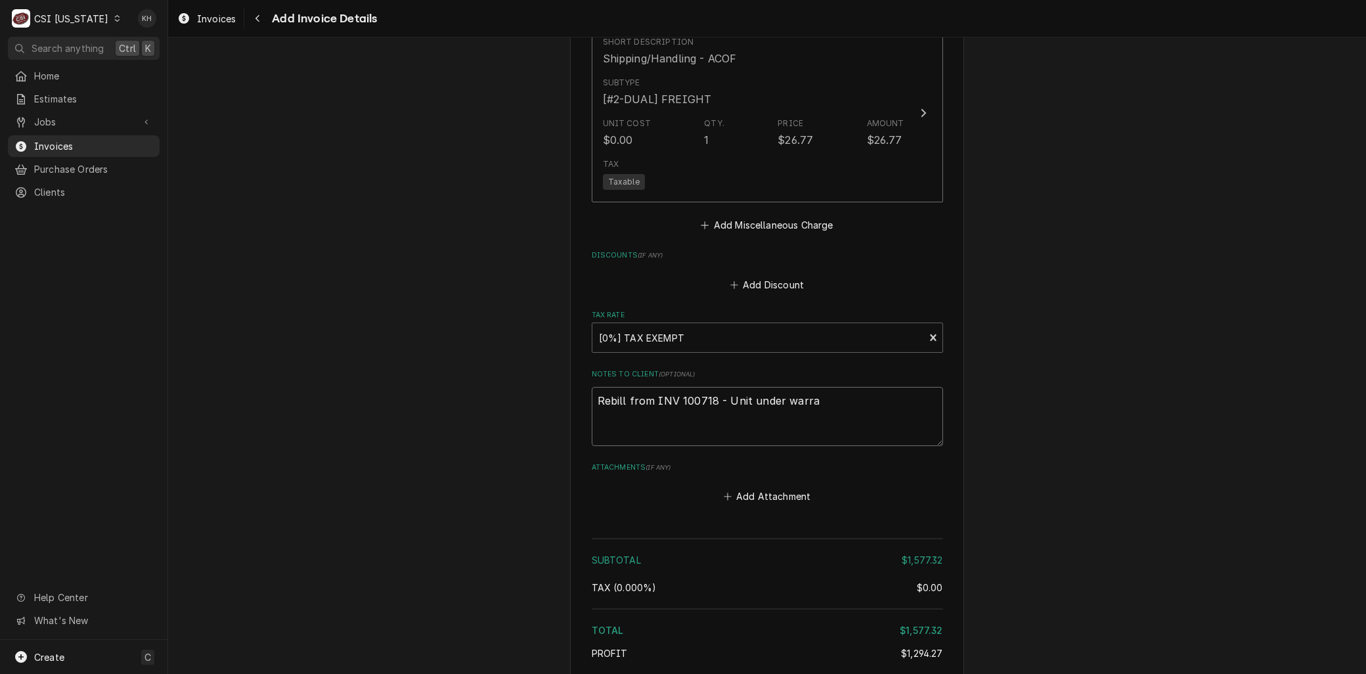
type textarea "Rebill from INV 100718 - Unit under warran"
type textarea "x"
type textarea "Rebill from INV 100718 - Unit under warrant"
type textarea "x"
type textarea "Rebill from INV 100718 - Unit under warranty"
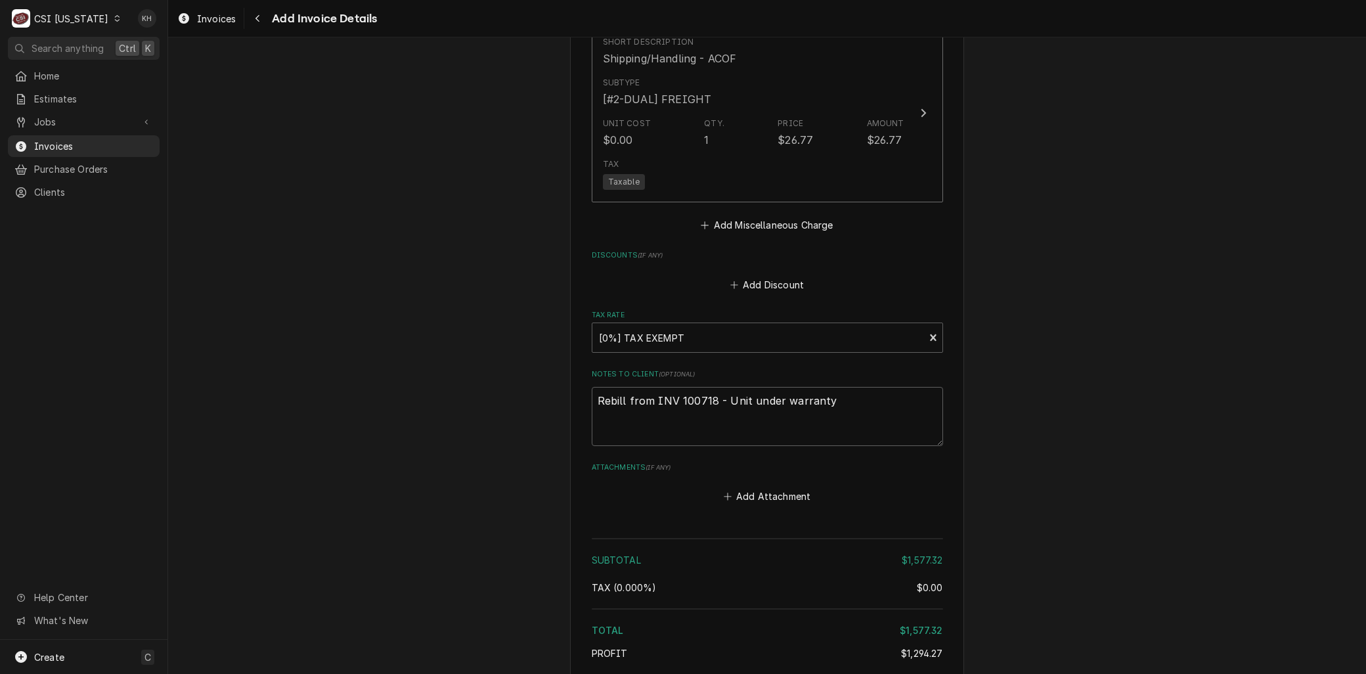
drag, startPoint x: 823, startPoint y: 366, endPoint x: 422, endPoint y: 338, distance: 402.1
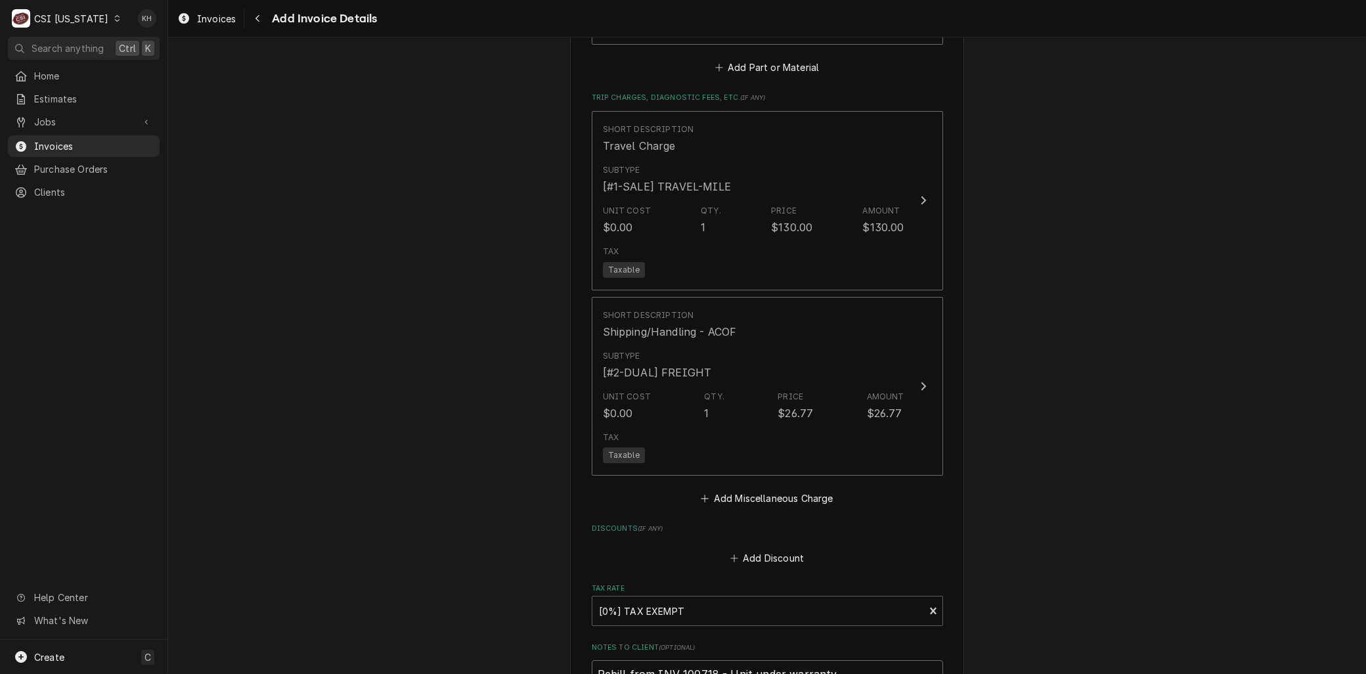
scroll to position [2604, 0]
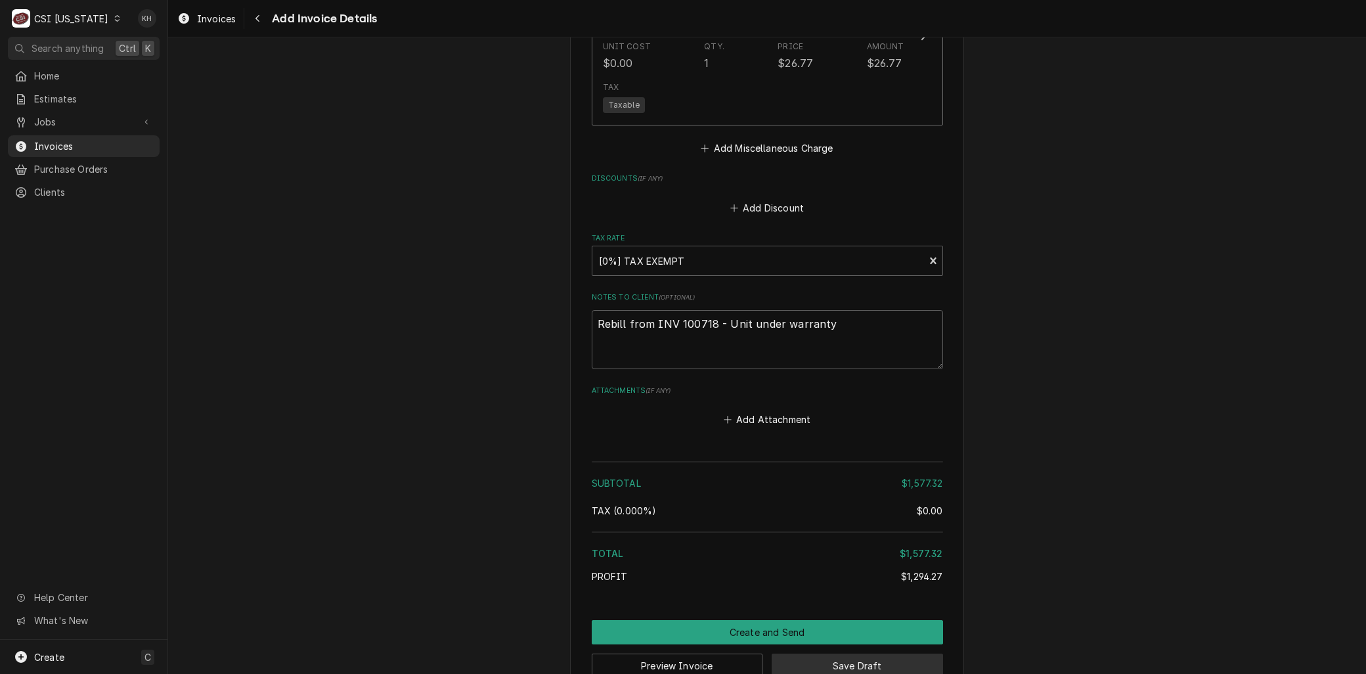
click at [814, 653] on button "Save Draft" at bounding box center [856, 665] width 171 height 24
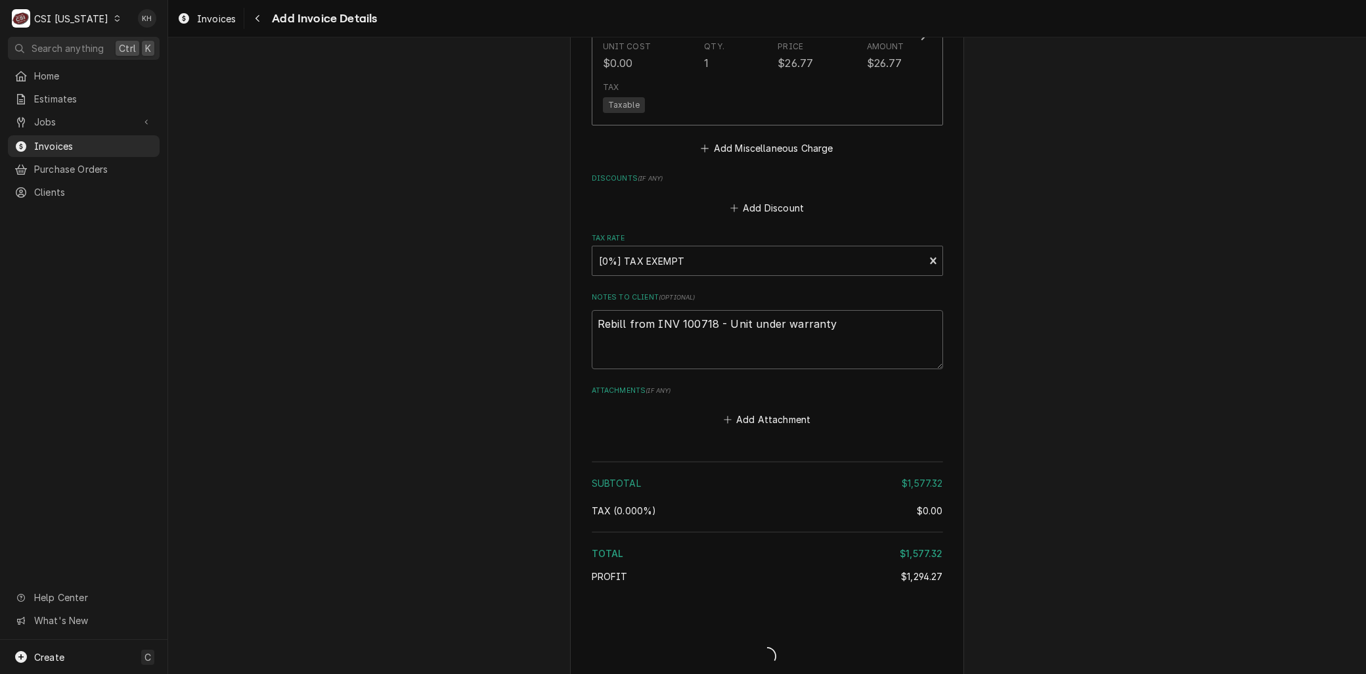
scroll to position [3107, 0]
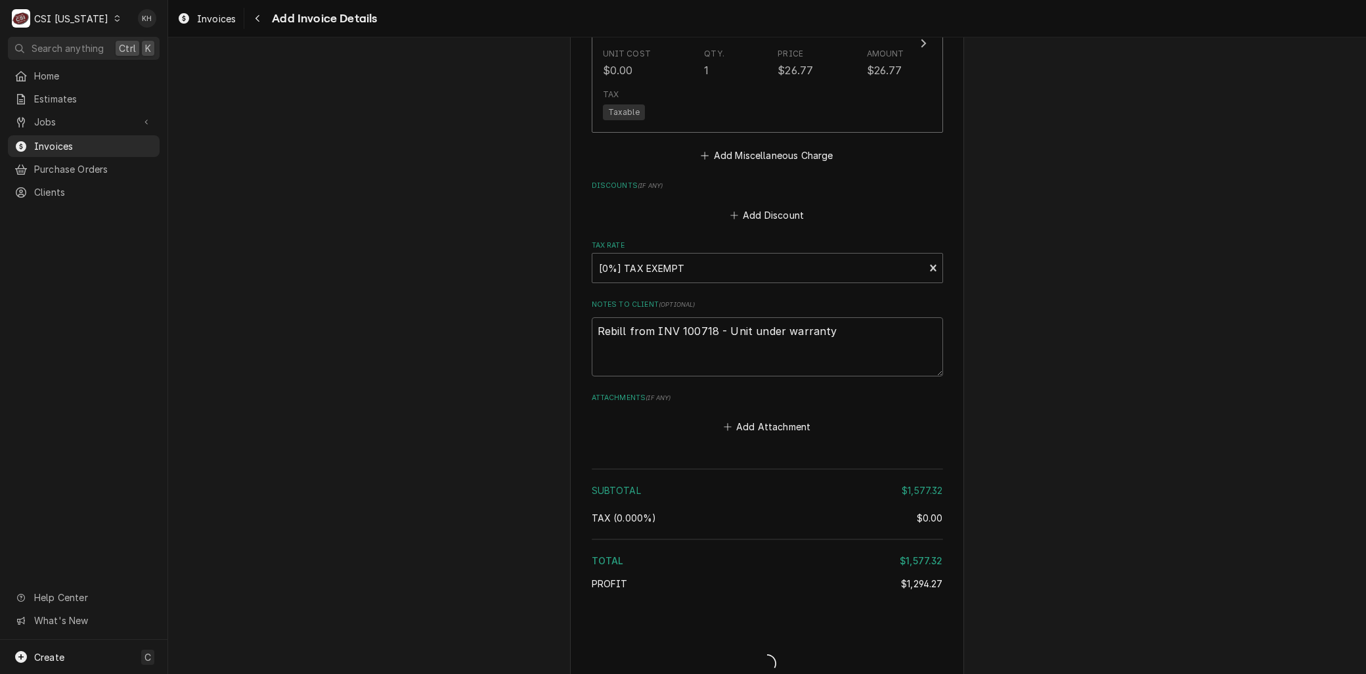
type textarea "x"
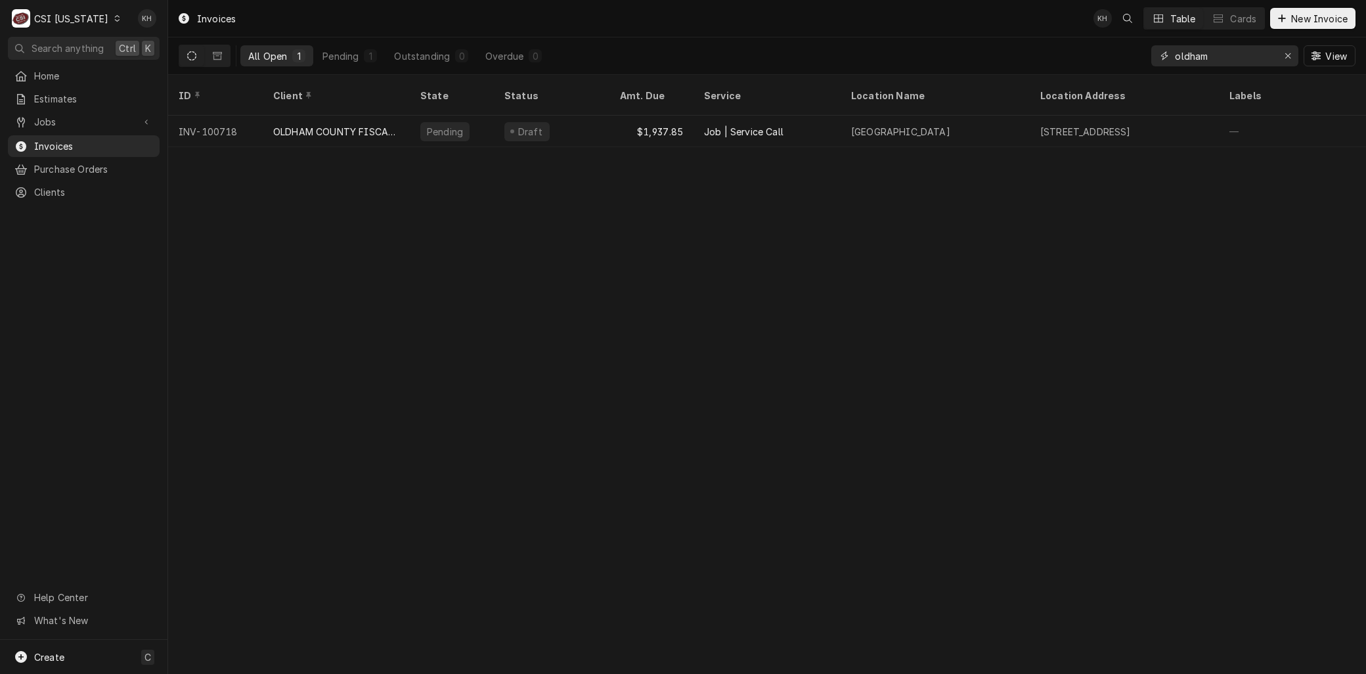
drag, startPoint x: 1225, startPoint y: 61, endPoint x: 1058, endPoint y: 64, distance: 167.4
click at [1077, 56] on div "All Open 1 Pending 1 Outstanding 0 Overdue 0 oldham View" at bounding box center [767, 55] width 1177 height 37
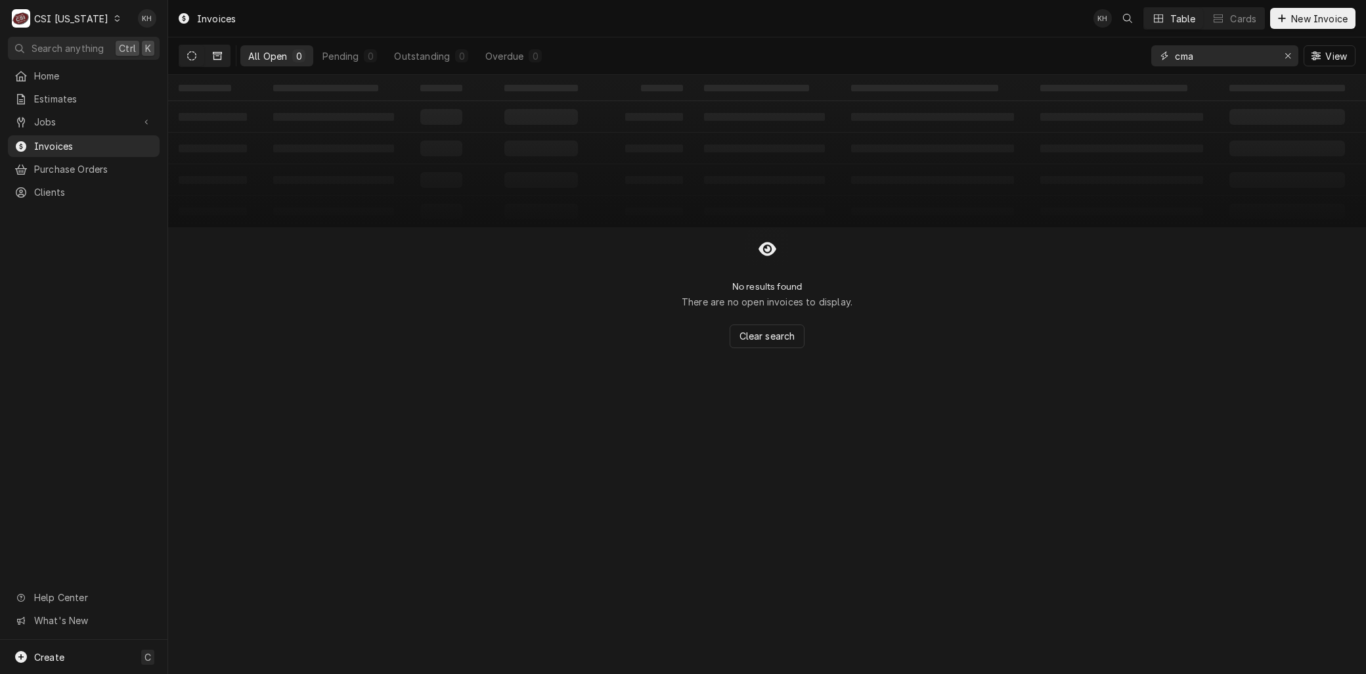
type input "cma"
click at [217, 59] on icon "Dynamic Content Wrapper" at bounding box center [217, 56] width 9 height 8
click at [1286, 56] on icon "Erase input" at bounding box center [1287, 55] width 7 height 9
